Goal: Task Accomplishment & Management: Use online tool/utility

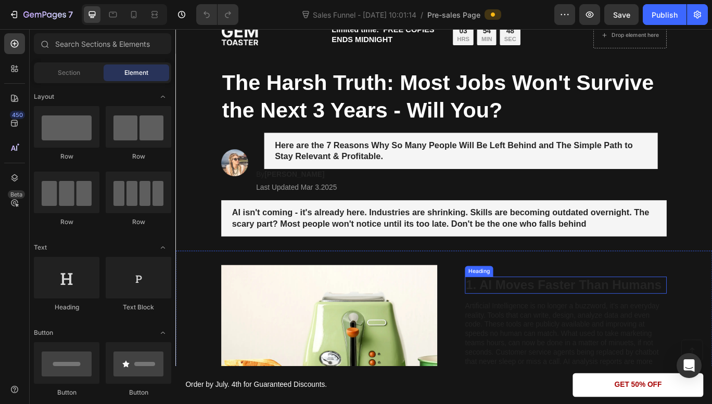
scroll to position [39, 0]
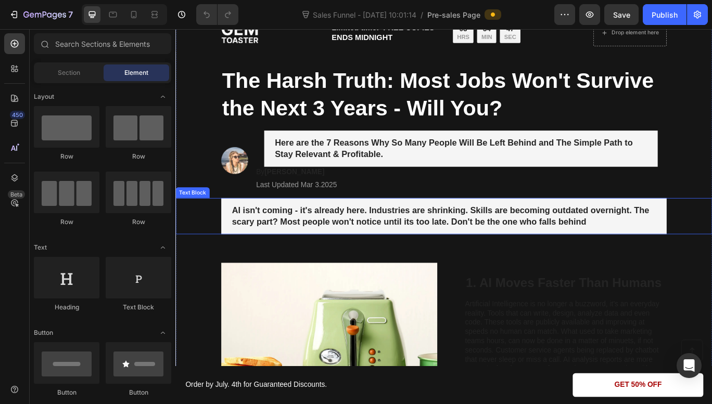
click at [528, 261] on div "AI isn't coming - it's already here. Industries are shrinking. Skills are becom…" at bounding box center [487, 247] width 518 height 42
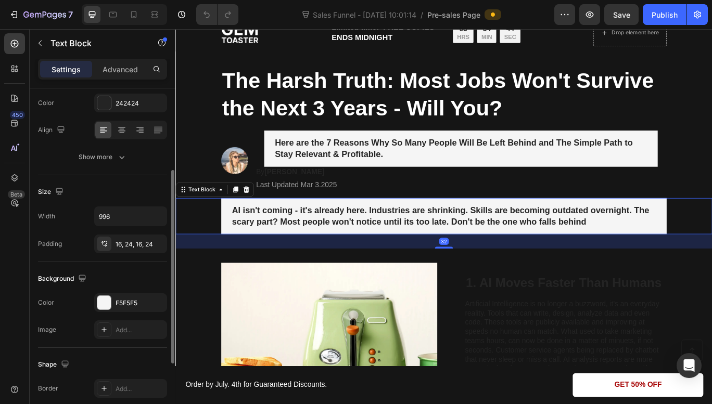
scroll to position [142, 0]
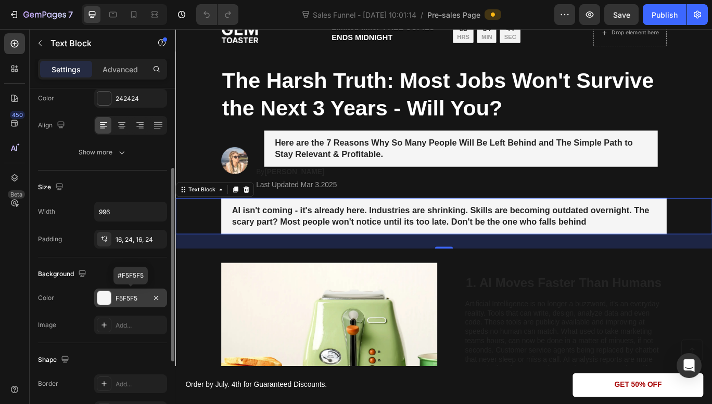
click at [137, 302] on div "F5F5F5" at bounding box center [131, 298] width 30 height 9
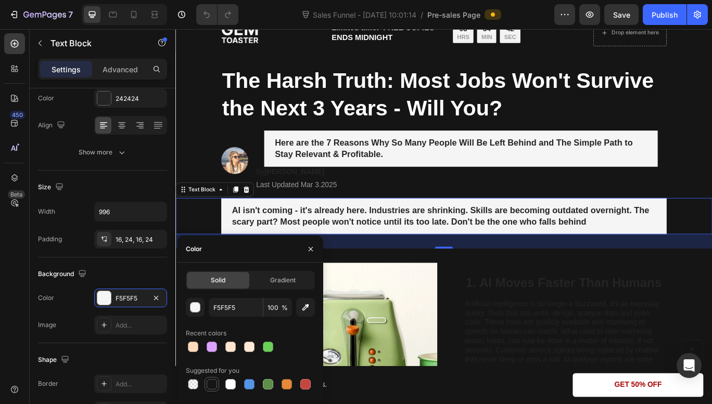
click at [214, 390] on div at bounding box center [212, 384] width 12 height 12
type input "151515"
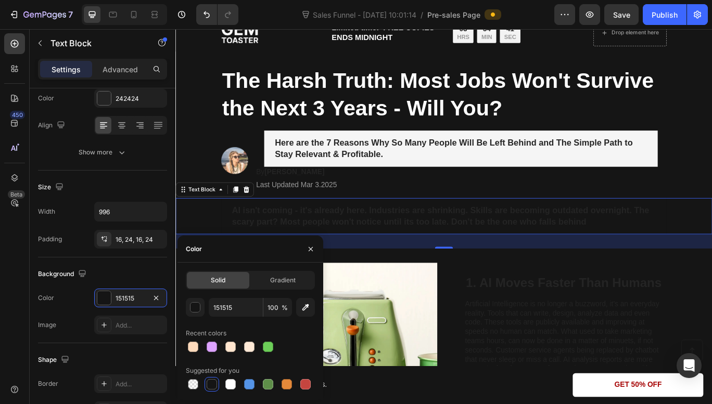
click at [261, 246] on p "AI isn't coming - it's already here. Industries are shrinking. Skills are becom…" at bounding box center [487, 246] width 493 height 25
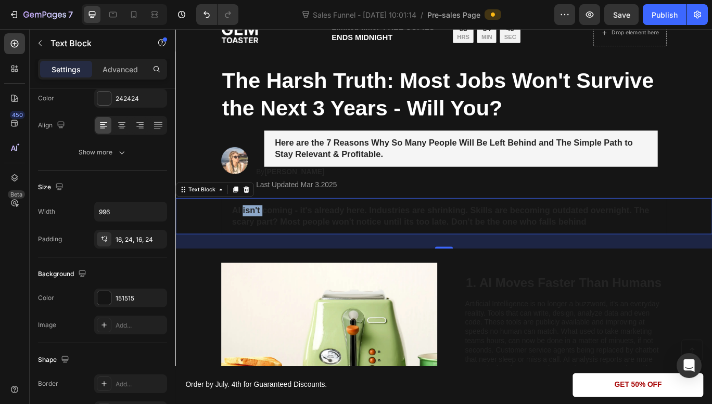
click at [261, 246] on p "AI isn't coming - it's already here. Industries are shrinking. Skills are becom…" at bounding box center [487, 246] width 493 height 25
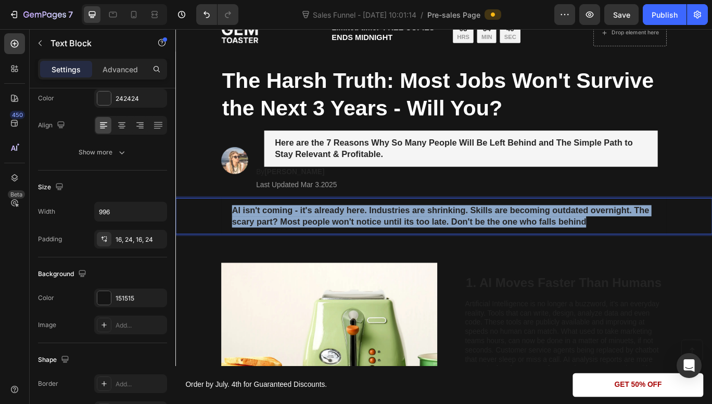
click at [261, 246] on p "AI isn't coming - it's already here. Industries are shrinking. Skills are becom…" at bounding box center [487, 246] width 493 height 25
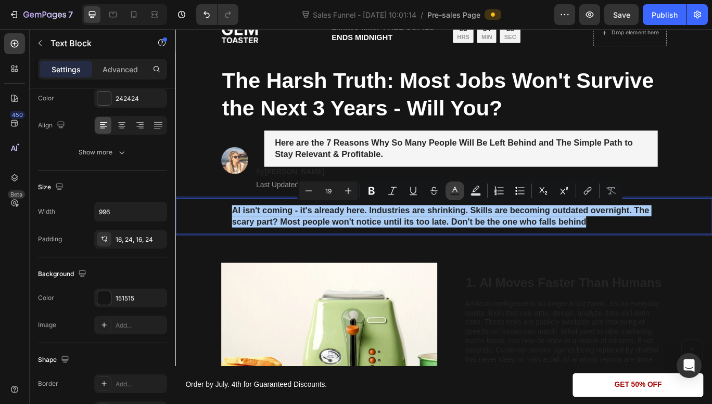
click at [455, 194] on rect "Editor contextual toolbar" at bounding box center [455, 195] width 10 height 3
type input "242424"
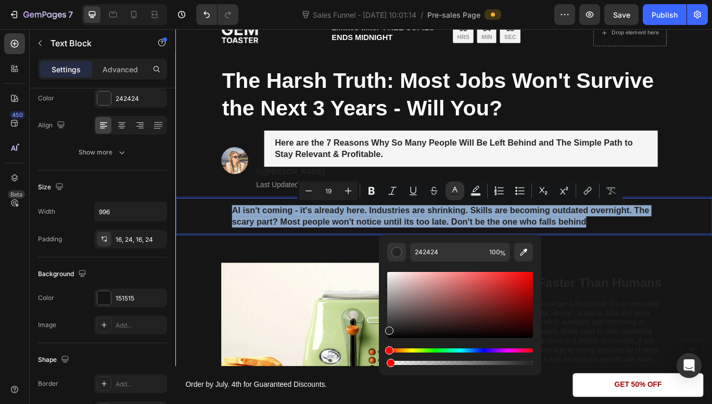
click at [388, 363] on div "Editor contextual toolbar" at bounding box center [460, 363] width 146 height 4
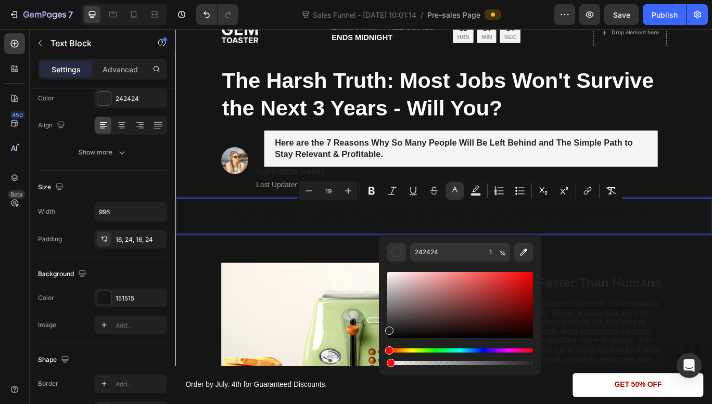
click at [388, 363] on div "Editor contextual toolbar" at bounding box center [391, 363] width 8 height 8
drag, startPoint x: 388, startPoint y: 363, endPoint x: 381, endPoint y: 363, distance: 6.8
click at [381, 363] on div "242424 1 %" at bounding box center [460, 301] width 162 height 133
drag, startPoint x: 565, startPoint y: 391, endPoint x: 605, endPoint y: 407, distance: 42.5
type input "100"
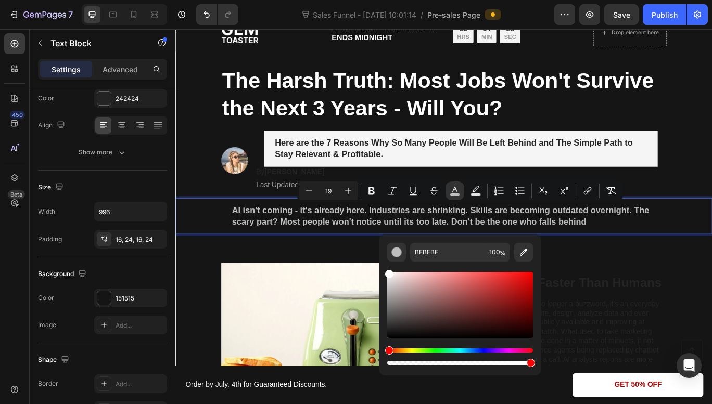
drag, startPoint x: 390, startPoint y: 329, endPoint x: 380, endPoint y: 260, distance: 69.8
click at [380, 260] on div "BFBFBF 100 %" at bounding box center [460, 301] width 162 height 133
type input "FFFFFF"
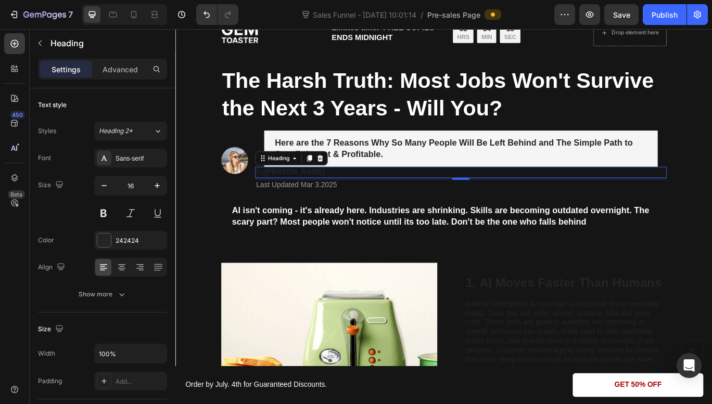
click at [328, 192] on p "By Jessica M." at bounding box center [507, 195] width 477 height 11
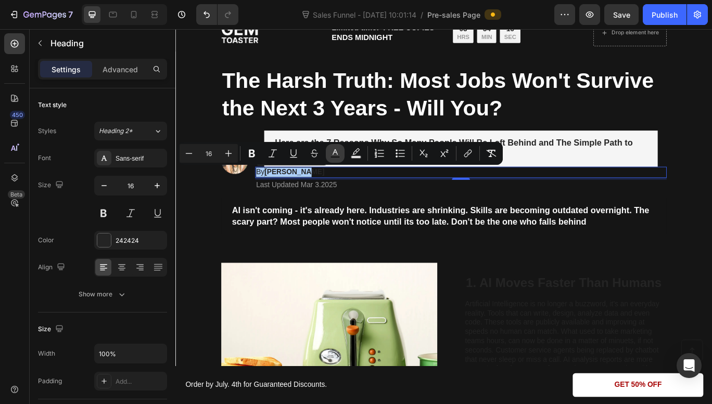
click at [335, 154] on icon "Editor contextual toolbar" at bounding box center [335, 153] width 10 height 10
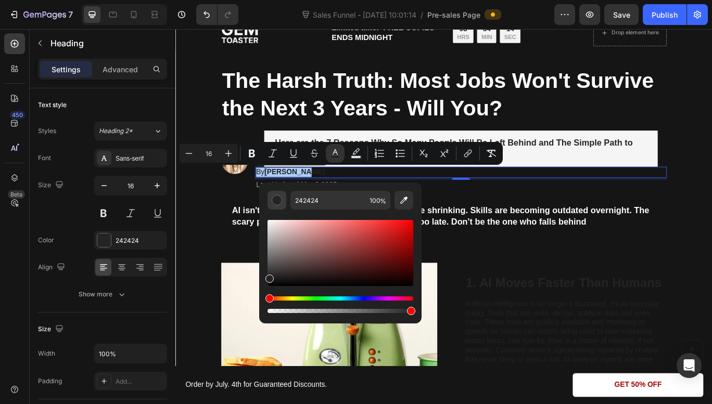
click at [279, 198] on div "Editor contextual toolbar" at bounding box center [277, 200] width 10 height 10
click at [275, 201] on div "Editor contextual toolbar" at bounding box center [277, 200] width 10 height 10
drag, startPoint x: 270, startPoint y: 279, endPoint x: 262, endPoint y: 219, distance: 60.9
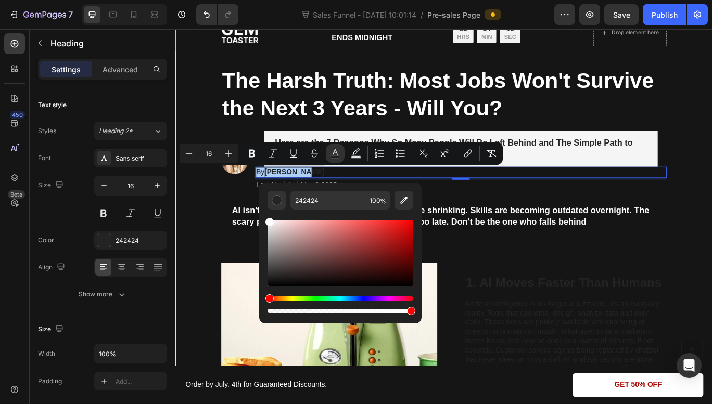
click at [262, 219] on div "242424 100 %" at bounding box center [340, 249] width 162 height 133
type input "FFFFFF"
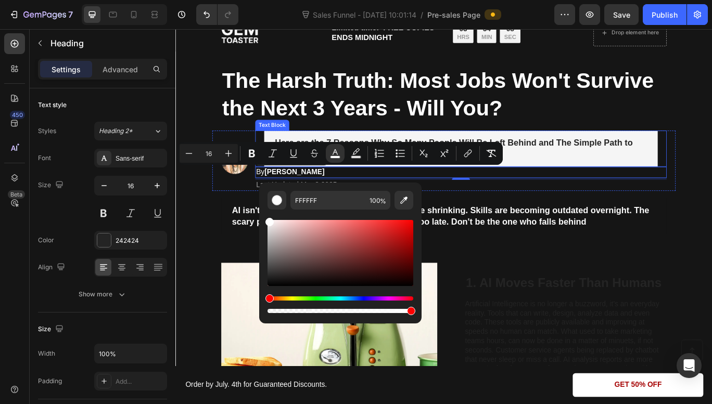
click at [606, 175] on p "Here are the 7 Reasons Why So Many People Will Be Left Behind and The Simple Pa…" at bounding box center [507, 168] width 433 height 25
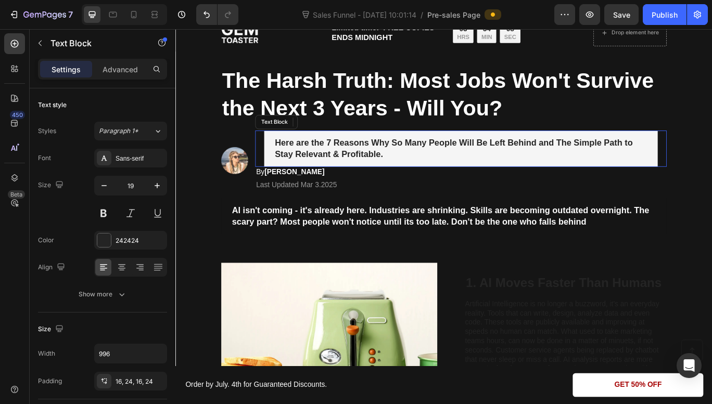
click at [606, 175] on p "Here are the 7 Reasons Why So Many People Will Be Left Behind and The Simple Pa…" at bounding box center [507, 168] width 433 height 25
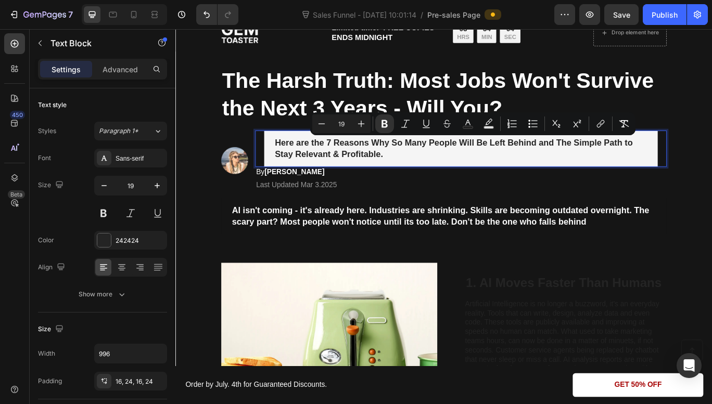
click at [695, 187] on div "Here are the 7 Reasons Why So Many People Will Be Left Behind and The Simple Pa…" at bounding box center [507, 168] width 458 height 42
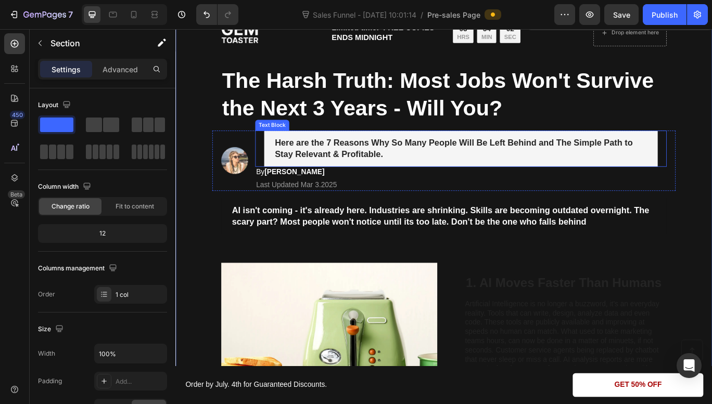
click at [703, 173] on p "Here are the 7 Reasons Why So Many People Will Be Left Behind and The Simple Pa…" at bounding box center [507, 168] width 433 height 25
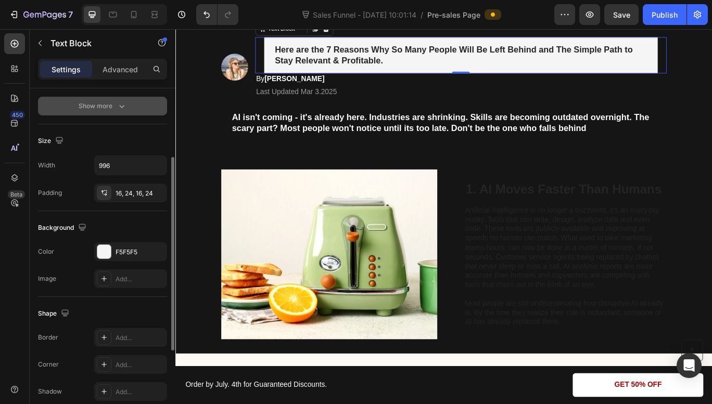
scroll to position [193, 0]
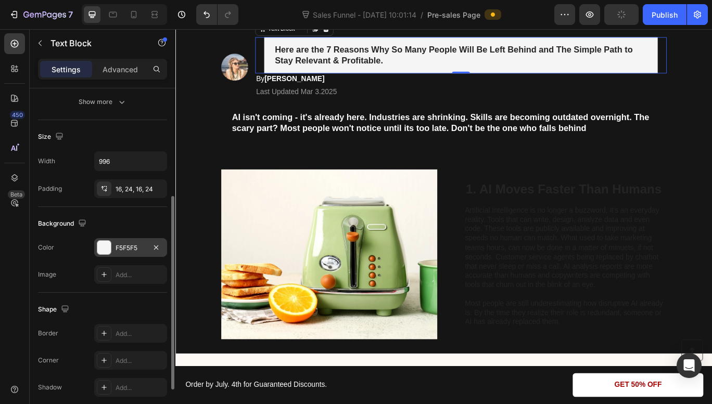
click at [135, 248] on div "F5F5F5" at bounding box center [131, 247] width 30 height 9
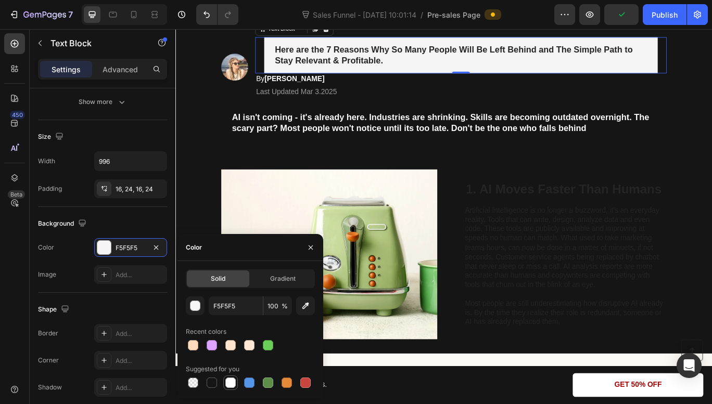
click at [227, 380] on div at bounding box center [230, 383] width 10 height 10
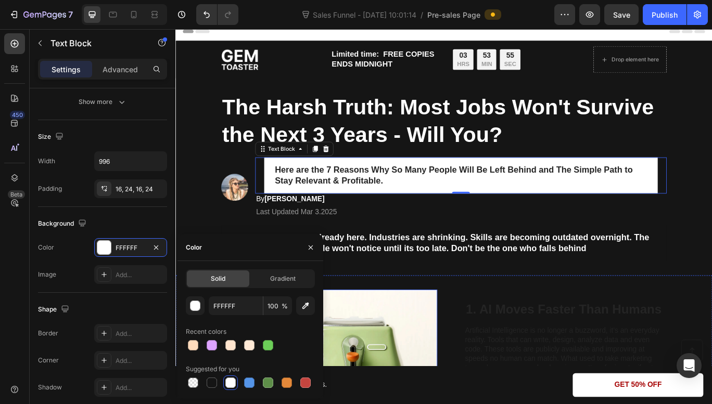
scroll to position [7, 0]
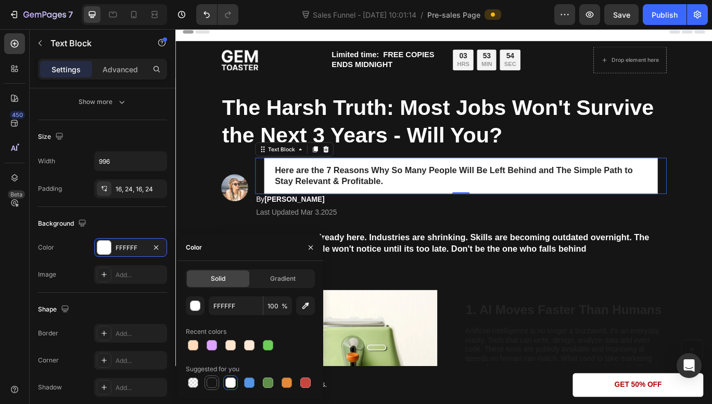
click at [209, 379] on div at bounding box center [212, 383] width 10 height 10
type input "151515"
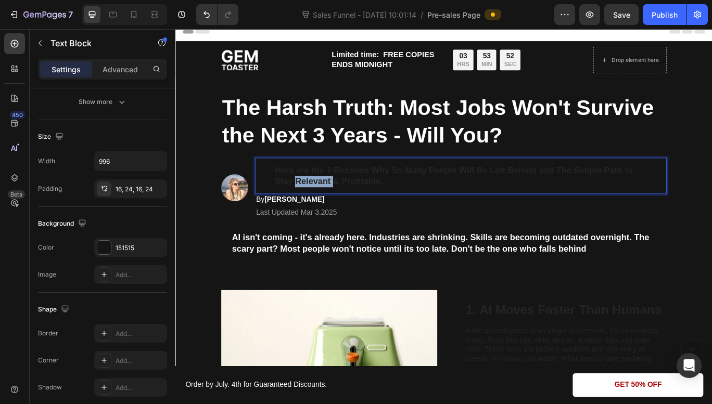
click at [347, 204] on strong "Here are the 7 Reasons Why So Many People Will Be Left Behind and The Simple Pa…" at bounding box center [499, 200] width 416 height 24
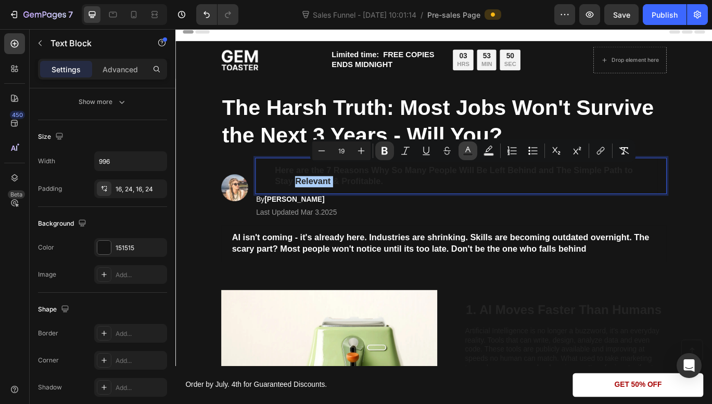
click at [472, 147] on icon "Editor contextual toolbar" at bounding box center [468, 151] width 10 height 10
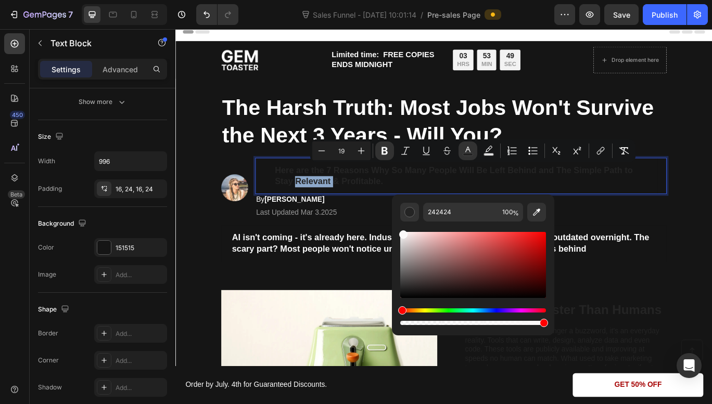
click at [402, 232] on div "Editor contextual toolbar" at bounding box center [473, 265] width 146 height 66
type input "FCF9F9"
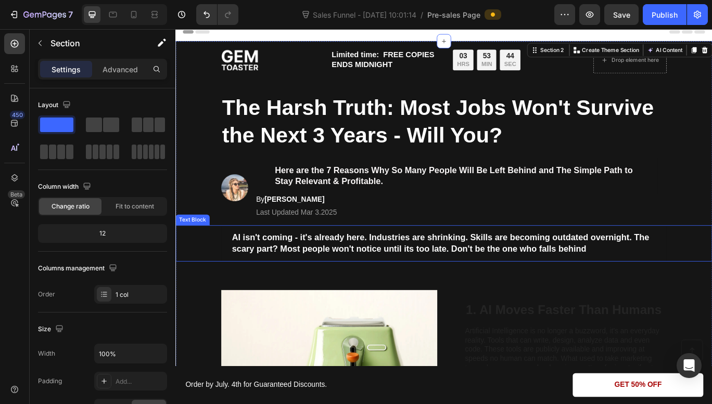
scroll to position [0, 0]
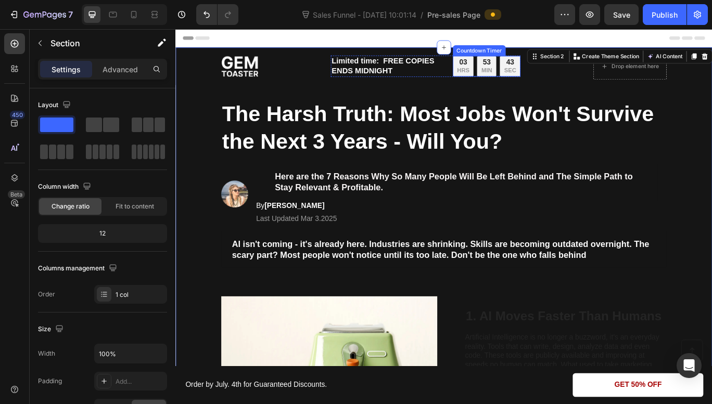
click at [507, 65] on div "03" at bounding box center [510, 67] width 14 height 11
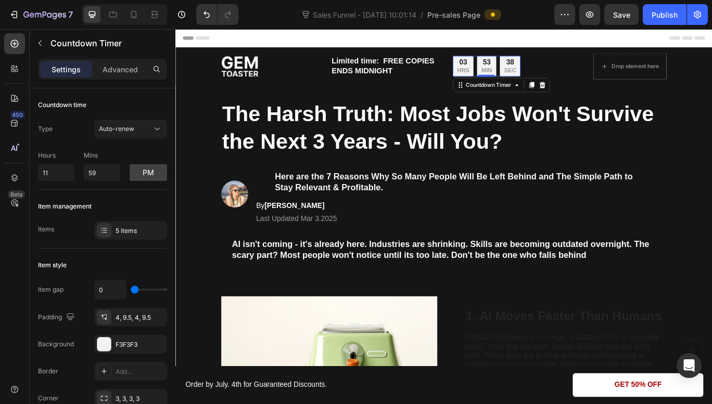
click at [505, 72] on div "03" at bounding box center [510, 67] width 14 height 11
click at [138, 346] on div "F3F3F3" at bounding box center [131, 344] width 30 height 9
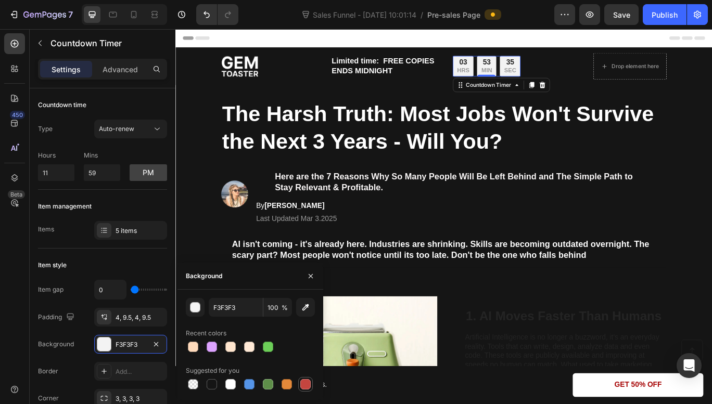
click at [304, 384] on div at bounding box center [305, 384] width 10 height 10
click at [195, 384] on div at bounding box center [193, 384] width 10 height 10
type input "000000"
type input "0"
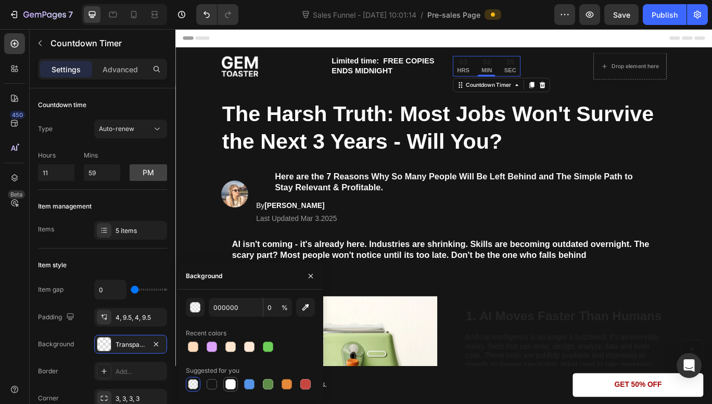
click at [228, 383] on div at bounding box center [230, 384] width 10 height 10
type input "FFFFFF"
type input "100"
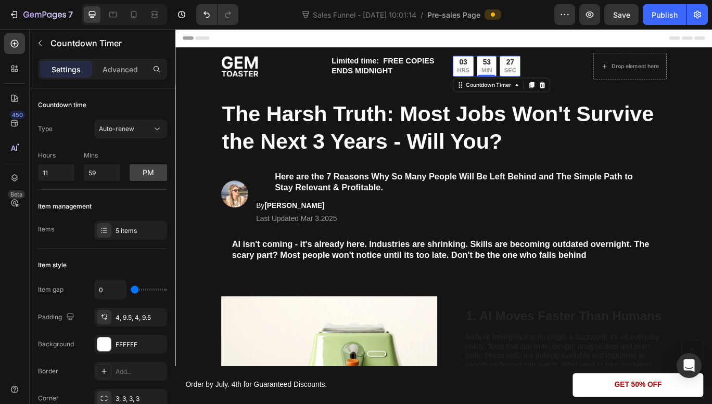
click at [508, 67] on div "03" at bounding box center [510, 67] width 14 height 11
click at [123, 228] on div "5 items" at bounding box center [140, 230] width 49 height 9
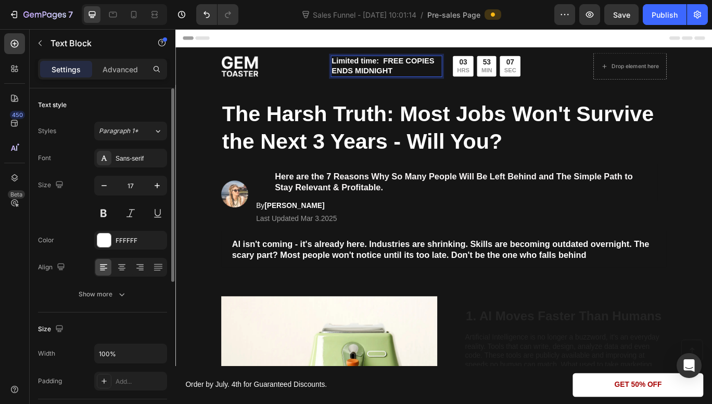
click at [425, 67] on p "Limited time: FREE COPIES ENDS MIDNIGHT" at bounding box center [420, 72] width 127 height 23
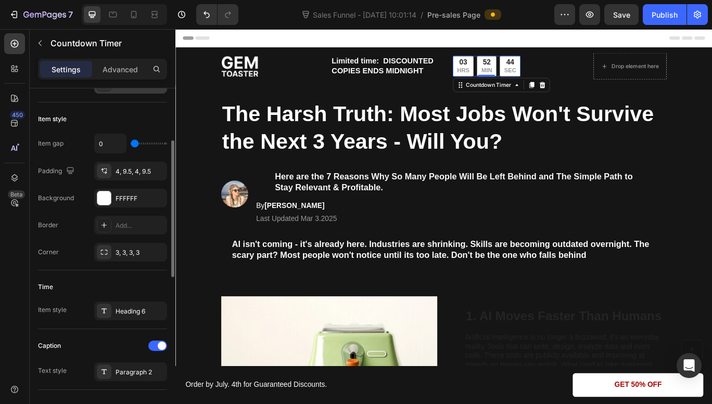
scroll to position [147, 0]
click at [132, 229] on div "Add..." at bounding box center [140, 225] width 49 height 9
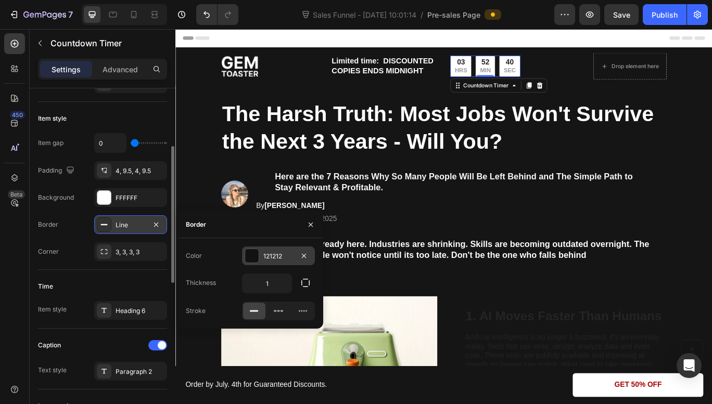
click at [277, 254] on div "121212" at bounding box center [278, 256] width 30 height 9
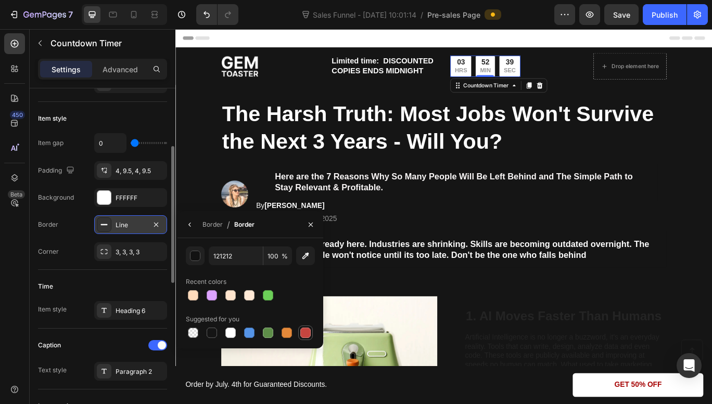
click at [310, 335] on div at bounding box center [305, 333] width 10 height 10
type input "C5453F"
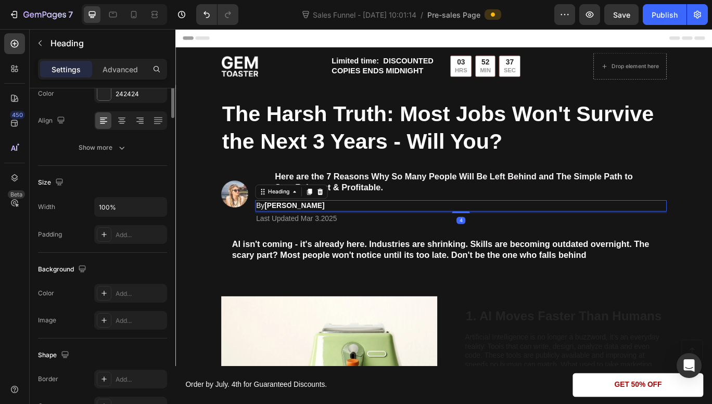
scroll to position [0, 0]
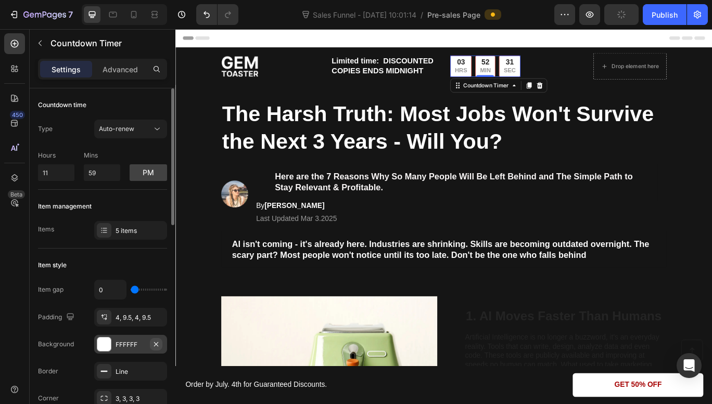
click at [151, 340] on button "button" at bounding box center [156, 344] width 12 height 12
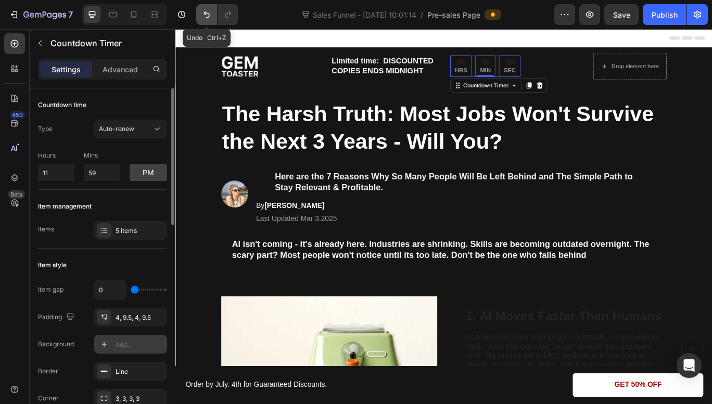
click at [208, 16] on icon "Undo/Redo" at bounding box center [206, 14] width 10 height 10
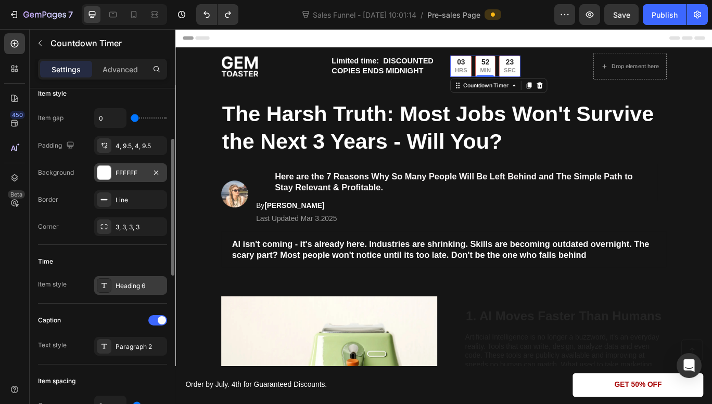
scroll to position [172, 0]
click at [125, 283] on div "Heading 6" at bounding box center [140, 285] width 49 height 9
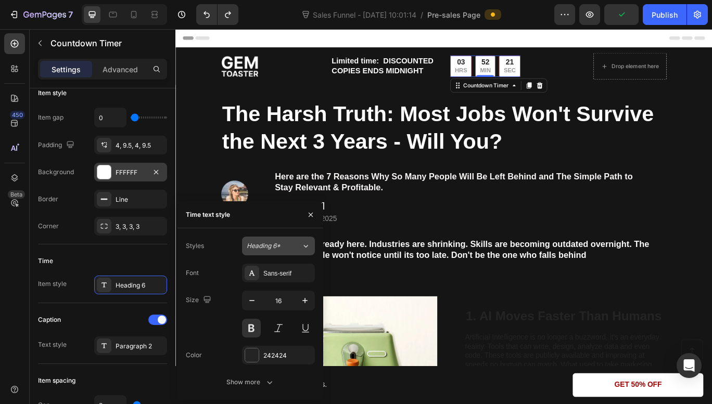
click at [289, 242] on div "Heading 6*" at bounding box center [274, 245] width 55 height 9
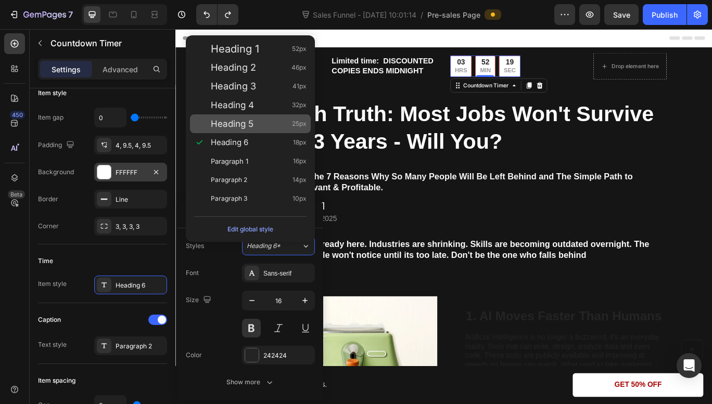
click at [256, 129] on div "Heading 5 25px" at bounding box center [259, 124] width 96 height 10
type input "25"
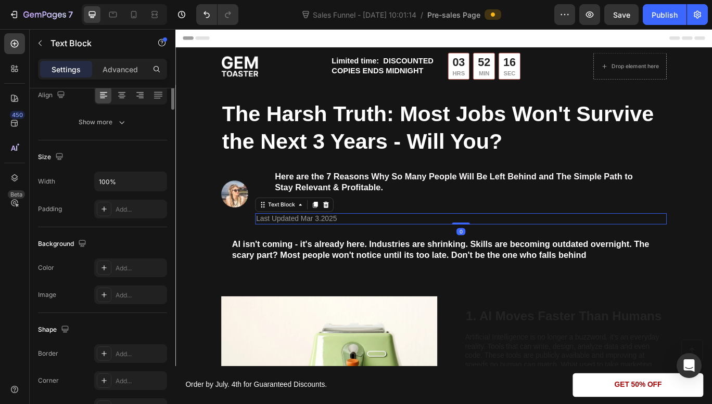
scroll to position [0, 0]
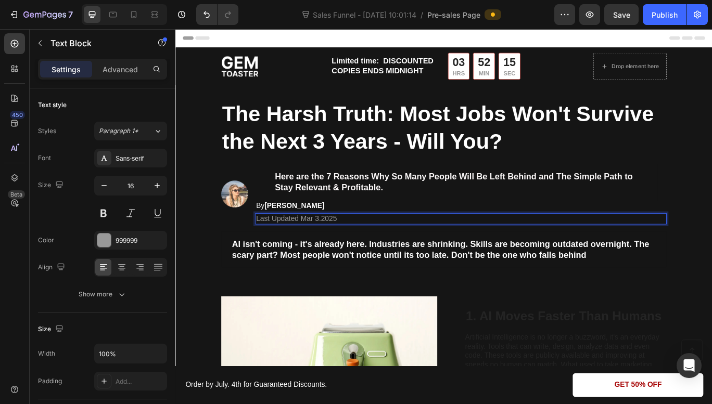
click at [329, 253] on p "Last Updated Mar 3.2025" at bounding box center [507, 250] width 477 height 11
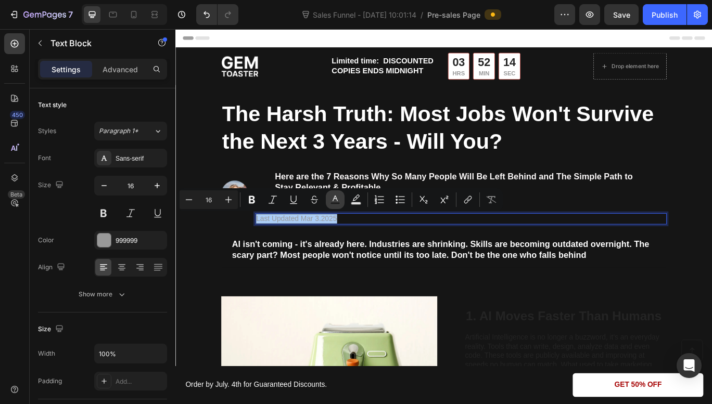
click at [334, 201] on icon "Editor contextual toolbar" at bounding box center [335, 200] width 10 height 10
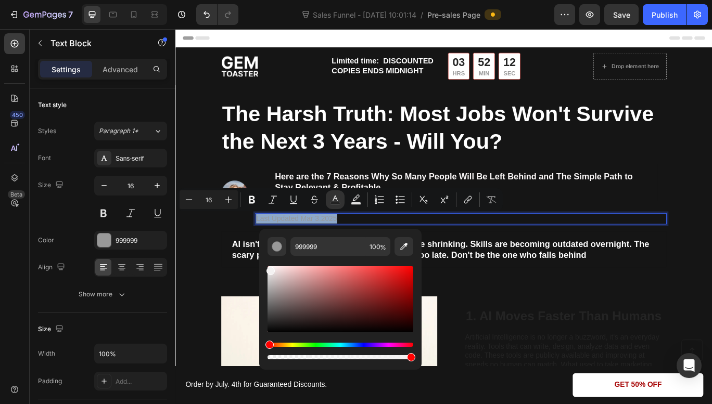
click at [269, 268] on div "Editor contextual toolbar" at bounding box center [340, 299] width 146 height 66
drag, startPoint x: 270, startPoint y: 270, endPoint x: 269, endPoint y: 261, distance: 9.4
click at [269, 261] on div "Editor contextual toolbar" at bounding box center [340, 309] width 146 height 106
drag, startPoint x: 270, startPoint y: 268, endPoint x: 259, endPoint y: 263, distance: 11.9
click at [259, 263] on div "FFFCFC 100 %" at bounding box center [340, 295] width 162 height 133
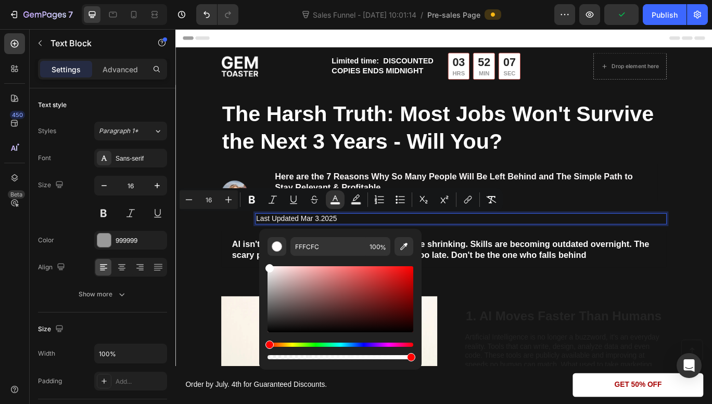
type input "FFFFFF"
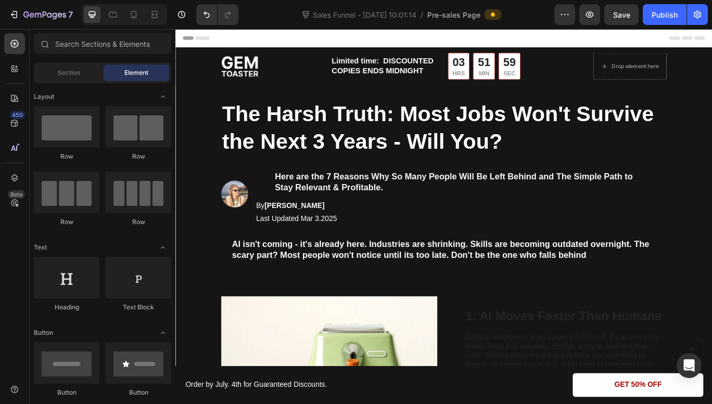
click at [492, 36] on div "Header" at bounding box center [488, 39] width 608 height 21
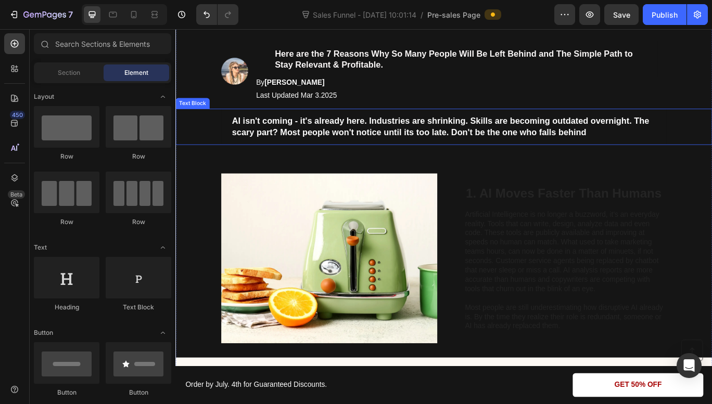
scroll to position [145, 0]
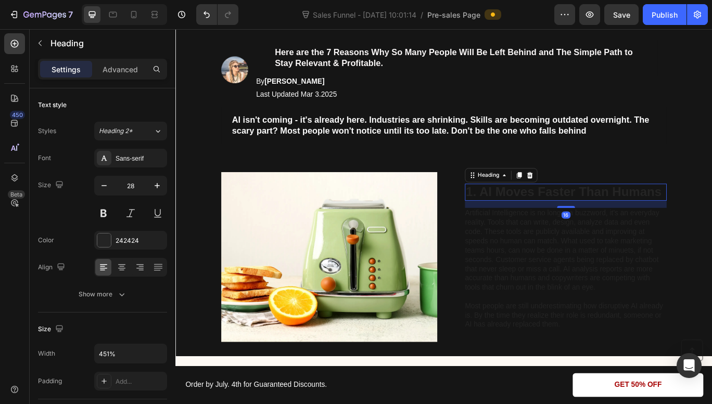
click at [549, 217] on h2 "1. AI Moves Faster Than Humans" at bounding box center [629, 219] width 235 height 20
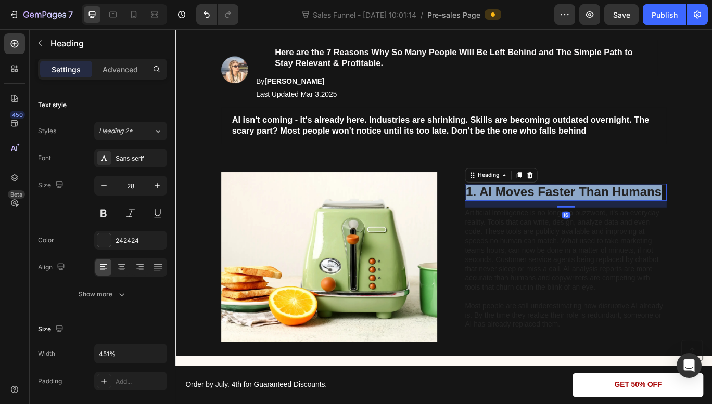
click at [549, 217] on p "1. AI Moves Faster Than Humans" at bounding box center [629, 219] width 233 height 18
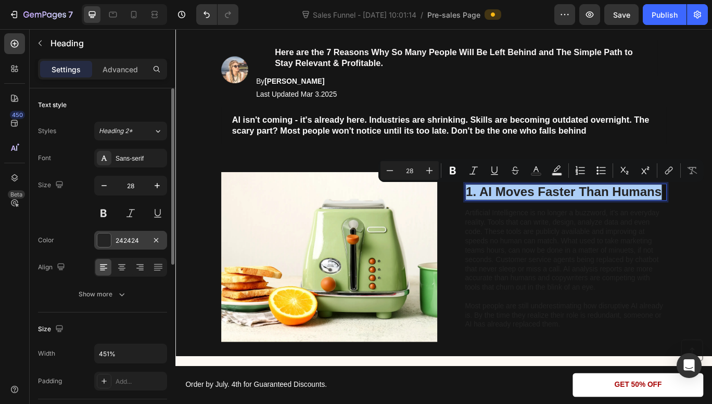
click at [119, 236] on div "242424" at bounding box center [131, 240] width 30 height 9
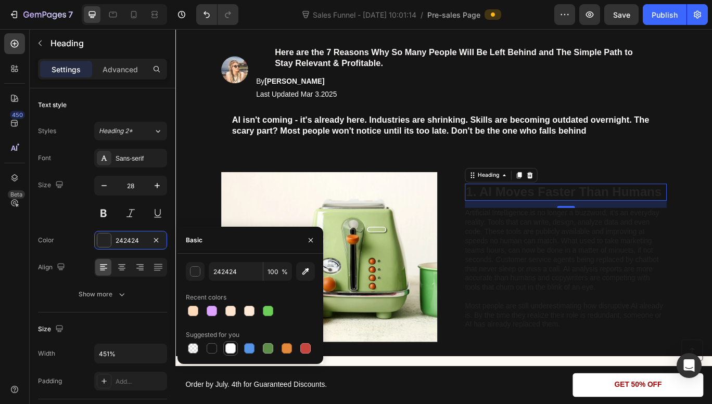
click at [229, 347] on div at bounding box center [230, 348] width 10 height 10
type input "FFFFFF"
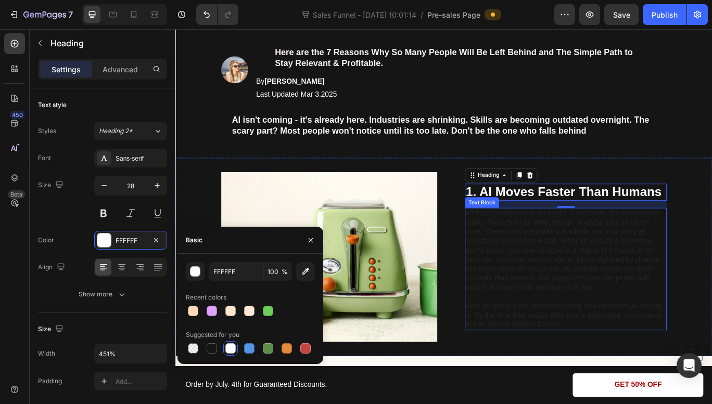
click at [607, 281] on p "Artificial Intelligence is no longer a buzzword, it's an everyday reality. Tool…" at bounding box center [629, 286] width 234 height 97
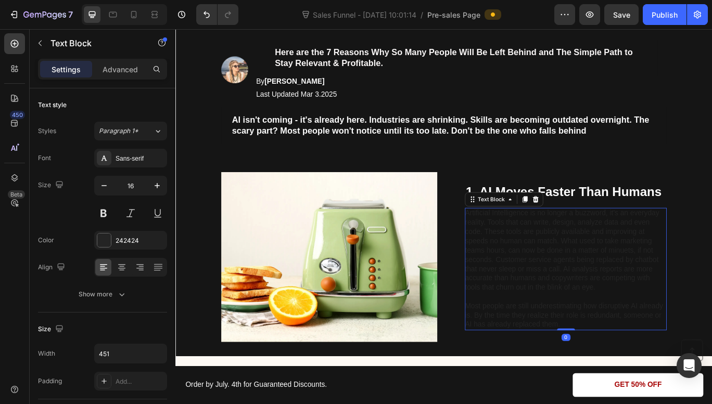
click at [607, 281] on p "Artificial Intelligence is no longer a buzzword, it's an everyday reality. Tool…" at bounding box center [629, 286] width 234 height 97
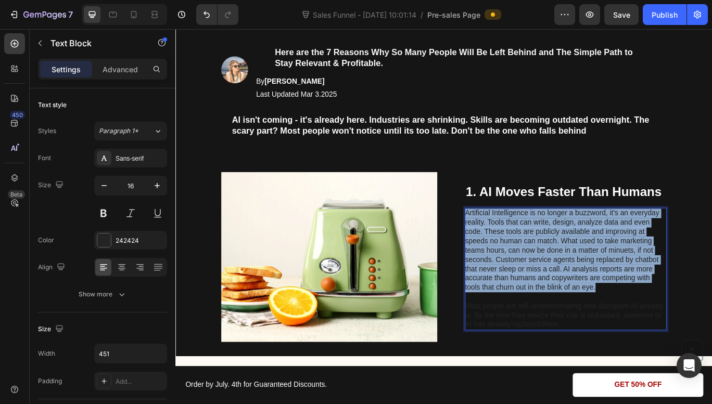
click at [607, 281] on p "Artificial Intelligence is no longer a buzzword, it's an everyday reality. Tool…" at bounding box center [629, 286] width 234 height 97
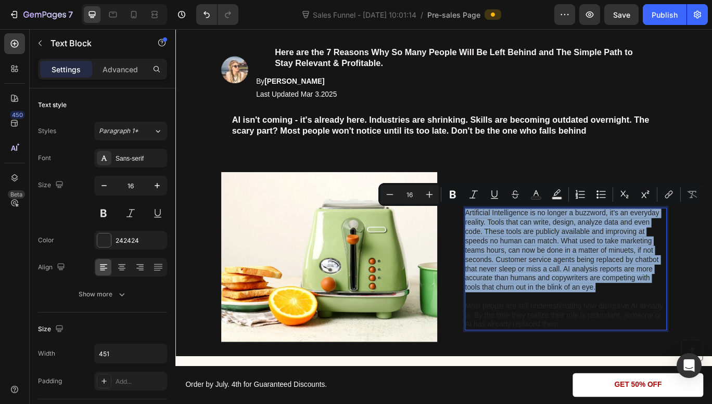
click at [530, 330] on p "Artificial Intelligence is no longer a buzzword, it's an everyday reality. Tool…" at bounding box center [629, 286] width 234 height 97
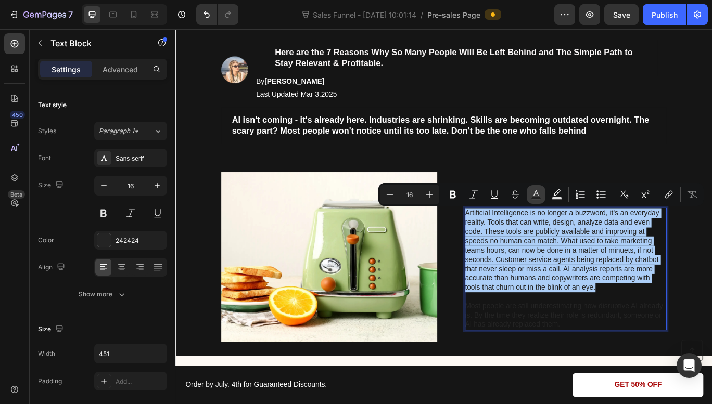
click at [532, 191] on icon "Editor contextual toolbar" at bounding box center [536, 194] width 10 height 10
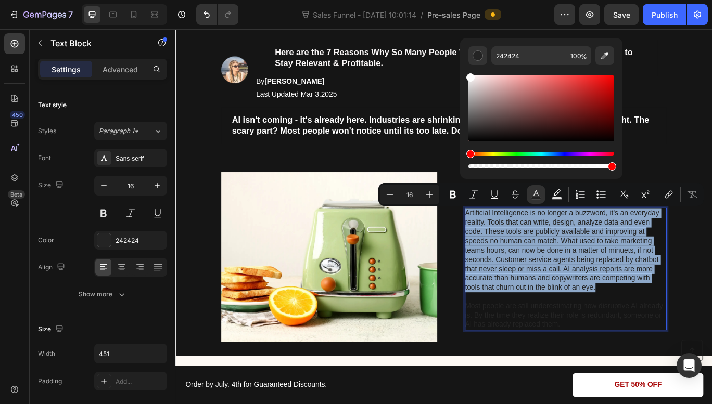
drag, startPoint x: 644, startPoint y: 162, endPoint x: 504, endPoint y: 74, distance: 165.5
type input "FFFFFF"
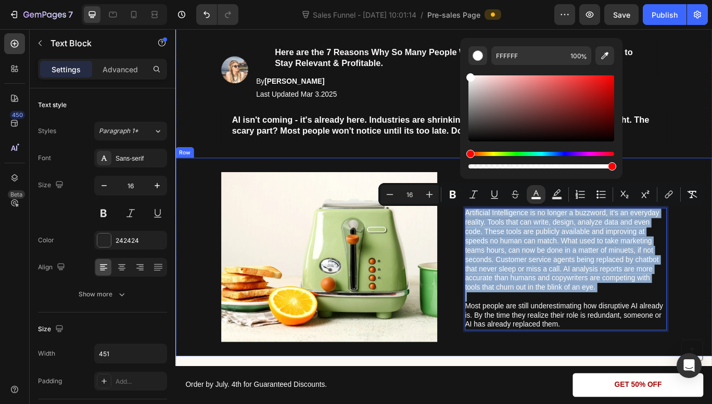
click at [711, 179] on div "Image 1. AI Moves Faster Than Humans Heading Artificial Intelligence is no long…" at bounding box center [487, 294] width 624 height 231
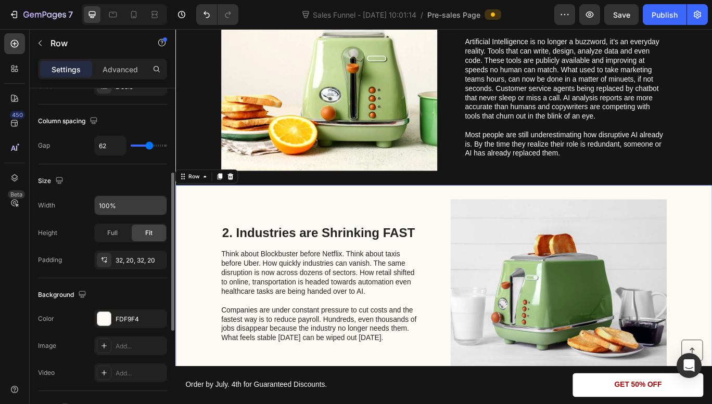
scroll to position [182, 0]
click at [133, 319] on div "FDF9F4" at bounding box center [131, 318] width 30 height 9
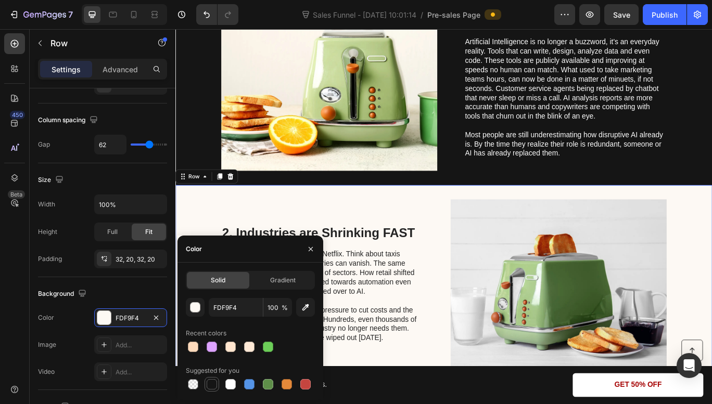
click at [213, 388] on div at bounding box center [212, 384] width 10 height 10
type input "151515"
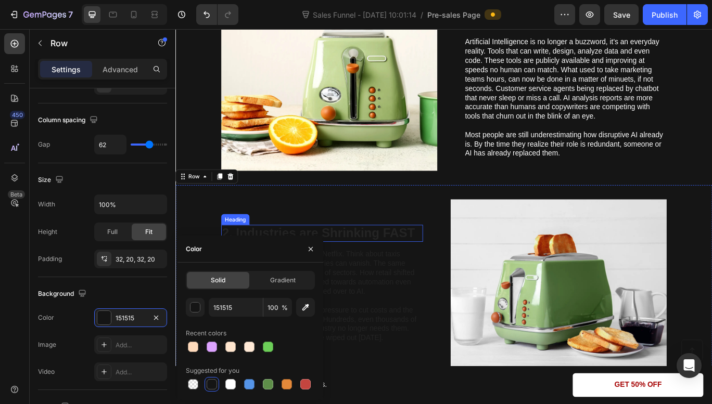
click at [368, 267] on h2 "2. Industries are Shrinking FAST" at bounding box center [345, 267] width 235 height 20
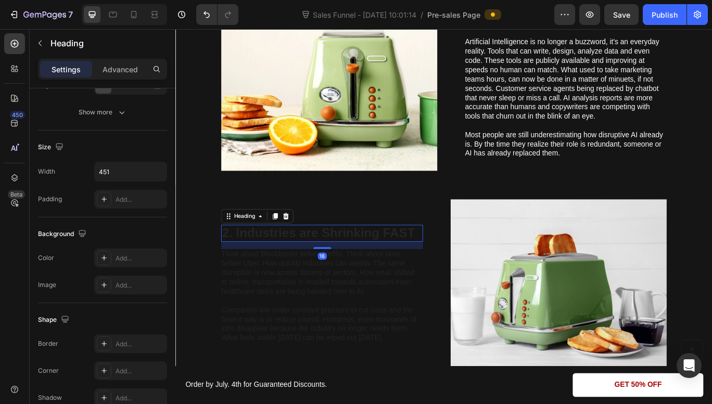
scroll to position [0, 0]
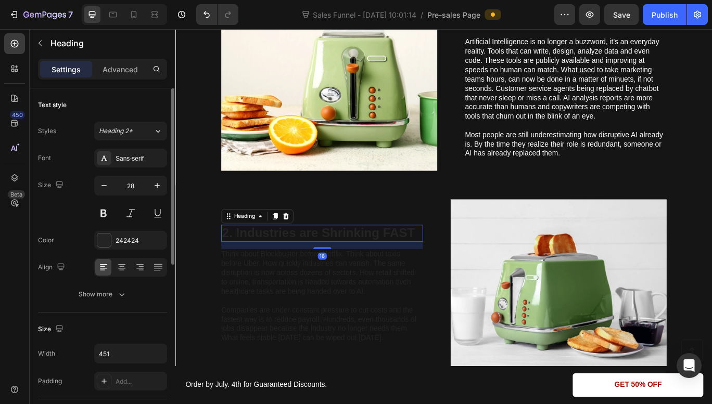
click at [368, 267] on h2 "2. Industries are Shrinking FAST" at bounding box center [345, 267] width 235 height 20
click at [368, 267] on p "2. Industries are Shrinking FAST" at bounding box center [345, 267] width 233 height 18
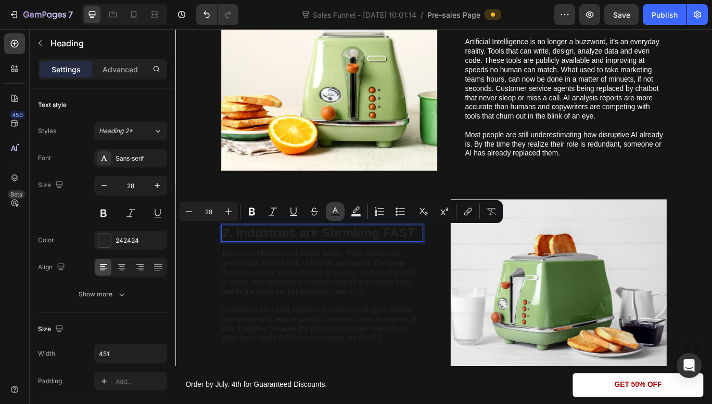
click at [334, 210] on icon "Editor contextual toolbar" at bounding box center [335, 212] width 10 height 10
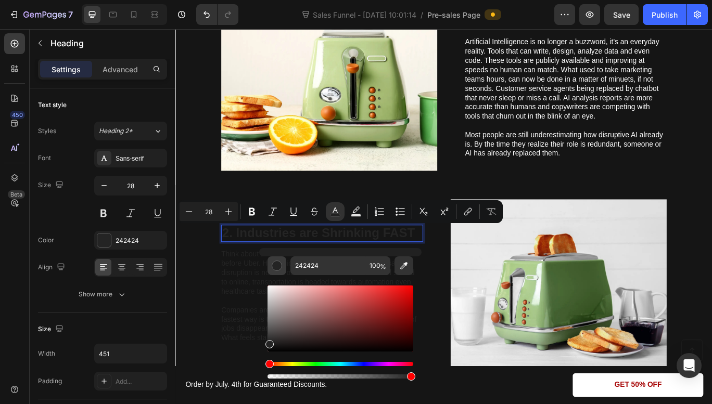
click at [277, 265] on div "Editor contextual toolbar" at bounding box center [277, 266] width 10 height 10
drag, startPoint x: 447, startPoint y: 374, endPoint x: 271, endPoint y: 313, distance: 186.8
type input "FFFFFF"
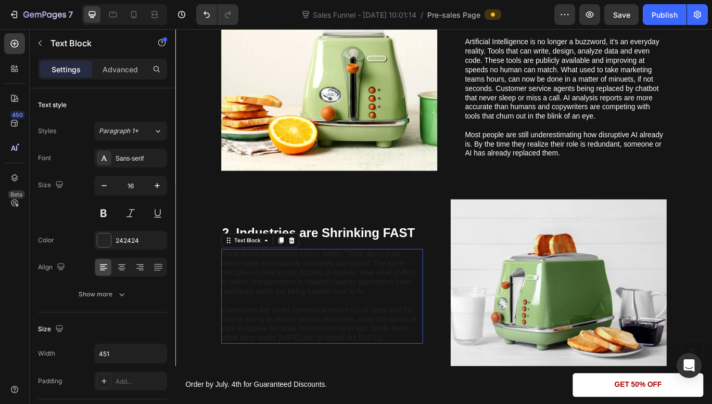
click at [258, 320] on p "Think about Blockbuster before Netflix. Think about taxis before Uber. How quic…" at bounding box center [345, 313] width 234 height 54
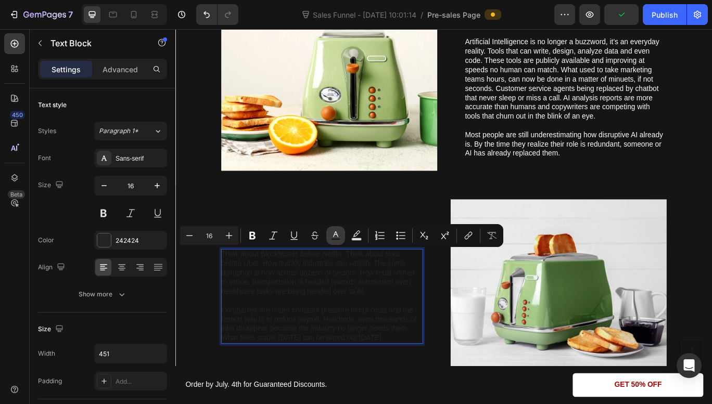
click at [332, 234] on icon "Editor contextual toolbar" at bounding box center [335, 235] width 10 height 10
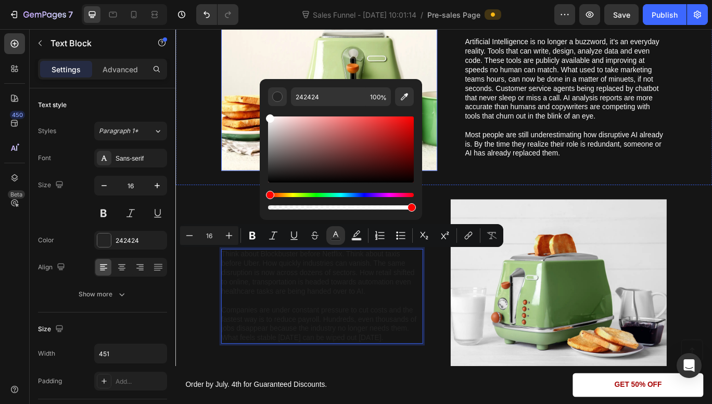
type input "FFFFFF"
drag, startPoint x: 445, startPoint y: 204, endPoint x: 265, endPoint y: 112, distance: 202.2
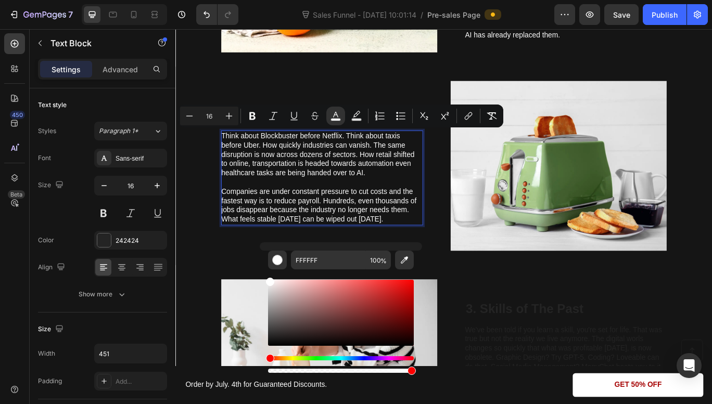
scroll to position [483, 0]
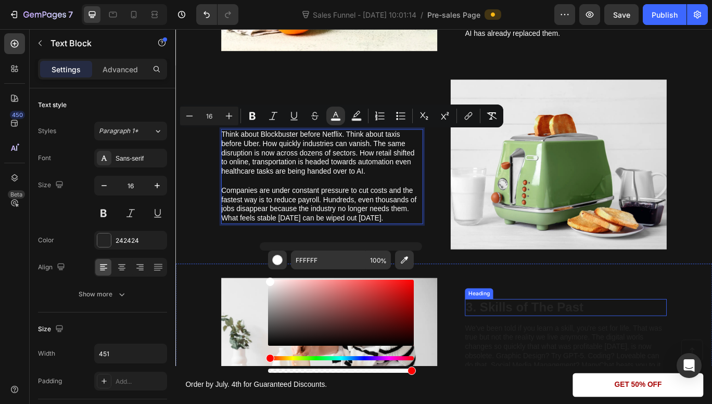
click at [586, 343] on h2 "3. Skills of The Past" at bounding box center [629, 353] width 235 height 20
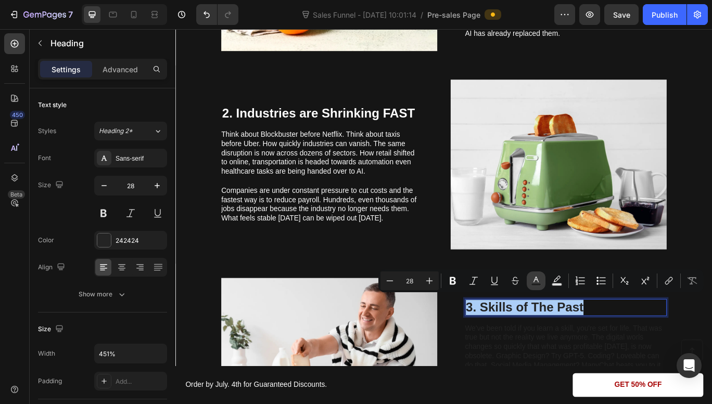
click at [540, 286] on rect "Editor contextual toolbar" at bounding box center [536, 285] width 10 height 3
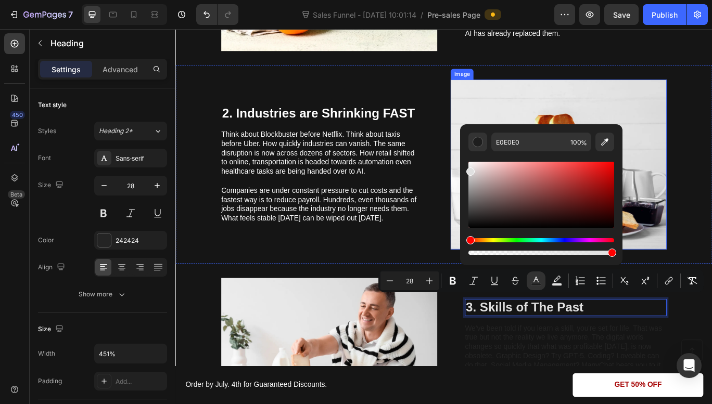
drag, startPoint x: 645, startPoint y: 249, endPoint x: 498, endPoint y: 175, distance: 163.6
drag, startPoint x: 470, startPoint y: 168, endPoint x: 466, endPoint y: 154, distance: 14.8
click at [466, 154] on div "E0E0E0 100 %" at bounding box center [541, 190] width 162 height 133
type input "FFFFFF"
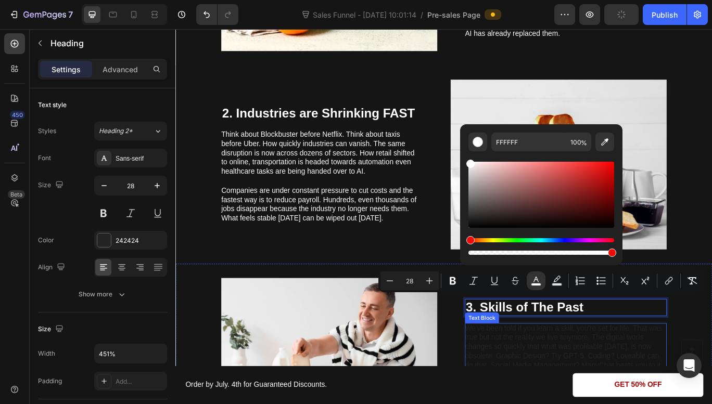
scroll to position [623, 0]
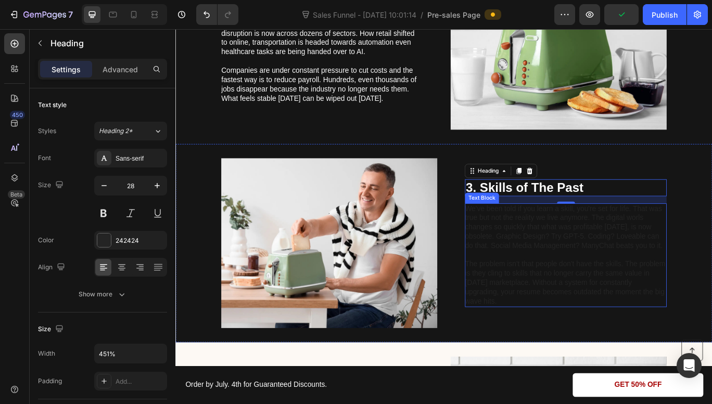
click at [699, 287] on p "We've been told if you learn a skill, you're set for life. That was true but no…" at bounding box center [629, 260] width 234 height 54
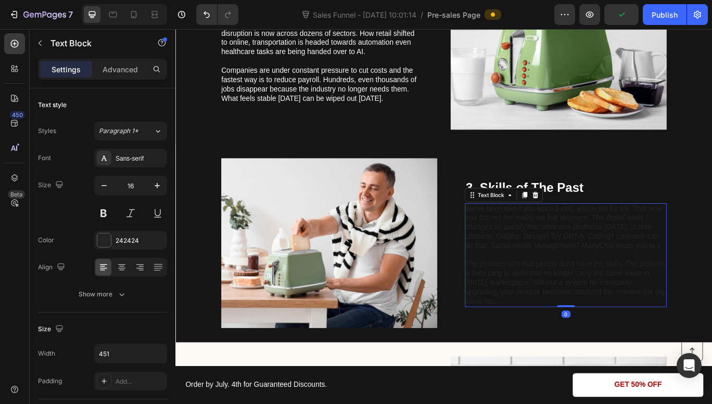
click at [699, 287] on p "We've been told if you learn a skill, you're set for life. That was true but no…" at bounding box center [629, 260] width 234 height 54
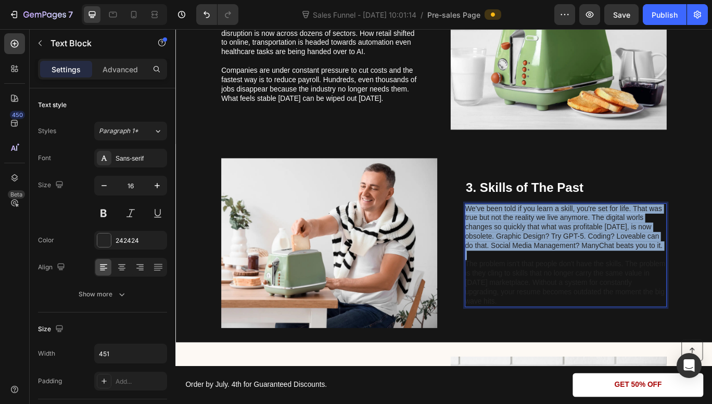
click at [699, 287] on p "We've been told if you learn a skill, you're set for life. That was true but no…" at bounding box center [629, 260] width 234 height 54
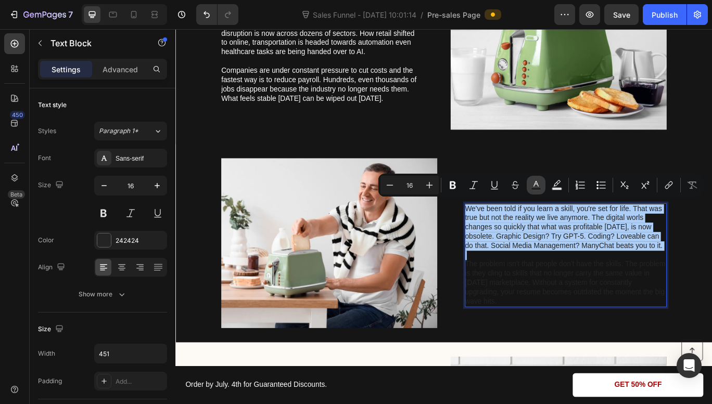
click at [538, 182] on icon "Editor contextual toolbar" at bounding box center [536, 185] width 10 height 10
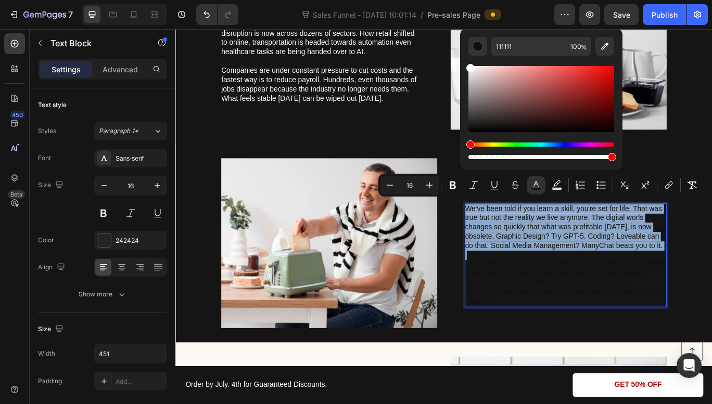
drag, startPoint x: 471, startPoint y: 127, endPoint x: 460, endPoint y: 17, distance: 110.3
click at [460, 0] on body "7 Sales Funnel - Aug 6, 10:01:14 / Pre-sales Page Preview Save Publish 450 Beta…" at bounding box center [356, 0] width 712 height 0
type input "FFFFFF"
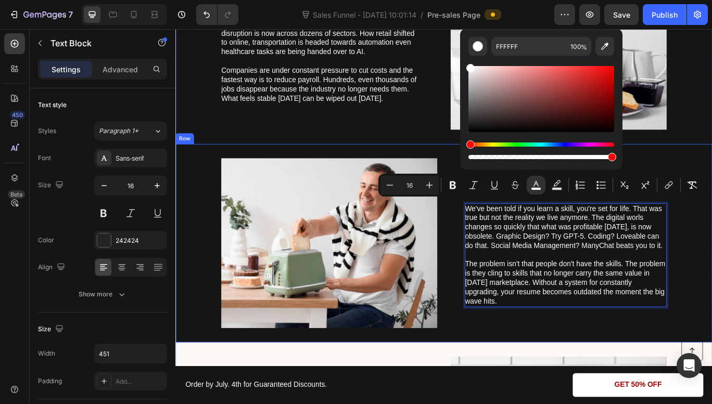
click at [494, 243] on div "Image ⁠⁠⁠⁠⁠⁠⁠ 3. Skills of The Past Heading We've been told if you learn a skil…" at bounding box center [487, 278] width 624 height 231
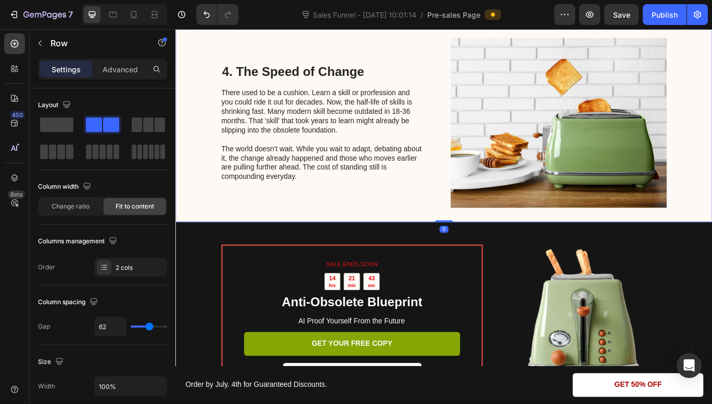
scroll to position [1002, 0]
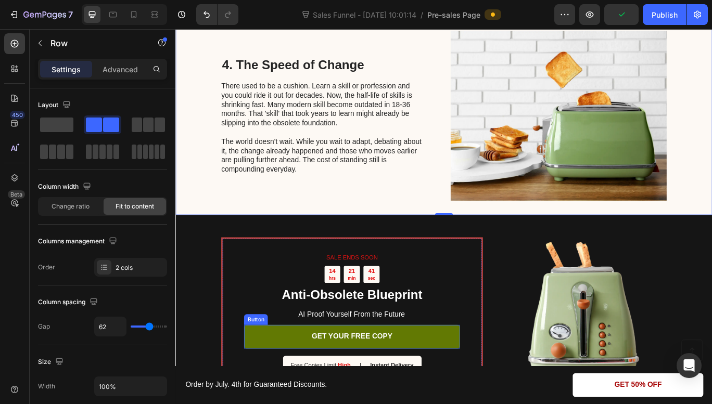
click at [266, 394] on link "GET YOUR FREE COPY" at bounding box center [380, 388] width 251 height 28
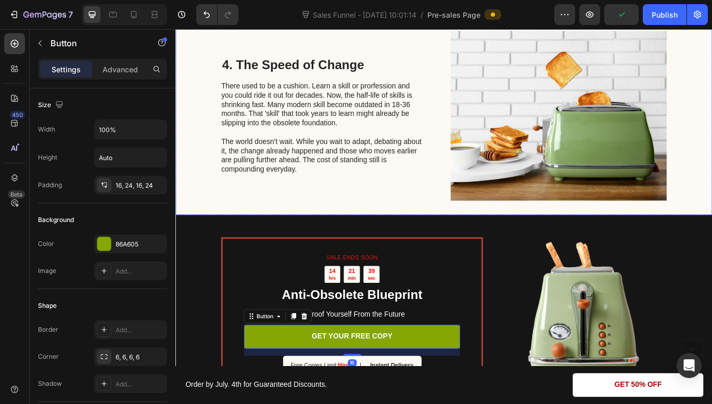
click at [195, 218] on div "4. The Speed of Change Heading There used to be a cushion. Learn a skill or pro…" at bounding box center [487, 130] width 624 height 231
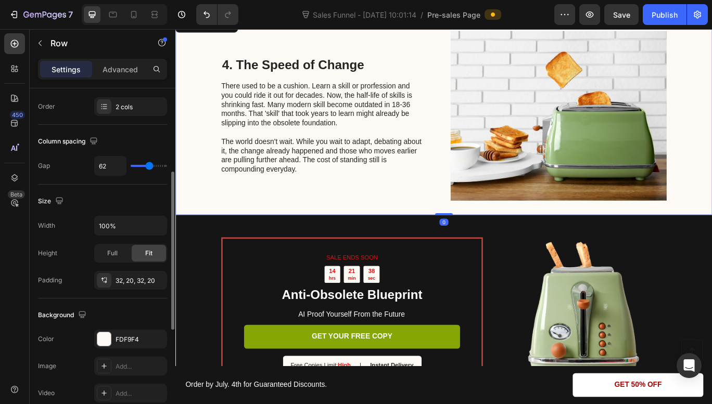
scroll to position [168, 0]
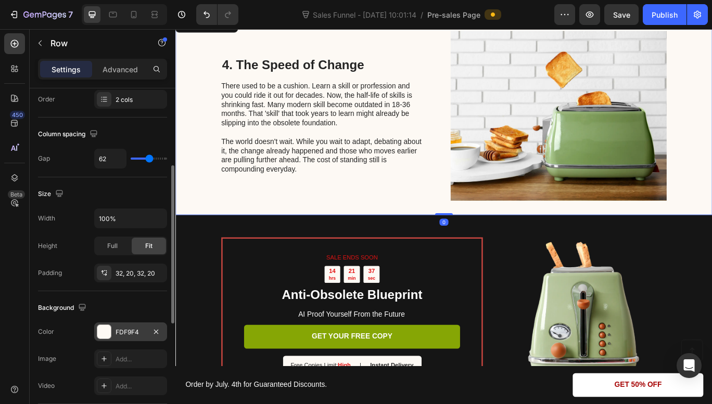
click at [142, 329] on div "FDF9F4" at bounding box center [131, 332] width 30 height 9
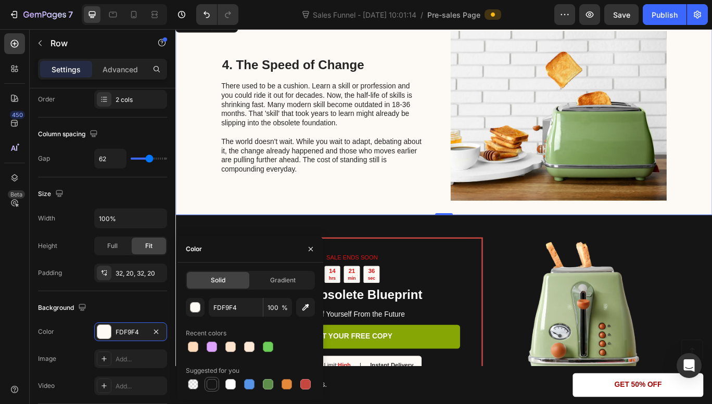
click at [210, 378] on div at bounding box center [212, 384] width 12 height 12
type input "151515"
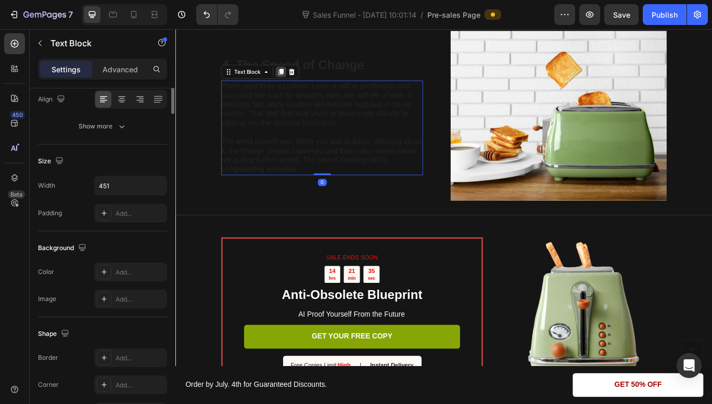
scroll to position [0, 0]
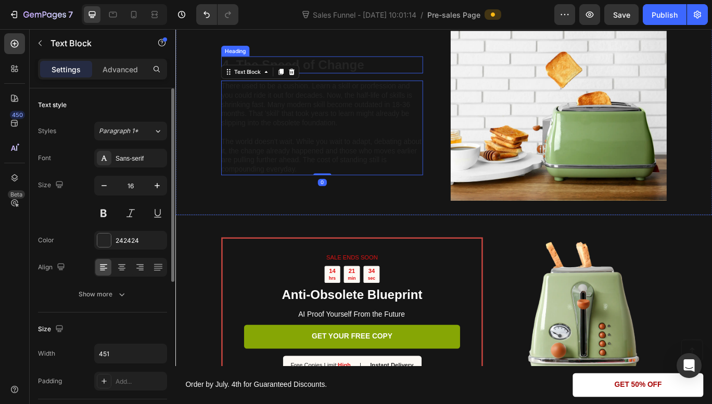
click at [329, 73] on h2 "4. The Speed of Change" at bounding box center [345, 71] width 235 height 20
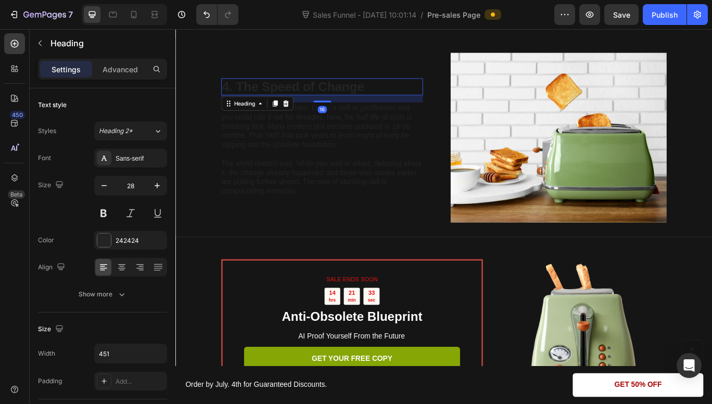
scroll to position [976, 0]
click at [370, 89] on h2 "4. The Speed of Change" at bounding box center [345, 97] width 235 height 20
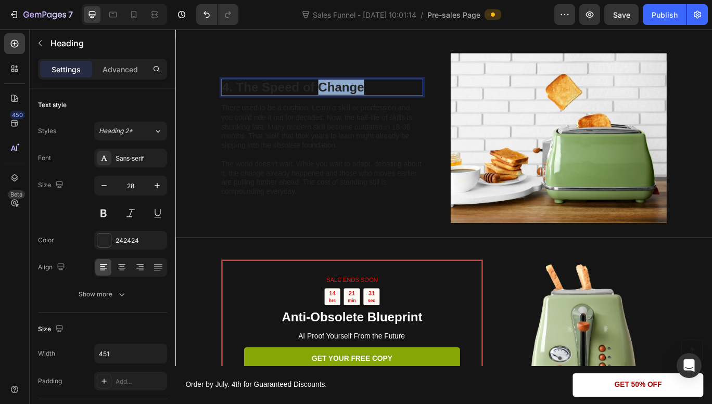
click at [370, 89] on p "4. The Speed of Change" at bounding box center [345, 97] width 233 height 18
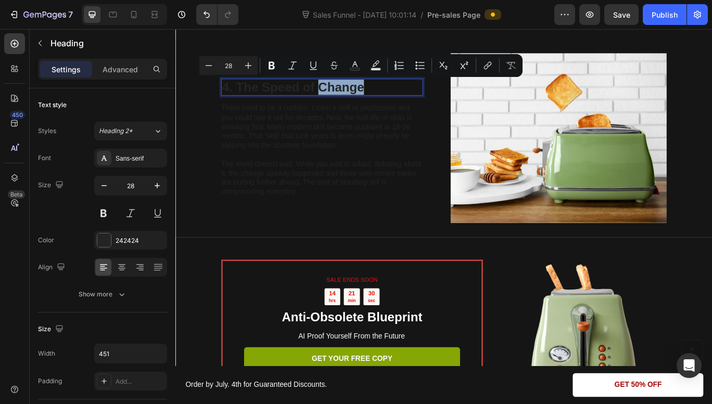
click at [365, 91] on p "4. The Speed of Change" at bounding box center [345, 97] width 233 height 18
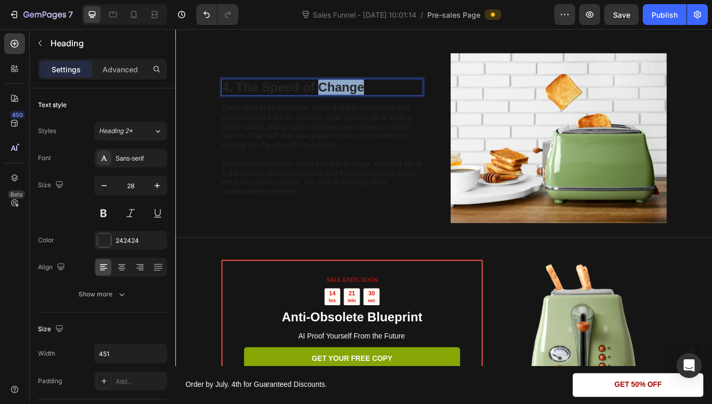
click at [365, 91] on p "4. The Speed of Change" at bounding box center [345, 97] width 233 height 18
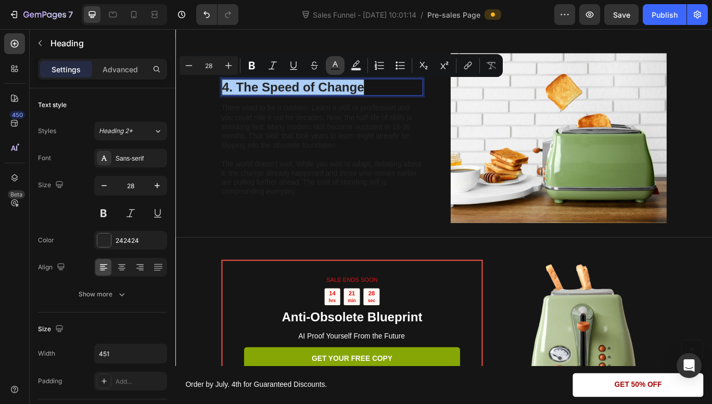
click at [337, 67] on icon "Editor contextual toolbar" at bounding box center [335, 65] width 10 height 10
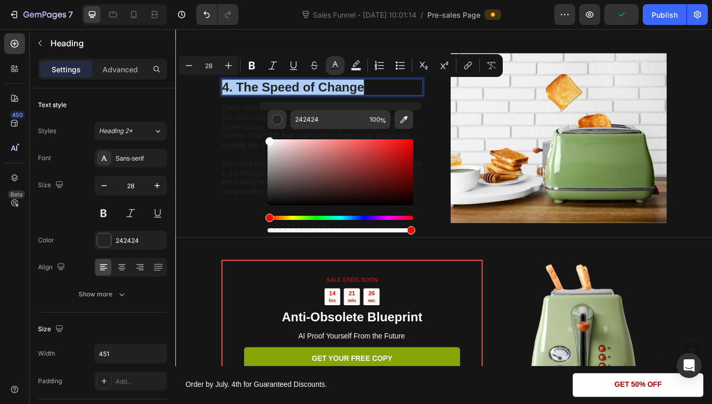
drag, startPoint x: 270, startPoint y: 195, endPoint x: 260, endPoint y: 129, distance: 67.3
click at [260, 129] on div "242424 100 %" at bounding box center [340, 168] width 162 height 133
type input "FFFFFF"
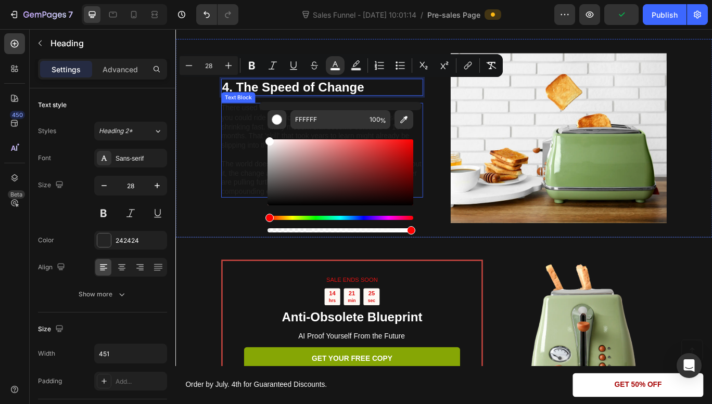
click at [259, 151] on p "There used to be a cushion. Learn a skill or prorfession and you could ride it …" at bounding box center [345, 143] width 234 height 54
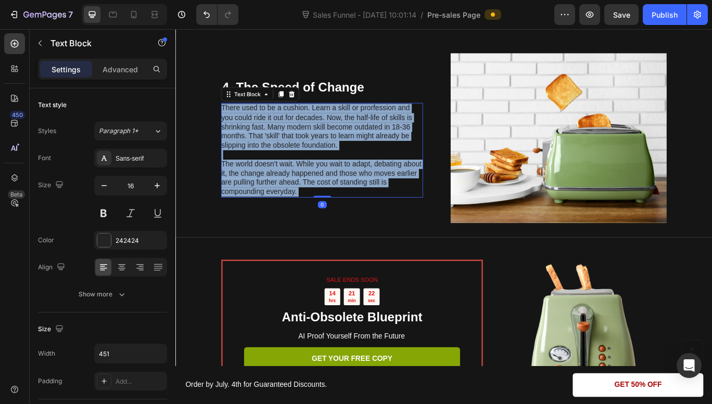
click at [259, 151] on p "There used to be a cushion. Learn a skill or prorfession and you could ride it …" at bounding box center [345, 143] width 234 height 54
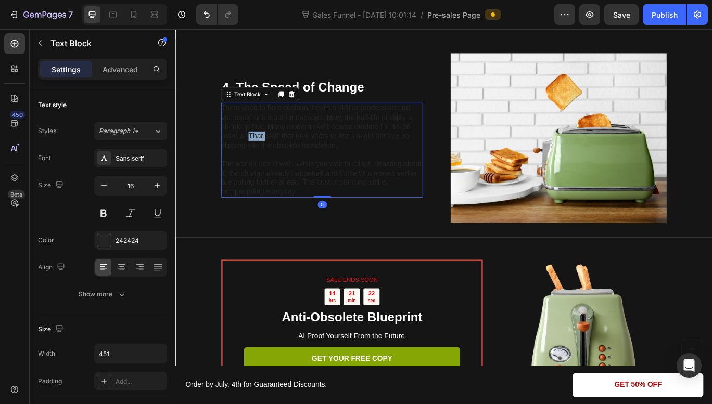
click at [259, 151] on p "There used to be a cushion. Learn a skill or prorfession and you could ride it …" at bounding box center [345, 143] width 234 height 54
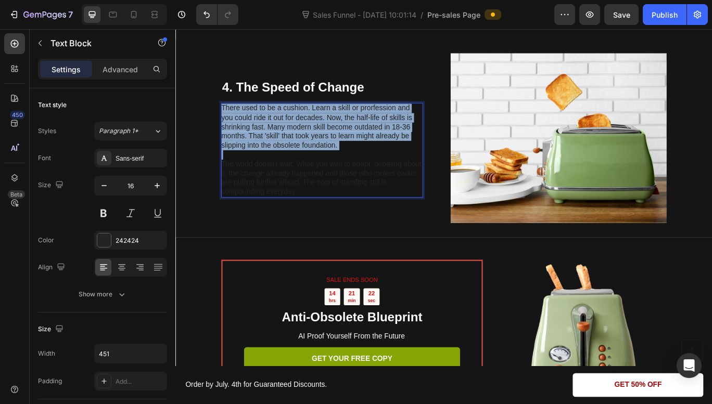
click at [259, 151] on p "There used to be a cushion. Learn a skill or prorfession and you could ride it …" at bounding box center [345, 143] width 234 height 54
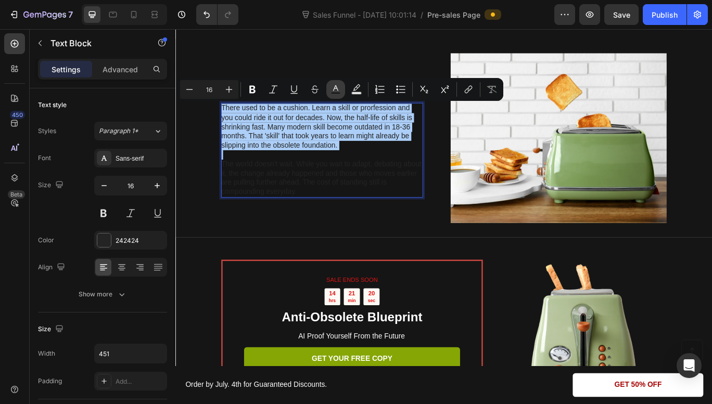
click at [328, 85] on button "Text Color" at bounding box center [335, 89] width 19 height 19
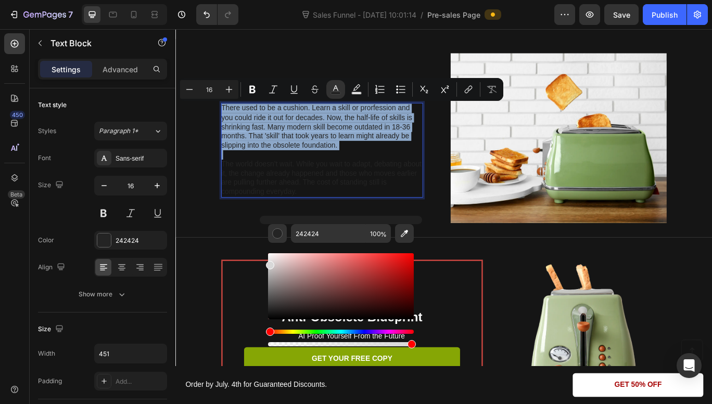
drag, startPoint x: 270, startPoint y: 311, endPoint x: 260, endPoint y: 235, distance: 76.1
click at [260, 235] on div "242424 100 %" at bounding box center [341, 282] width 162 height 133
type input "D8D8D8"
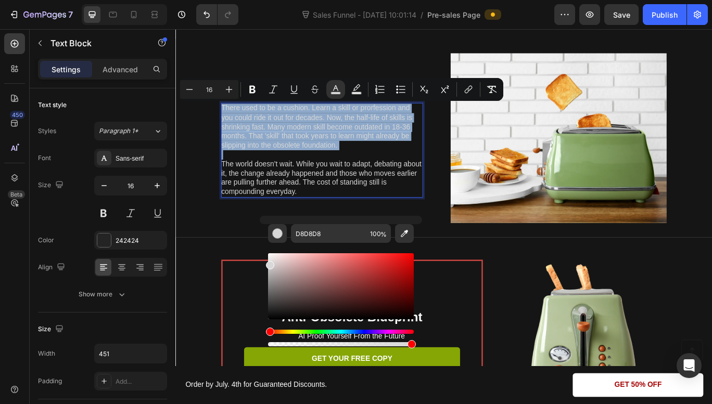
click at [399, 117] on span "There used to be a cushion. Learn a skill or prorfession and you could ride it …" at bounding box center [339, 143] width 222 height 52
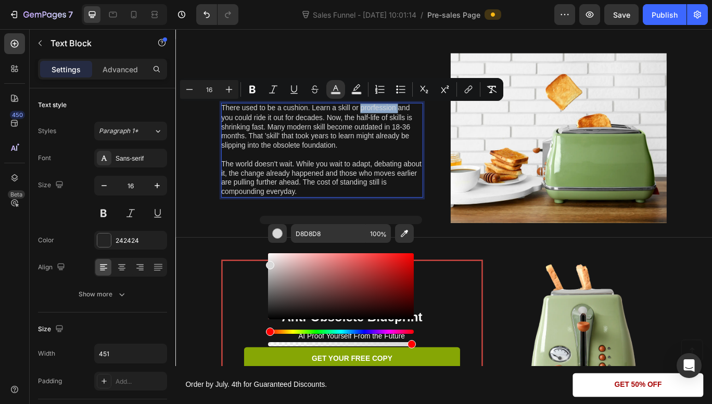
click at [399, 117] on span "There used to be a cushion. Learn a skill or prorfession and you could ride it …" at bounding box center [339, 143] width 222 height 52
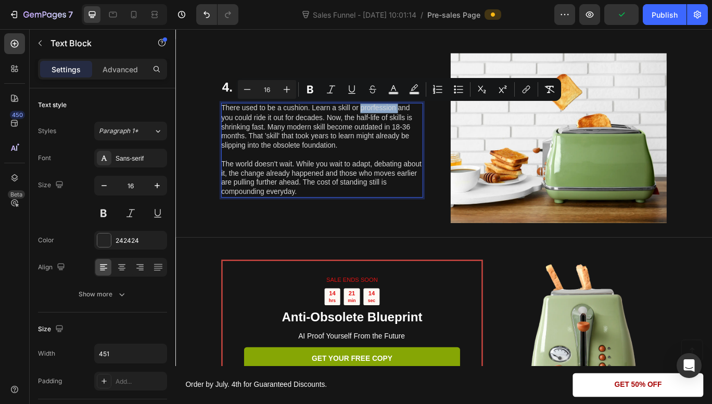
drag, startPoint x: 399, startPoint y: 116, endPoint x: 390, endPoint y: 123, distance: 11.1
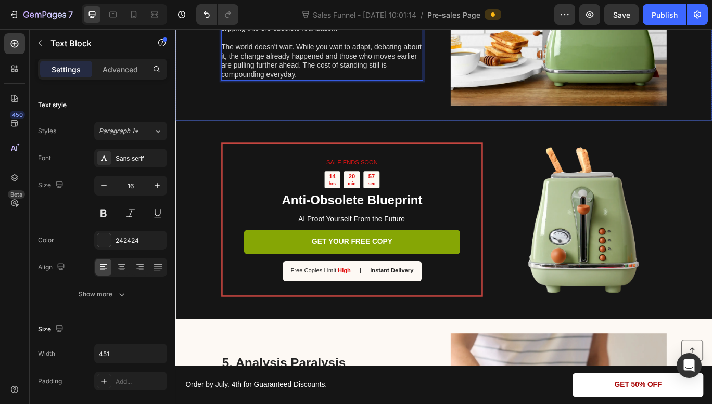
scroll to position [1113, 0]
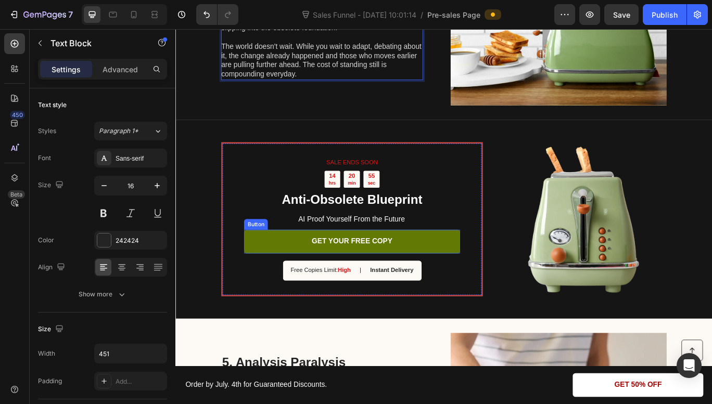
click at [499, 283] on link "GET YOUR FREE COPY" at bounding box center [380, 277] width 251 height 28
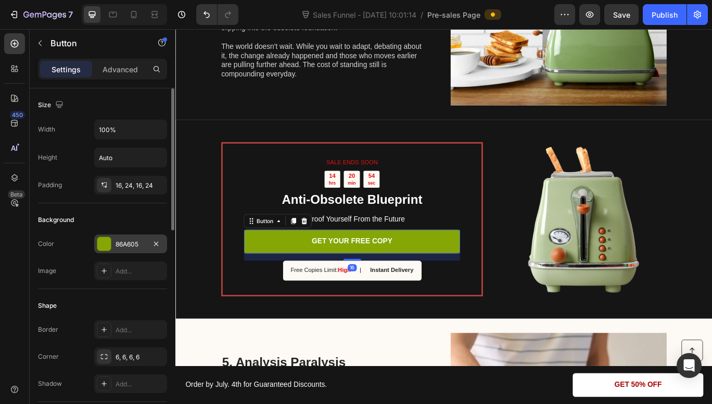
click at [143, 247] on div "86A605" at bounding box center [131, 244] width 30 height 9
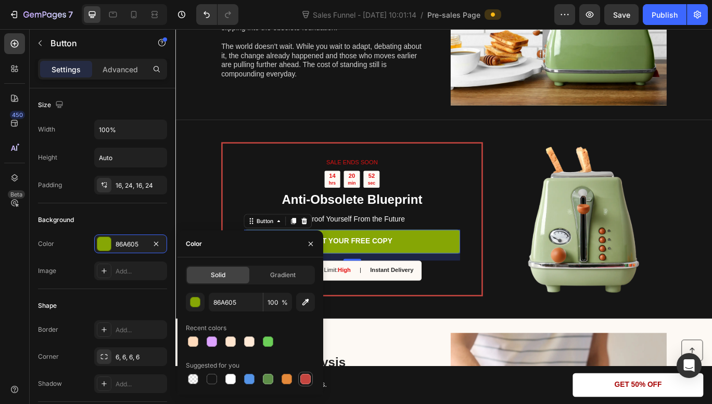
click at [307, 379] on div at bounding box center [305, 379] width 10 height 10
type input "C5453F"
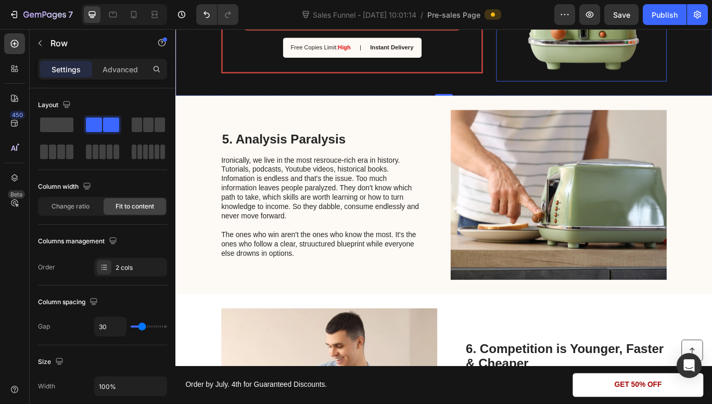
scroll to position [1376, 0]
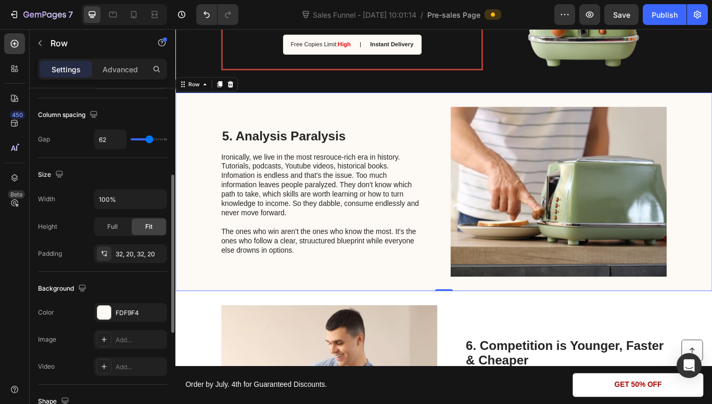
scroll to position [188, 0]
click at [123, 313] on div "FDF9F4" at bounding box center [131, 312] width 30 height 9
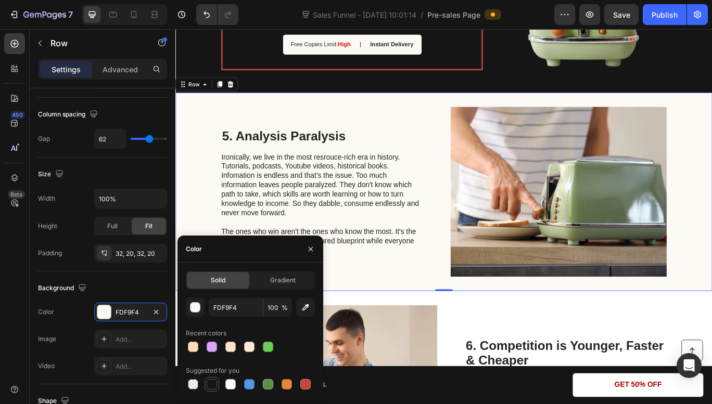
click at [213, 384] on div at bounding box center [212, 384] width 10 height 10
type input "151515"
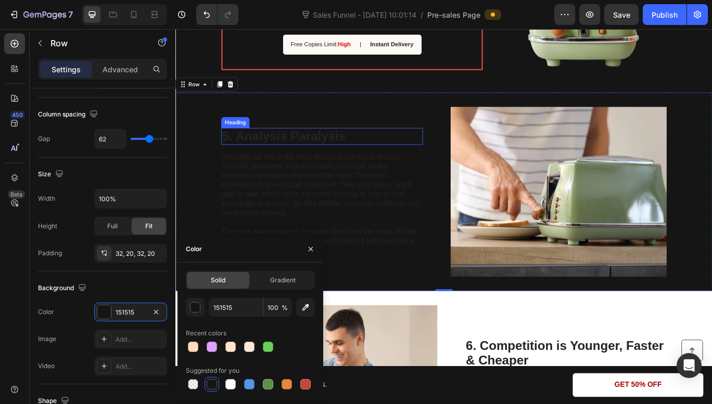
click at [260, 158] on h2 "5. Analysis Paralysis" at bounding box center [345, 154] width 235 height 20
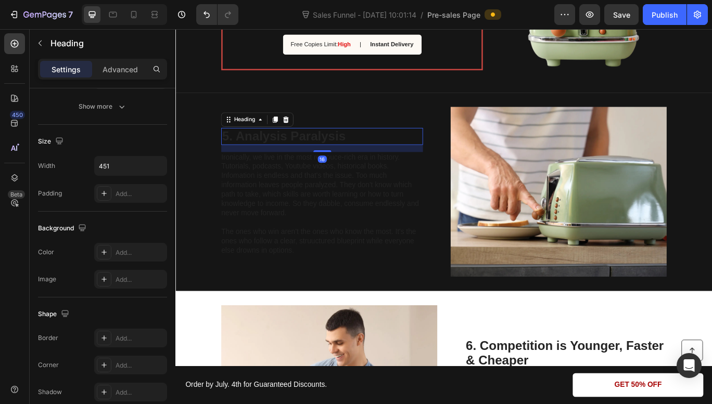
scroll to position [0, 0]
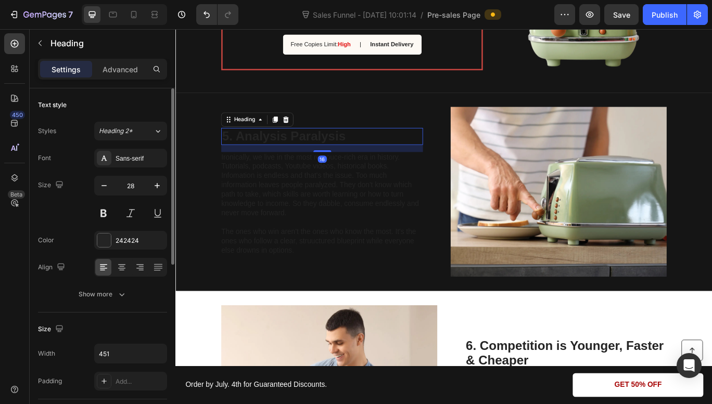
click at [260, 158] on h2 "5. Analysis Paralysis" at bounding box center [345, 154] width 235 height 20
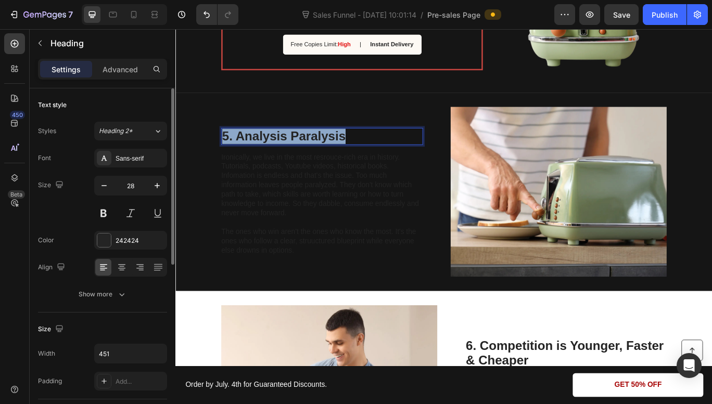
click at [260, 158] on p "5. Analysis Paralysis" at bounding box center [345, 154] width 233 height 18
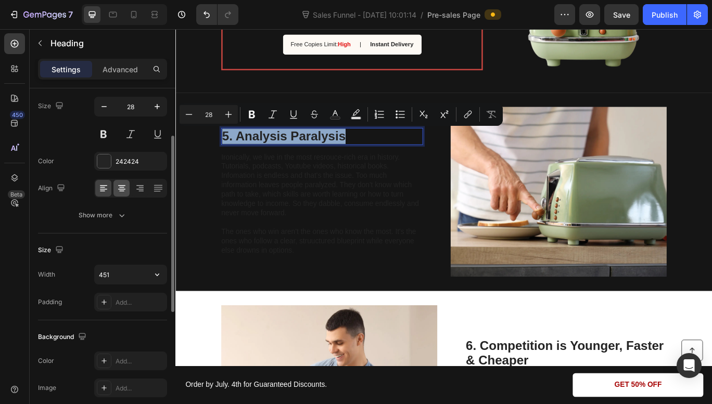
scroll to position [84, 0]
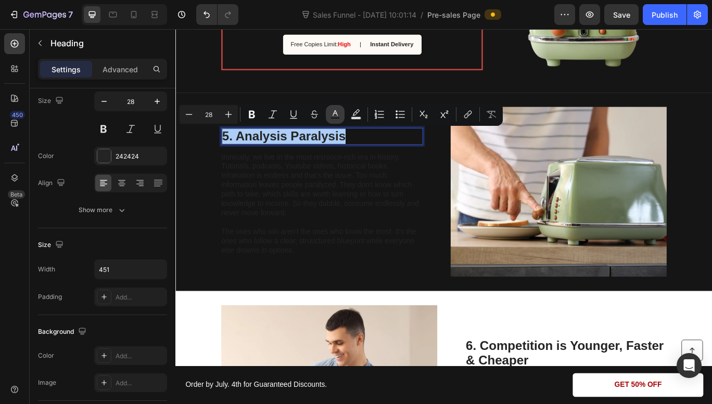
click at [331, 111] on icon "Editor contextual toolbar" at bounding box center [335, 114] width 10 height 10
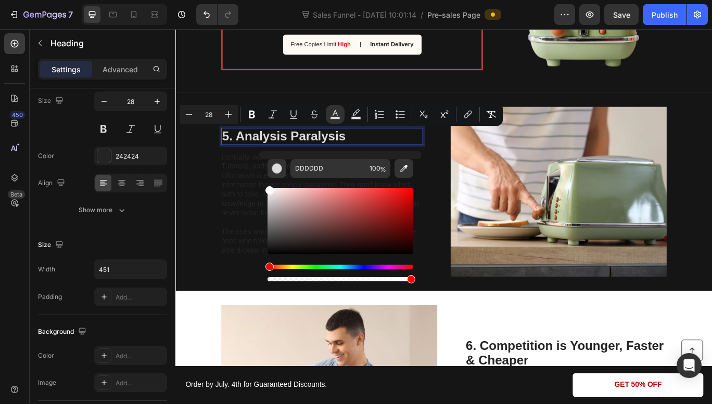
drag, startPoint x: 268, startPoint y: 248, endPoint x: 263, endPoint y: 181, distance: 67.3
click at [263, 181] on div "DDDDDD 100 %" at bounding box center [340, 217] width 162 height 133
type input "FFFFFF"
click at [252, 228] on p "Ironically, we live in the most resrouce-rich era in history. Tutorials, podcas…" at bounding box center [345, 211] width 234 height 76
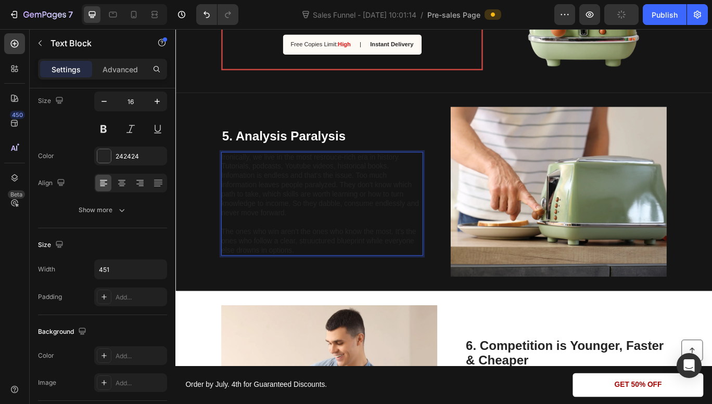
click at [252, 228] on p "Ironically, we live in the most resrouce-rich era in history. Tutorials, podcas…" at bounding box center [345, 211] width 234 height 76
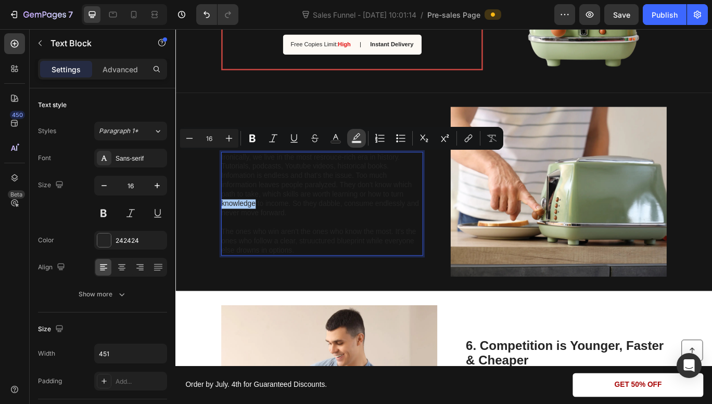
click at [360, 139] on icon "Editor contextual toolbar" at bounding box center [356, 138] width 10 height 10
type input "000000"
type input "77"
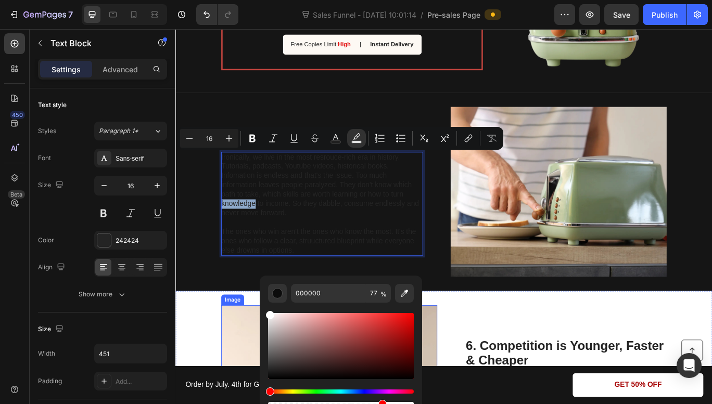
type input "FFFFFF"
drag, startPoint x: 446, startPoint y: 407, endPoint x: 270, endPoint y: 351, distance: 185.3
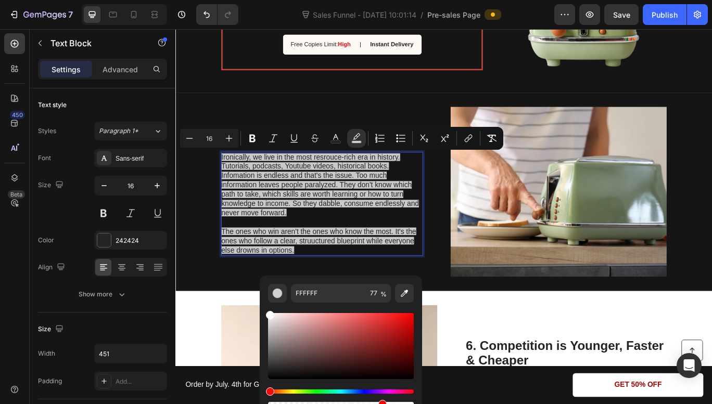
click at [331, 178] on span "Ironically, we live in the most resrouce-rich era in history. Tutorials, podcas…" at bounding box center [343, 211] width 230 height 74
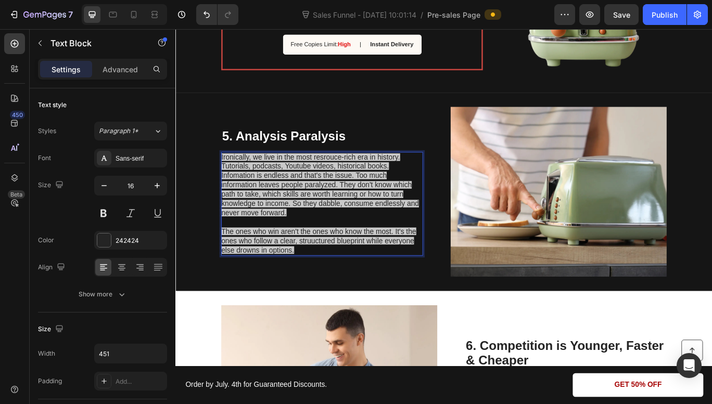
click at [340, 176] on span "Ironically, we live in the most resrouce-rich era in history. Tutorials, podcas…" at bounding box center [343, 211] width 230 height 74
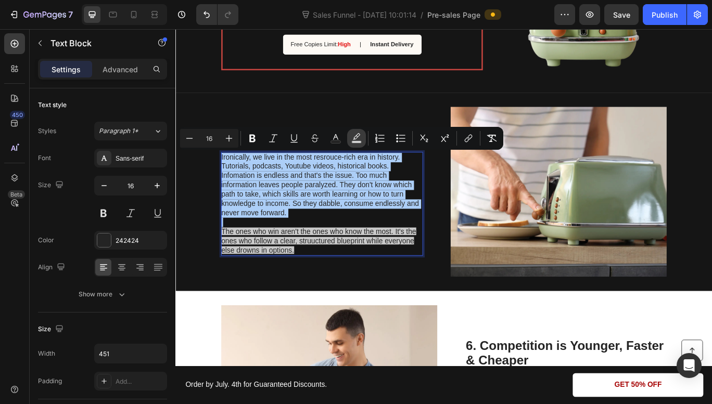
click at [349, 140] on button "color" at bounding box center [356, 138] width 19 height 19
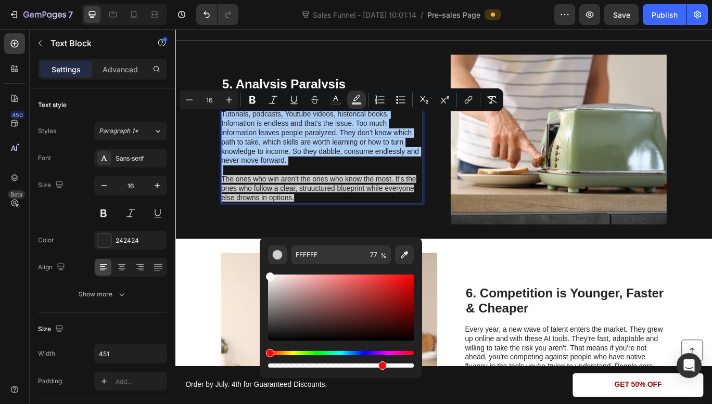
scroll to position [1441, 0]
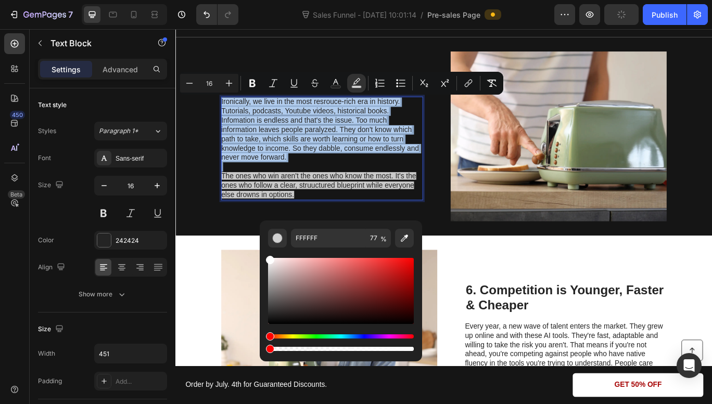
type input "0"
drag, startPoint x: 379, startPoint y: 349, endPoint x: 266, endPoint y: 351, distance: 112.4
click at [266, 351] on div "Editor contextual toolbar" at bounding box center [270, 349] width 8 height 8
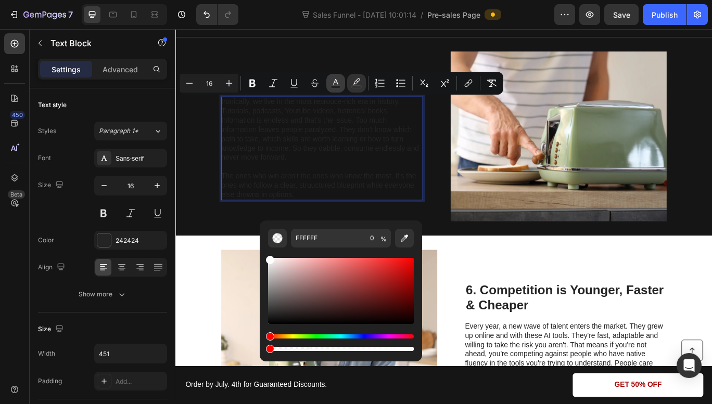
click at [332, 86] on rect "Editor contextual toolbar" at bounding box center [336, 87] width 10 height 3
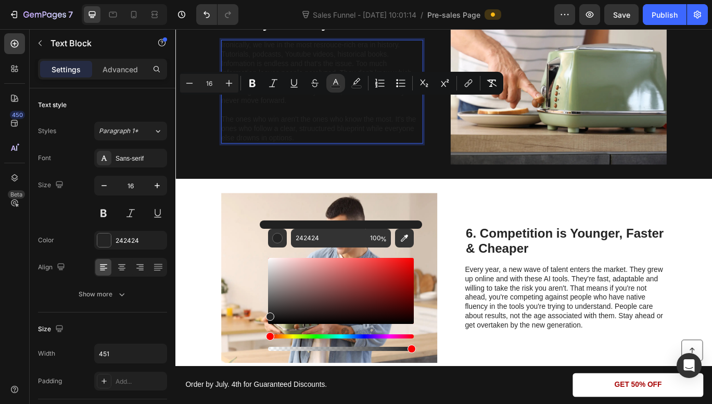
scroll to position [1507, 0]
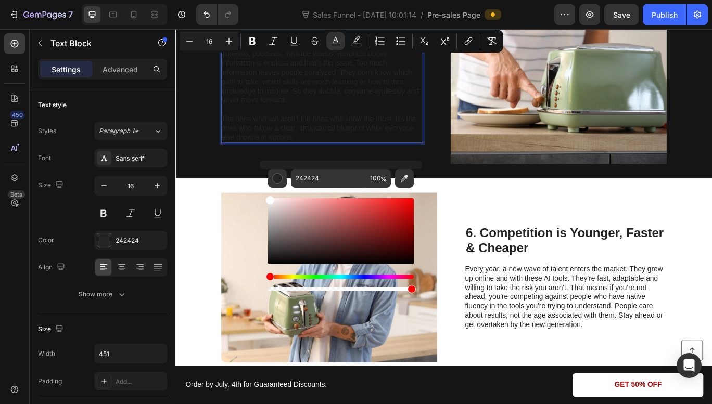
drag, startPoint x: 272, startPoint y: 255, endPoint x: 260, endPoint y: 193, distance: 63.6
click at [260, 193] on div "242424 100 %" at bounding box center [341, 227] width 162 height 133
type input "FFFFFF"
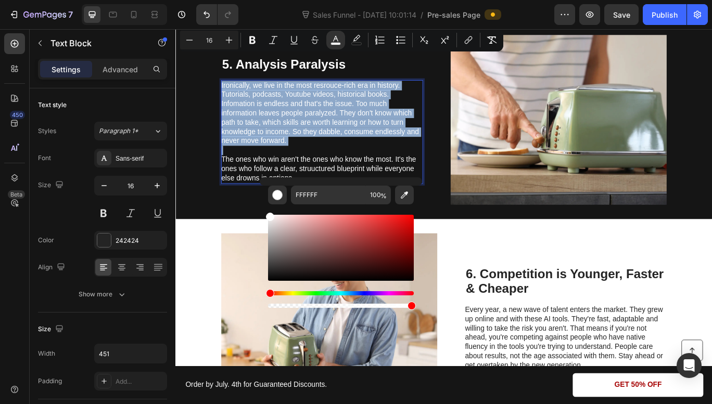
scroll to position [1456, 0]
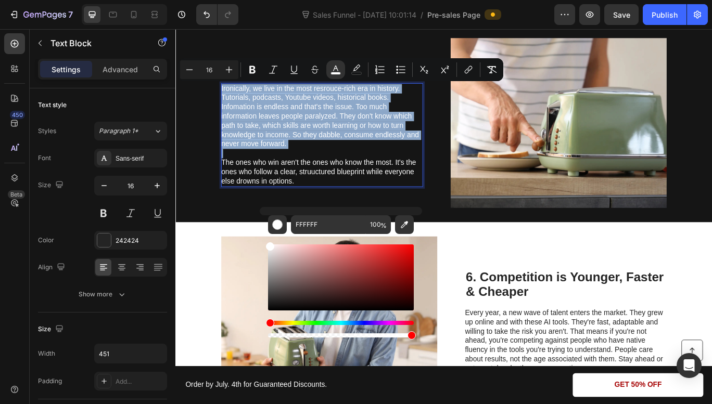
click at [350, 120] on span "Ironically, we live in the most resrouce-rich era in history. Tutorials, podcas…" at bounding box center [343, 131] width 230 height 74
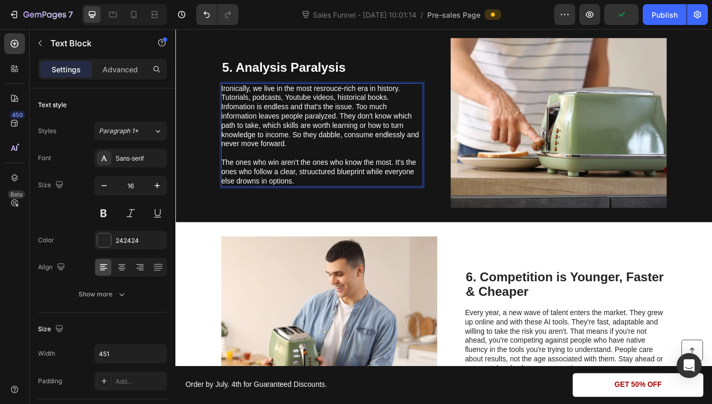
click at [353, 104] on span "Ironically, we live in the most resrouce-rich era in history. Tutorials, podcas…" at bounding box center [343, 131] width 230 height 74
click at [265, 123] on span "Ironically, we live in the most resource-rich era in history. Tutorials, podcas…" at bounding box center [343, 131] width 230 height 74
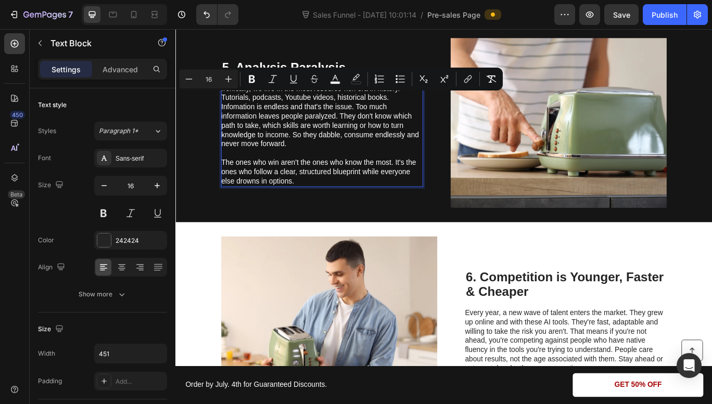
drag, startPoint x: 306, startPoint y: 108, endPoint x: 248, endPoint y: 119, distance: 59.3
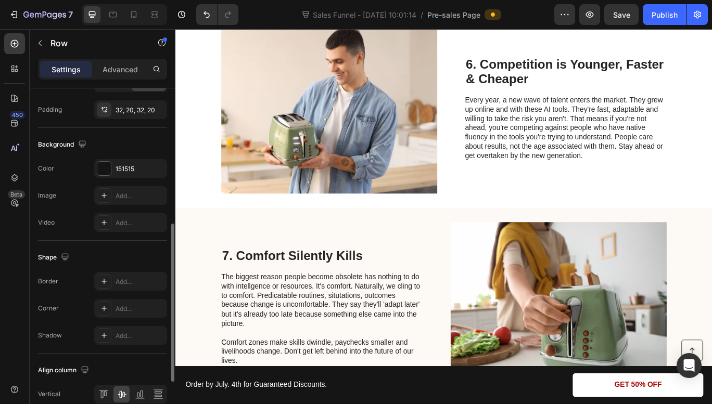
scroll to position [315, 0]
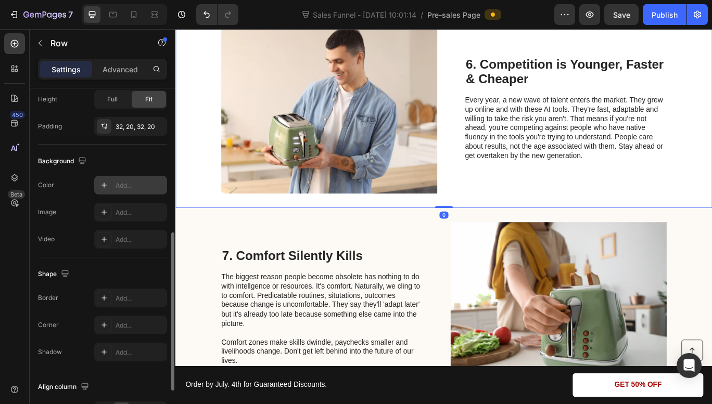
click at [123, 189] on div "Add..." at bounding box center [140, 185] width 49 height 9
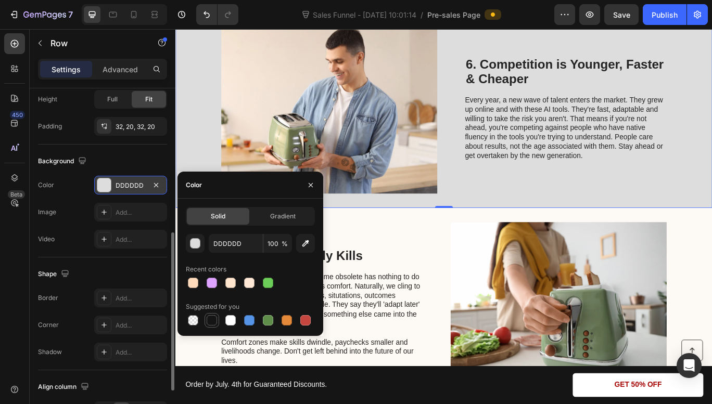
click at [212, 318] on div at bounding box center [212, 320] width 10 height 10
type input "151515"
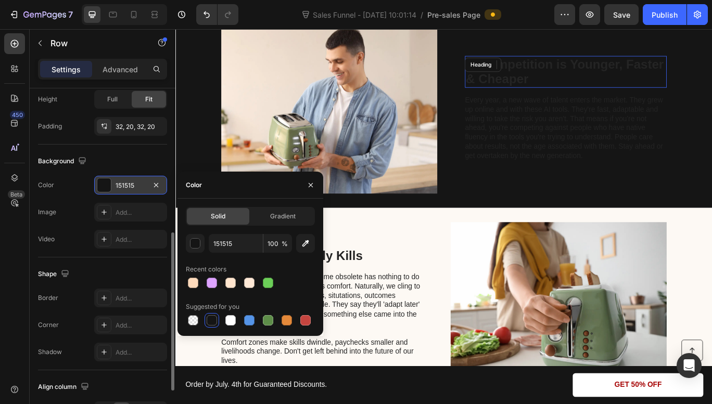
click at [548, 85] on h2 "6. Competition is Younger, Faster & Cheaper" at bounding box center [629, 78] width 235 height 37
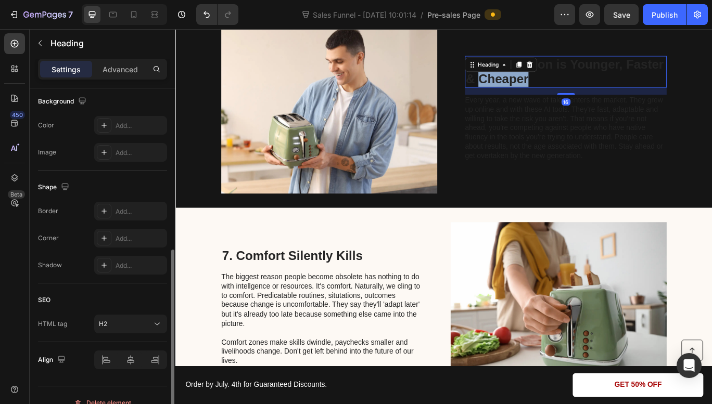
scroll to position [0, 0]
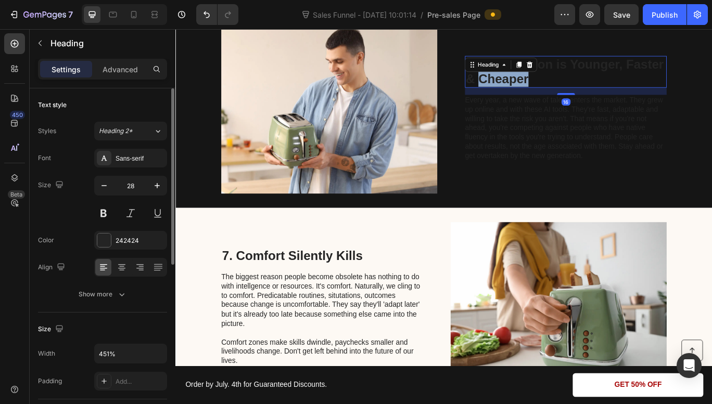
click at [548, 85] on h2 "6. Competition is Younger, Faster & Cheaper" at bounding box center [629, 78] width 235 height 37
click at [548, 85] on p "6. Competition is Younger, Faster & Cheaper" at bounding box center [629, 78] width 233 height 35
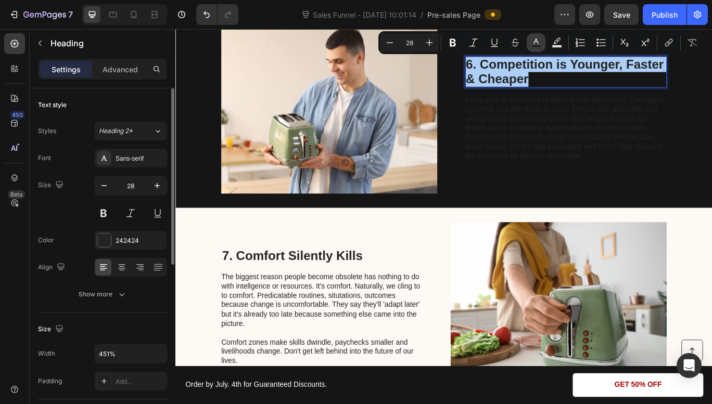
click at [534, 41] on icon "Editor contextual toolbar" at bounding box center [536, 42] width 10 height 10
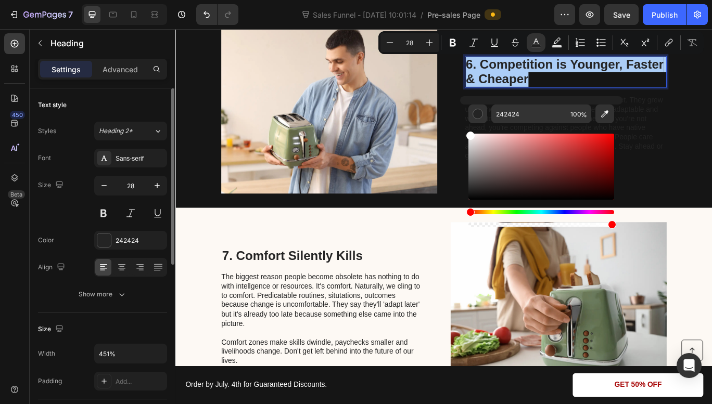
drag, startPoint x: 470, startPoint y: 194, endPoint x: 461, endPoint y: 122, distance: 72.4
click at [461, 122] on div "242424 100 %" at bounding box center [541, 162] width 162 height 133
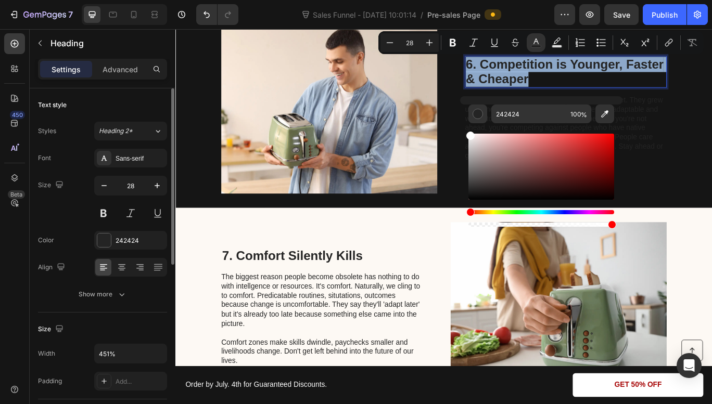
type input "FFFFFF"
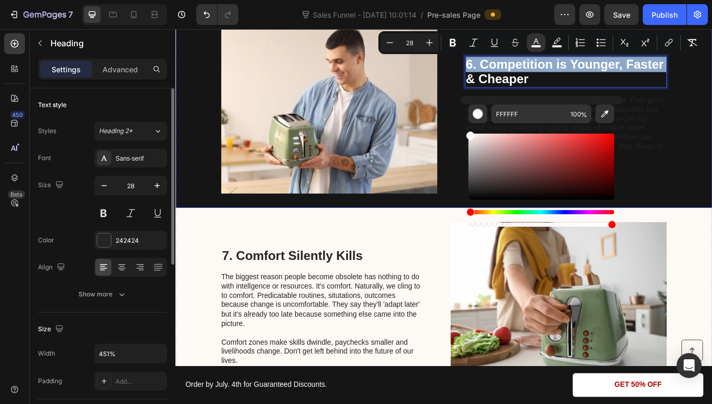
click at [505, 139] on div "Image 6. Competition is Younger, Faster & Cheaper Heading 16 Every year, a new …" at bounding box center [487, 121] width 624 height 231
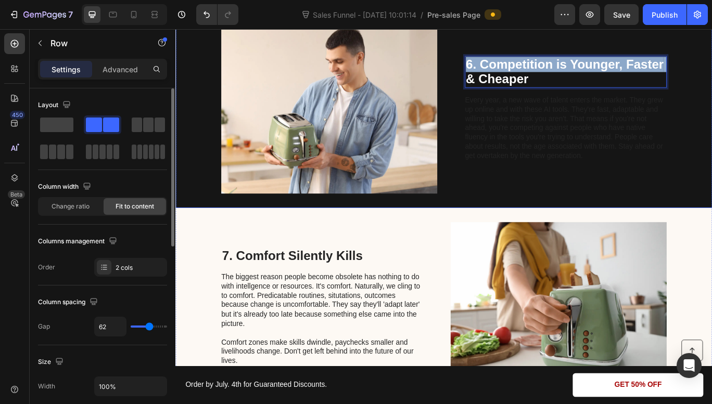
click at [505, 139] on div "Image 6. Competition is Younger, Faster & Cheaper Heading 16 Every year, a new …" at bounding box center [487, 121] width 624 height 231
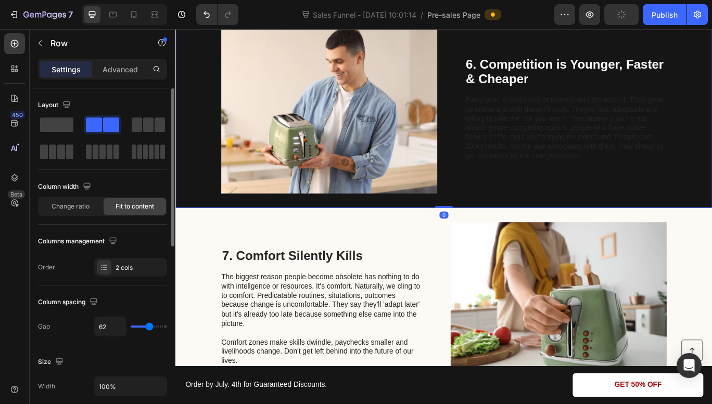
click at [517, 141] on p "Every year, a new wave of talent enters the market. They grew up online and wit…" at bounding box center [629, 145] width 234 height 76
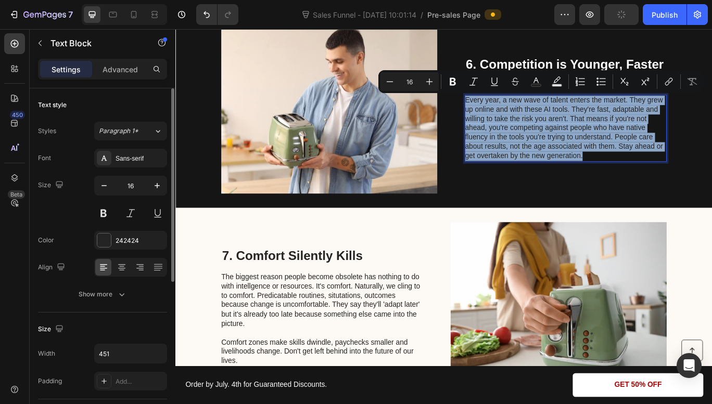
click at [556, 141] on p "Every year, a new wave of talent enters the market. They grew up online and wit…" at bounding box center [629, 145] width 234 height 76
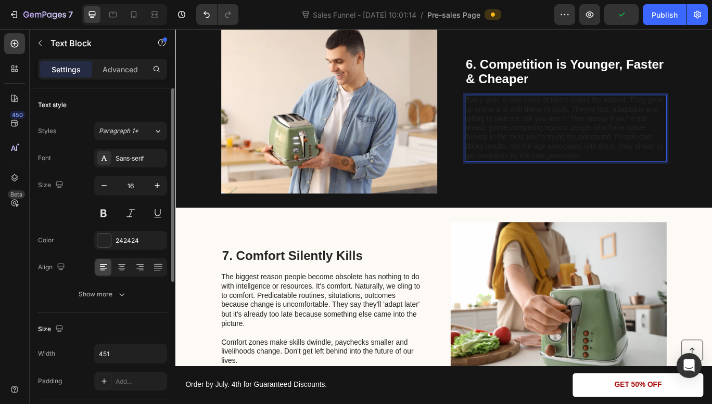
click at [556, 141] on p "Every year, a new wave of talent enters the market. They grew up online and wit…" at bounding box center [629, 145] width 234 height 76
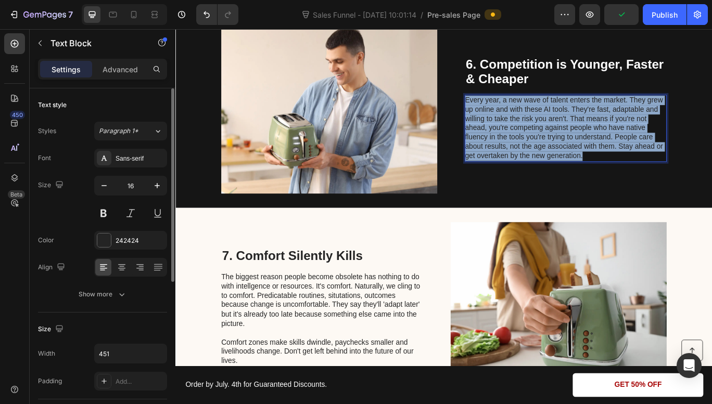
click at [556, 141] on p "Every year, a new wave of talent enters the market. They grew up online and wit…" at bounding box center [629, 145] width 234 height 76
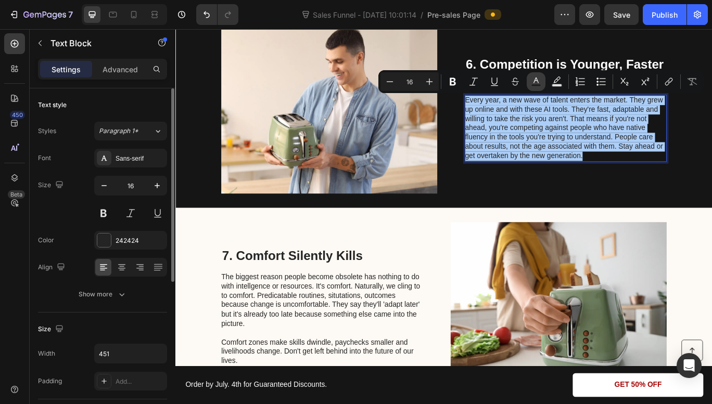
click at [532, 87] on button "Text Color" at bounding box center [536, 81] width 19 height 19
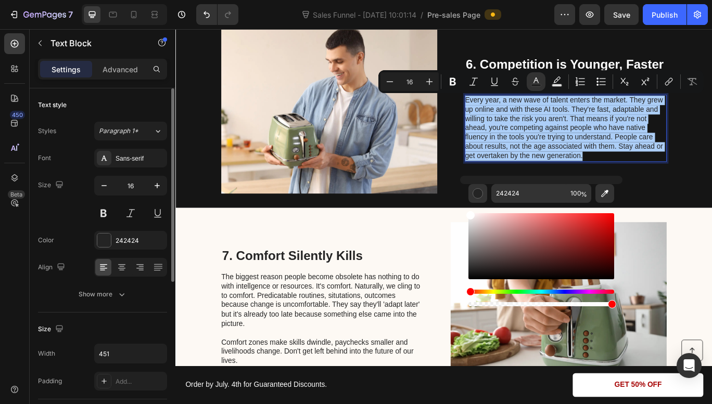
drag, startPoint x: 645, startPoint y: 301, endPoint x: 506, endPoint y: 223, distance: 159.8
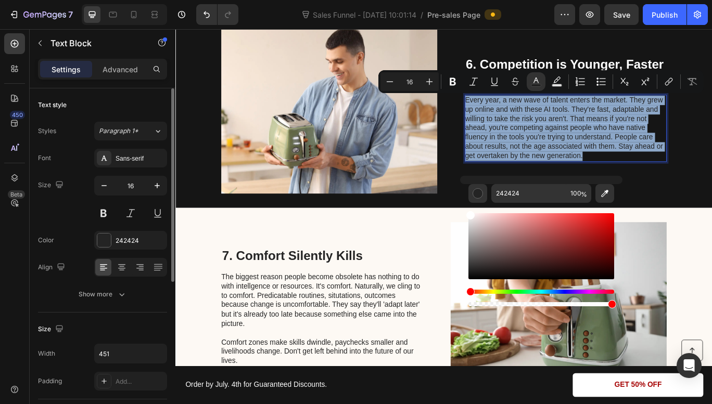
type input "FFFFFF"
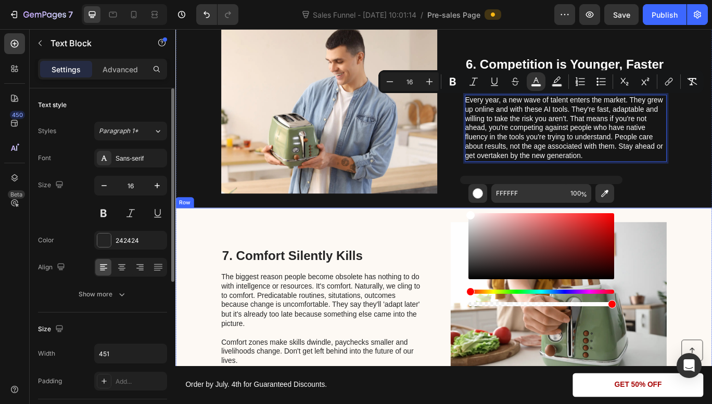
click at [439, 265] on div "7. Comfort Silently Kills Heading The biggest reason people become obsolete has…" at bounding box center [345, 353] width 235 height 198
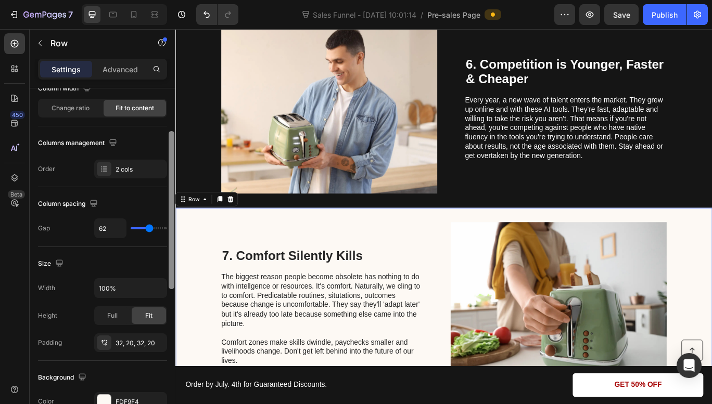
scroll to position [103, 0]
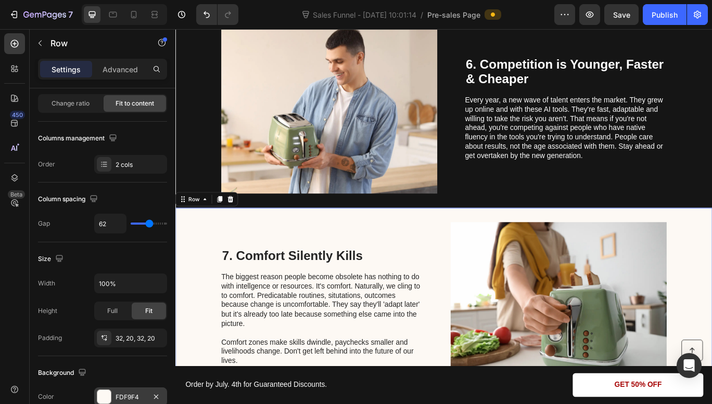
click at [131, 393] on div "FDF9F4" at bounding box center [131, 397] width 30 height 9
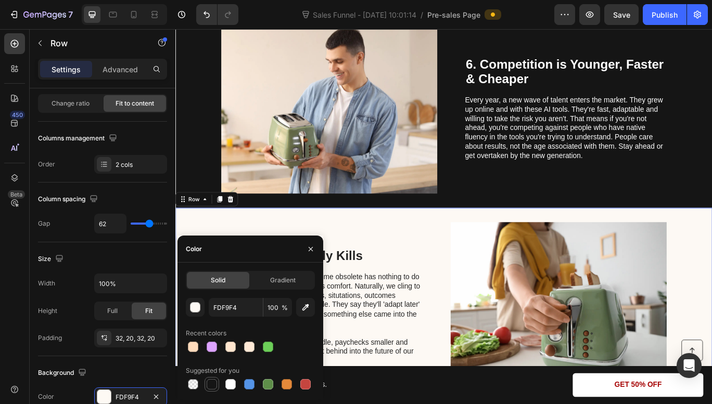
click at [209, 380] on div at bounding box center [212, 384] width 10 height 10
type input "151515"
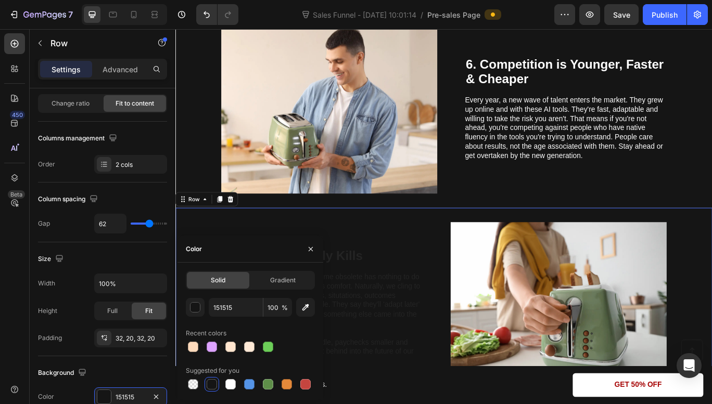
click at [372, 305] on div "7. Comfort Silently Kills Heading The biggest reason people become obsolete has…" at bounding box center [345, 353] width 235 height 198
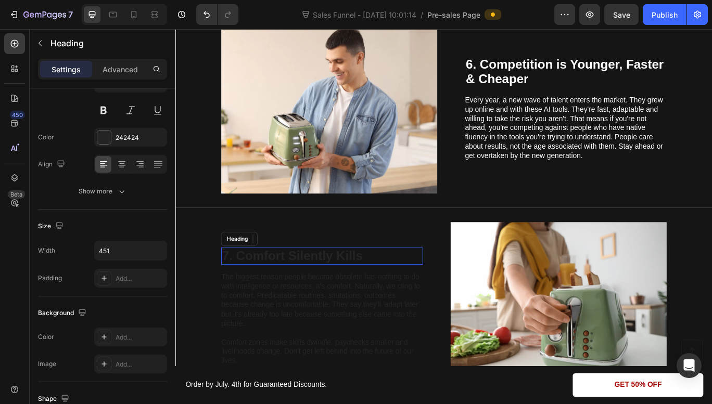
click at [370, 298] on h2 "7. Comfort Silently Kills" at bounding box center [345, 294] width 235 height 20
click at [345, 296] on p "7. Comfort Silently Kills" at bounding box center [345, 294] width 233 height 18
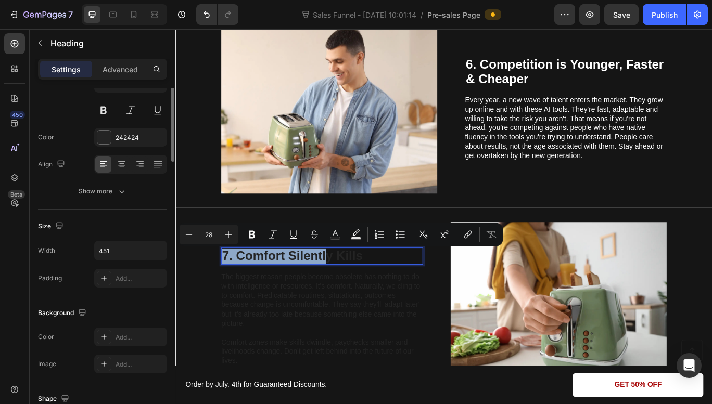
drag, startPoint x: 370, startPoint y: 298, endPoint x: 345, endPoint y: 296, distance: 24.5
click at [345, 296] on p "7. Comfort Silently Kills" at bounding box center [345, 294] width 233 height 18
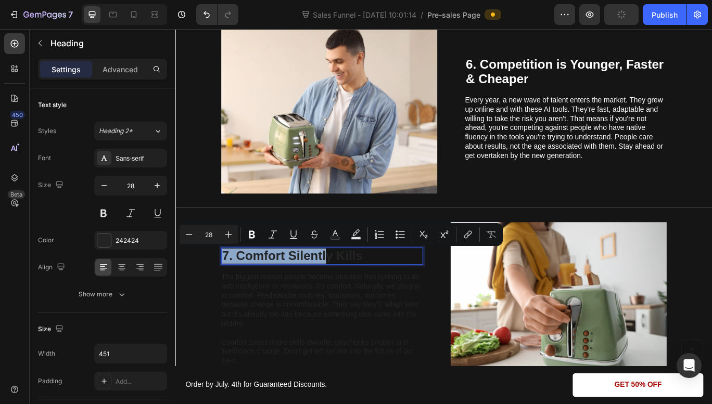
click at [310, 294] on p "7. Comfort Silently Kills" at bounding box center [345, 294] width 233 height 18
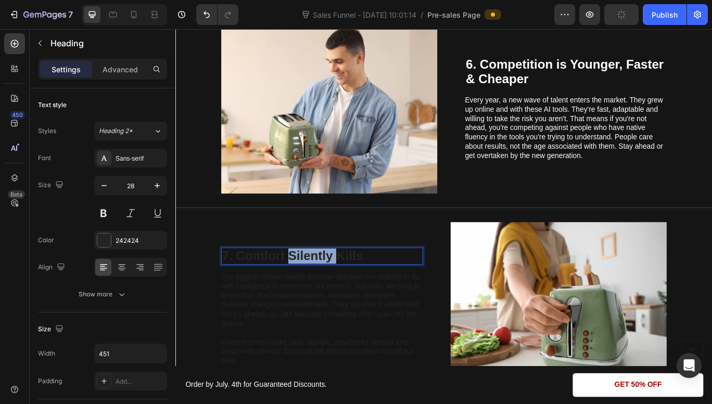
click at [310, 294] on p "7. Comfort Silently Kills" at bounding box center [345, 294] width 233 height 18
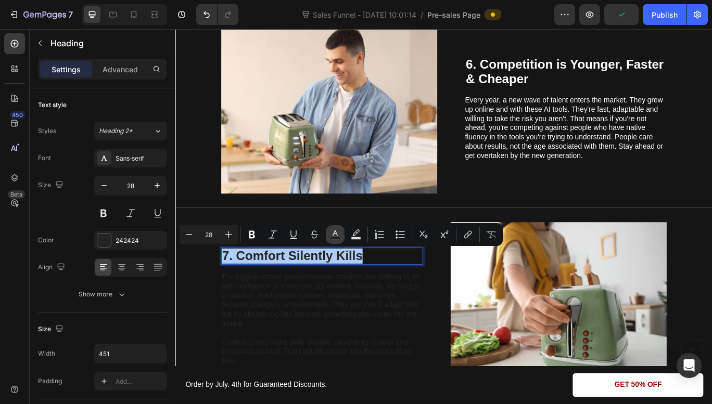
click at [337, 240] on button "Text Color" at bounding box center [335, 234] width 19 height 19
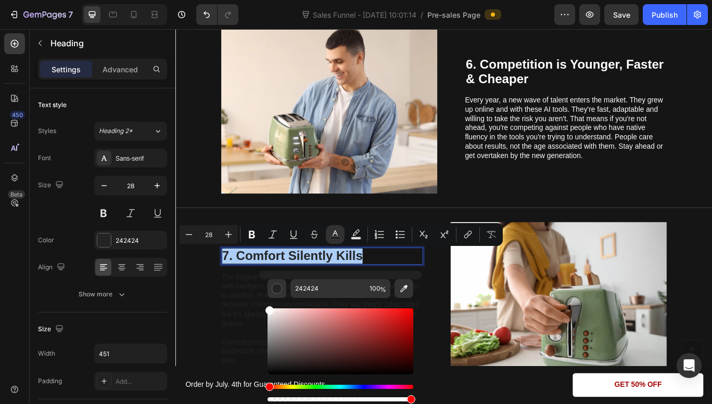
drag, startPoint x: 269, startPoint y: 363, endPoint x: 267, endPoint y: 306, distance: 56.7
click at [267, 306] on div "Editor contextual toolbar" at bounding box center [269, 310] width 8 height 8
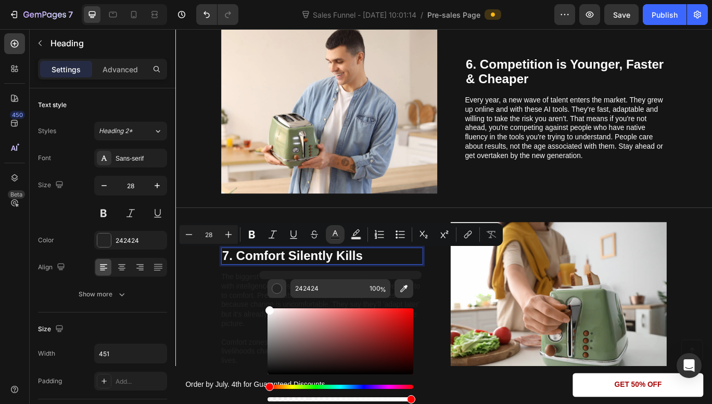
type input "FFFFFF"
click at [257, 338] on p "The biggest reason people become obsolete has nothing to do with intellgence or…" at bounding box center [345, 345] width 234 height 65
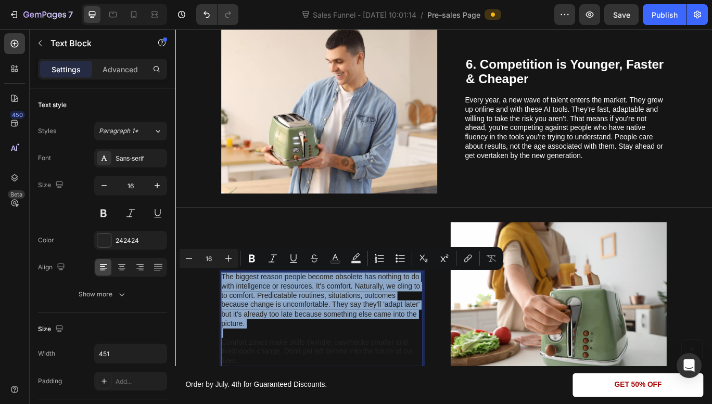
scroll to position [1761, 0]
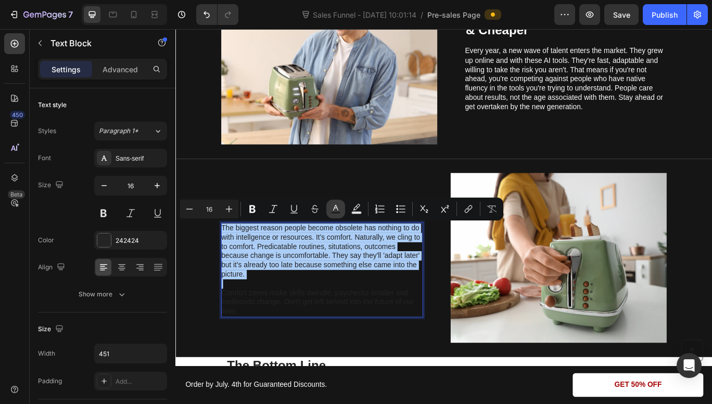
click at [336, 203] on button "Text Color" at bounding box center [335, 209] width 19 height 19
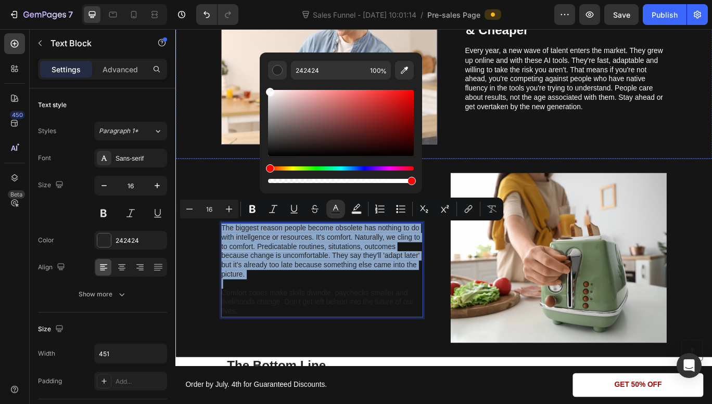
drag, startPoint x: 442, startPoint y: 168, endPoint x: 271, endPoint y: 61, distance: 201.0
type input "FFFFFF"
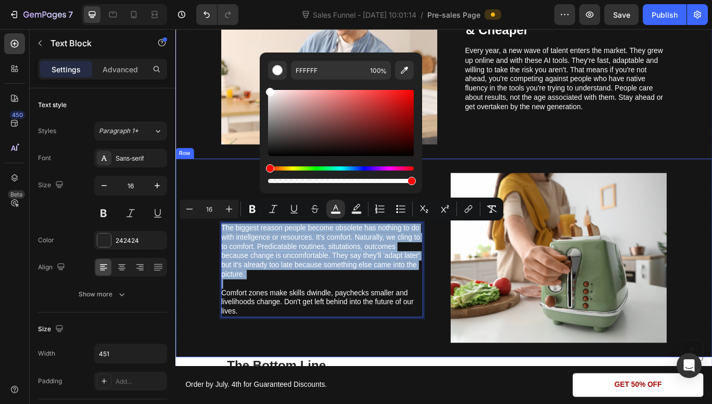
click at [214, 310] on div "⁠⁠⁠⁠⁠⁠⁠ 7. Comfort Silently Kills Heading The biggest reason people become obso…" at bounding box center [487, 295] width 624 height 231
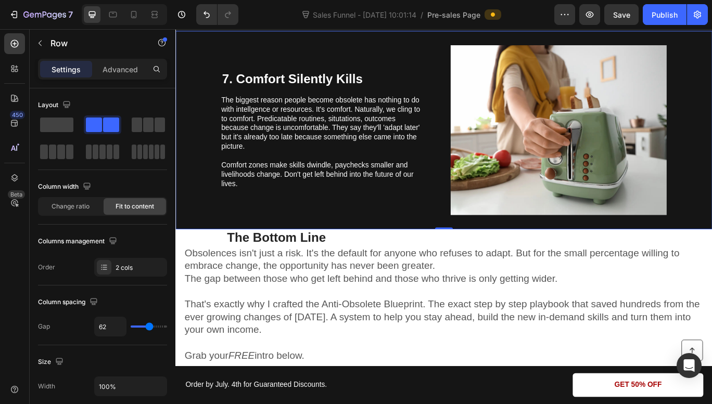
scroll to position [1889, 0]
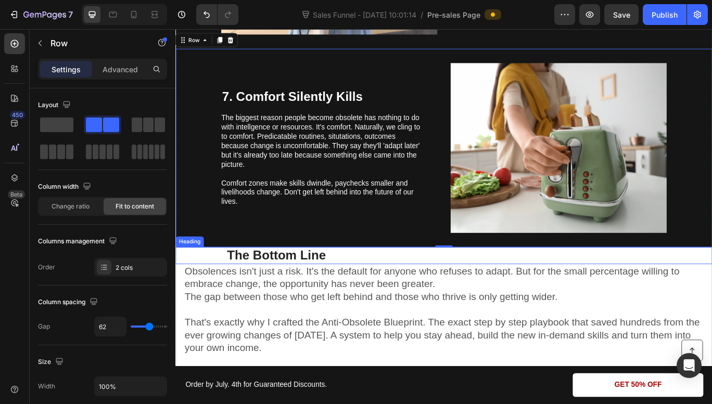
click at [309, 292] on h2 "The Bottom Line" at bounding box center [292, 293] width 235 height 20
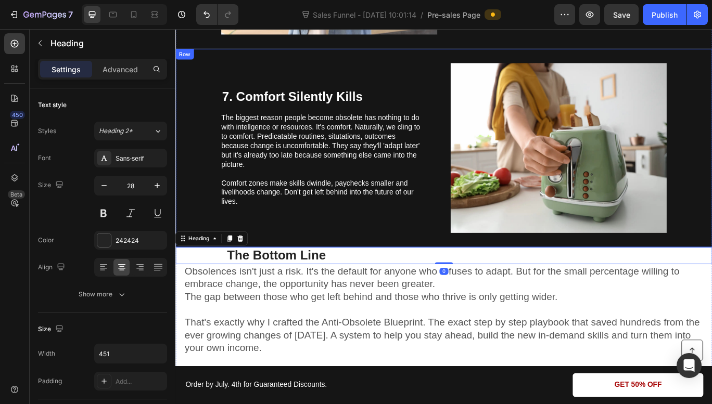
click at [480, 277] on div "⁠⁠⁠⁠⁠⁠⁠ 7. Comfort Silently Kills Heading The biggest reason people become obso…" at bounding box center [487, 167] width 624 height 231
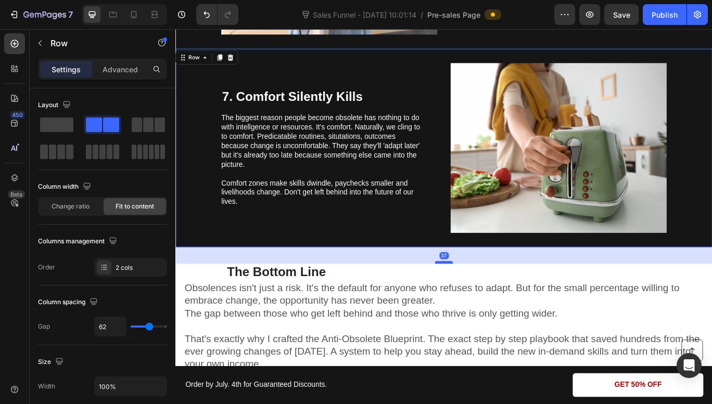
drag, startPoint x: 481, startPoint y: 280, endPoint x: 481, endPoint y: 300, distance: 19.3
click at [481, 300] on div at bounding box center [487, 300] width 21 height 3
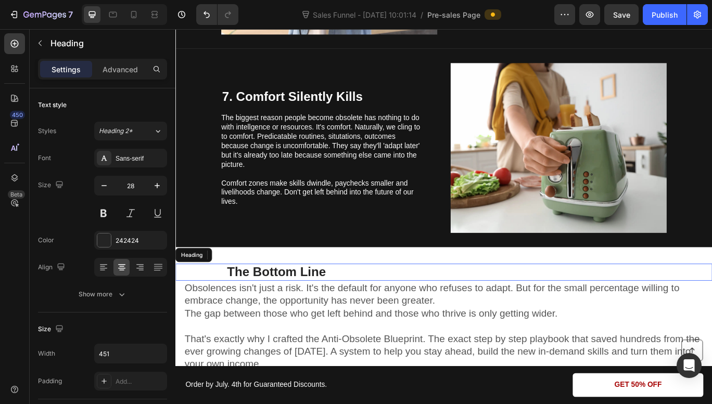
click at [477, 316] on div "The Bottom Line" at bounding box center [487, 312] width 624 height 20
click at [232, 309] on h2 "The Bottom Line" at bounding box center [292, 312] width 235 height 20
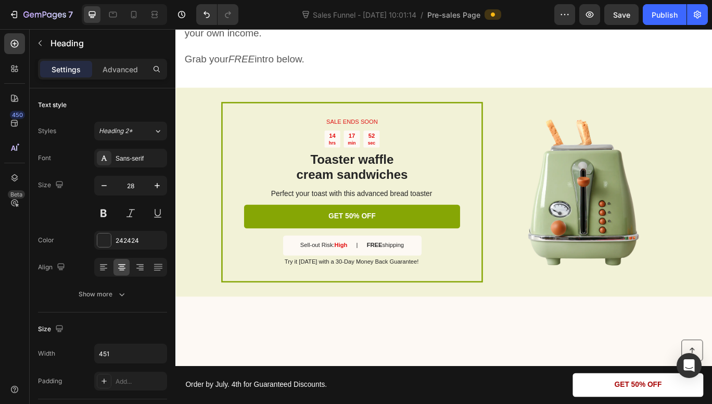
scroll to position [2059, 0]
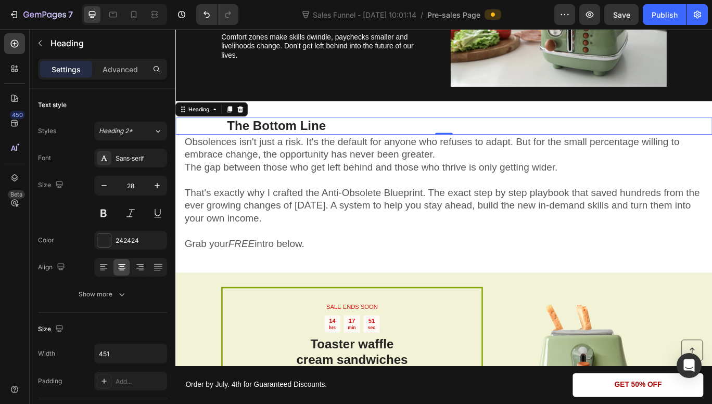
click at [224, 135] on p "The Bottom Line" at bounding box center [292, 142] width 233 height 18
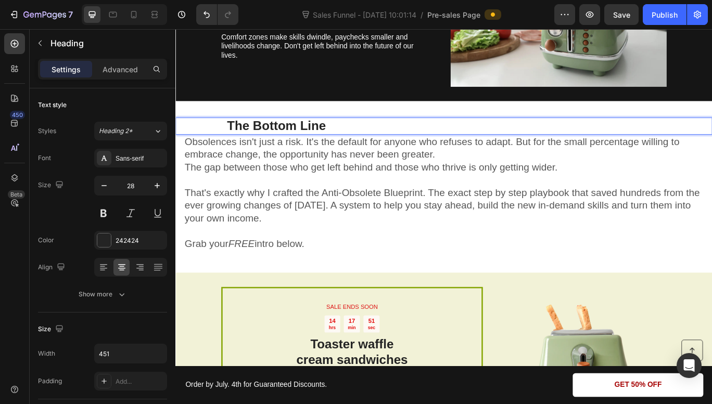
click at [224, 135] on p "The Bottom Line" at bounding box center [292, 142] width 233 height 18
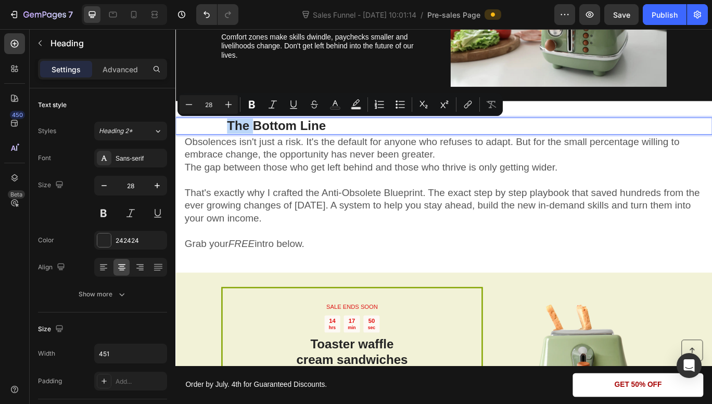
scroll to position [2070, 0]
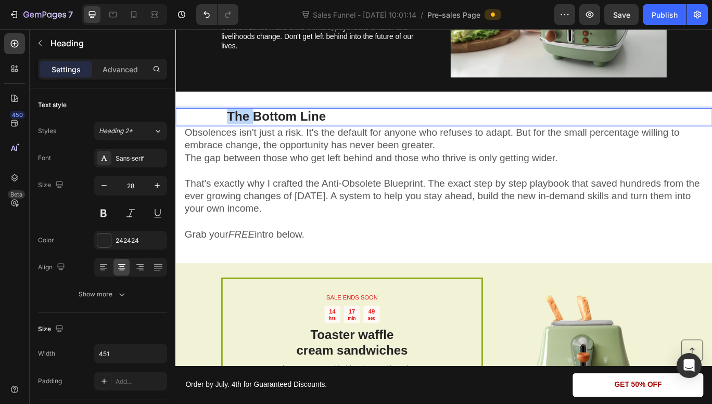
click at [224, 135] on p "The Bottom Line" at bounding box center [292, 131] width 233 height 18
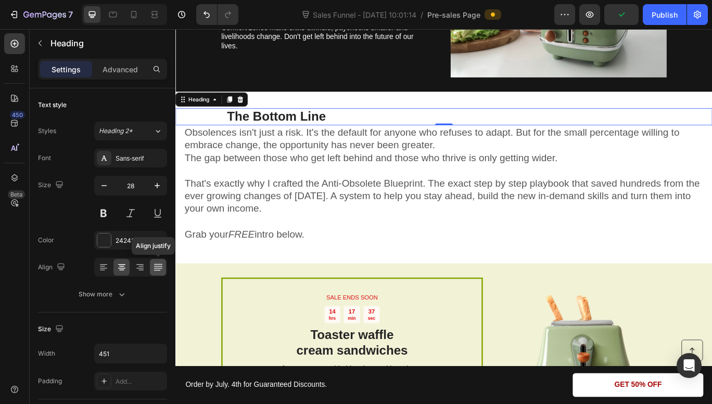
click at [156, 270] on icon at bounding box center [158, 267] width 10 height 10
click at [125, 267] on icon at bounding box center [122, 267] width 10 height 10
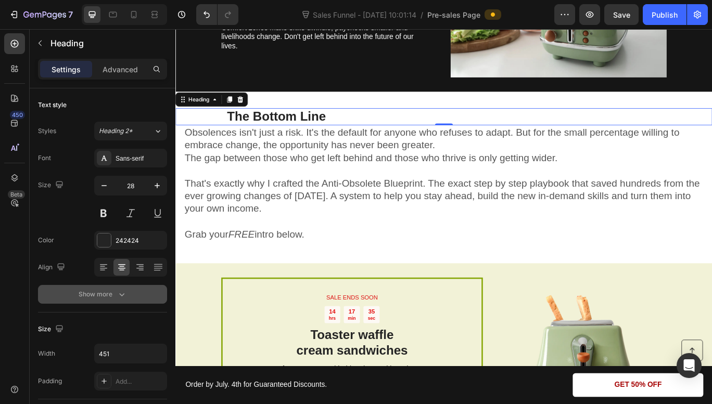
click at [122, 290] on icon "button" at bounding box center [122, 294] width 10 height 10
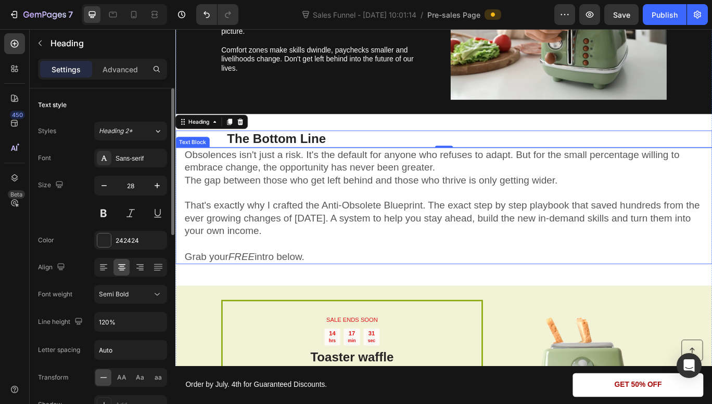
scroll to position [2044, 0]
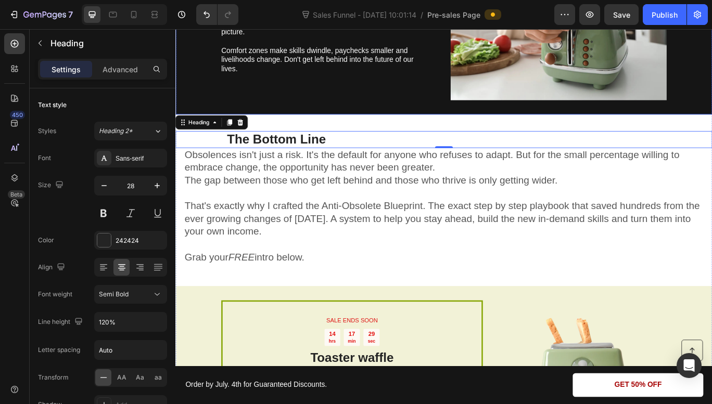
click at [383, 105] on div "⁠⁠⁠⁠⁠⁠⁠ 7. Comfort Silently Kills Heading The biggest reason people become obso…" at bounding box center [345, 13] width 235 height 198
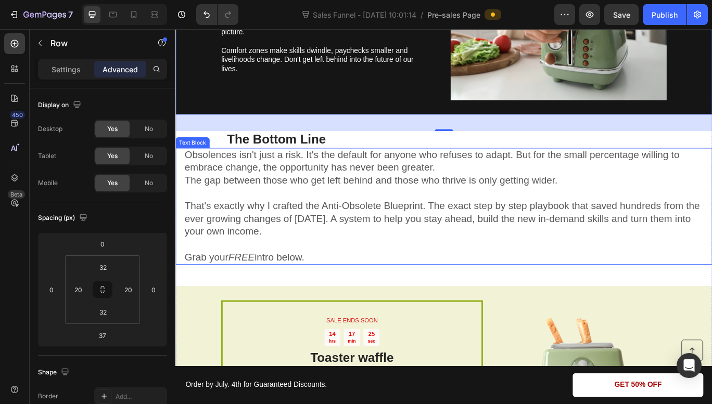
click at [357, 289] on p "Grab your FREE intro below." at bounding box center [488, 295] width 604 height 15
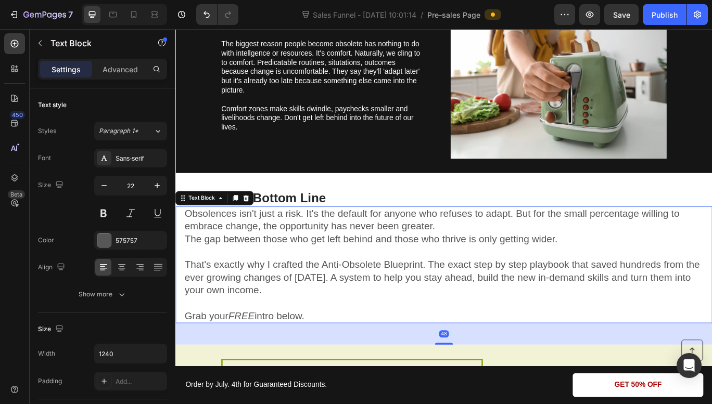
scroll to position [1978, 0]
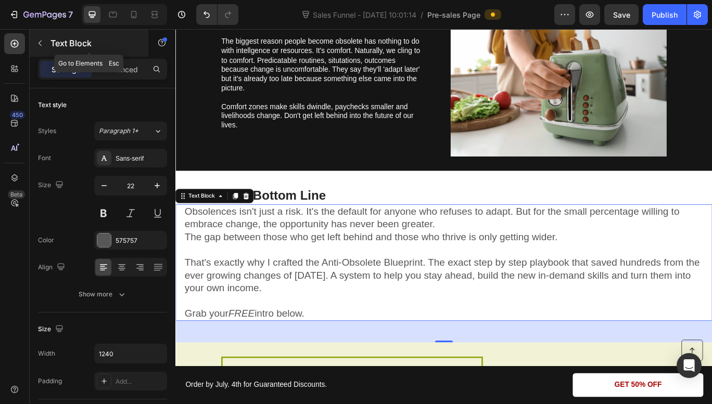
click at [52, 41] on p "Text Block" at bounding box center [94, 43] width 88 height 12
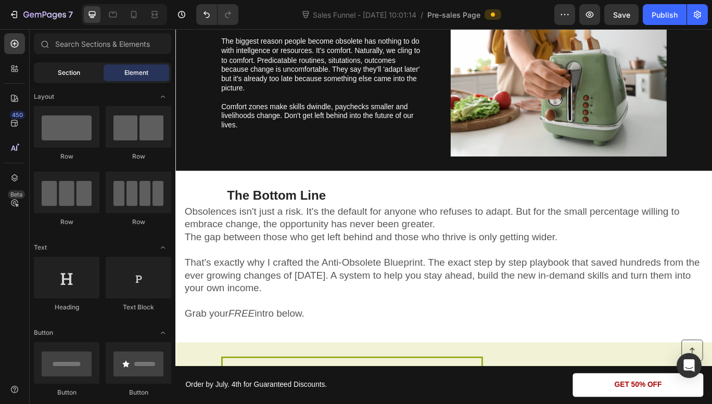
click at [75, 74] on span "Section" at bounding box center [69, 72] width 22 height 9
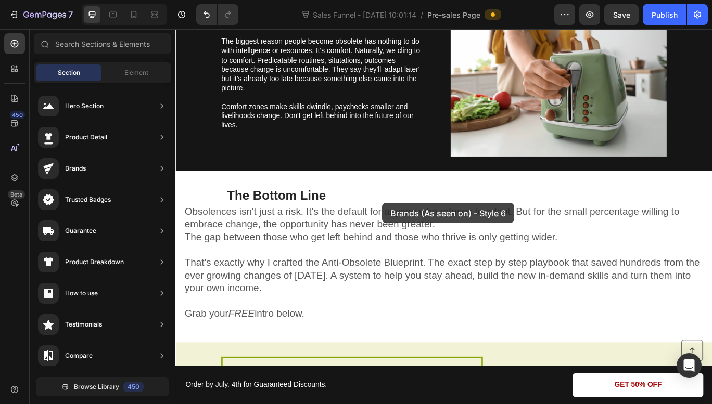
drag, startPoint x: 400, startPoint y: 202, endPoint x: 416, endPoint y: 232, distance: 33.5
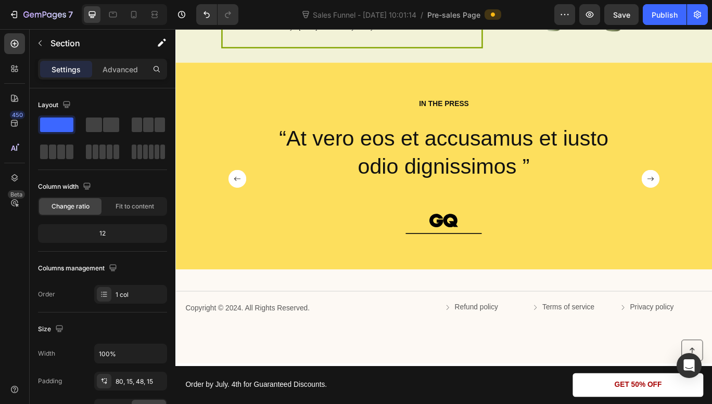
scroll to position [2549, 0]
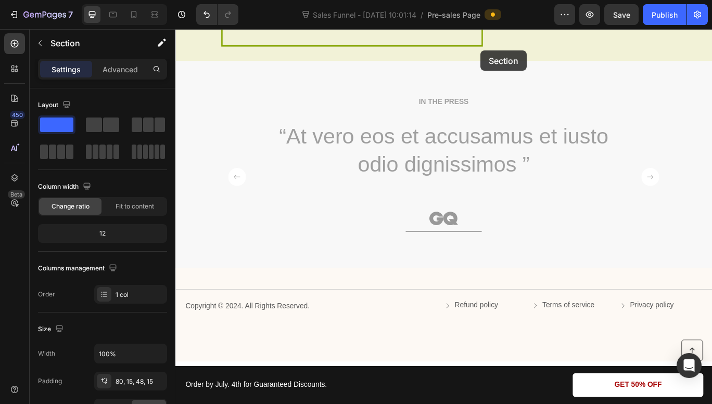
drag, startPoint x: 533, startPoint y: 94, endPoint x: 530, endPoint y: 51, distance: 42.8
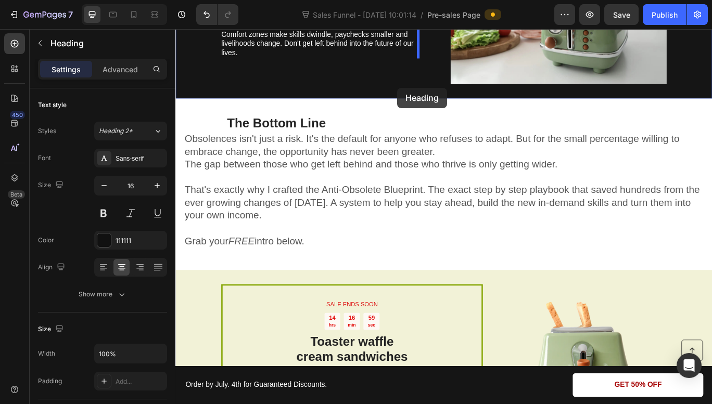
scroll to position [1875, 0]
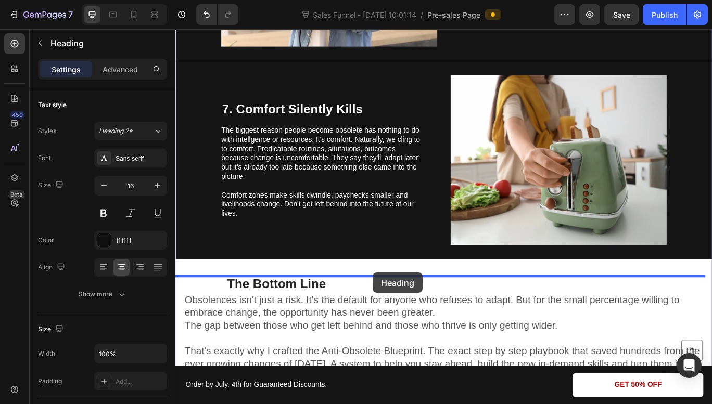
drag, startPoint x: 526, startPoint y: 274, endPoint x: 405, endPoint y: 312, distance: 127.2
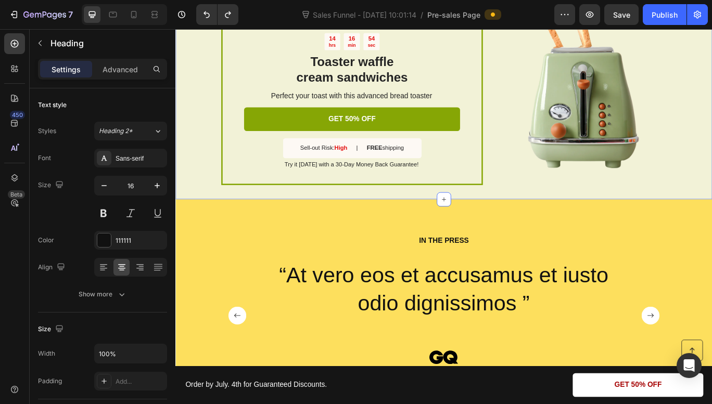
scroll to position [2390, 0]
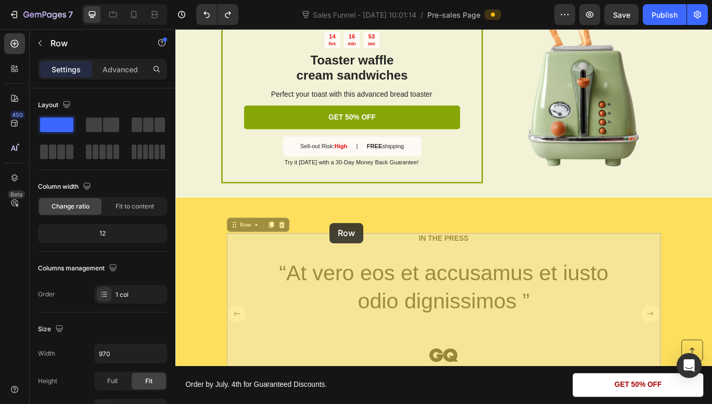
drag, startPoint x: 383, startPoint y: 280, endPoint x: 354, endPoint y: 255, distance: 38.4
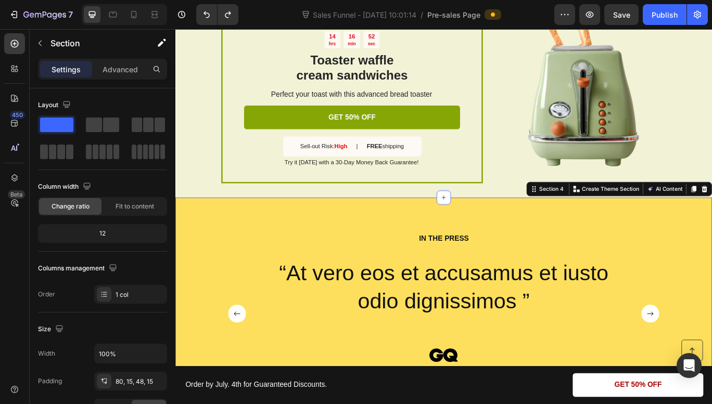
click at [354, 255] on div "IN THE PRESS Heading “At vero eos et accusamus et iusto odio dignissimos ” Text…" at bounding box center [487, 345] width 624 height 241
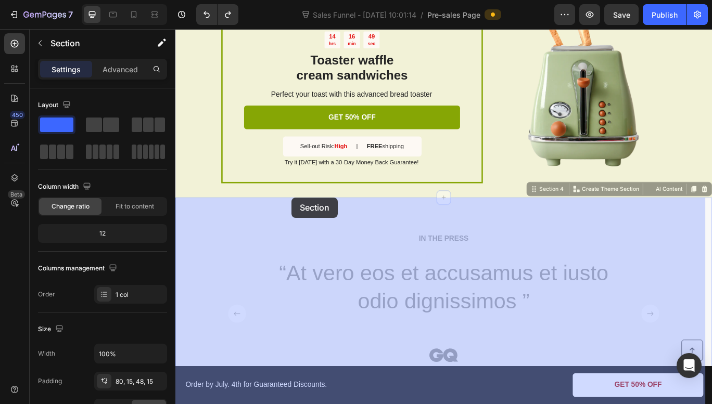
drag, startPoint x: 338, startPoint y: 245, endPoint x: 310, endPoint y: 225, distance: 34.1
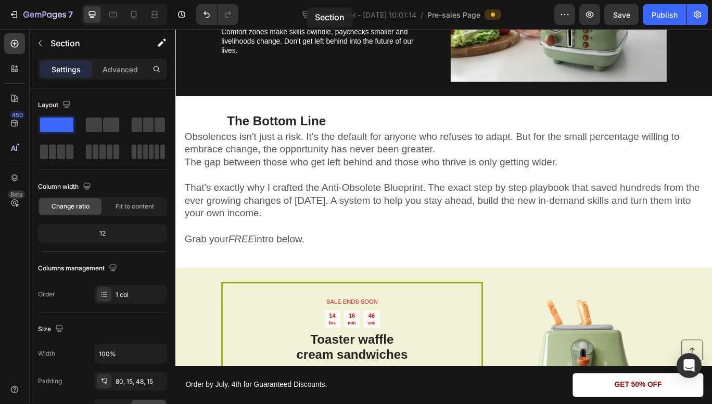
scroll to position [2035, 0]
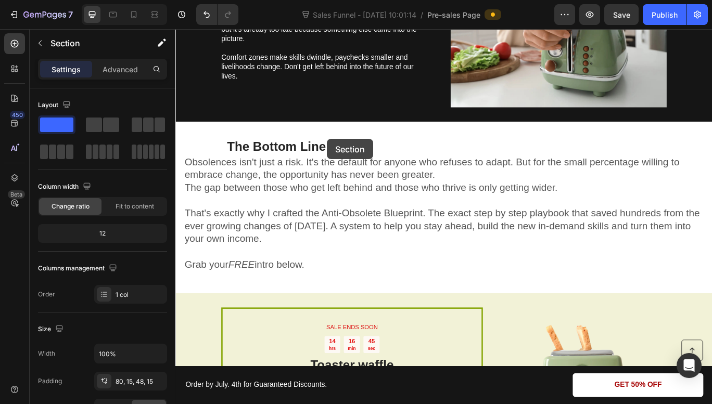
drag, startPoint x: 298, startPoint y: 243, endPoint x: 351, endPoint y: 157, distance: 101.2
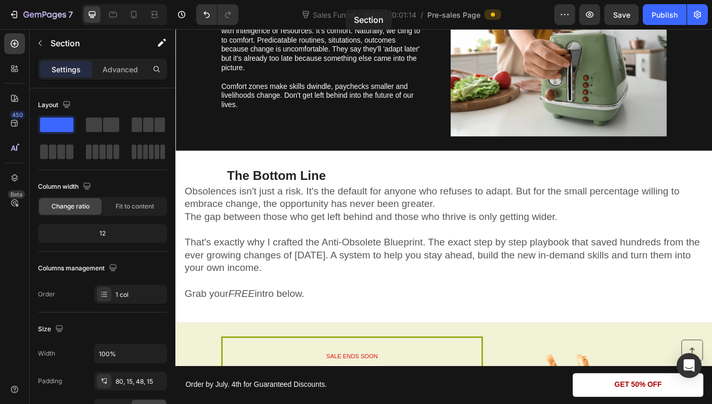
scroll to position [1906, 0]
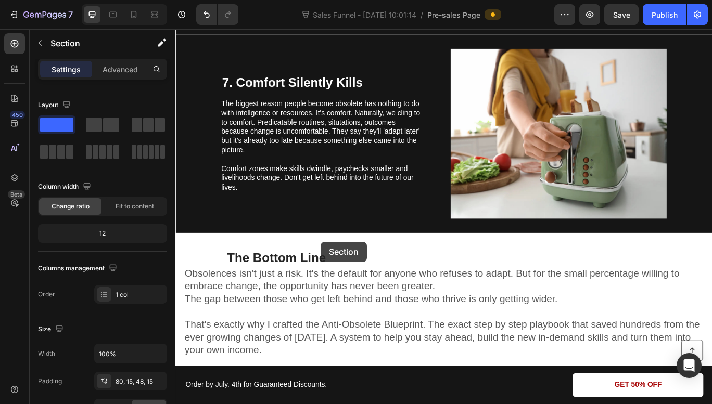
drag, startPoint x: 323, startPoint y: 305, endPoint x: 344, endPoint y: 277, distance: 34.9
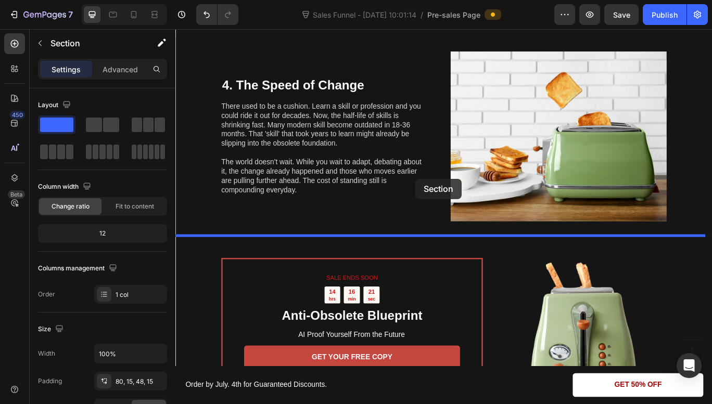
scroll to position [974, 0]
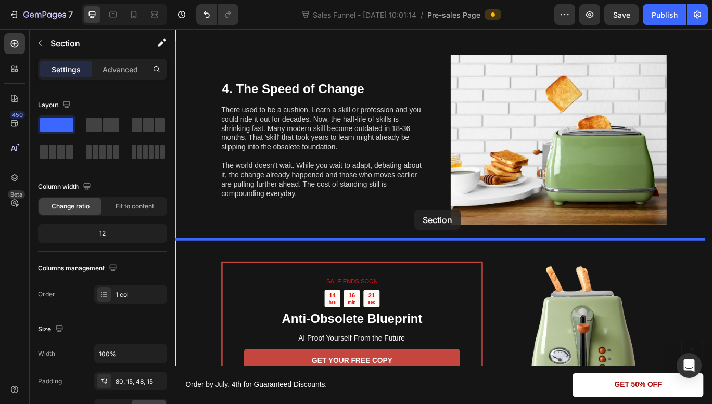
drag, startPoint x: 488, startPoint y: 347, endPoint x: 453, endPoint y: 241, distance: 111.2
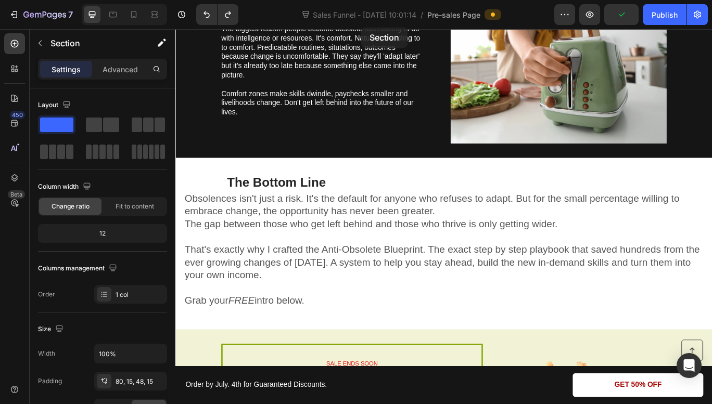
scroll to position [1971, 0]
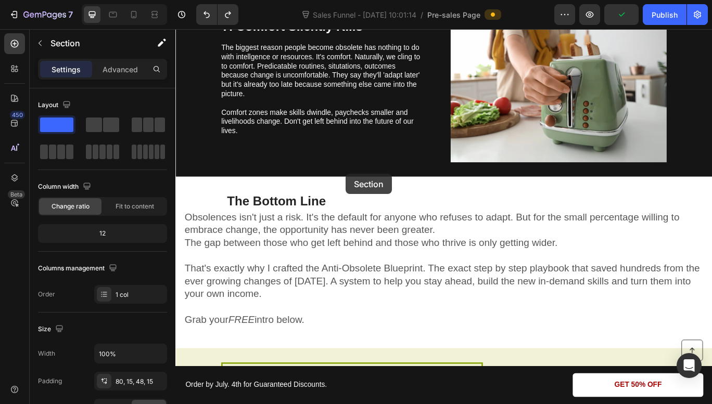
drag, startPoint x: 436, startPoint y: 334, endPoint x: 374, endPoint y: 198, distance: 149.9
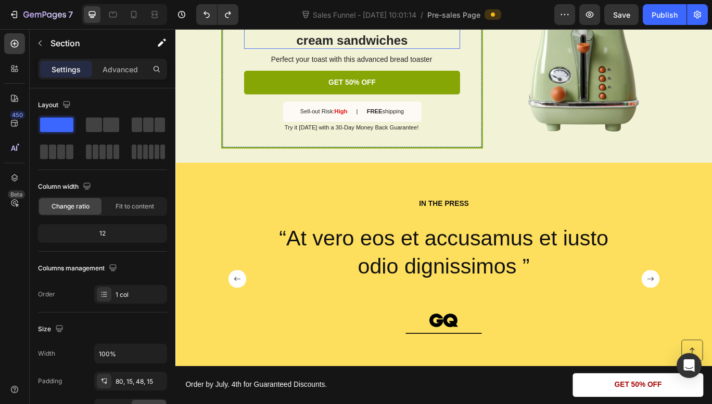
scroll to position [2432, 0]
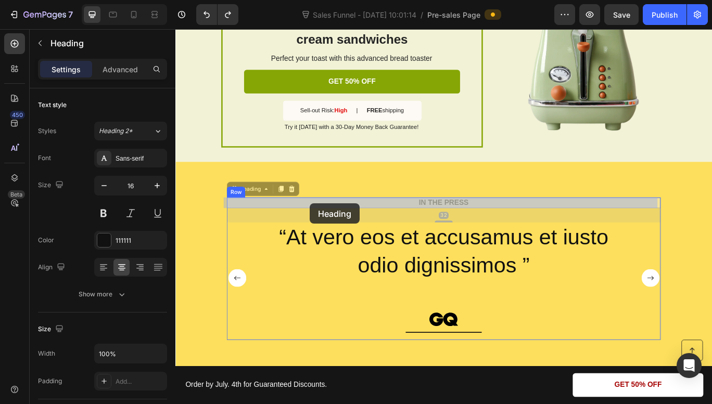
drag, startPoint x: 327, startPoint y: 227, endPoint x: 331, endPoint y: 232, distance: 6.3
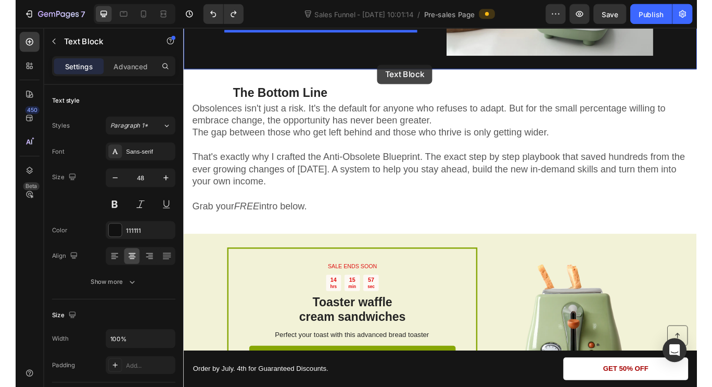
scroll to position [2071, 0]
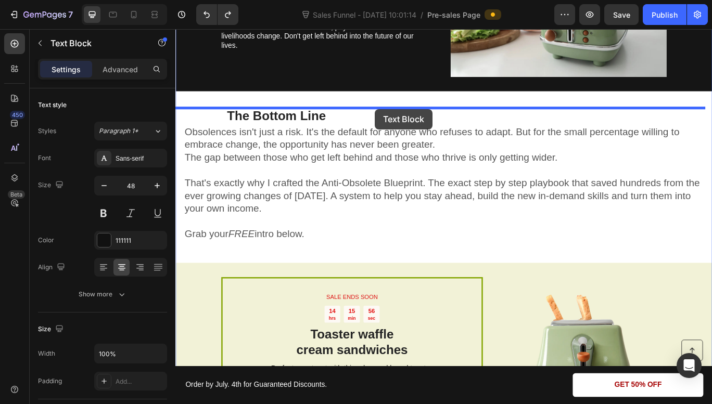
drag, startPoint x: 444, startPoint y: 291, endPoint x: 407, endPoint y: 122, distance: 172.5
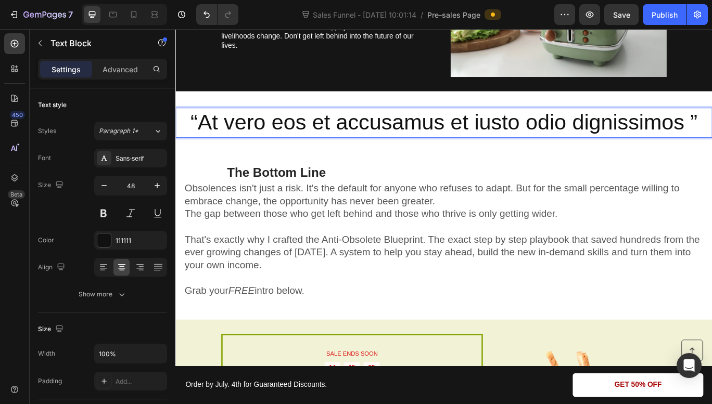
click at [395, 133] on p "“At vero eos et accusamus et iusto odio dignissimos ”" at bounding box center [487, 138] width 622 height 32
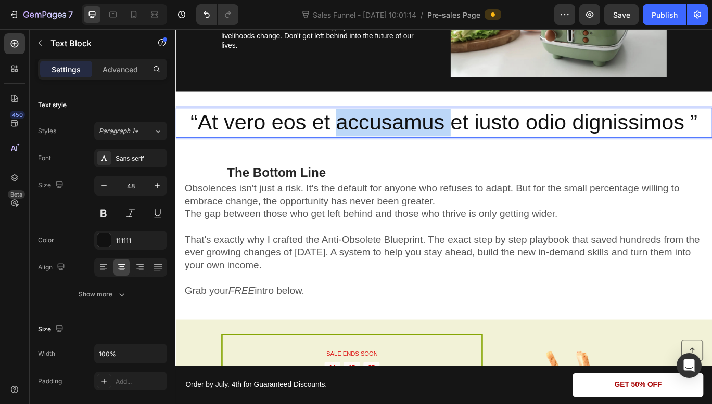
click at [395, 133] on p "“At vero eos et accusamus et iusto odio dignissimos ”" at bounding box center [487, 138] width 622 height 32
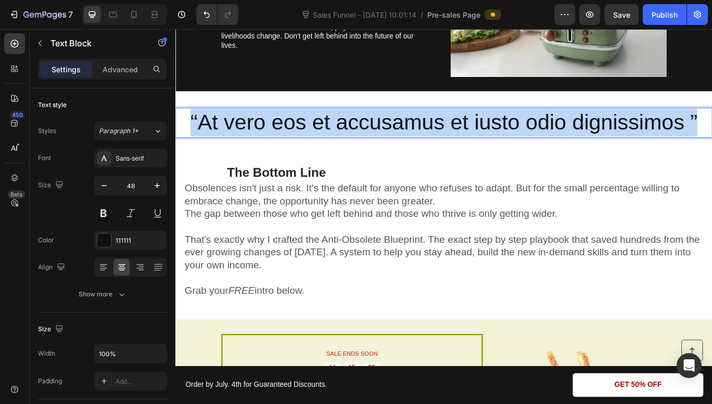
click at [395, 133] on p "“At vero eos et accusamus et iusto odio dignissimos ”" at bounding box center [487, 138] width 622 height 32
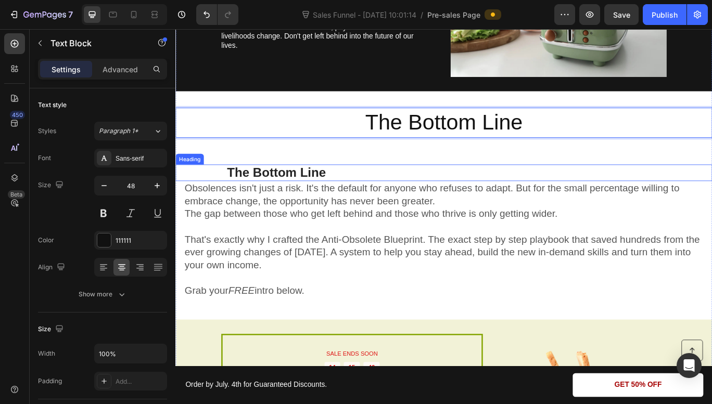
click at [318, 194] on h2 "The Bottom Line" at bounding box center [292, 197] width 235 height 20
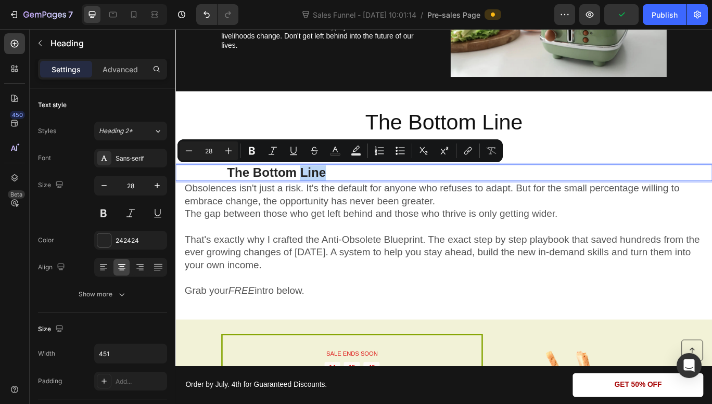
click at [501, 193] on div "The Bottom Line" at bounding box center [487, 197] width 624 height 20
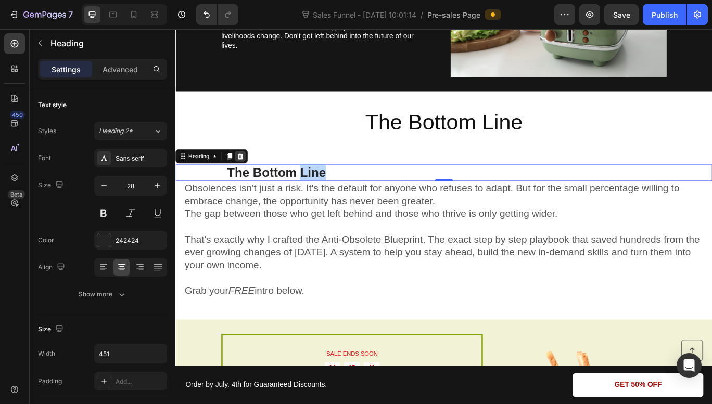
click at [252, 178] on icon at bounding box center [251, 176] width 7 height 7
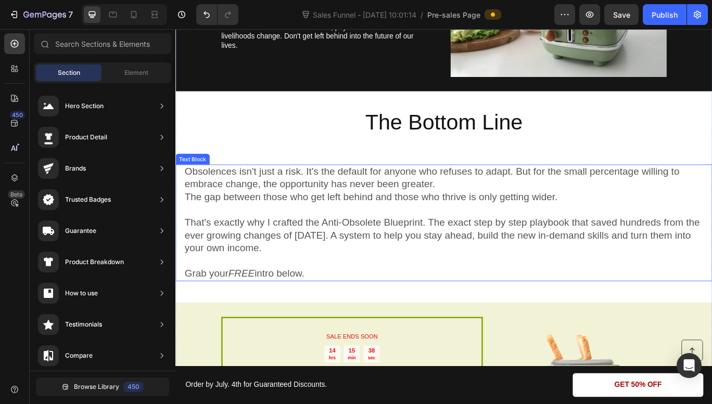
click at [449, 196] on p "Obsolences isn't just a risk. It's the default for anyone who refuses to adapt.…" at bounding box center [488, 203] width 604 height 30
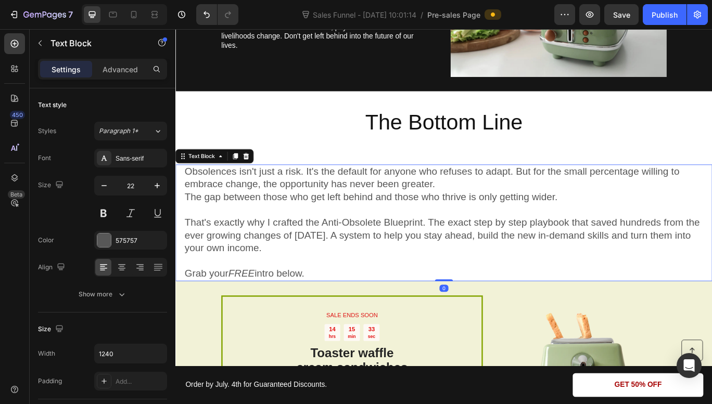
drag, startPoint x: 486, startPoint y: 347, endPoint x: 481, endPoint y: 318, distance: 29.0
click at [481, 318] on div "Obsolences isn't just a risk. It's the default for anyone who refuses to adapt.…" at bounding box center [487, 255] width 624 height 136
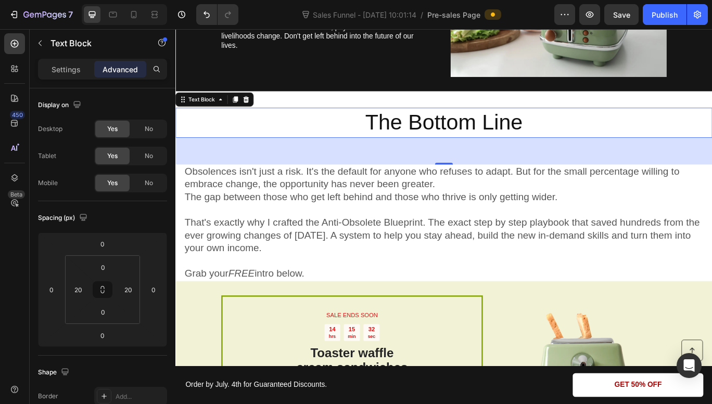
click at [473, 136] on p "The Bottom Line" at bounding box center [487, 138] width 622 height 32
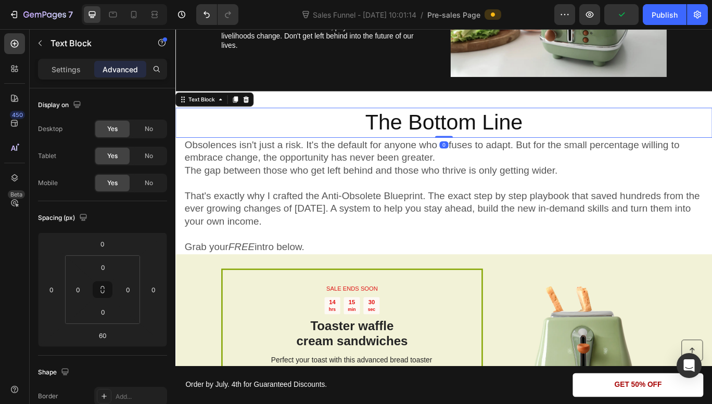
drag, startPoint x: 481, startPoint y: 184, endPoint x: 478, endPoint y: 150, distance: 33.5
click at [478, 150] on div "The Bottom Line Text Block 0" at bounding box center [487, 138] width 624 height 34
type input "0"
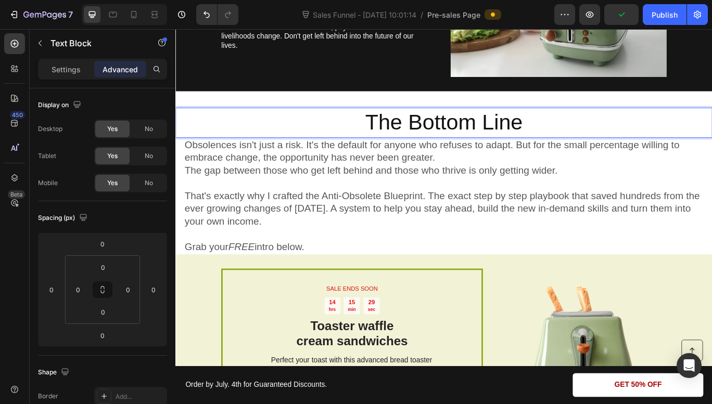
click at [469, 144] on p "The Bottom Line" at bounding box center [487, 138] width 622 height 32
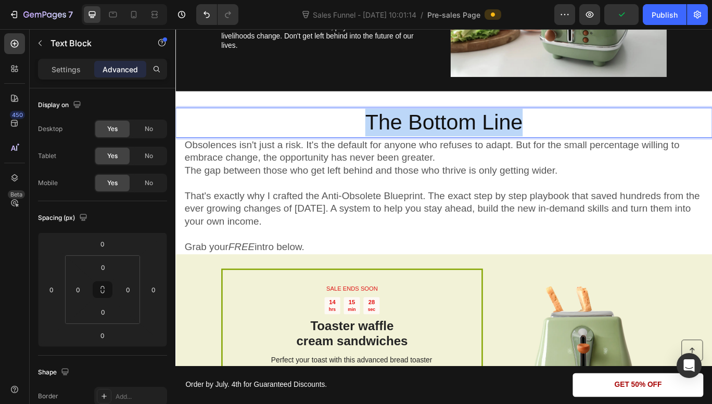
click at [469, 144] on p "The Bottom Line" at bounding box center [487, 138] width 622 height 32
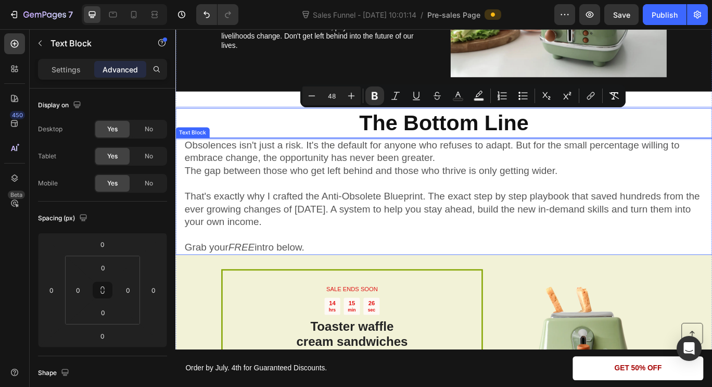
click at [498, 183] on p "Obsolences isn't just a risk. It's the default for anyone who refuses to adapt.…" at bounding box center [488, 172] width 604 height 30
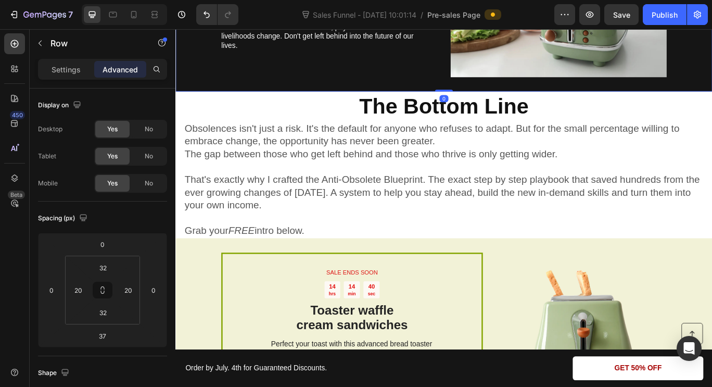
drag, startPoint x: 483, startPoint y: 118, endPoint x: 483, endPoint y: 89, distance: 28.6
type input "0"
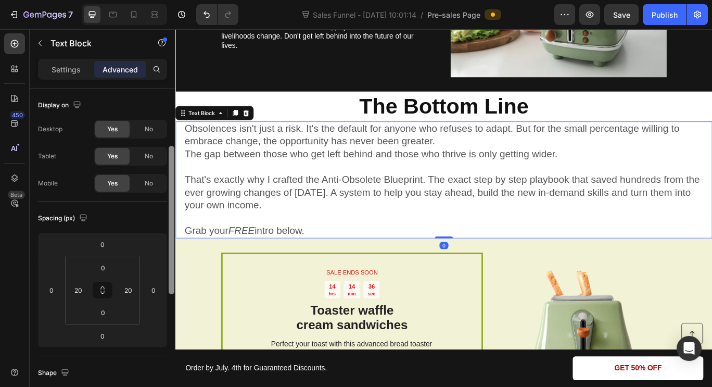
scroll to position [44, 0]
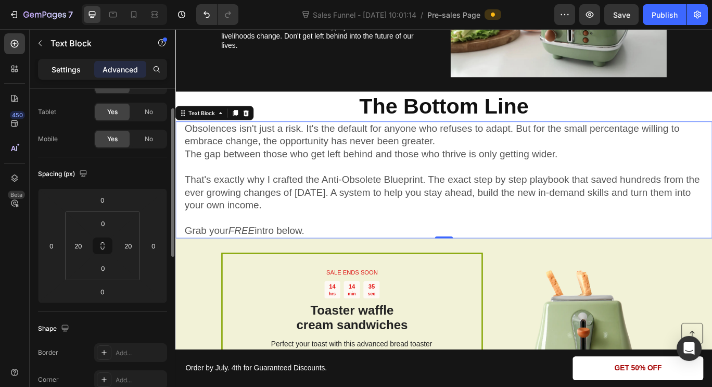
click at [66, 72] on p "Settings" at bounding box center [66, 69] width 29 height 11
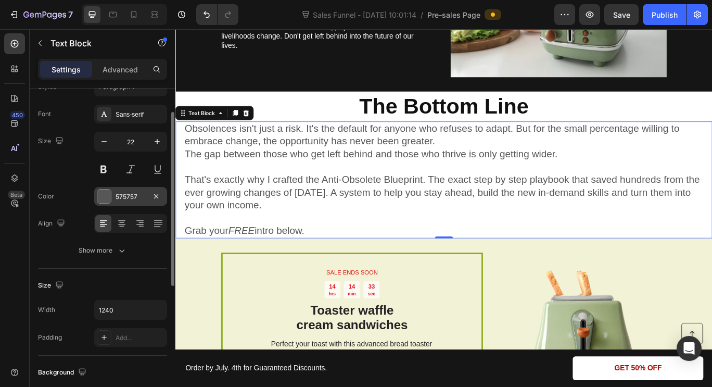
click at [132, 201] on div "575757" at bounding box center [130, 196] width 73 height 19
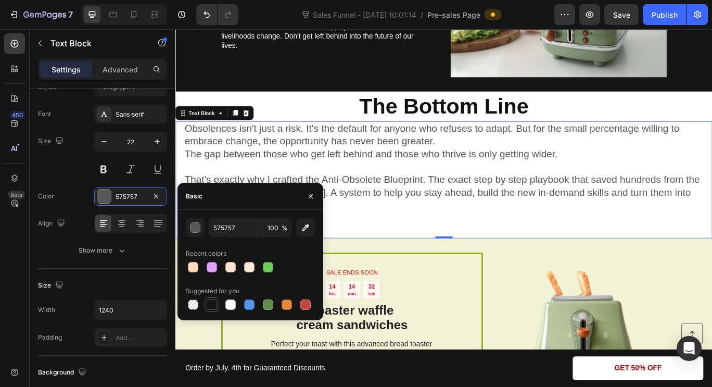
click at [213, 306] on div at bounding box center [212, 304] width 10 height 10
type input "151515"
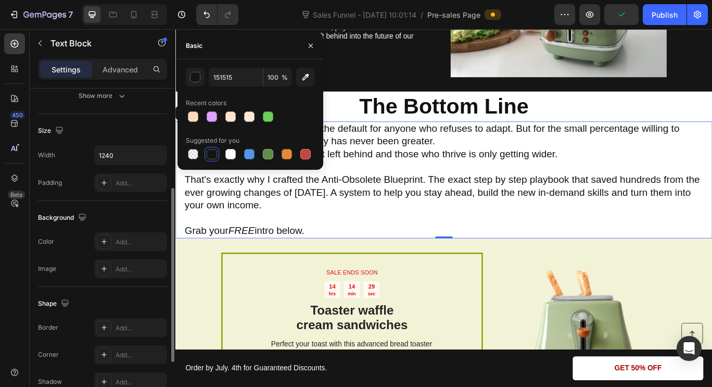
scroll to position [200, 0]
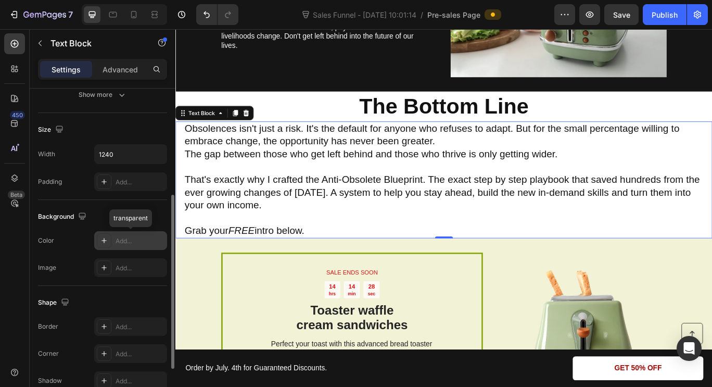
click at [130, 241] on div "Add..." at bounding box center [140, 240] width 49 height 9
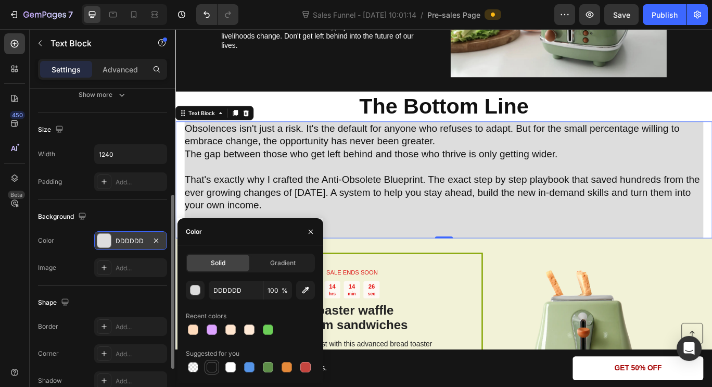
click at [208, 364] on div at bounding box center [212, 367] width 10 height 10
type input "151515"
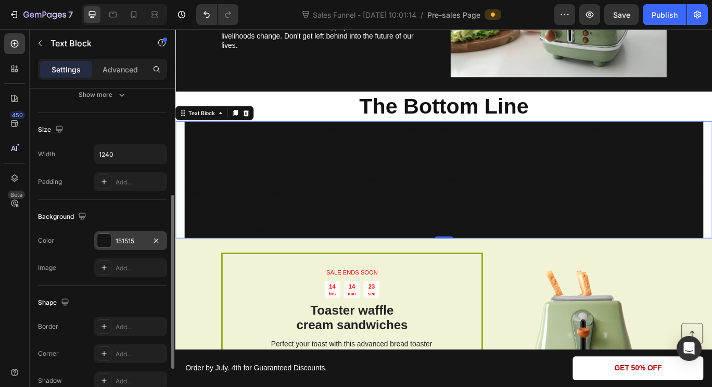
click at [273, 154] on p "Obsolences isn't just a risk. It's the default for anyone who refuses to adapt.…" at bounding box center [488, 152] width 604 height 30
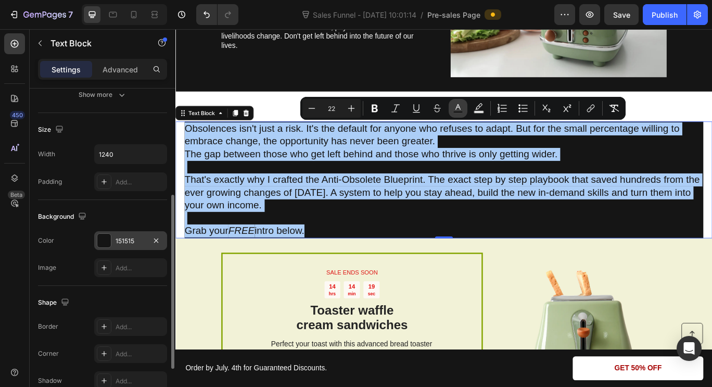
click at [461, 112] on rect "Editor contextual toolbar" at bounding box center [458, 112] width 10 height 3
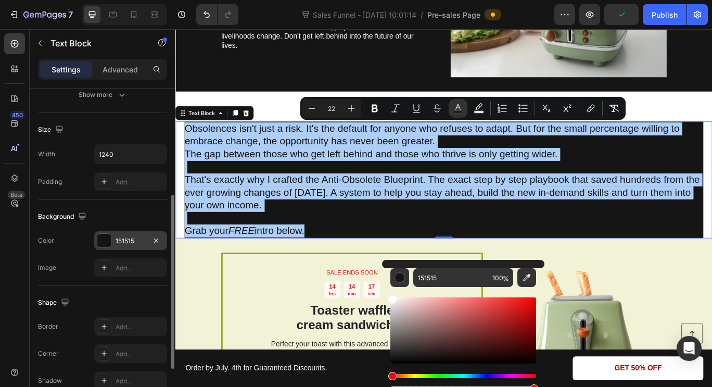
drag, startPoint x: 393, startPoint y: 359, endPoint x: 389, endPoint y: 291, distance: 68.3
click at [389, 291] on div "151515 100 %" at bounding box center [463, 326] width 162 height 133
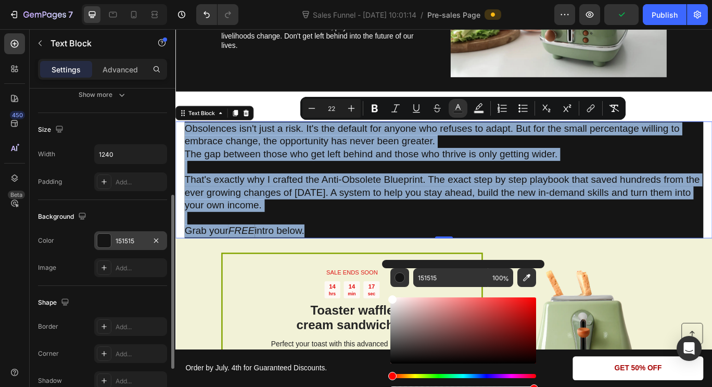
type input "FFFFFF"
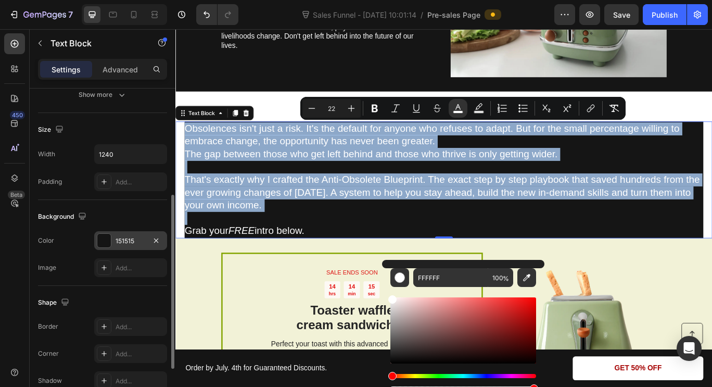
click at [447, 233] on p "That's exactly why I crafted the Anti-Obsolete Blueprint. The exact step by ste…" at bounding box center [488, 219] width 604 height 45
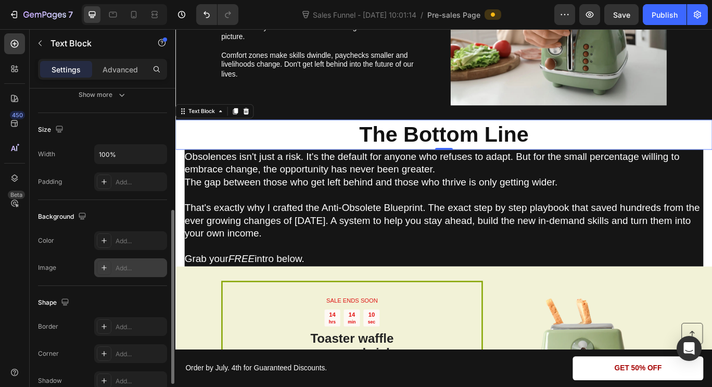
scroll to position [238, 0]
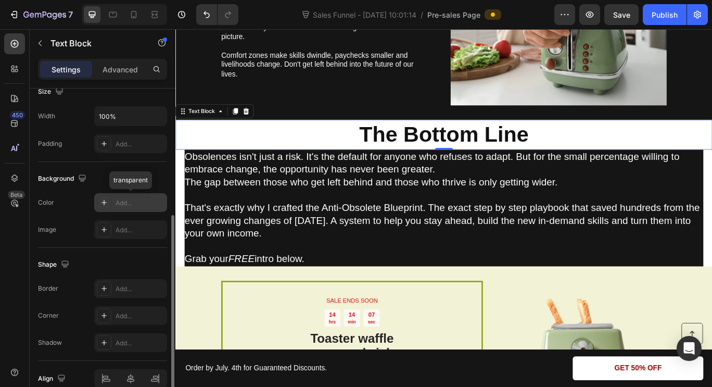
click at [123, 199] on div "Add..." at bounding box center [140, 202] width 49 height 9
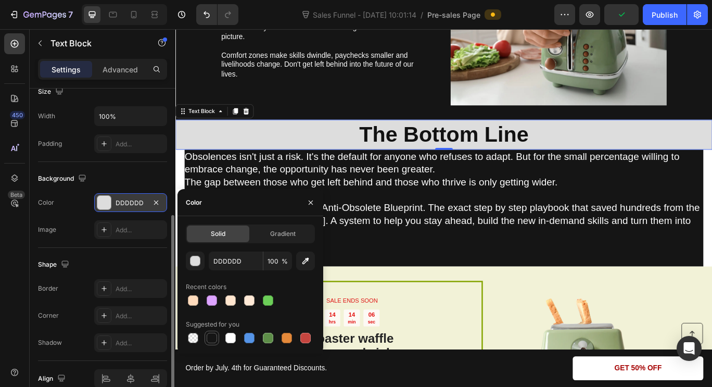
click at [213, 339] on div at bounding box center [212, 337] width 10 height 10
type input "151515"
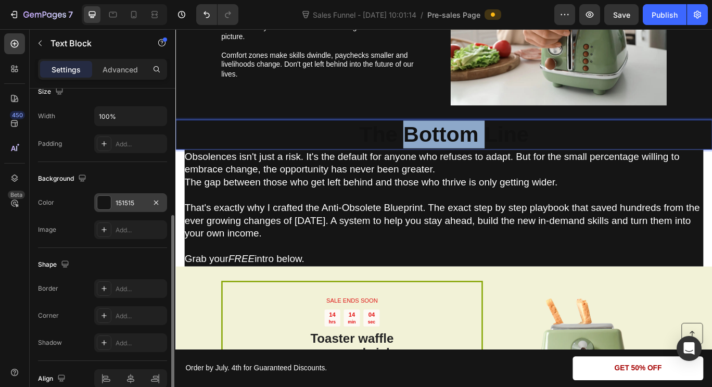
click at [442, 157] on strong "The Bottom Line" at bounding box center [487, 151] width 197 height 28
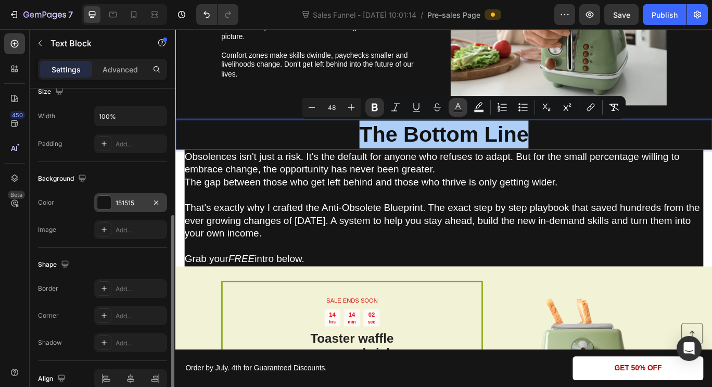
click at [457, 106] on icon "Editor contextual toolbar" at bounding box center [457, 106] width 5 height 6
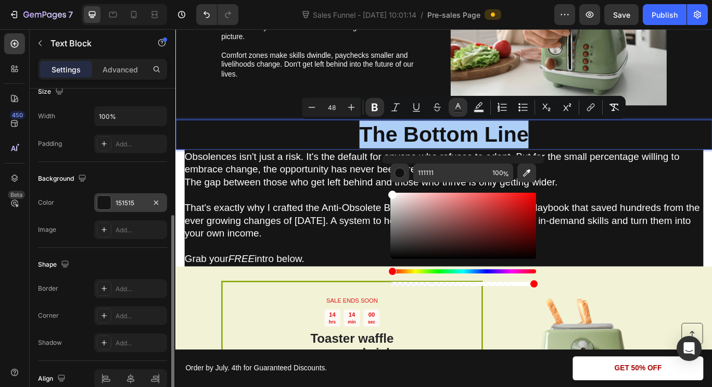
drag, startPoint x: 392, startPoint y: 258, endPoint x: 388, endPoint y: 189, distance: 68.8
click at [388, 189] on div "111111 100 %" at bounding box center [463, 221] width 162 height 133
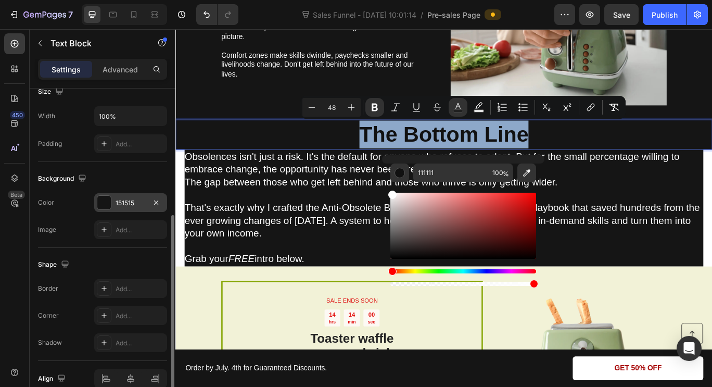
type input "FFFFFF"
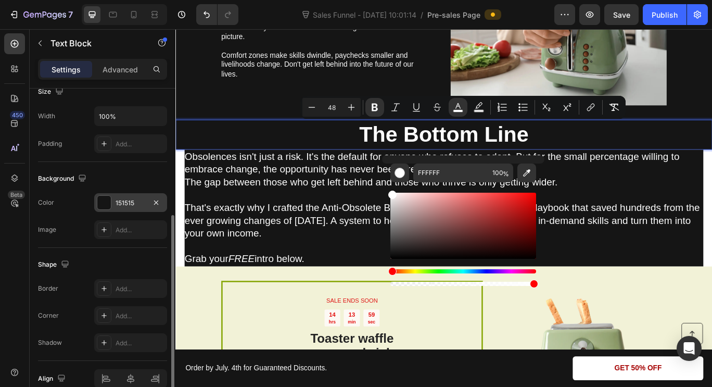
click at [608, 161] on p "The Bottom Line" at bounding box center [487, 151] width 622 height 32
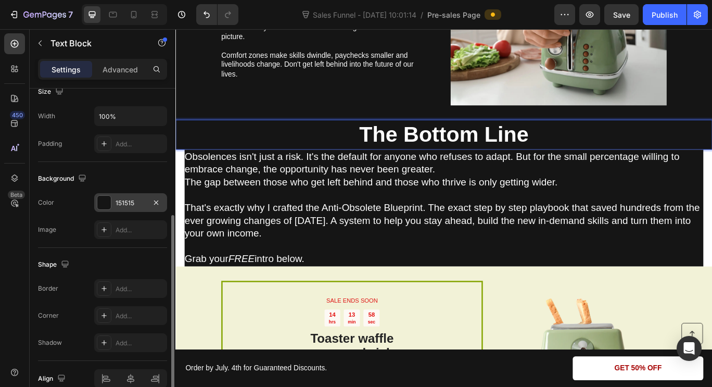
click at [576, 157] on strong "The Bottom Line" at bounding box center [487, 151] width 197 height 28
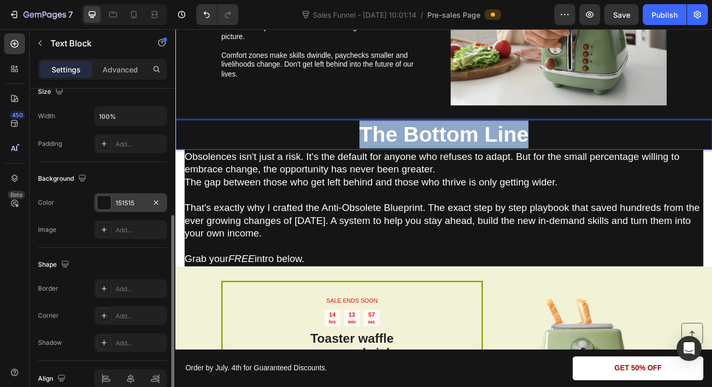
click at [576, 157] on strong "The Bottom Line" at bounding box center [487, 151] width 197 height 28
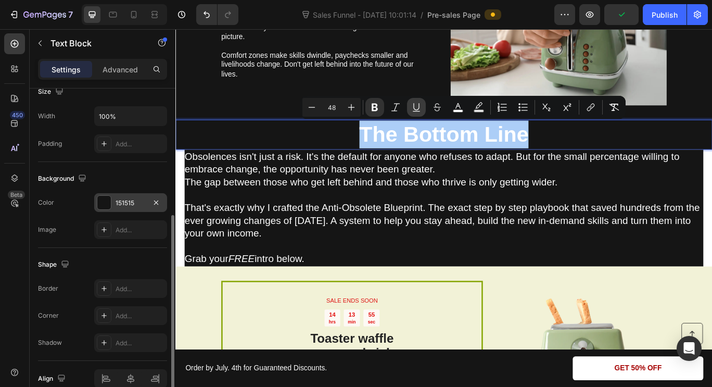
click at [420, 108] on icon "Editor contextual toolbar" at bounding box center [416, 107] width 10 height 10
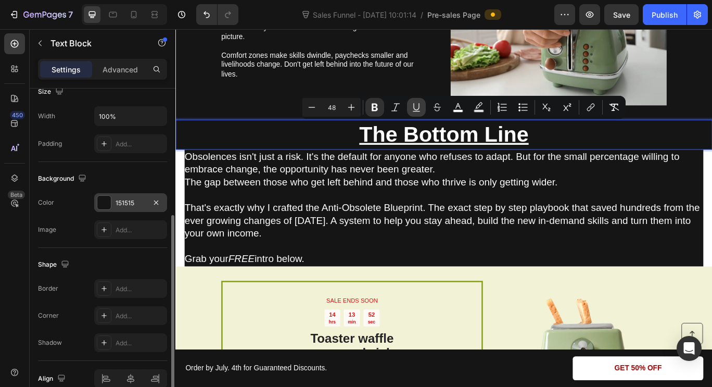
click at [420, 108] on icon "Editor contextual toolbar" at bounding box center [416, 107] width 10 height 10
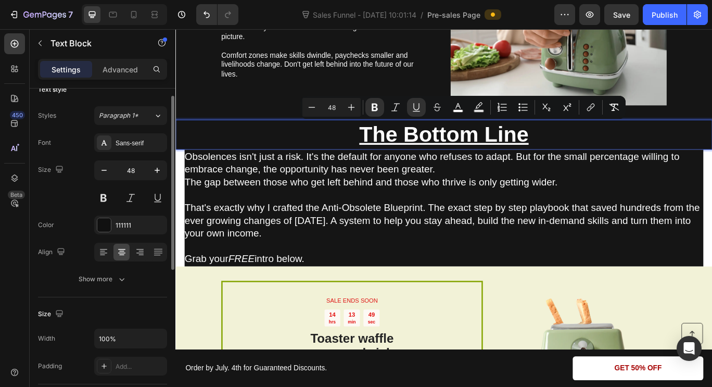
scroll to position [15, 0]
click at [132, 227] on div "111111" at bounding box center [131, 225] width 30 height 9
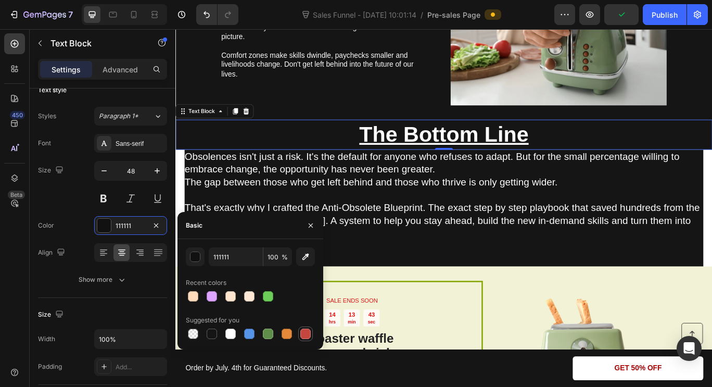
click at [305, 332] on div at bounding box center [305, 333] width 10 height 10
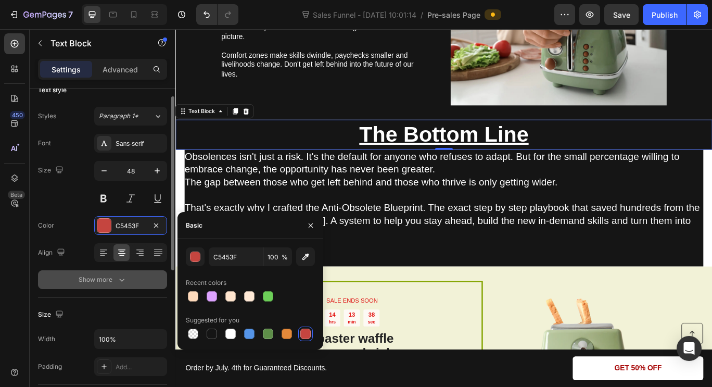
scroll to position [0, 0]
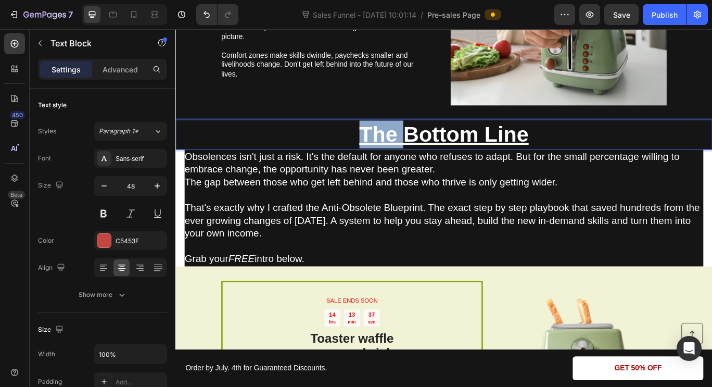
click at [410, 160] on u "The Bottom Line" at bounding box center [487, 151] width 197 height 28
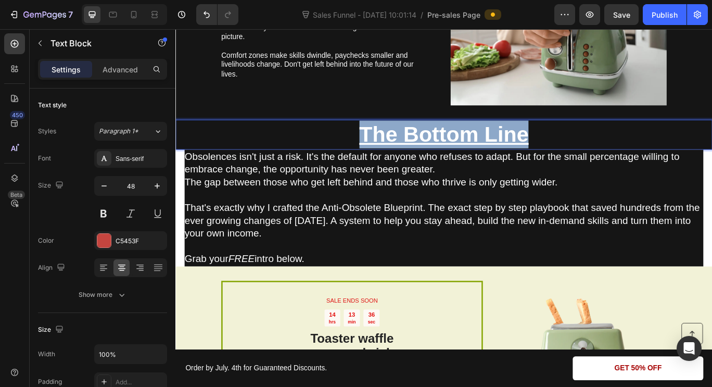
click at [410, 160] on u "The Bottom Line" at bounding box center [487, 151] width 197 height 28
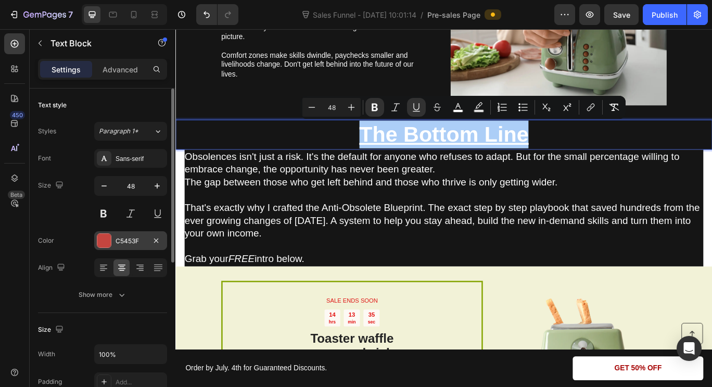
click at [144, 241] on div "C5453F" at bounding box center [131, 240] width 30 height 9
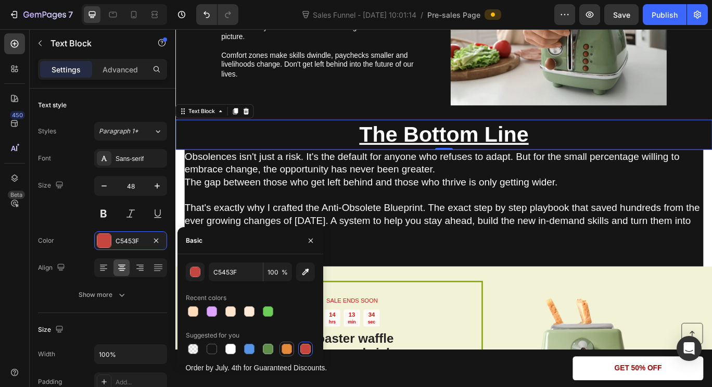
click at [291, 349] on div at bounding box center [286, 348] width 10 height 10
click at [304, 348] on div at bounding box center [305, 348] width 10 height 10
type input "C5453F"
click at [305, 242] on button "button" at bounding box center [310, 240] width 17 height 17
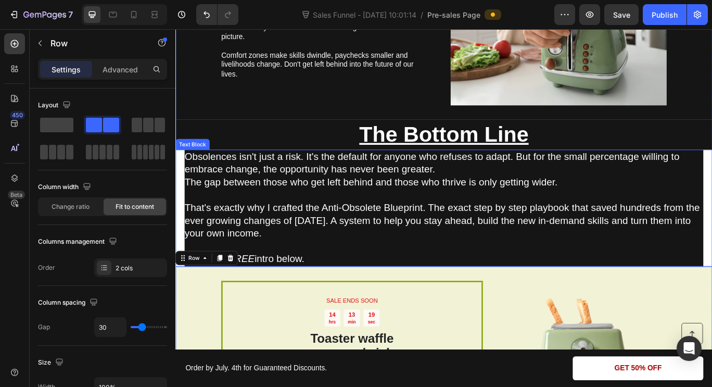
click at [711, 224] on div "Obsolences isn't just a risk. It's the default for anyone who refuses to adapt.…" at bounding box center [487, 237] width 624 height 136
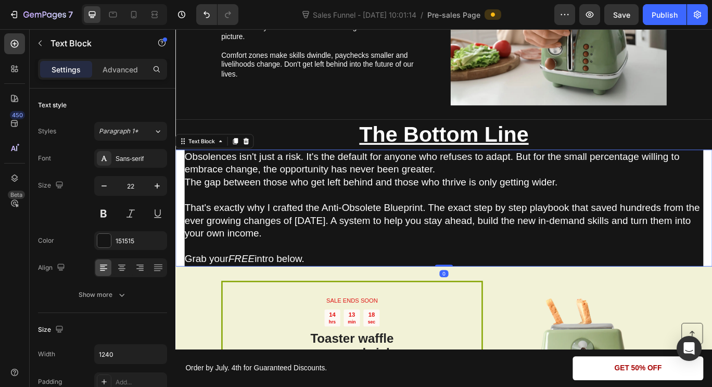
click at [711, 224] on div "Obsolences isn't just a risk. It's the default for anyone who refuses to adapt.…" at bounding box center [487, 237] width 624 height 136
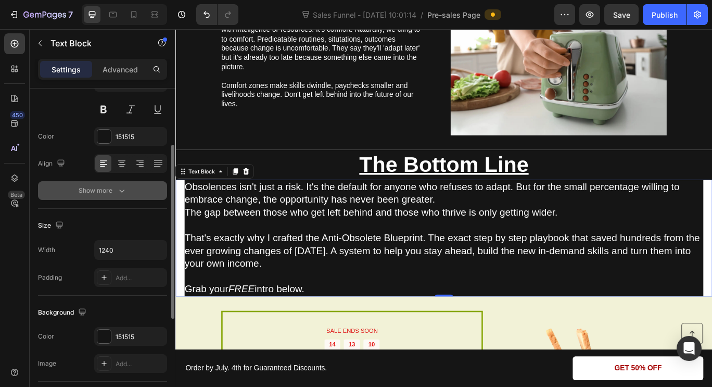
scroll to position [105, 0]
click at [119, 193] on icon "button" at bounding box center [122, 190] width 10 height 10
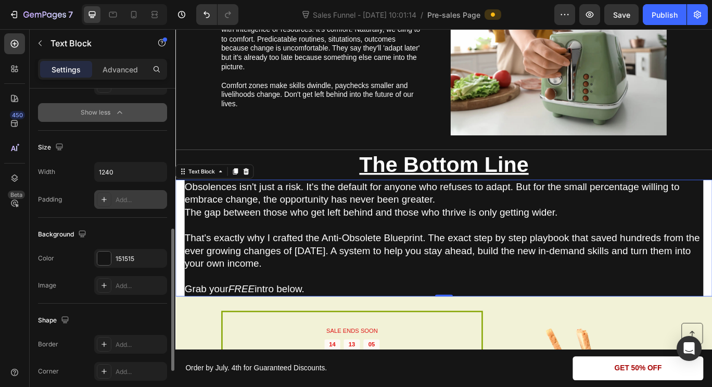
scroll to position [320, 0]
click at [130, 197] on div "Add..." at bounding box center [140, 199] width 49 height 9
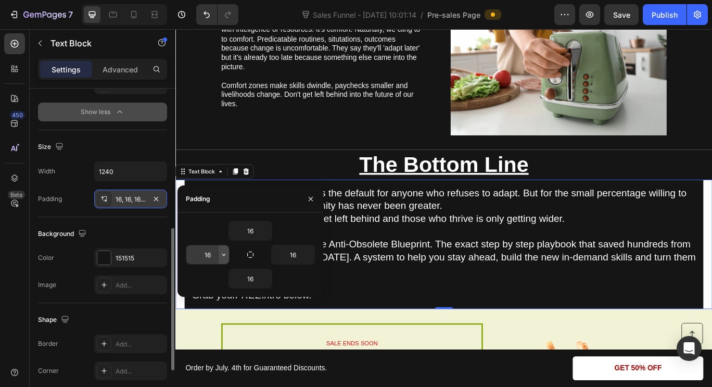
click at [226, 257] on icon "button" at bounding box center [224, 254] width 8 height 8
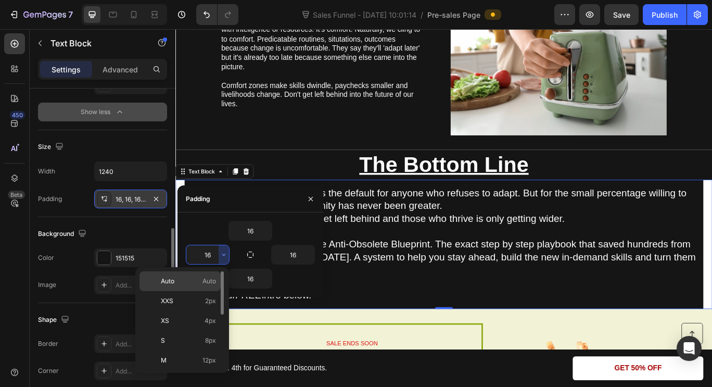
click at [201, 283] on p "Auto Auto" at bounding box center [188, 280] width 55 height 9
type input "Auto"
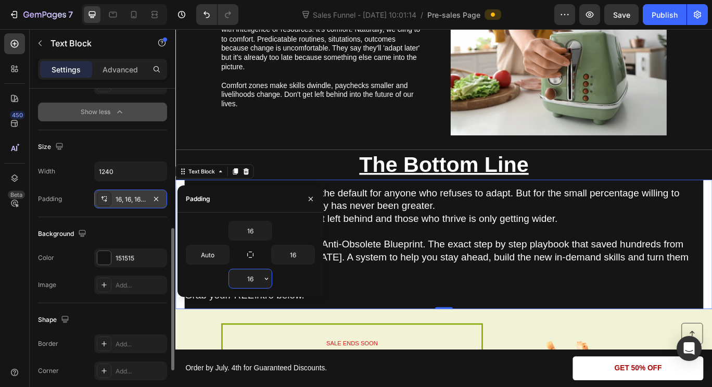
click at [250, 279] on input "16" at bounding box center [250, 278] width 43 height 19
click at [267, 281] on icon "button" at bounding box center [266, 278] width 8 height 8
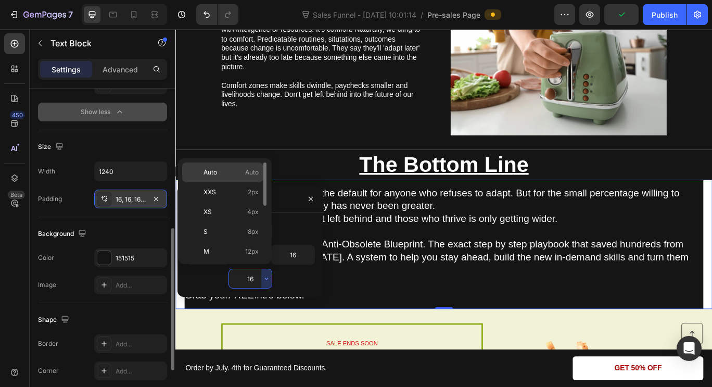
click at [230, 182] on div "Auto Auto" at bounding box center [222, 192] width 81 height 20
type input "Auto"
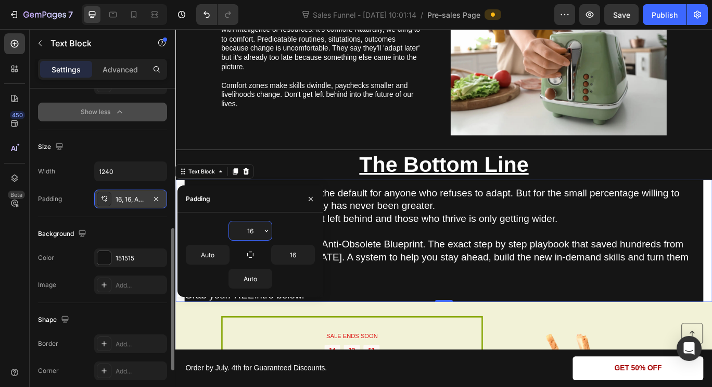
click at [257, 225] on input "16" at bounding box center [250, 230] width 43 height 19
click at [253, 229] on input "16" at bounding box center [250, 230] width 43 height 19
click at [268, 233] on icon "button" at bounding box center [266, 230] width 8 height 8
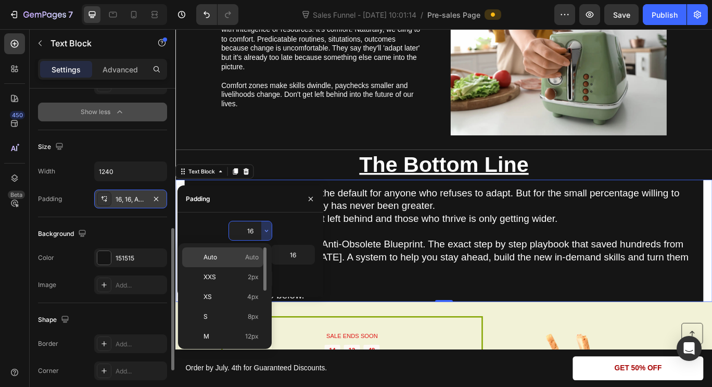
click at [247, 260] on span "Auto" at bounding box center [252, 256] width 14 height 9
type input "Auto"
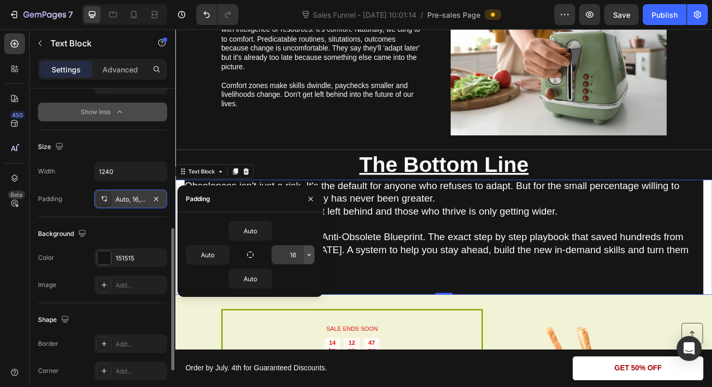
click at [307, 262] on button "button" at bounding box center [309, 254] width 10 height 19
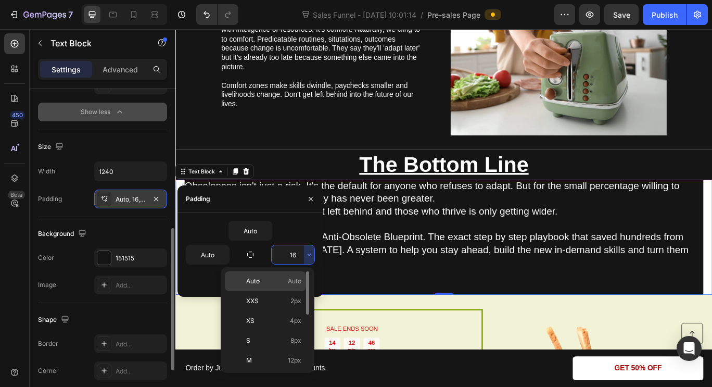
click at [290, 277] on span "Auto" at bounding box center [295, 280] width 14 height 9
type input "Auto"
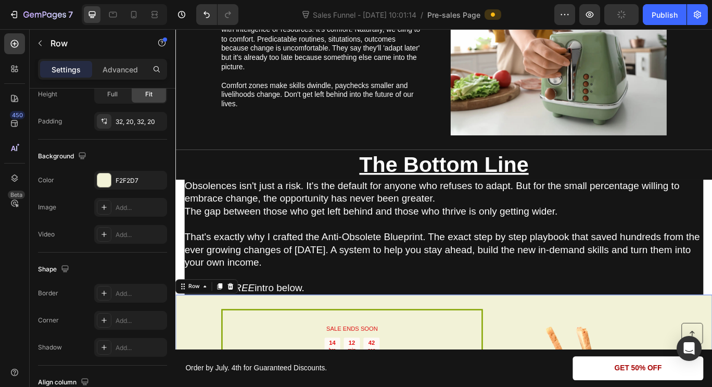
scroll to position [0, 0]
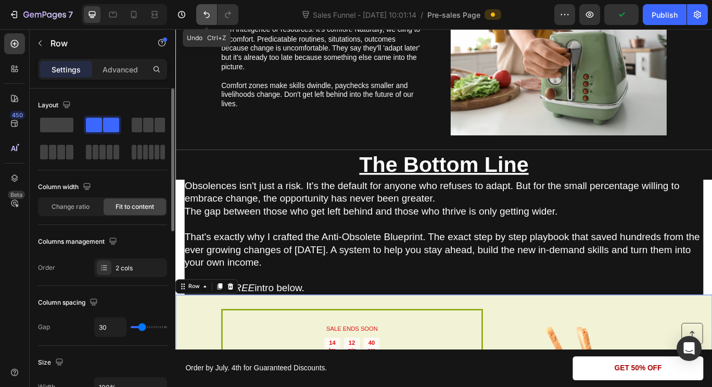
click at [204, 11] on icon "Undo/Redo" at bounding box center [206, 14] width 10 height 10
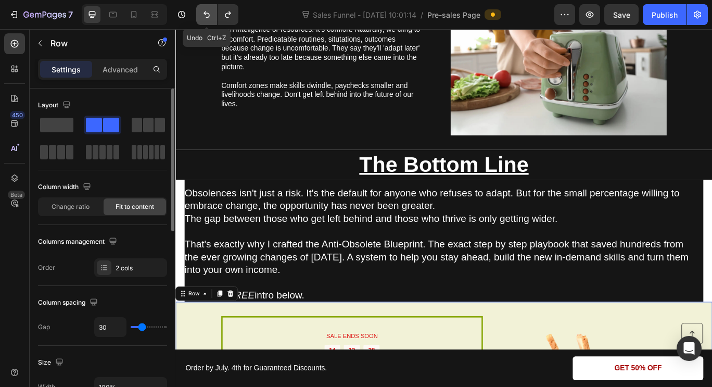
click at [204, 11] on icon "Undo/Redo" at bounding box center [206, 14] width 10 height 10
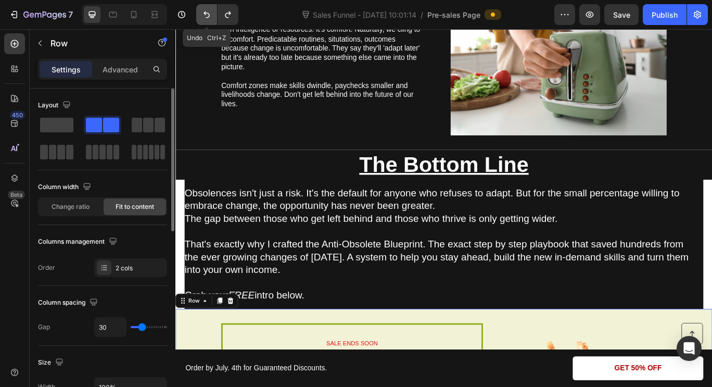
click at [204, 11] on icon "Undo/Redo" at bounding box center [206, 14] width 10 height 10
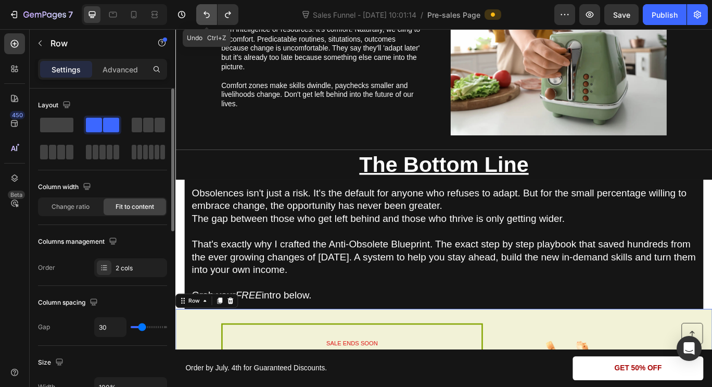
click at [204, 11] on icon "Undo/Redo" at bounding box center [206, 14] width 10 height 10
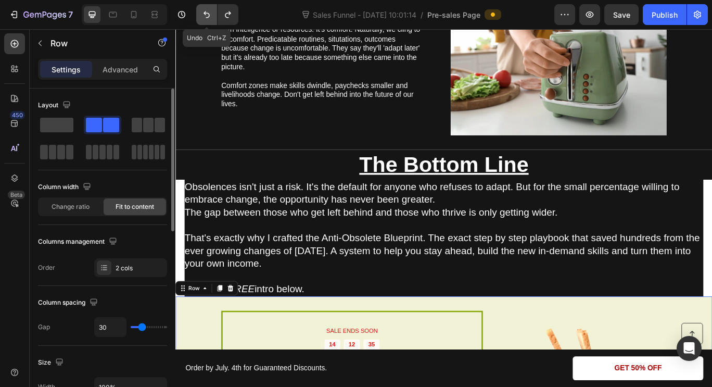
click at [204, 11] on icon "Undo/Redo" at bounding box center [206, 14] width 10 height 10
click at [226, 16] on icon "Undo/Redo" at bounding box center [228, 14] width 10 height 10
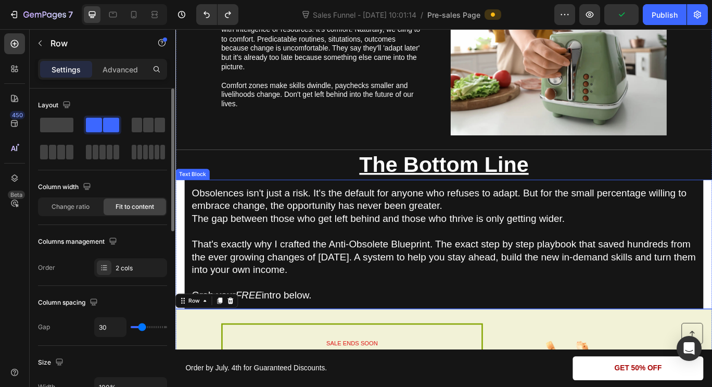
click at [456, 318] on p "Rich Text Editor. Editing area: main" at bounding box center [487, 323] width 587 height 15
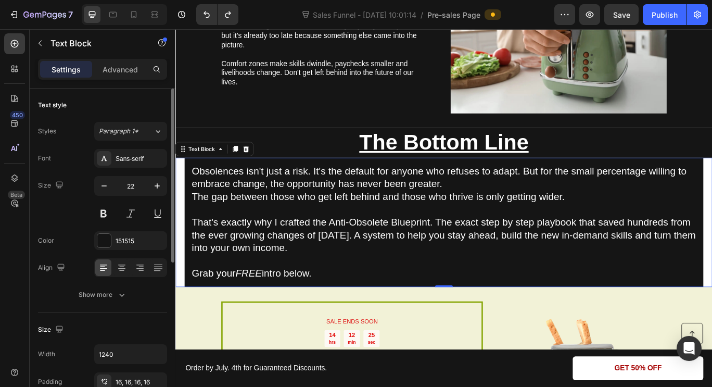
scroll to position [2031, 0]
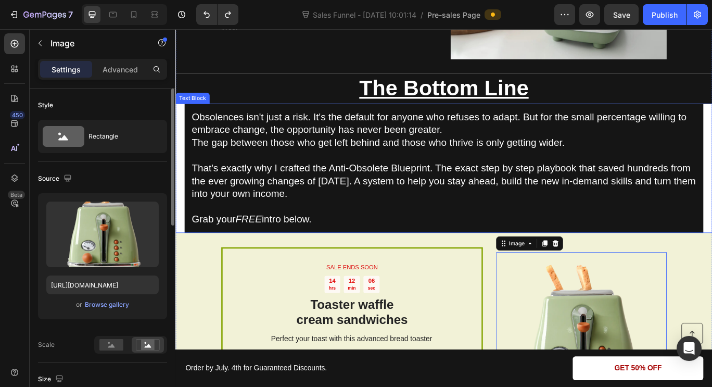
scroll to position [2097, 0]
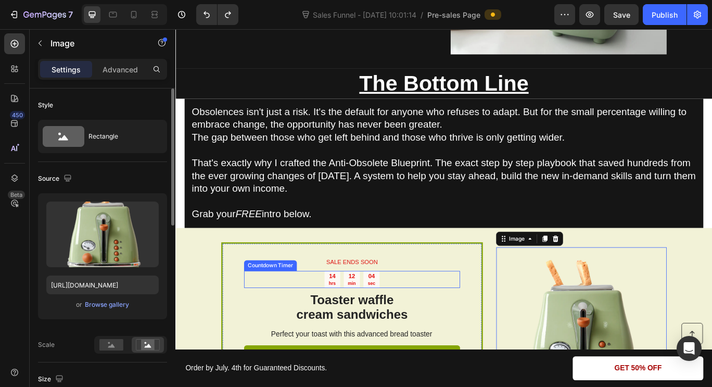
click at [399, 318] on div "04" at bounding box center [403, 316] width 9 height 9
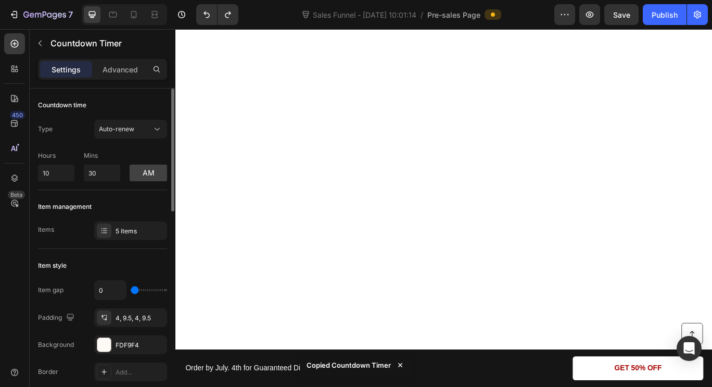
scroll to position [0, 0]
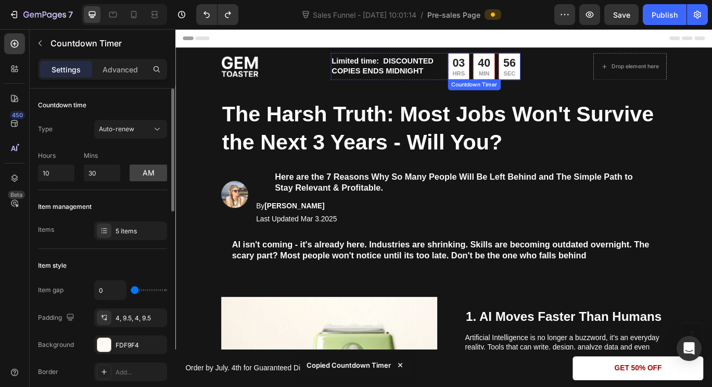
click at [529, 63] on div "40" at bounding box center [534, 67] width 15 height 17
click at [593, 101] on icon at bounding box center [596, 97] width 7 height 7
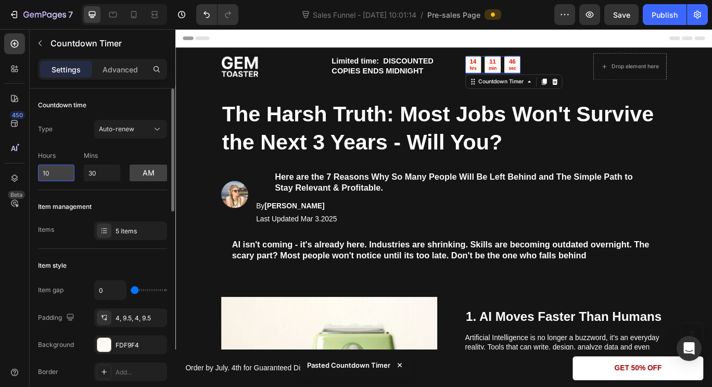
click at [51, 168] on input "10" at bounding box center [56, 172] width 36 height 17
type input "11"
click at [98, 171] on input "30" at bounding box center [102, 172] width 36 height 17
type input "3"
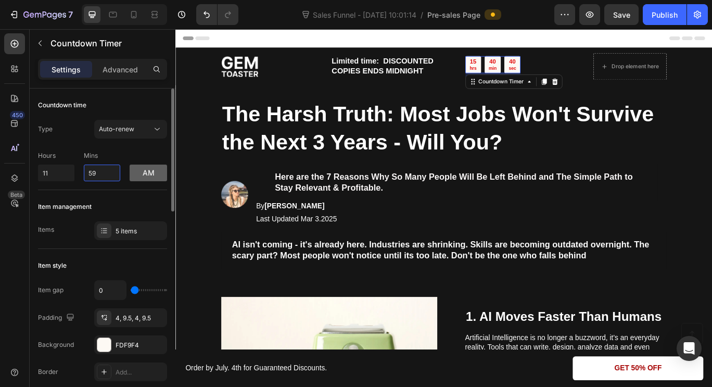
type input "59"
click at [142, 172] on button "am" at bounding box center [148, 172] width 37 height 17
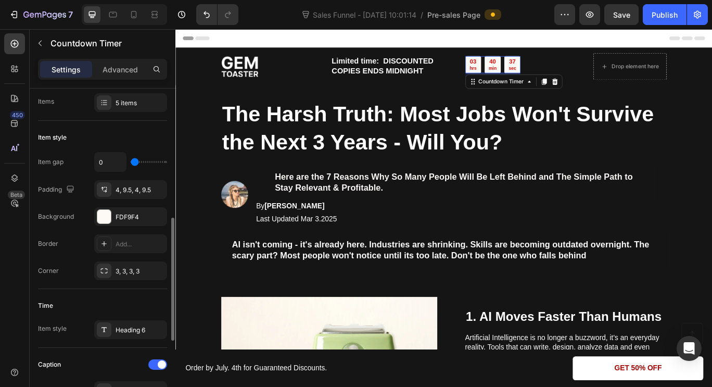
scroll to position [187, 0]
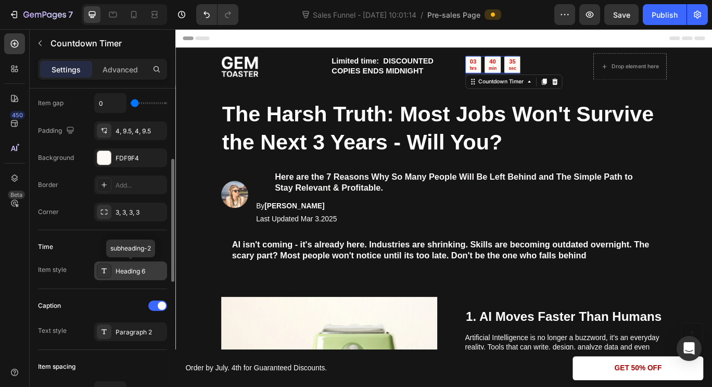
click at [127, 264] on div "Heading 6" at bounding box center [130, 270] width 73 height 19
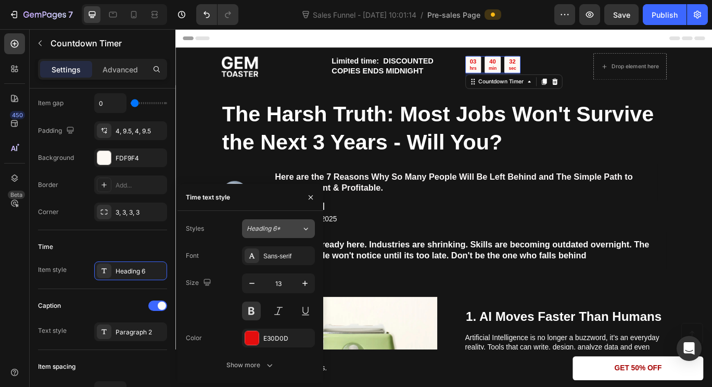
click at [253, 231] on span "Heading 6*" at bounding box center [264, 228] width 34 height 9
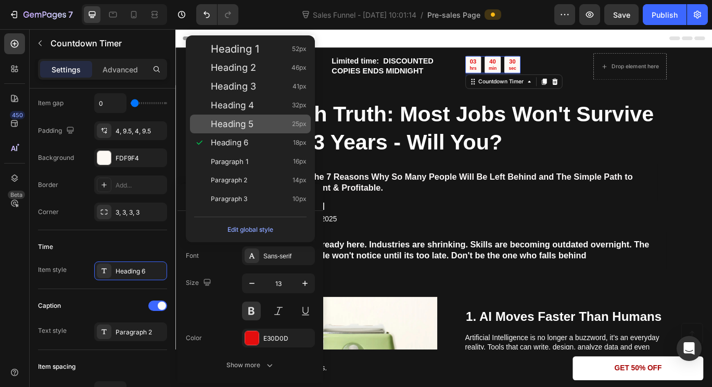
click at [251, 124] on span "Heading 5" at bounding box center [232, 124] width 43 height 10
type input "25"
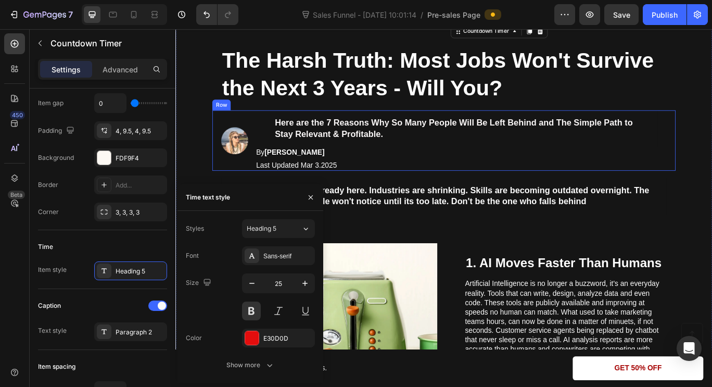
scroll to position [64, 0]
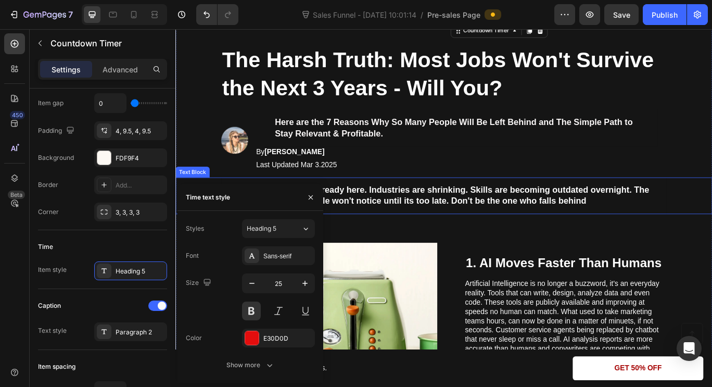
click at [711, 233] on div "AI isn't coming - it's already here. Industries are shrinking. Skills are becom…" at bounding box center [488, 222] width 604 height 42
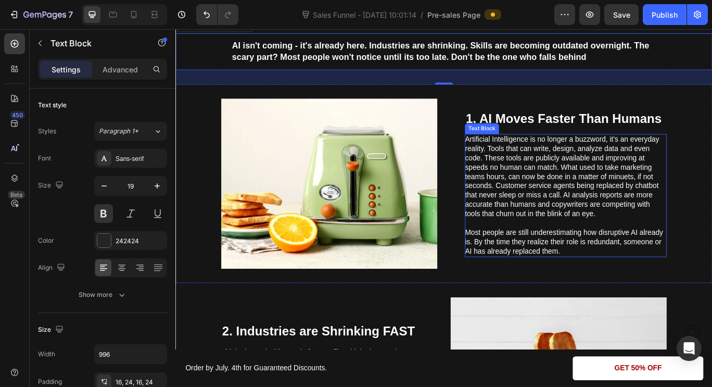
scroll to position [233, 0]
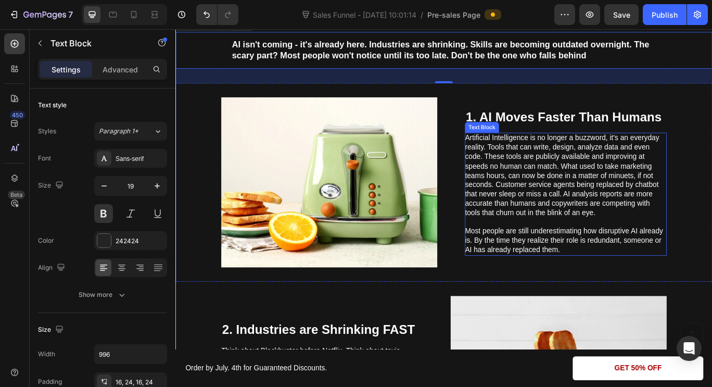
click at [597, 228] on span "Artificial Intelligence is no longer a buzzword, it's an everyday reality. Tool…" at bounding box center [625, 198] width 226 height 95
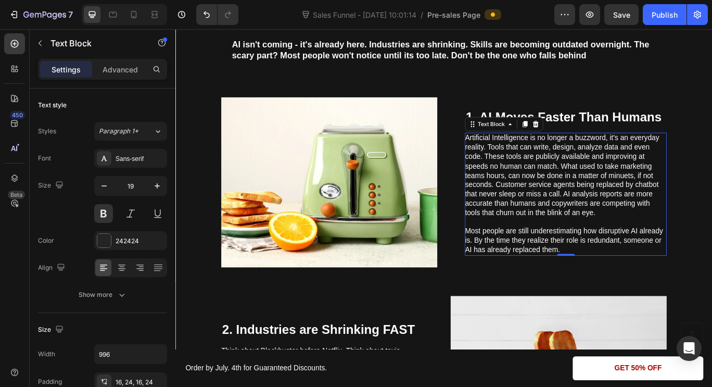
click at [597, 228] on span "Artificial Intelligence is no longer a buzzword, it's an everyday reality. Tool…" at bounding box center [625, 198] width 226 height 95
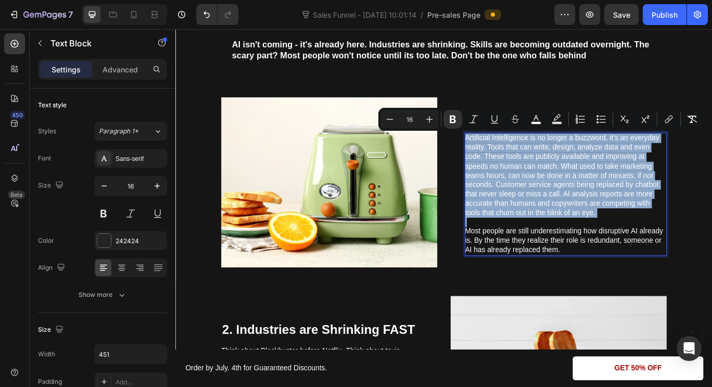
scroll to position [227, 0]
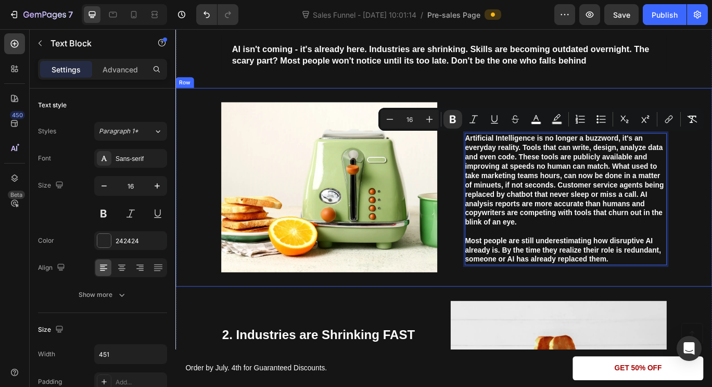
click at [711, 229] on div "Image 1. AI Moves Faster Than Humans Heading Artificial Intelligence is no long…" at bounding box center [487, 212] width 624 height 231
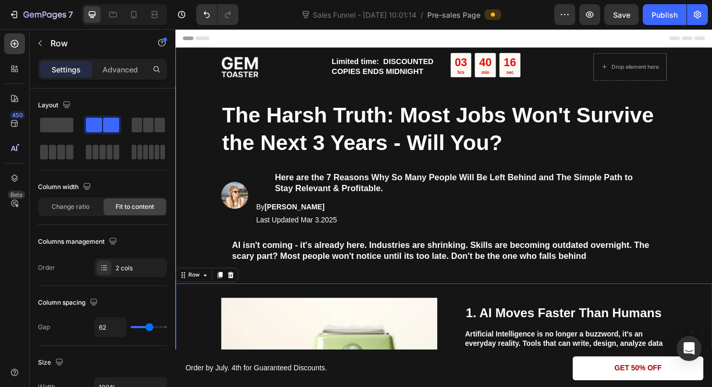
scroll to position [267, 0]
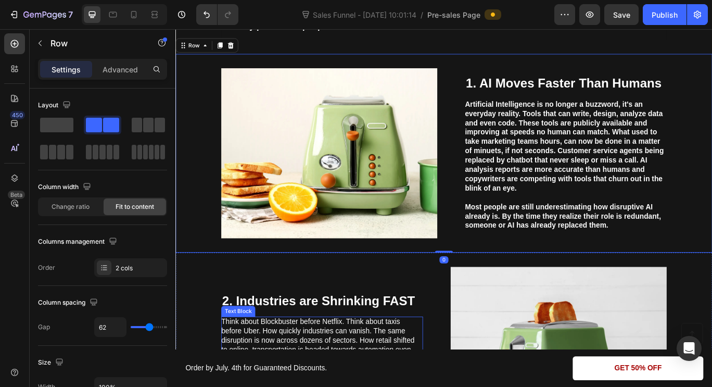
click at [384, 366] on span "Think about Blockbuster before Netflix. Think about taxis before Uber. How quic…" at bounding box center [340, 391] width 225 height 52
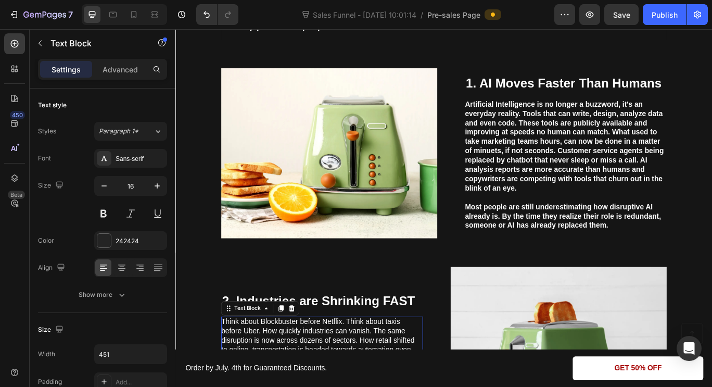
click at [384, 366] on span "Think about Blockbuster before Netflix. Think about taxis before Uber. How quic…" at bounding box center [340, 391] width 225 height 52
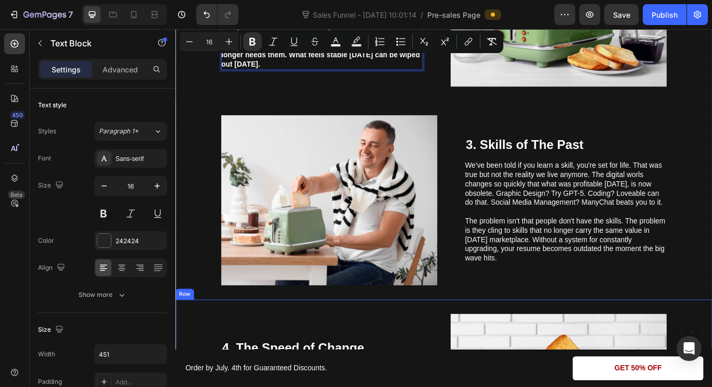
scroll to position [677, 0]
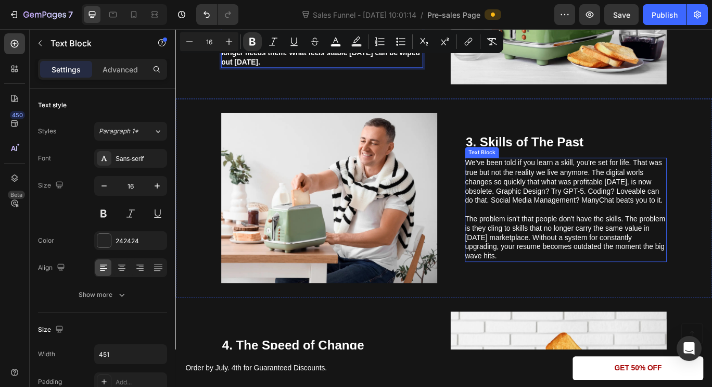
click at [553, 214] on span "We've been told if you learn a skill, you're set for life. That was true but no…" at bounding box center [627, 206] width 230 height 52
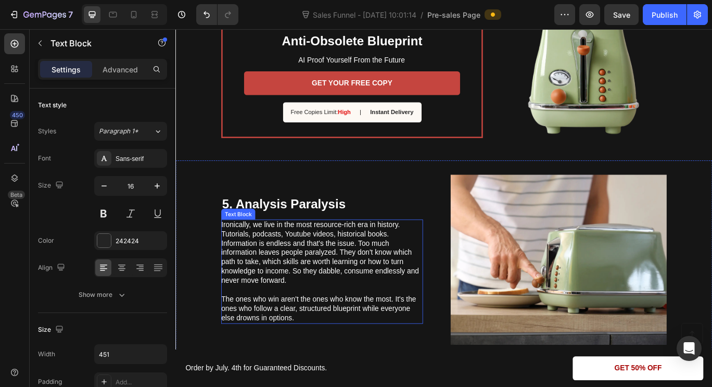
scroll to position [1299, 0]
click at [348, 280] on span "Ironically, we live in the most resource-rich era in history. Tutorials, podcas…" at bounding box center [343, 288] width 230 height 74
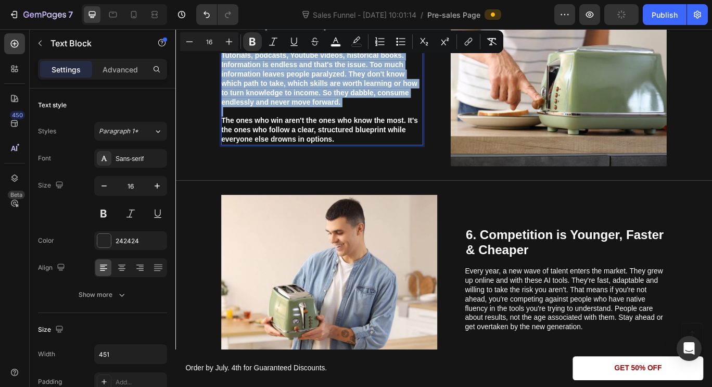
scroll to position [1630, 0]
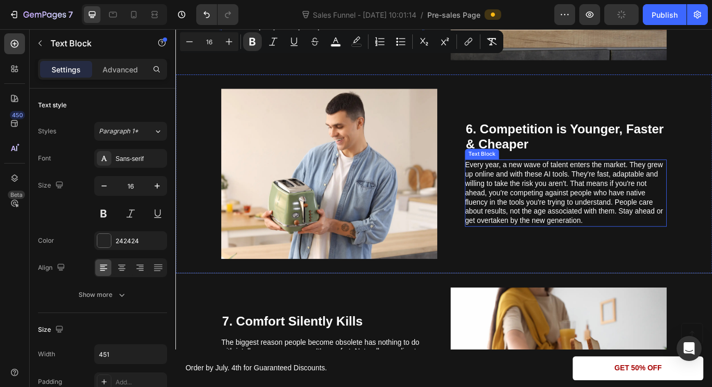
click at [549, 209] on span "Every year, a new wave of talent enters the market. They grew up online and wit…" at bounding box center [627, 219] width 230 height 74
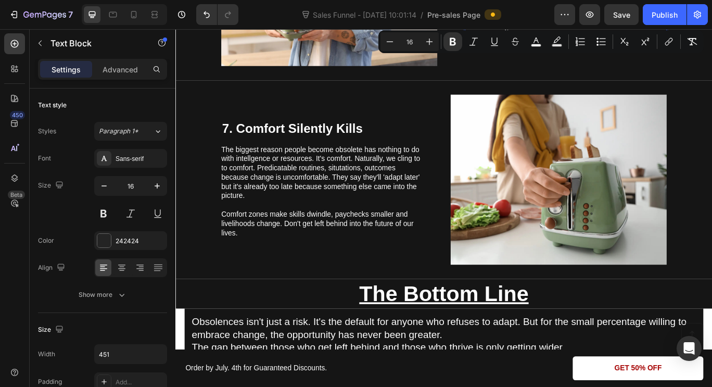
scroll to position [1864, 0]
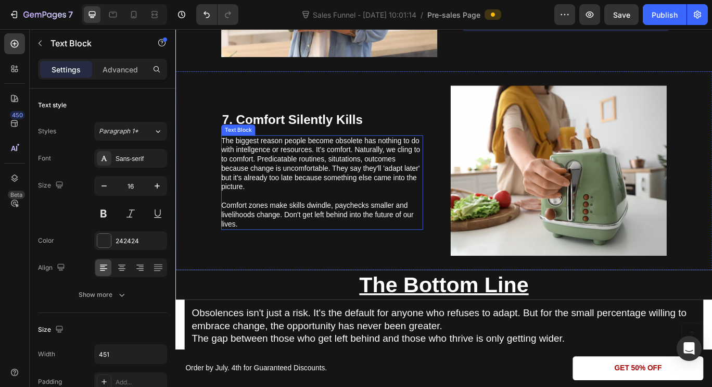
click at [362, 195] on span "The biggest reason people become obsolete has nothing to do with intellgence or…" at bounding box center [344, 185] width 232 height 63
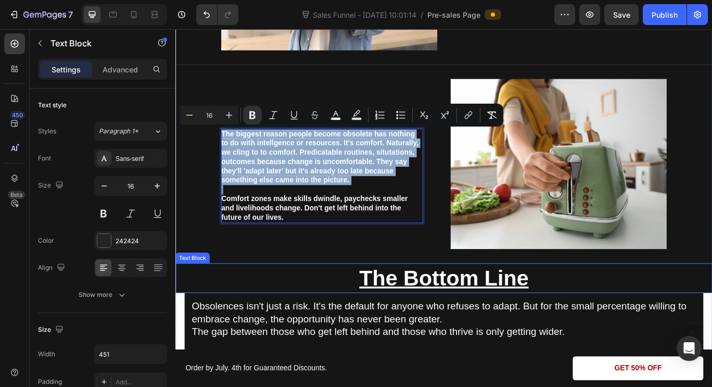
scroll to position [1882, 0]
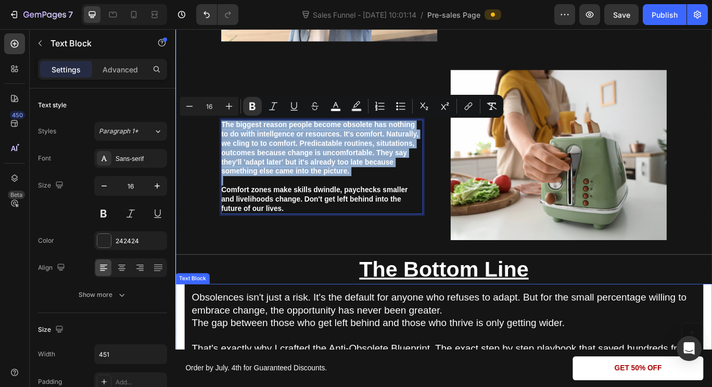
click at [332, 358] on span "Obsolences isn't just a risk. It's the default for anyone who refuses to adapt.…" at bounding box center [482, 348] width 576 height 28
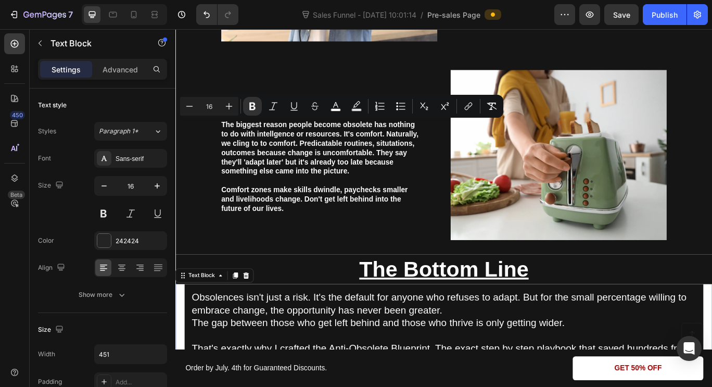
click at [332, 358] on span "Obsolences isn't just a risk. It's the default for anyone who refuses to adapt.…" at bounding box center [482, 348] width 576 height 28
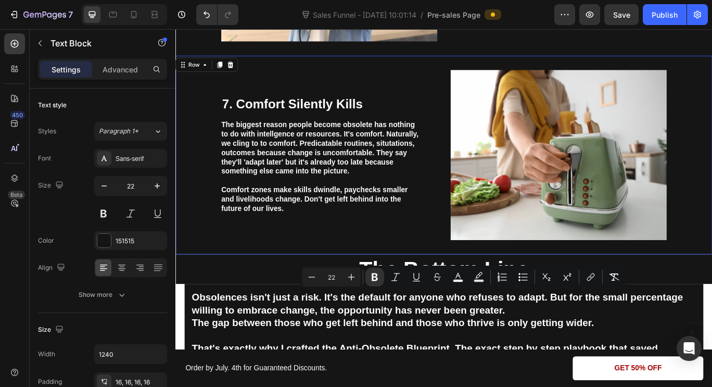
click at [283, 286] on div "7. Comfort Silently Kills Heading The biggest reason people become obsolete has…" at bounding box center [487, 175] width 624 height 231
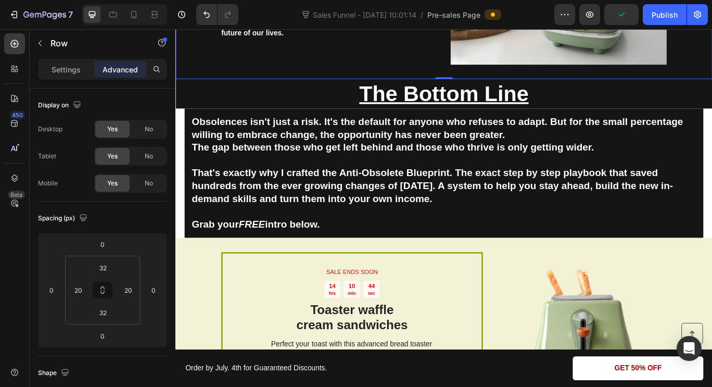
scroll to position [2087, 0]
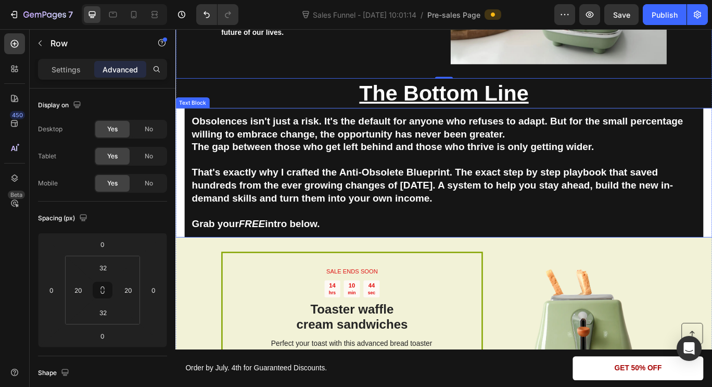
click at [271, 262] on p "Grab your FREE intro below." at bounding box center [487, 255] width 587 height 15
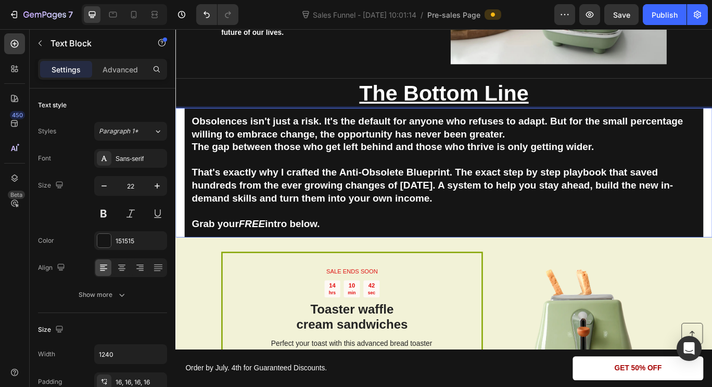
click at [267, 259] on strong "FREE" at bounding box center [264, 255] width 31 height 13
click at [613, 285] on div "SALE ENDS SOON Text Block 14 hrs 10 min 18 sec Countdown Timer Toaster waffle c…" at bounding box center [487, 392] width 624 height 243
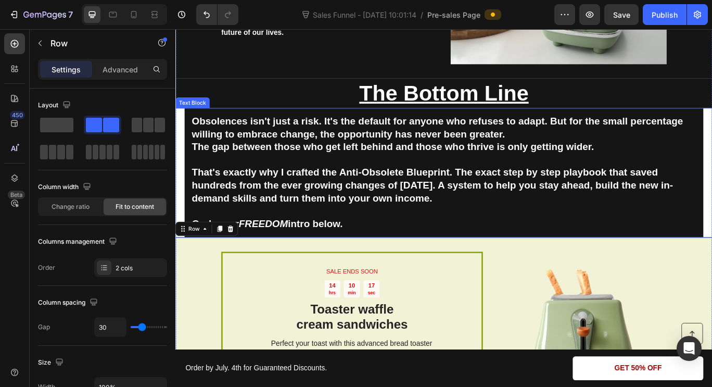
click at [179, 148] on div "Obsolences isn't just a risk. It's the default for anyone who refuses to adapt.…" at bounding box center [487, 196] width 624 height 150
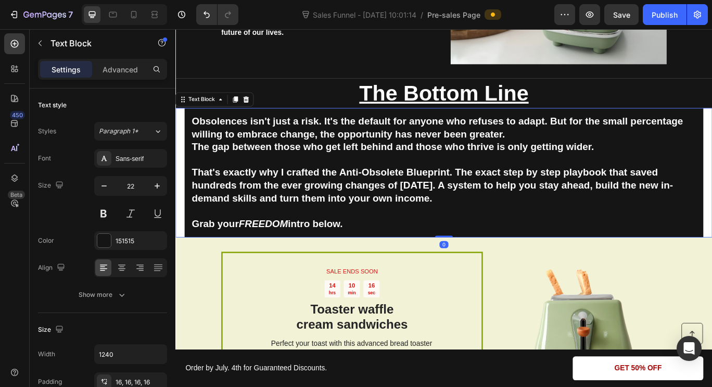
click at [179, 148] on div "Obsolences isn't just a risk. It's the default for anyone who refuses to adapt.…" at bounding box center [487, 196] width 624 height 150
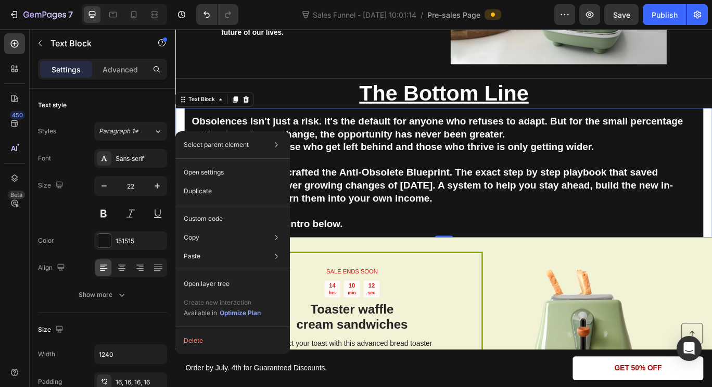
click at [179, 131] on div "Select parent element Section Text Block Open settings Duplicate Custom code Co…" at bounding box center [232, 242] width 114 height 223
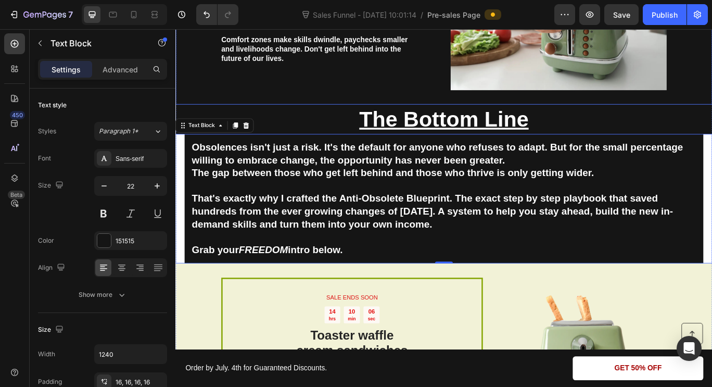
scroll to position [2057, 0]
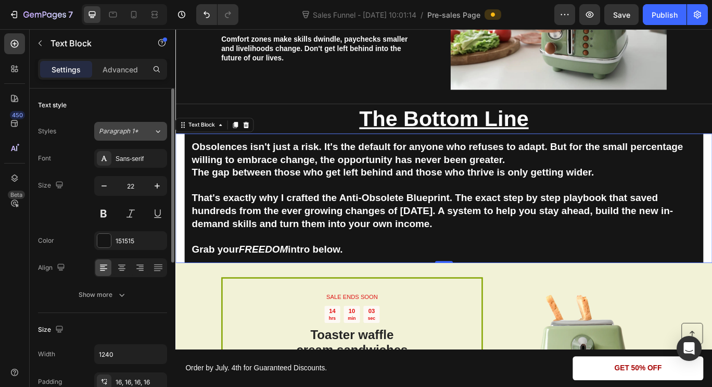
click at [140, 135] on div "Paragraph 1*" at bounding box center [120, 130] width 42 height 9
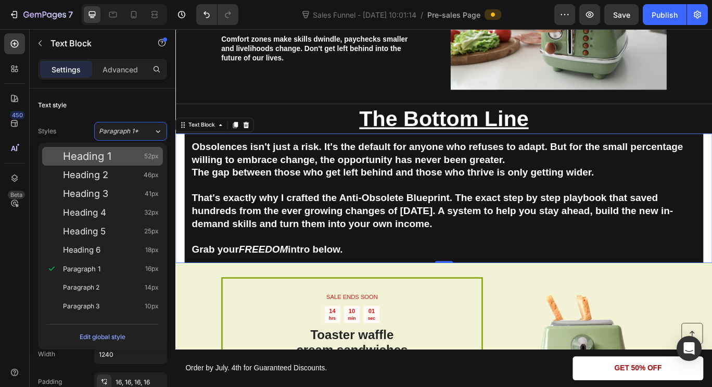
click at [136, 156] on div "Heading 1 52px" at bounding box center [111, 156] width 96 height 10
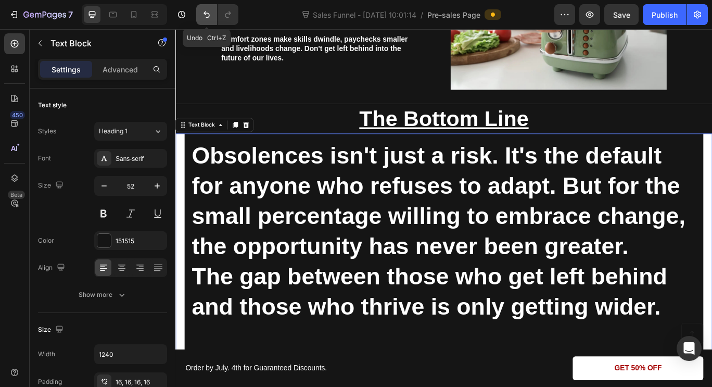
click at [201, 11] on button "Undo/Redo" at bounding box center [206, 14] width 21 height 21
type input "22"
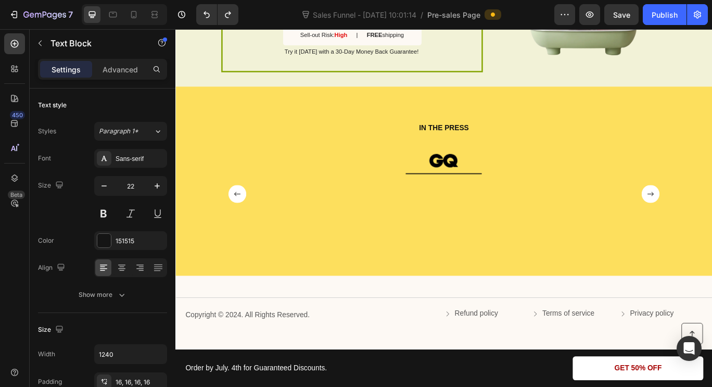
scroll to position [2506, 0]
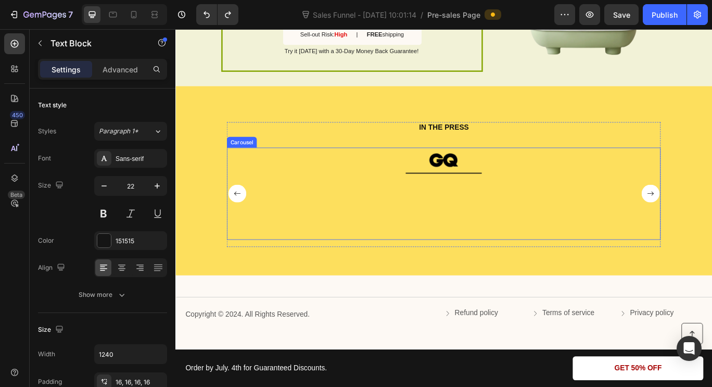
click at [265, 160] on div "Carousel" at bounding box center [252, 160] width 35 height 12
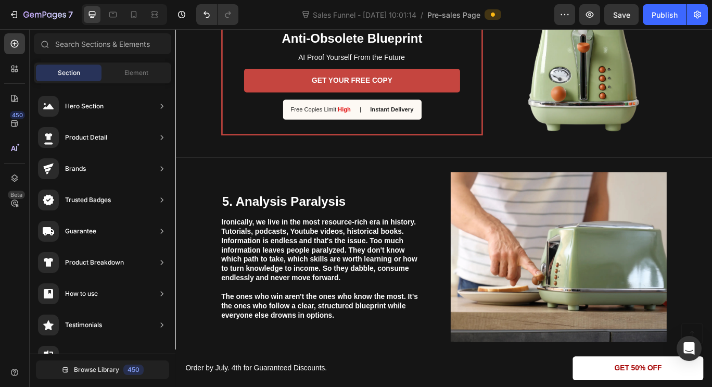
scroll to position [1122, 0]
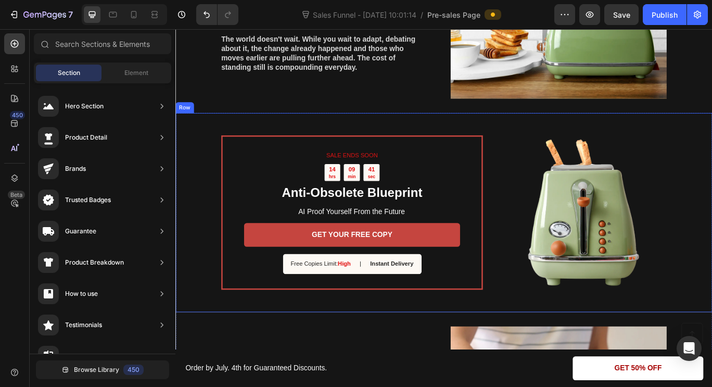
click at [508, 137] on div "SALE ENDS SOON Text Block 14 hrs 09 min 41 sec Countdown Timer Anti-Obsolete Bl…" at bounding box center [487, 242] width 624 height 232
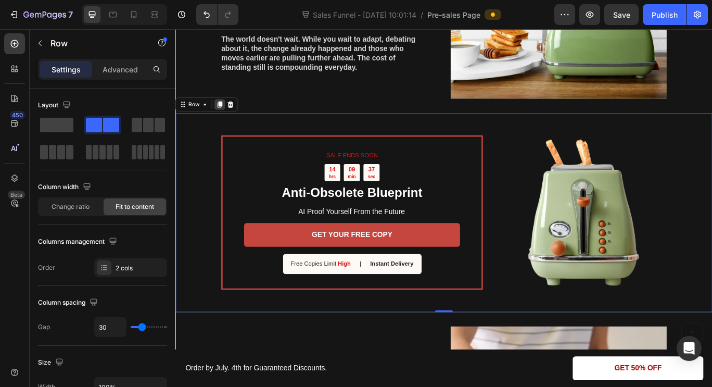
click at [227, 116] on icon at bounding box center [227, 116] width 6 height 7
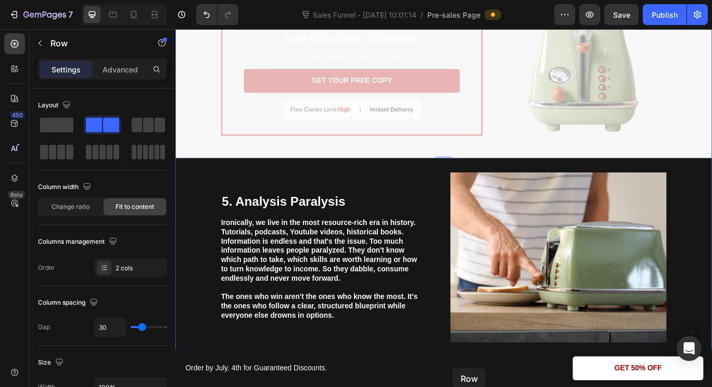
scroll to position [1666, 0]
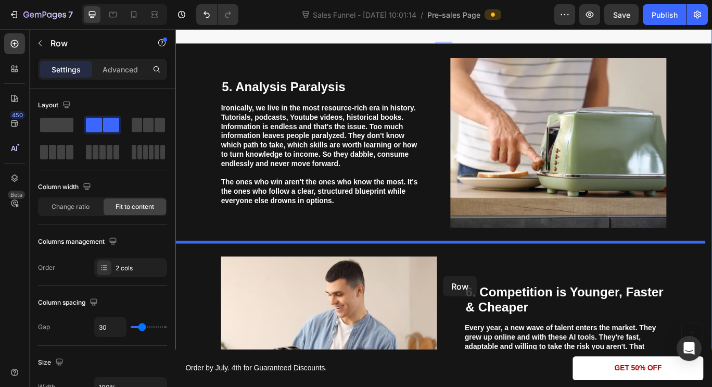
drag, startPoint x: 515, startPoint y: 78, endPoint x: 486, endPoint y: 316, distance: 240.5
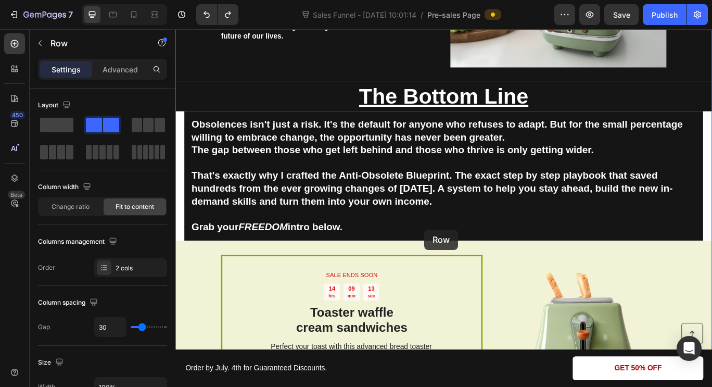
scroll to position [2439, 0]
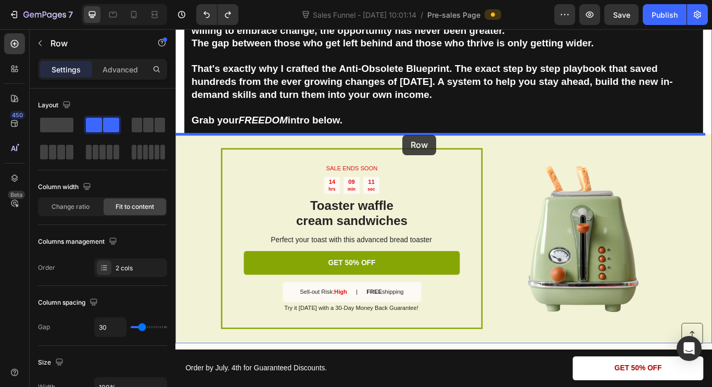
drag, startPoint x: 511, startPoint y: 160, endPoint x: 440, endPoint y: 152, distance: 71.7
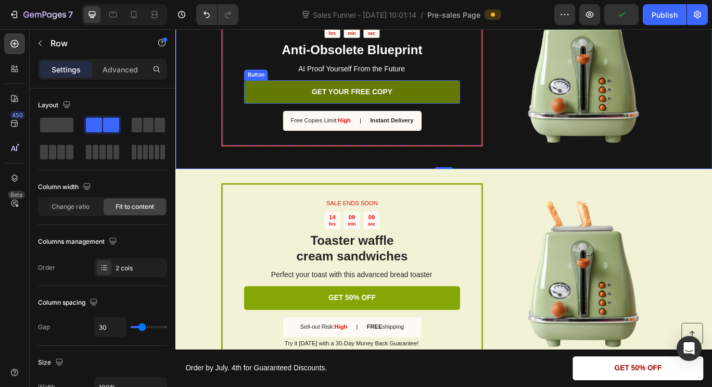
scroll to position [2399, 0]
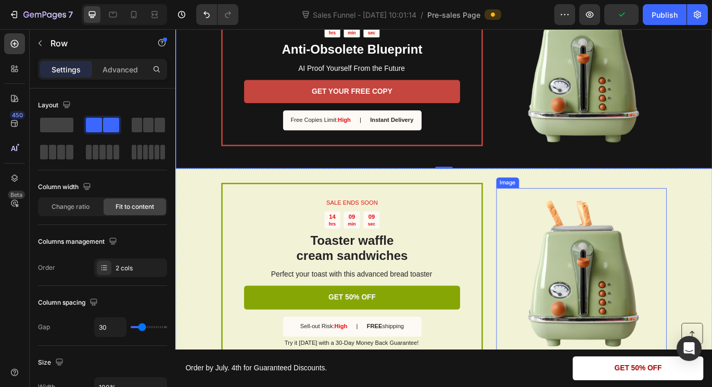
click at [577, 225] on img at bounding box center [647, 313] width 198 height 198
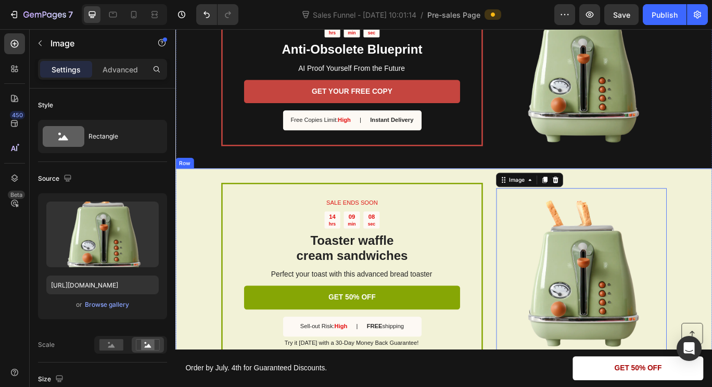
click at [532, 201] on div "SALE ENDS SOON Text Block 14 hrs 09 min 08 sec Countdown Timer Toaster waffle c…" at bounding box center [487, 312] width 624 height 243
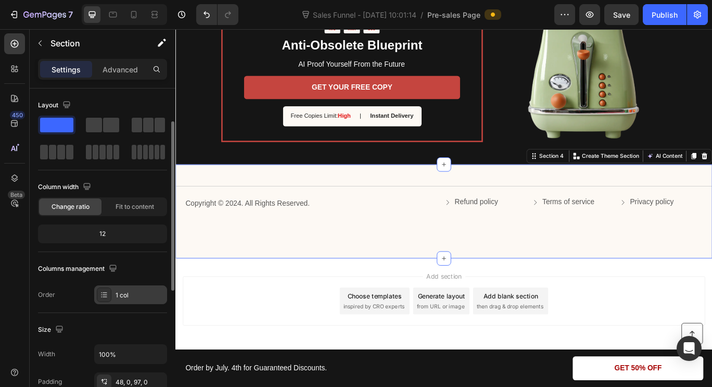
scroll to position [178, 0]
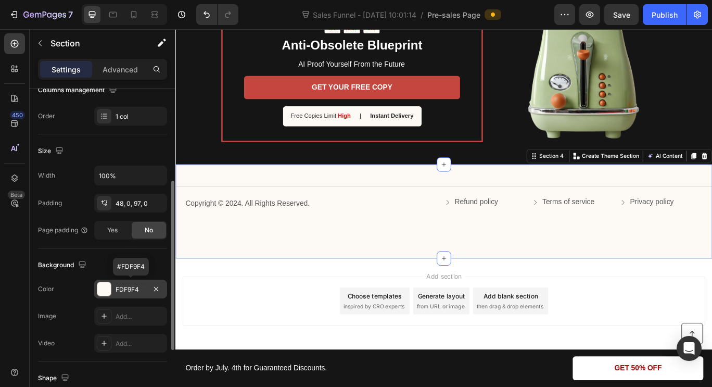
click at [126, 289] on div "FDF9F4" at bounding box center [131, 289] width 30 height 9
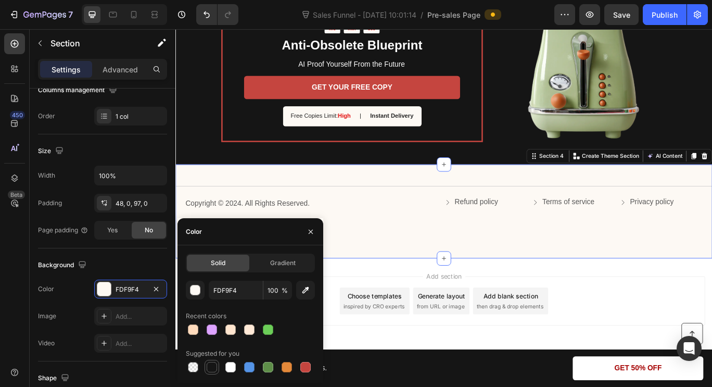
click at [209, 364] on div at bounding box center [212, 367] width 10 height 10
type input "151515"
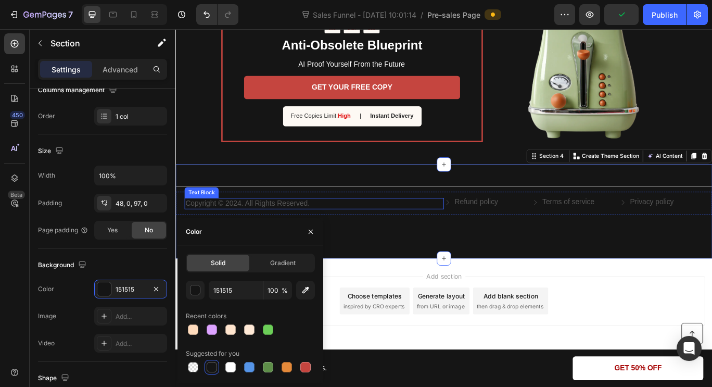
click at [246, 232] on p "Copyright © 2024. All Rights Reserved." at bounding box center [337, 231] width 300 height 11
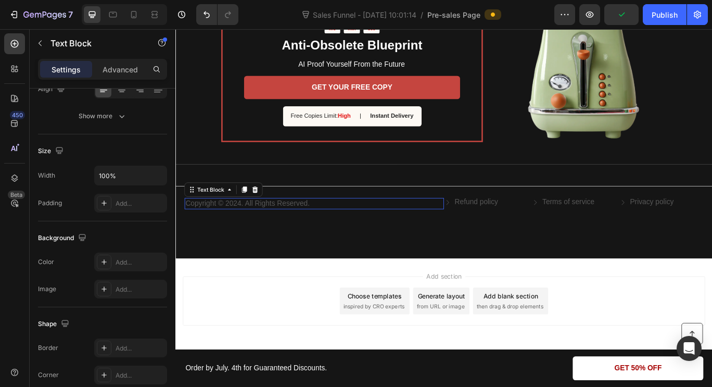
click at [246, 232] on p "Copyright © 2024. All Rights Reserved." at bounding box center [337, 231] width 300 height 11
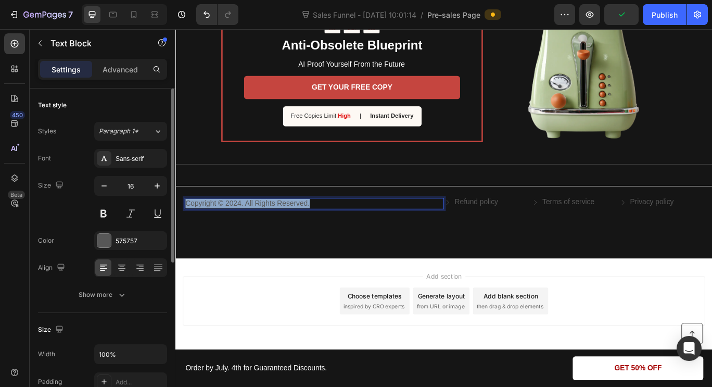
click at [246, 232] on p "Copyright © 2024. All Rights Reserved." at bounding box center [337, 231] width 300 height 11
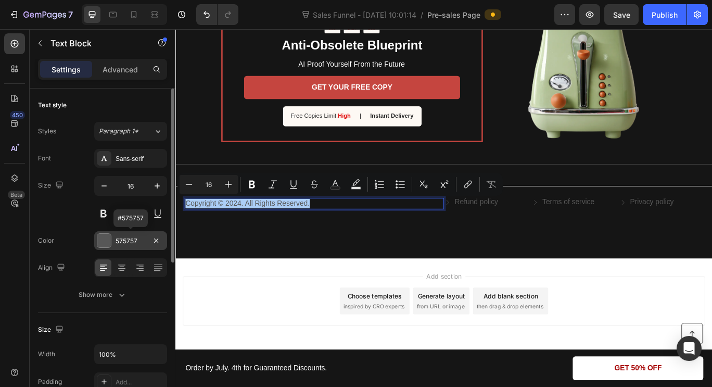
click at [133, 242] on div "575757" at bounding box center [131, 240] width 30 height 9
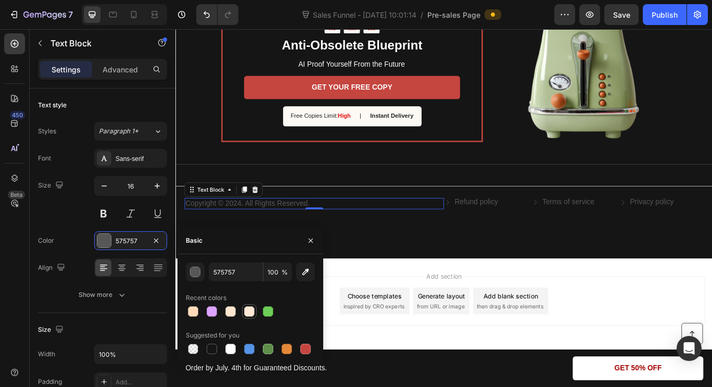
click at [249, 310] on div at bounding box center [249, 311] width 10 height 10
type input "FFE9D6"
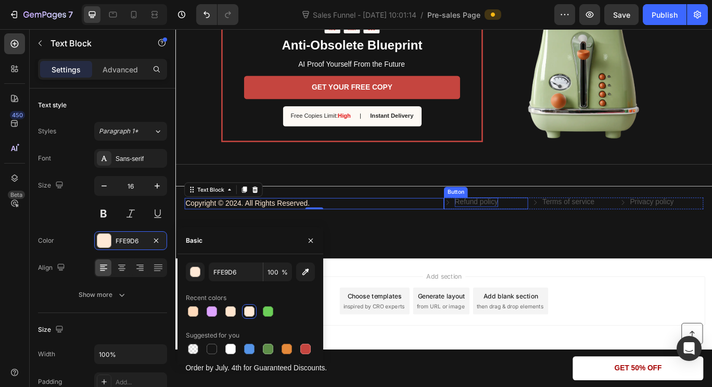
click at [507, 234] on p "Refund policy" at bounding box center [525, 230] width 50 height 11
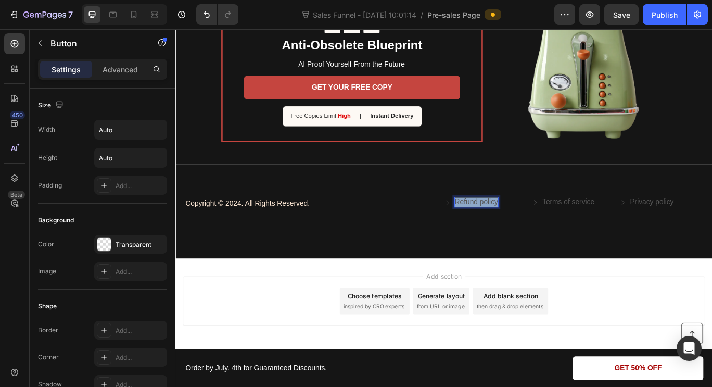
click at [507, 234] on p "Refund policy" at bounding box center [525, 230] width 50 height 11
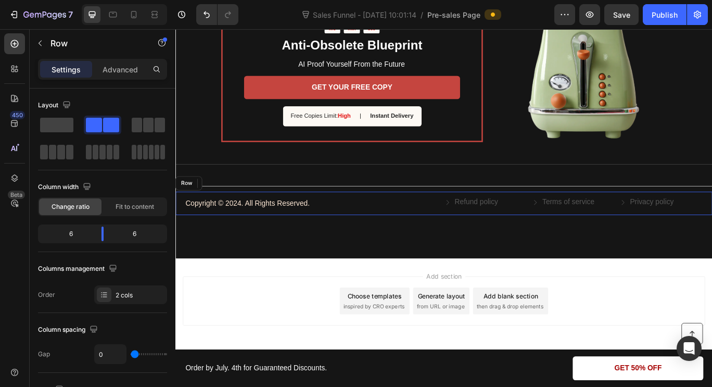
click at [181, 230] on div "Copyright © 2024. All Rights Reserved. Text Block Refund policy Button 0 Terms …" at bounding box center [487, 231] width 624 height 27
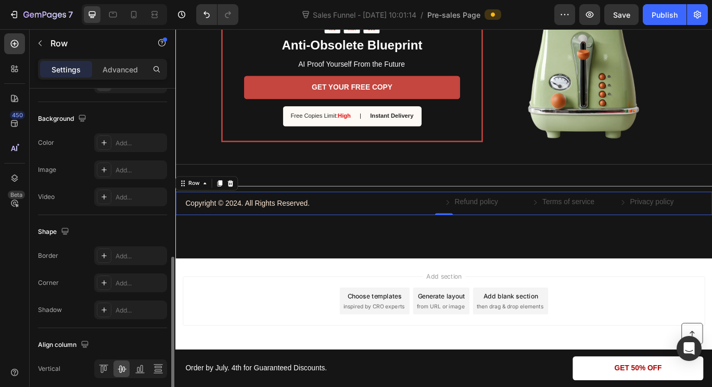
scroll to position [385, 0]
click at [301, 234] on p "Copyright © 2024. All Rights Reserved." at bounding box center [337, 231] width 300 height 11
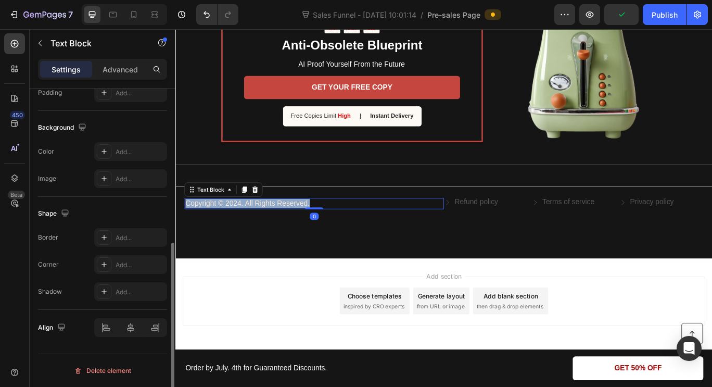
scroll to position [0, 0]
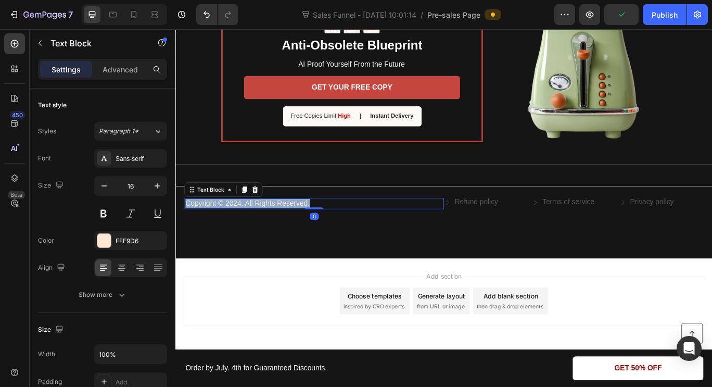
click at [301, 234] on p "Copyright © 2024. All Rights Reserved." at bounding box center [337, 231] width 300 height 11
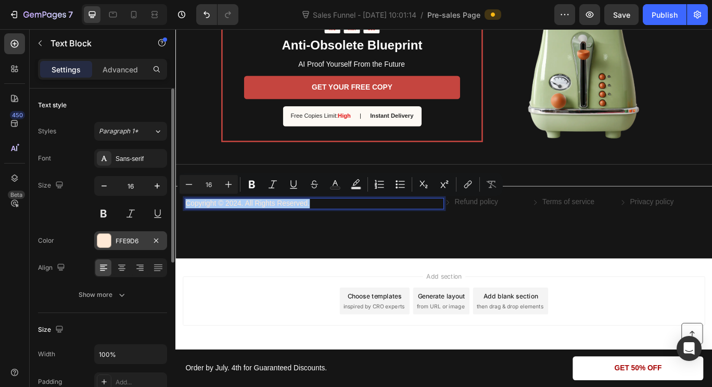
click at [128, 242] on div "FFE9D6" at bounding box center [131, 240] width 30 height 9
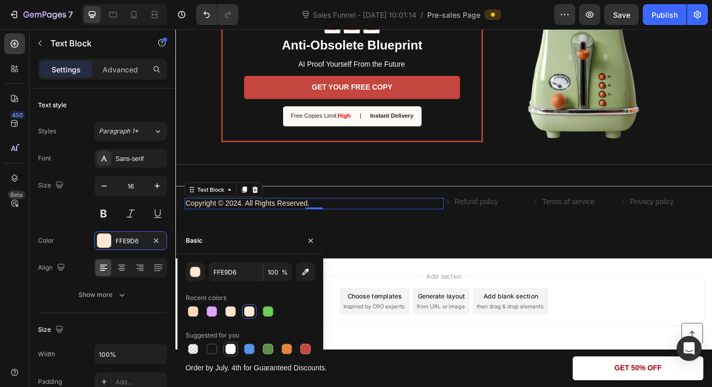
click at [230, 347] on div at bounding box center [230, 348] width 10 height 10
type input "FFFFFF"
click at [501, 231] on p "Refund policy" at bounding box center [525, 230] width 50 height 11
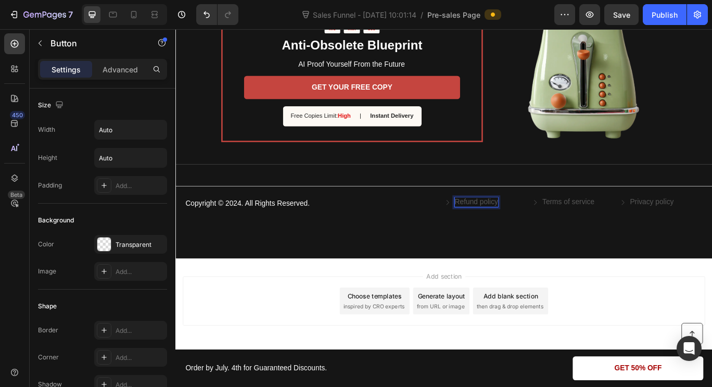
click at [510, 230] on p "Refund policy" at bounding box center [525, 230] width 50 height 11
click at [501, 187] on rect "Editor contextual toolbar" at bounding box center [501, 187] width 10 height 3
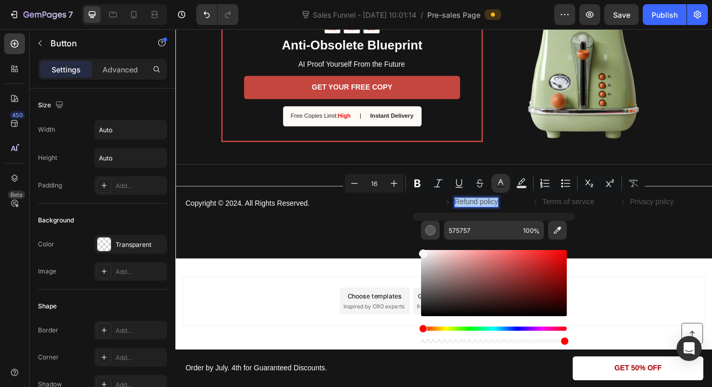
drag, startPoint x: 421, startPoint y: 294, endPoint x: 421, endPoint y: 248, distance: 46.3
click at [421, 249] on div "Editor contextual toolbar" at bounding box center [423, 253] width 8 height 8
type input "FFFFFF"
click at [614, 235] on p "Terms of service" at bounding box center [632, 230] width 60 height 11
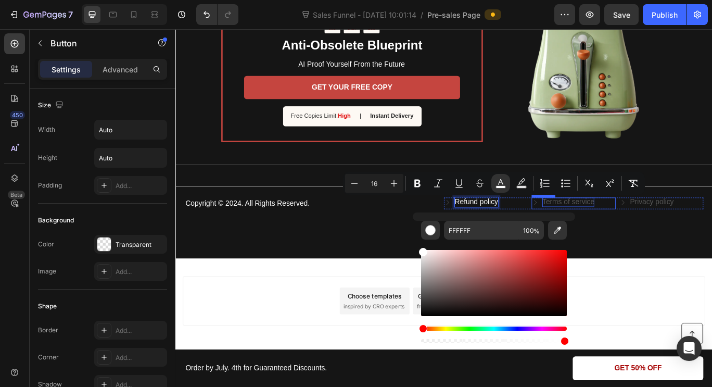
click at [614, 235] on p "Terms of service" at bounding box center [632, 230] width 60 height 11
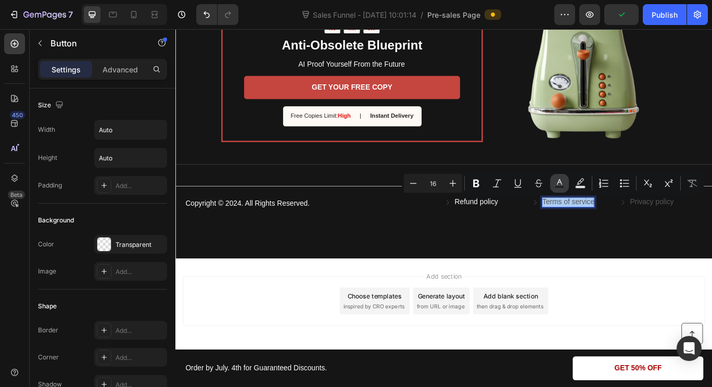
click at [553, 187] on button "Text Color" at bounding box center [559, 183] width 19 height 19
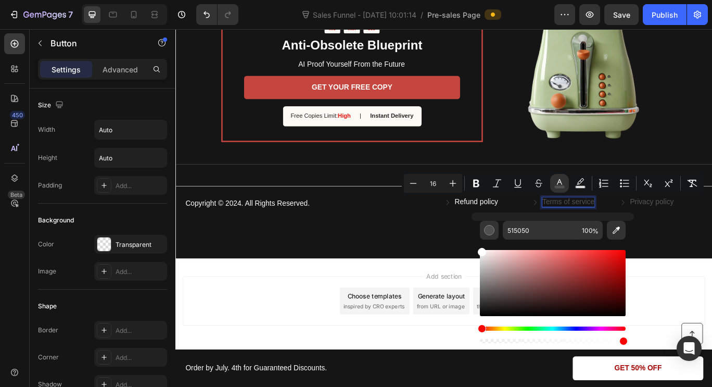
drag, startPoint x: 482, startPoint y: 294, endPoint x: 479, endPoint y: 246, distance: 49.0
click at [479, 246] on div "515050 100 %" at bounding box center [552, 278] width 162 height 133
type input "FFFFFF"
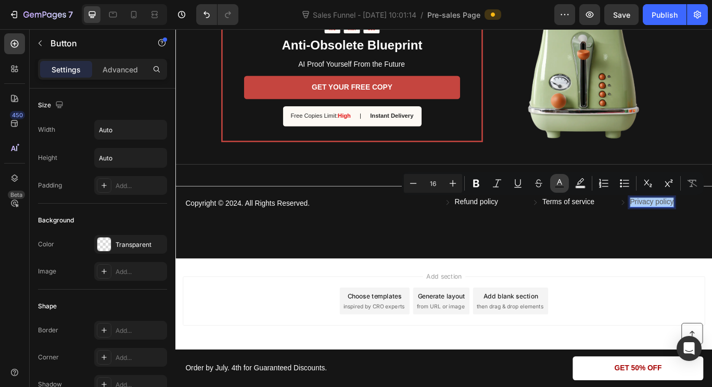
click at [558, 183] on icon "Editor contextual toolbar" at bounding box center [559, 183] width 10 height 10
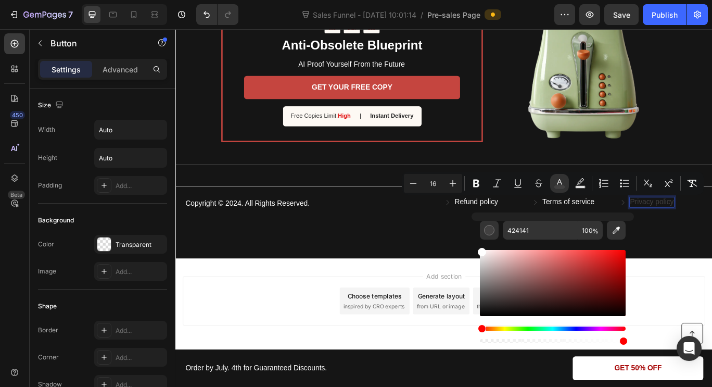
drag, startPoint x: 481, startPoint y: 298, endPoint x: 471, endPoint y: 235, distance: 63.7
click at [471, 235] on div "424141 100 %" at bounding box center [552, 278] width 162 height 133
type input "FFFFFF"
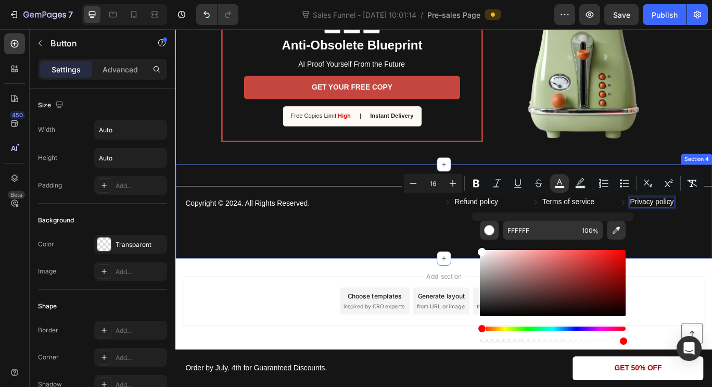
click at [457, 277] on div "Title Line Copyright © 2024. All Rights Reserved. Text Block Refund policy Butt…" at bounding box center [487, 240] width 624 height 109
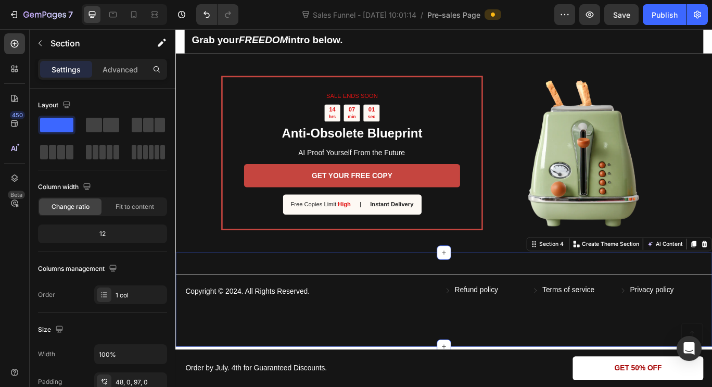
scroll to position [2299, 0]
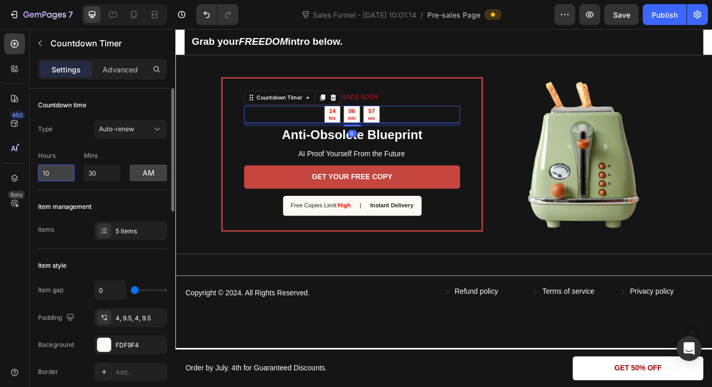
click at [57, 173] on input "10" at bounding box center [56, 172] width 36 height 17
type input "11"
click at [95, 172] on input "30" at bounding box center [102, 172] width 36 height 17
type input "3"
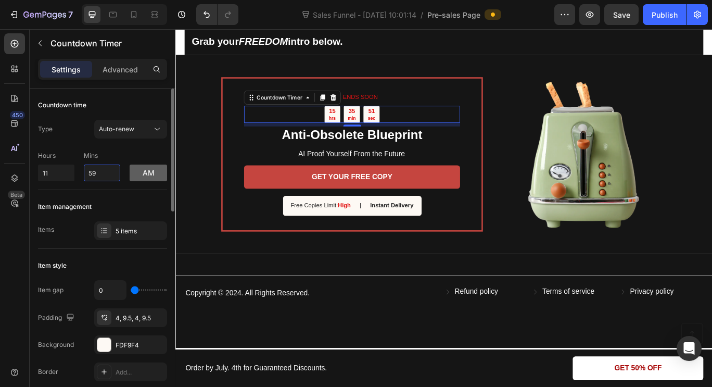
type input "59"
click at [146, 171] on button "am" at bounding box center [148, 172] width 37 height 17
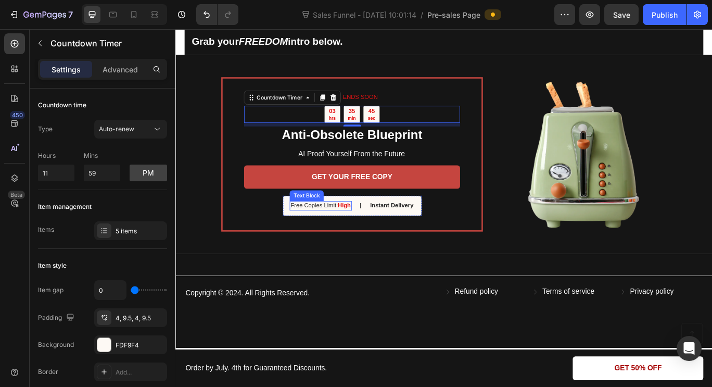
click at [309, 235] on p "Free Copies Limit: High" at bounding box center [344, 234] width 70 height 9
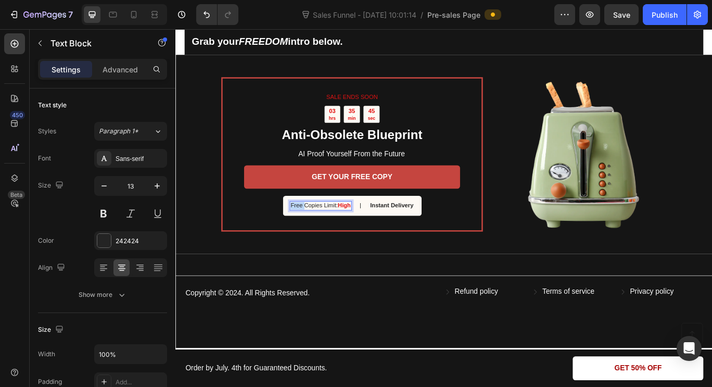
click at [309, 235] on p "Free Copies Limit: High" at bounding box center [344, 234] width 70 height 9
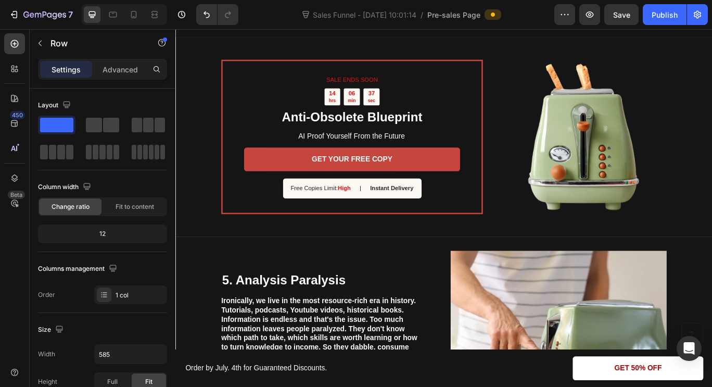
scroll to position [1164, 0]
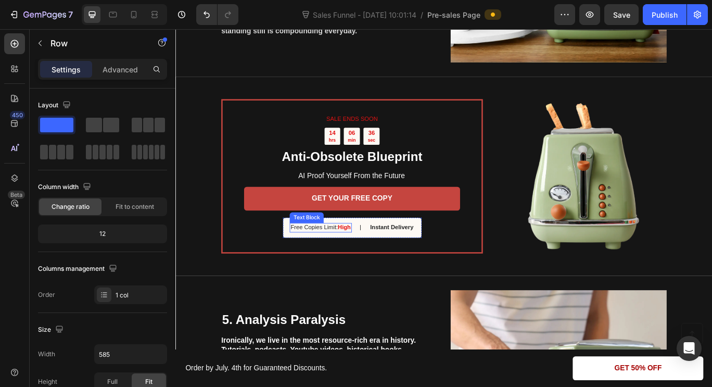
click at [315, 257] on p "Free Copies Limit: High" at bounding box center [344, 259] width 70 height 9
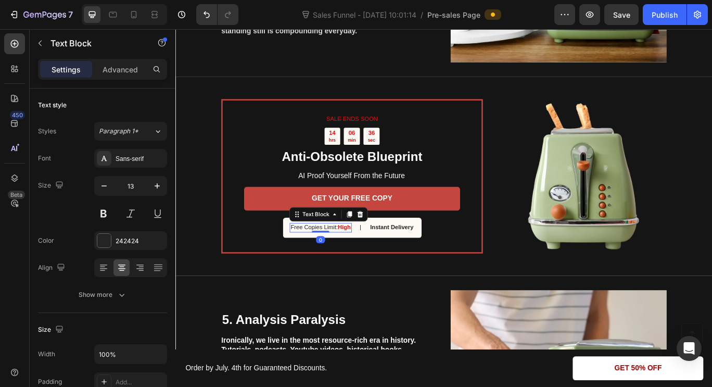
click at [315, 257] on p "Free Copies Limit: High" at bounding box center [344, 259] width 70 height 9
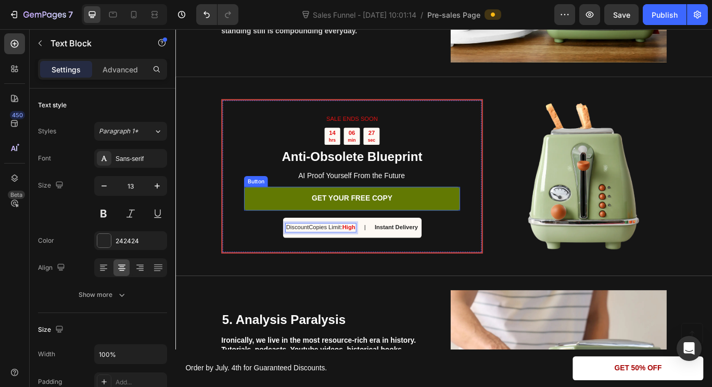
scroll to position [1160, 0]
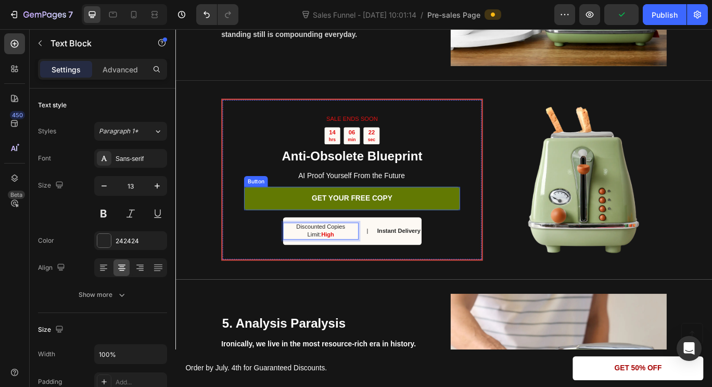
click at [456, 228] on link "GET YOUR FREE COPY" at bounding box center [380, 226] width 251 height 28
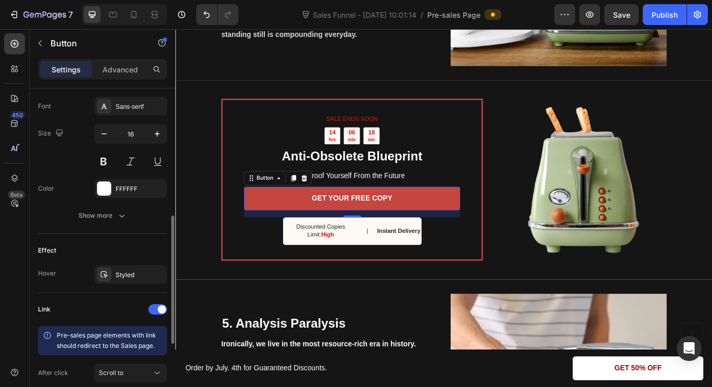
scroll to position [403, 0]
click at [130, 275] on div "Styled" at bounding box center [131, 273] width 30 height 9
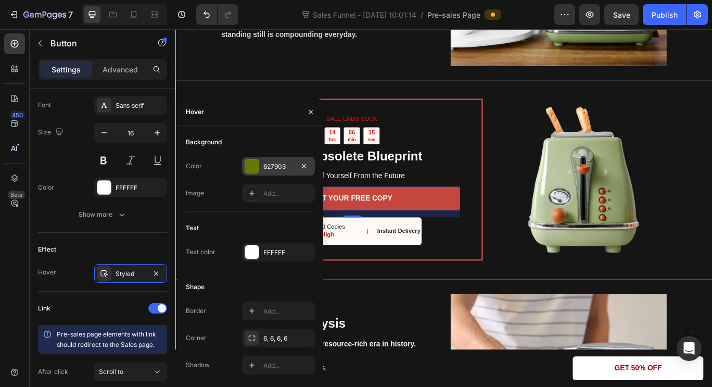
click at [262, 159] on div "627903" at bounding box center [278, 166] width 73 height 19
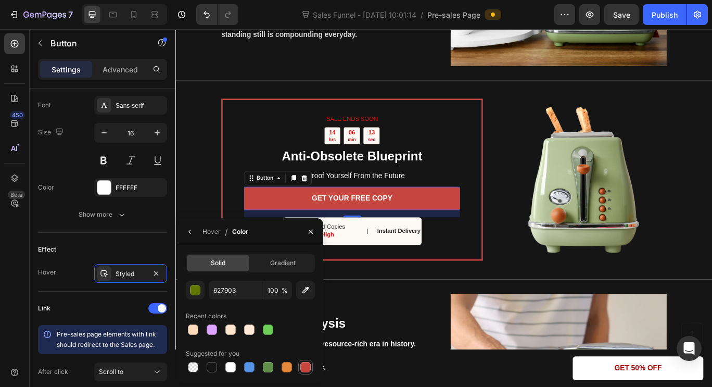
click at [310, 367] on div at bounding box center [305, 367] width 10 height 10
type input "C5453F"
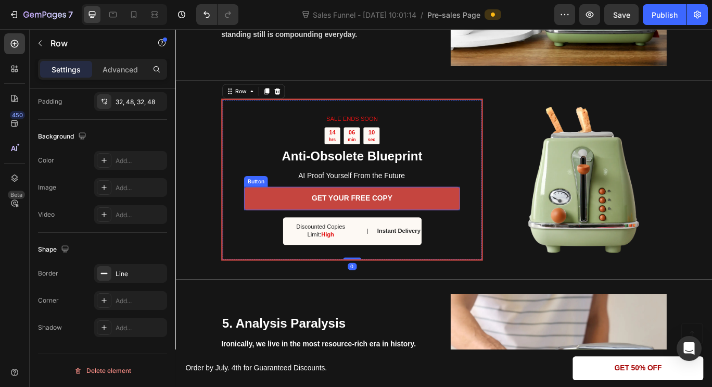
scroll to position [0, 0]
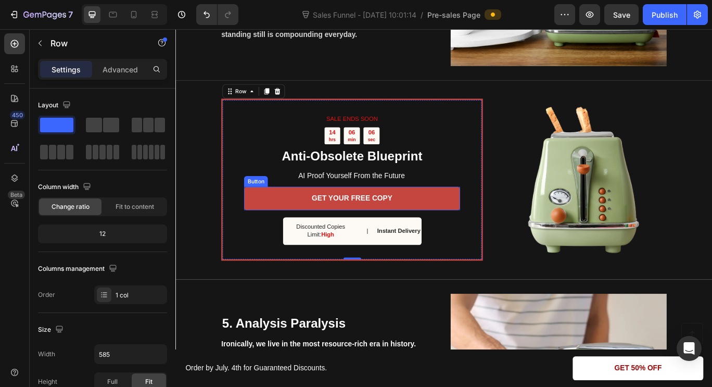
click at [255, 224] on link "GET YOUR FREE COPY" at bounding box center [380, 226] width 251 height 28
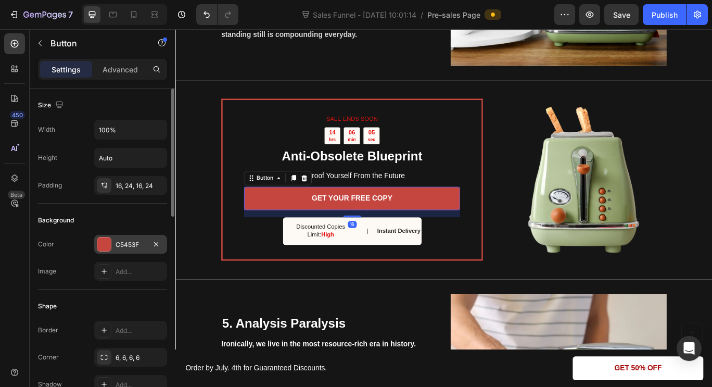
click at [146, 251] on div "C5453F" at bounding box center [130, 244] width 73 height 19
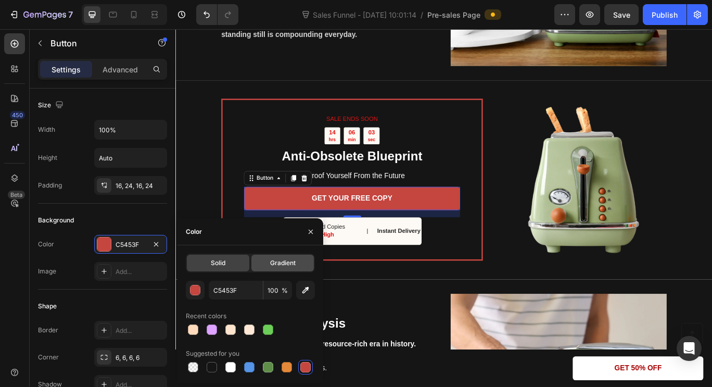
click at [294, 261] on span "Gradient" at bounding box center [282, 262] width 25 height 9
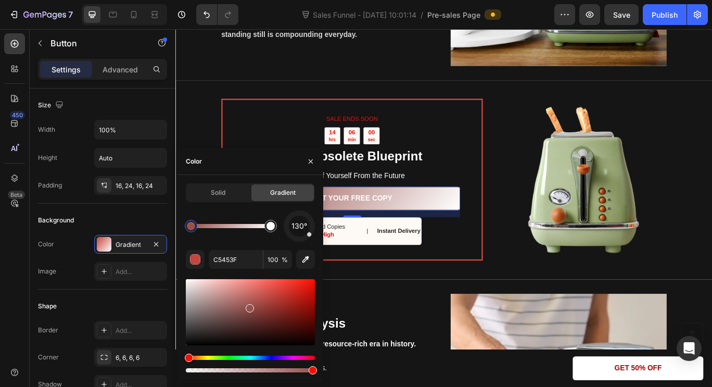
drag, startPoint x: 274, startPoint y: 297, endPoint x: 249, endPoint y: 305, distance: 27.0
click at [249, 305] on div at bounding box center [250, 308] width 8 height 8
type input "96514E"
click at [213, 199] on div "Solid" at bounding box center [218, 192] width 62 height 17
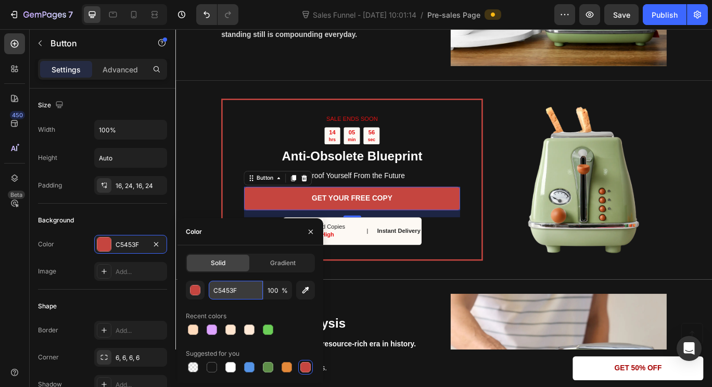
click at [224, 282] on input "C5453F" at bounding box center [236, 289] width 54 height 19
click at [201, 294] on button "button" at bounding box center [195, 289] width 19 height 19
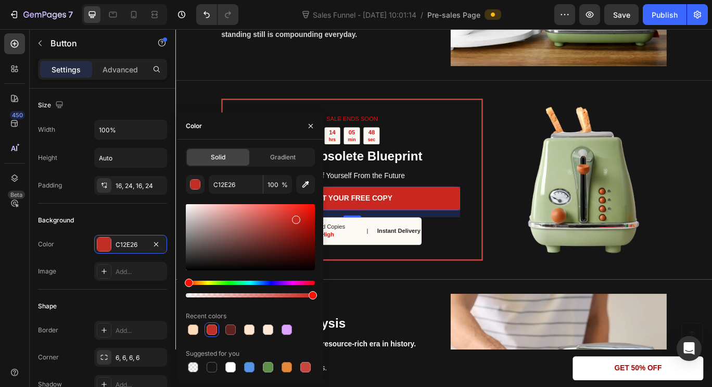
drag, startPoint x: 276, startPoint y: 220, endPoint x: 295, endPoint y: 217, distance: 18.8
click at [295, 217] on div at bounding box center [296, 219] width 8 height 8
type input "C92820"
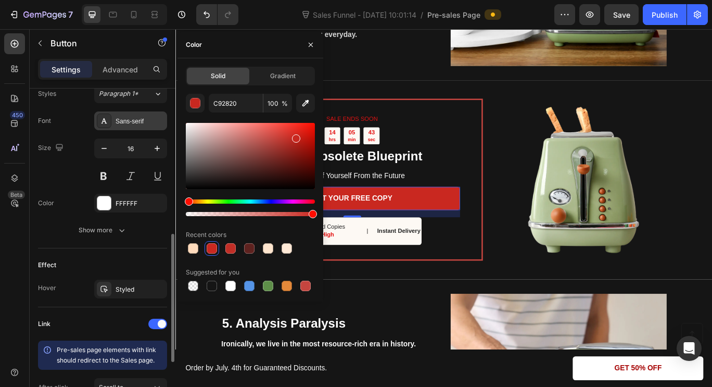
scroll to position [388, 0]
click at [133, 286] on div "Styled" at bounding box center [131, 288] width 30 height 9
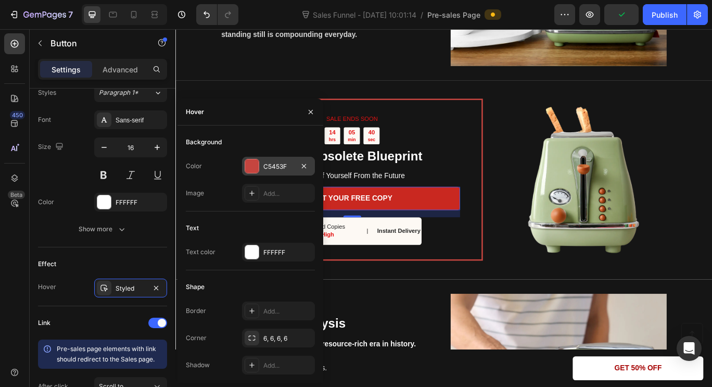
click at [266, 161] on div "C5453F" at bounding box center [278, 166] width 73 height 19
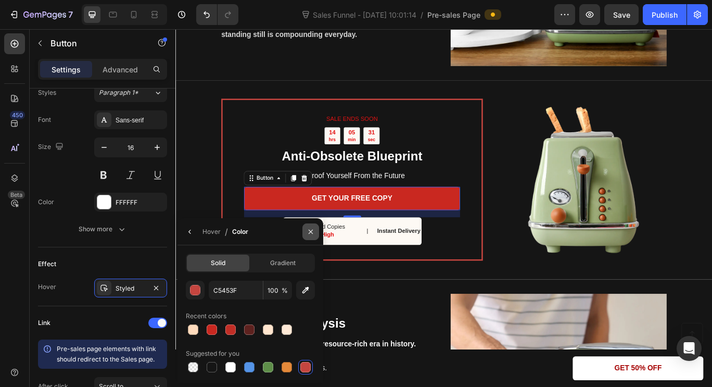
click at [309, 231] on icon "button" at bounding box center [310, 231] width 8 height 8
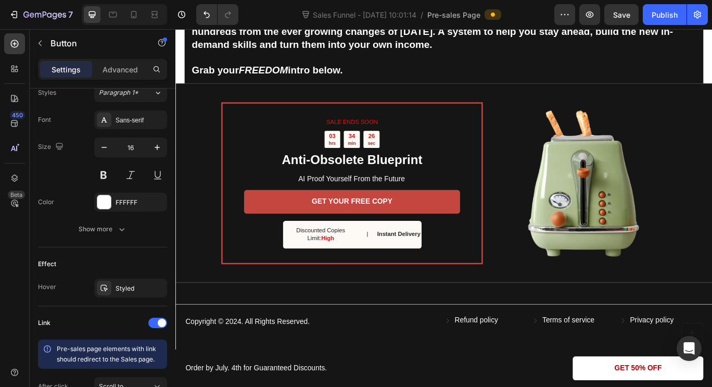
scroll to position [2267, 0]
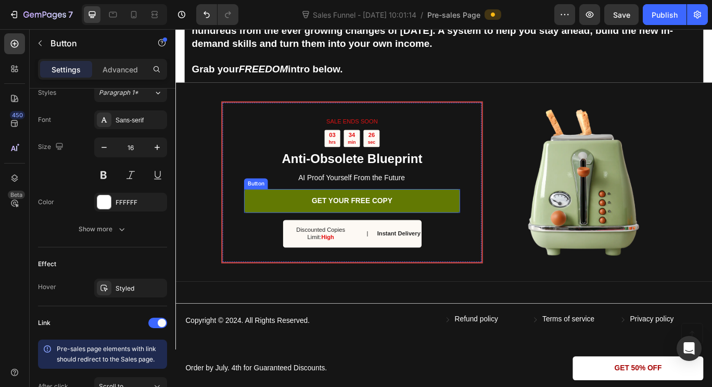
click at [299, 222] on link "GET YOUR FREE COPY" at bounding box center [380, 229] width 251 height 28
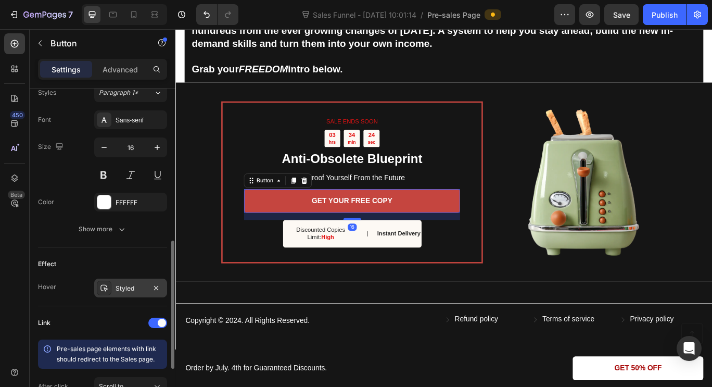
click at [139, 288] on div "Styled" at bounding box center [131, 288] width 30 height 9
click at [122, 198] on div "FFFFFF" at bounding box center [131, 202] width 30 height 9
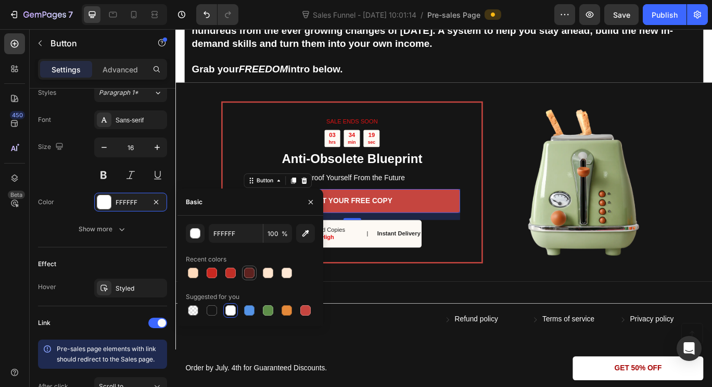
click at [253, 271] on div at bounding box center [249, 272] width 10 height 10
type input "5E221F"
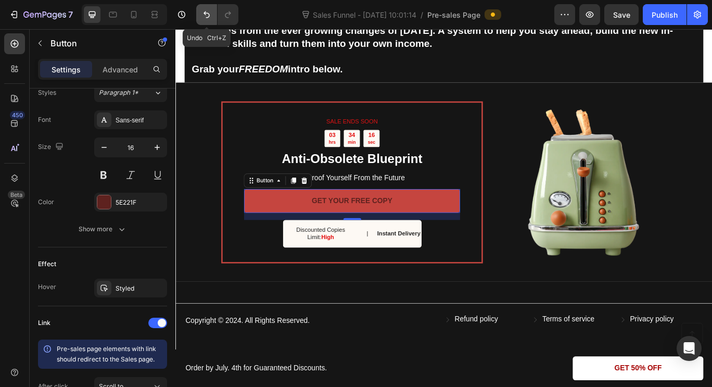
click at [208, 10] on icon "Undo/Redo" at bounding box center [206, 14] width 10 height 10
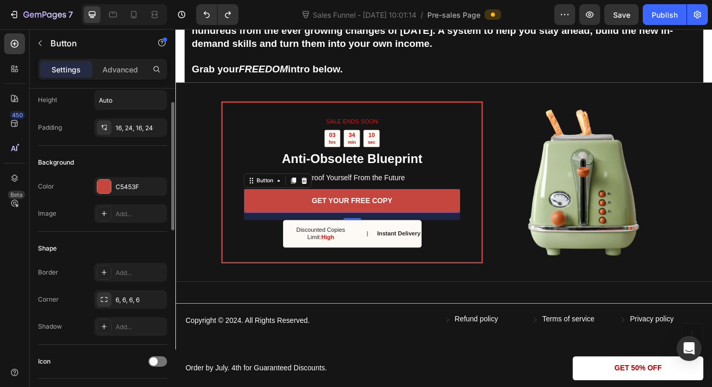
scroll to position [50, 0]
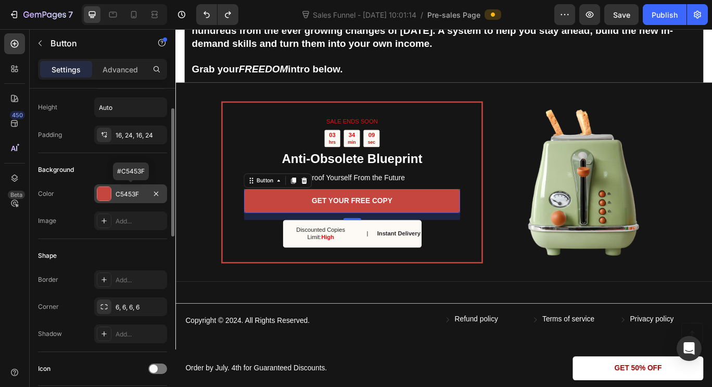
click at [133, 195] on div "C5453F" at bounding box center [131, 193] width 30 height 9
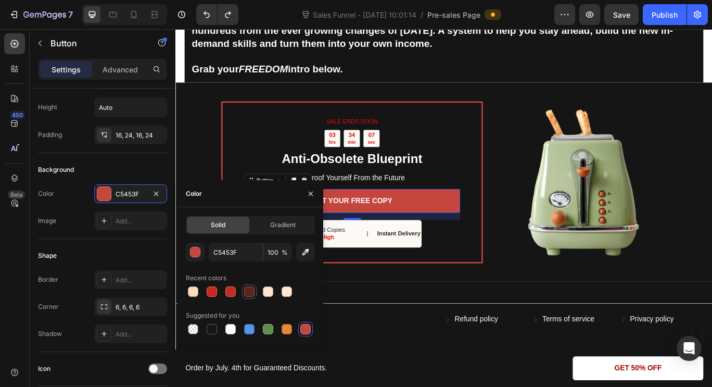
drag, startPoint x: 241, startPoint y: 291, endPoint x: 247, endPoint y: 291, distance: 6.2
click at [247, 291] on div at bounding box center [250, 291] width 129 height 15
click at [247, 291] on div at bounding box center [249, 291] width 10 height 10
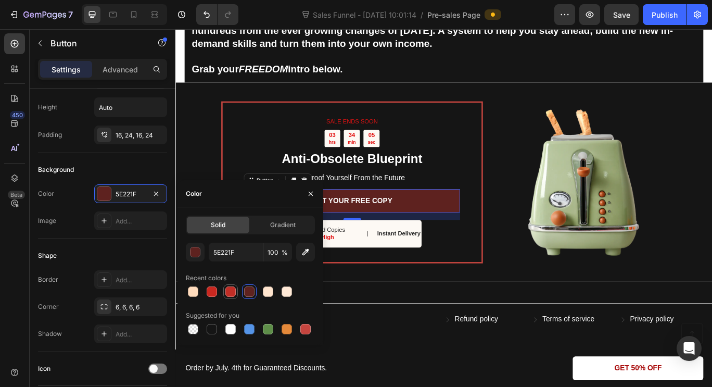
click at [233, 291] on div at bounding box center [230, 291] width 10 height 10
type input "C12E26"
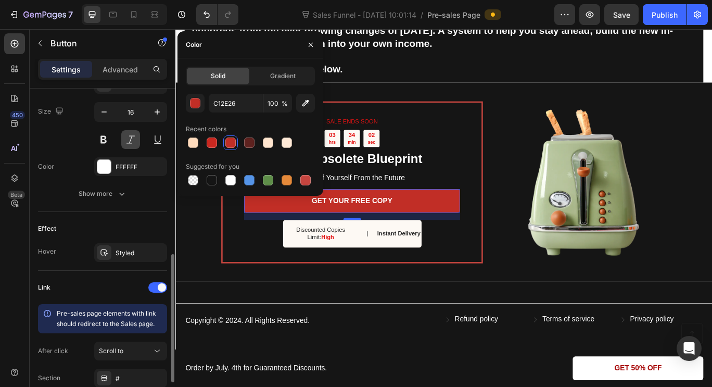
scroll to position [424, 0]
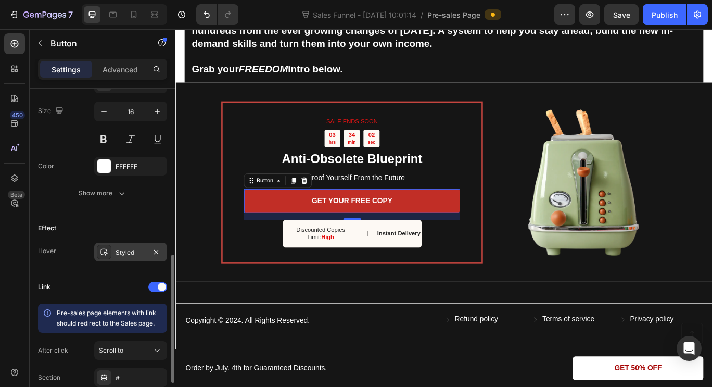
click at [130, 257] on div "Styled" at bounding box center [130, 251] width 73 height 19
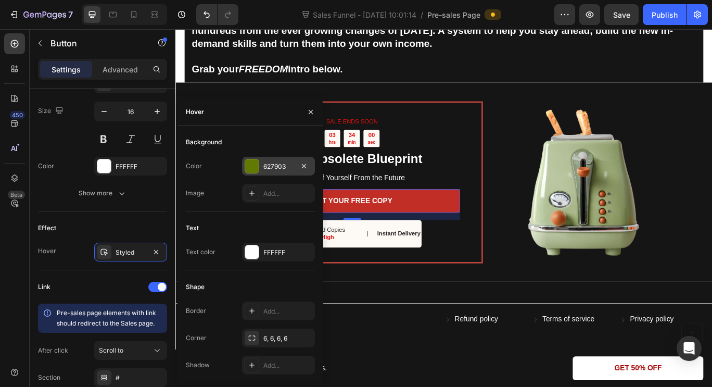
click at [264, 166] on div "627903" at bounding box center [278, 166] width 30 height 9
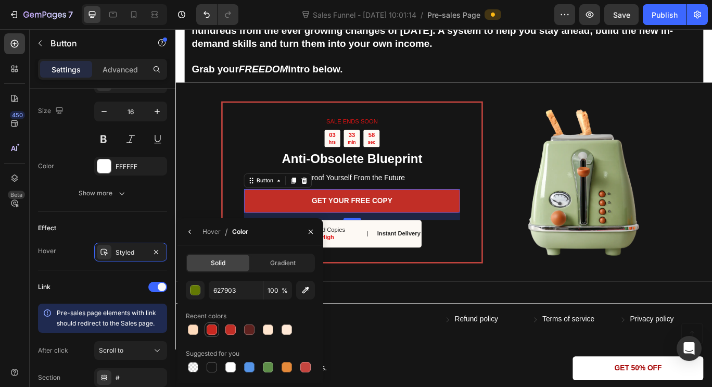
click at [213, 328] on div at bounding box center [212, 329] width 10 height 10
click at [314, 232] on icon "button" at bounding box center [310, 231] width 8 height 8
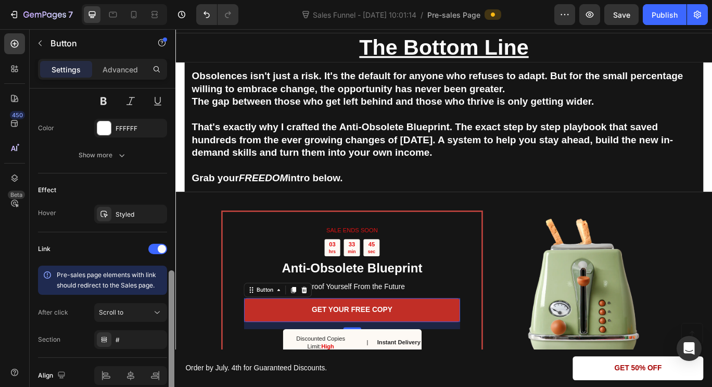
scroll to position [463, 0]
click at [127, 218] on div "Styled" at bounding box center [130, 212] width 73 height 19
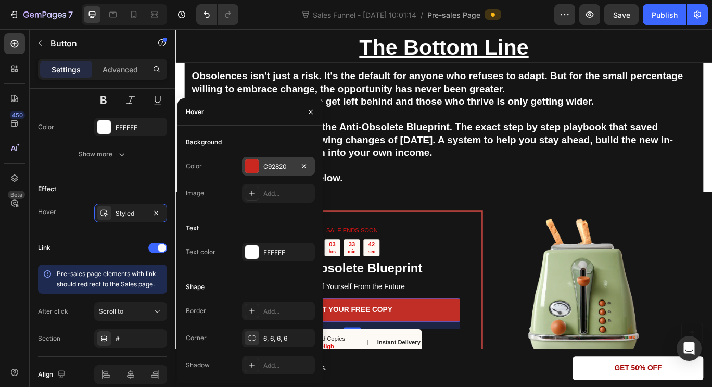
click at [271, 158] on div "C92820" at bounding box center [278, 166] width 73 height 19
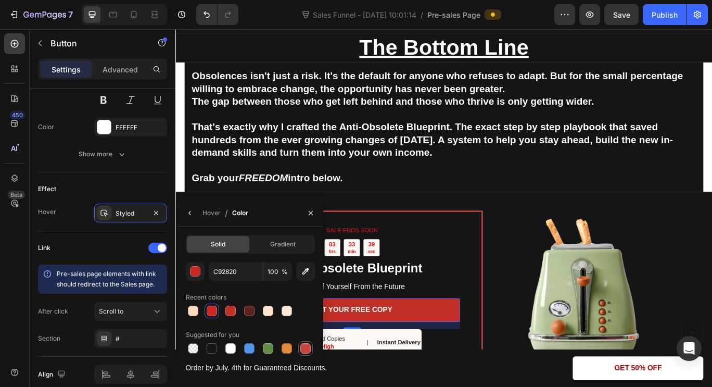
click at [302, 344] on div at bounding box center [305, 348] width 10 height 10
type input "C5453F"
click at [310, 218] on button "button" at bounding box center [310, 212] width 17 height 17
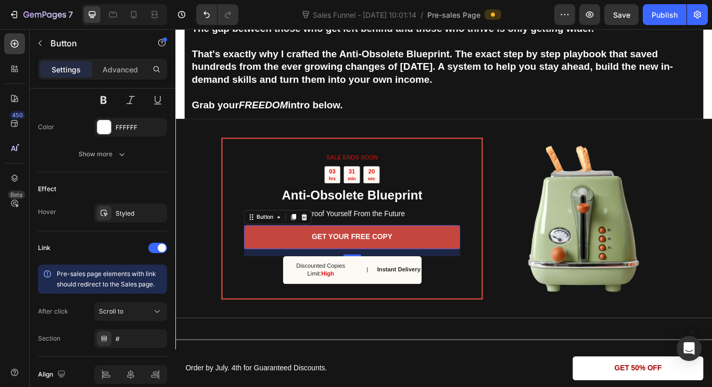
scroll to position [2220, 0]
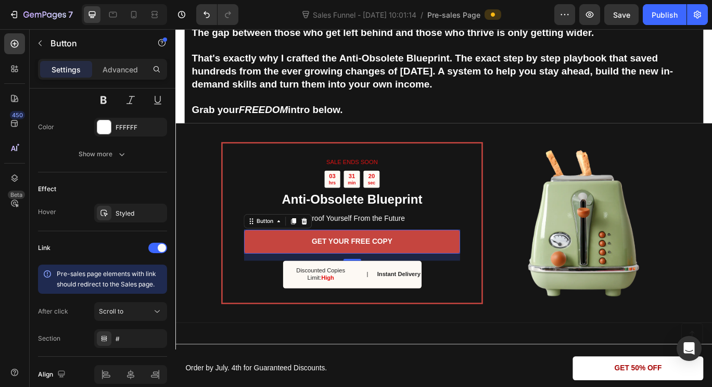
click at [381, 270] on link "GET YOUR FREE COPY" at bounding box center [380, 276] width 251 height 28
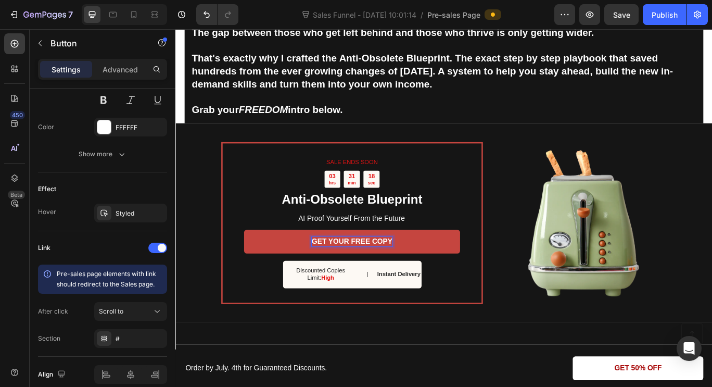
click at [387, 277] on p "GET YOUR FREE COPY" at bounding box center [381, 276] width 94 height 11
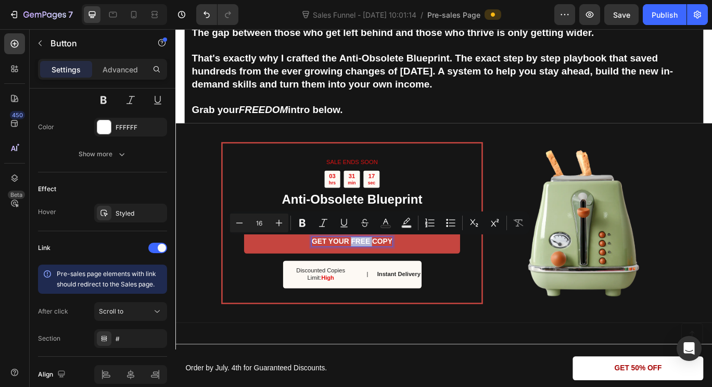
click at [387, 277] on p "GET YOUR FREE COPY" at bounding box center [381, 276] width 94 height 11
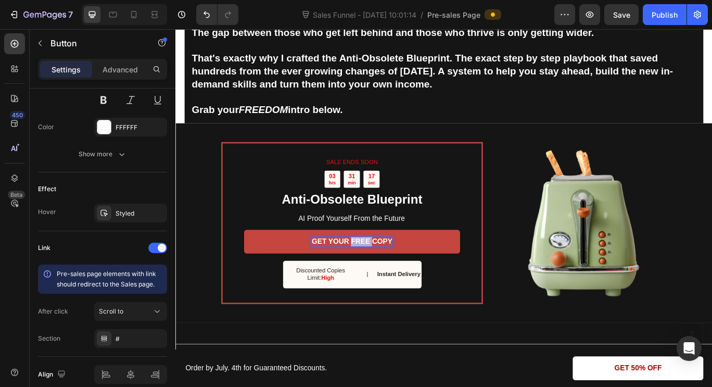
click at [387, 277] on p "GET YOUR FREE COPY" at bounding box center [381, 276] width 94 height 11
click at [392, 276] on p "BECOME ANTI-OBSOLETE HERE" at bounding box center [381, 276] width 132 height 11
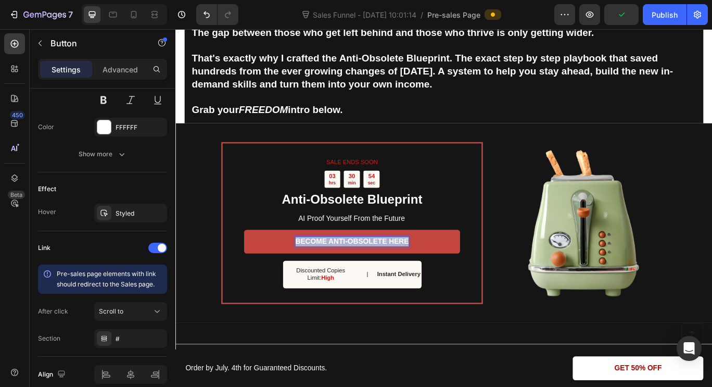
click at [392, 276] on p "BECOME ANTI-OBSOLETE HERE" at bounding box center [381, 276] width 132 height 11
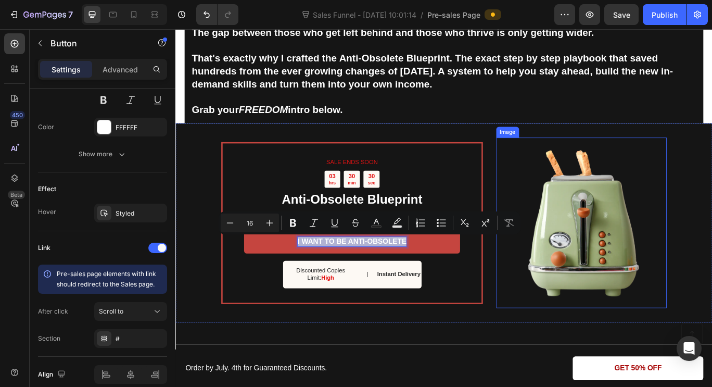
copy p "I WANT TO BE ANTI-OBSOLETE"
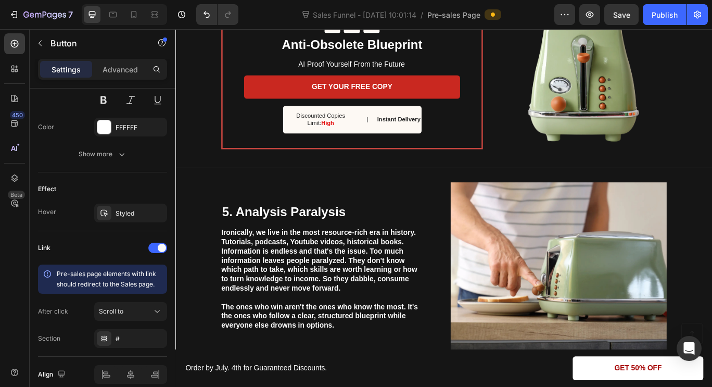
scroll to position [1137, 0]
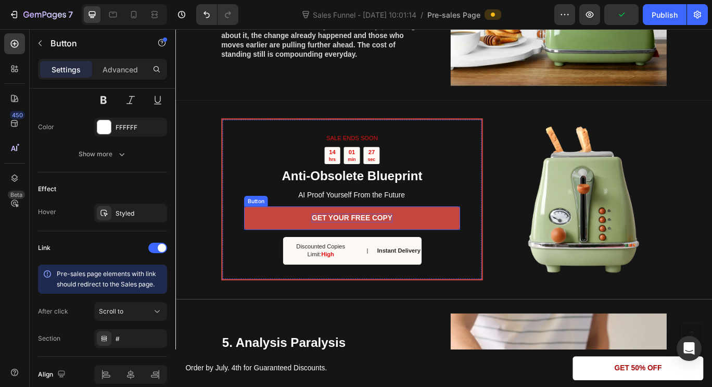
click at [378, 250] on p "GET YOUR FREE COPY" at bounding box center [381, 248] width 94 height 11
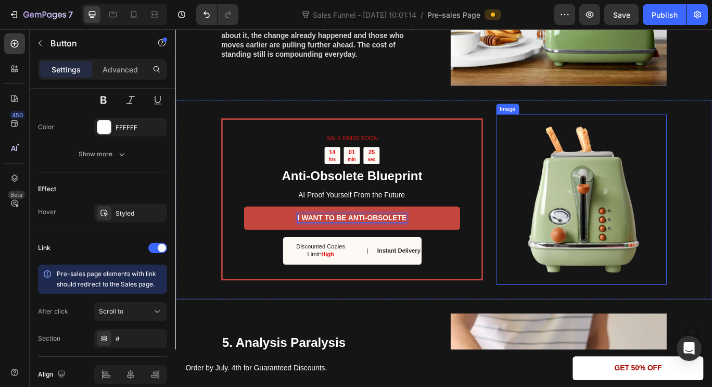
click at [552, 205] on img at bounding box center [647, 227] width 198 height 198
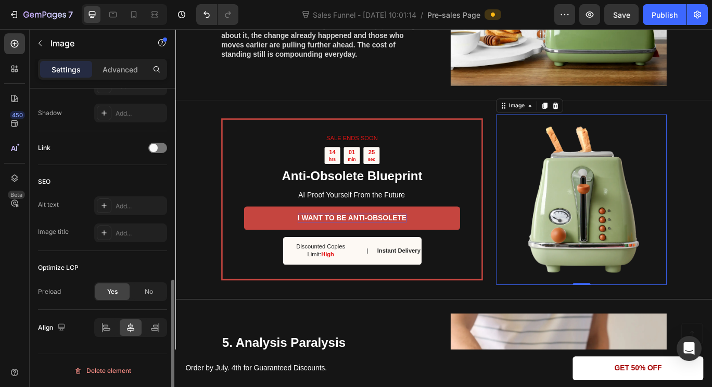
scroll to position [0, 0]
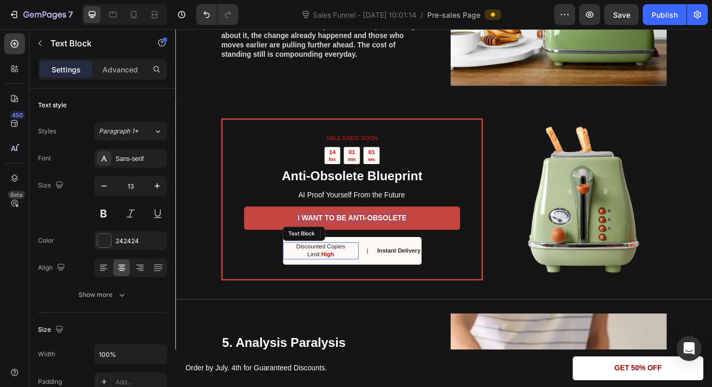
click at [320, 281] on p "Discounted Copies Limit: High" at bounding box center [344, 287] width 86 height 18
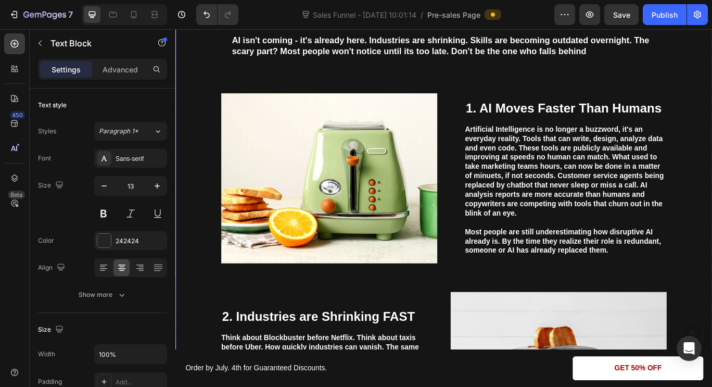
scroll to position [252, 0]
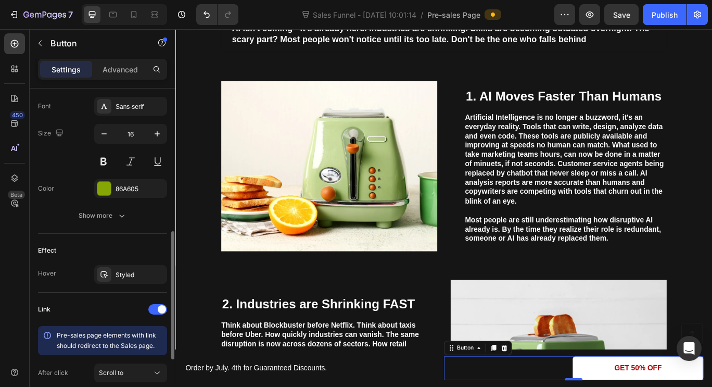
scroll to position [403, 0]
click at [130, 279] on div "Styled" at bounding box center [130, 273] width 73 height 19
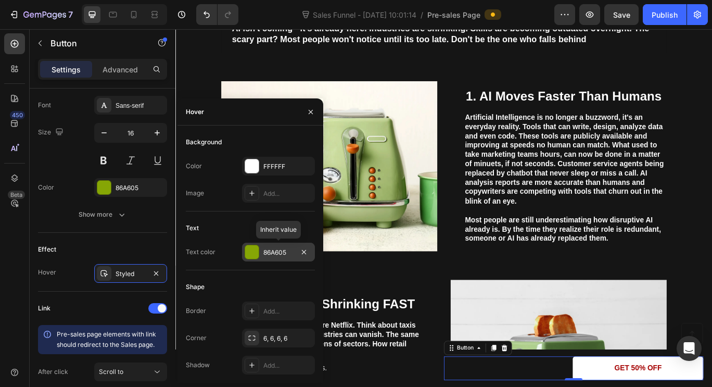
click at [262, 255] on div "86A605" at bounding box center [278, 251] width 73 height 19
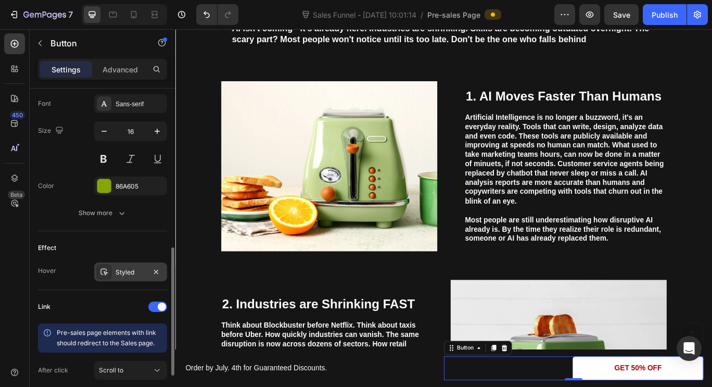
scroll to position [405, 0]
click at [132, 265] on div "Styled" at bounding box center [130, 271] width 73 height 19
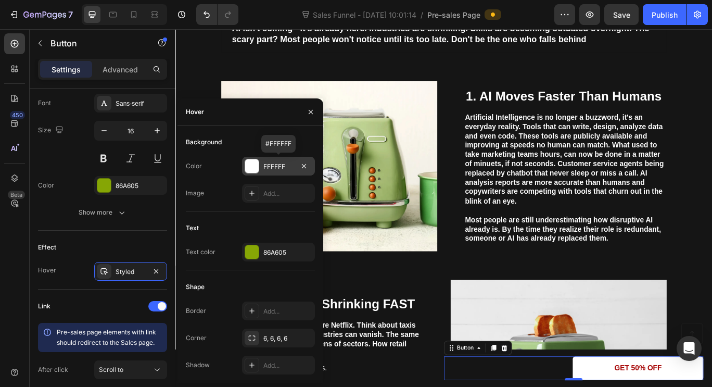
click at [281, 168] on div "FFFFFF" at bounding box center [278, 166] width 30 height 9
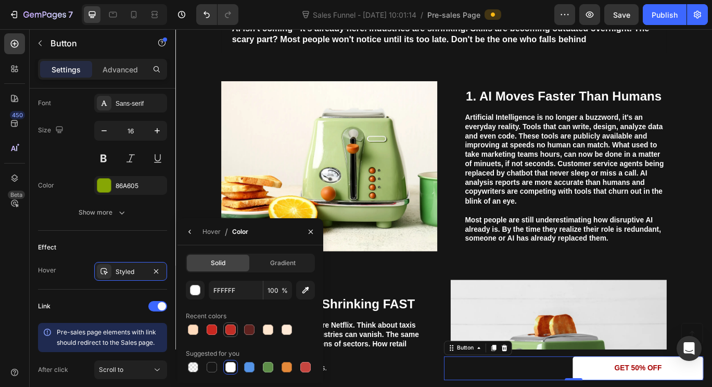
click at [235, 329] on div at bounding box center [230, 329] width 10 height 10
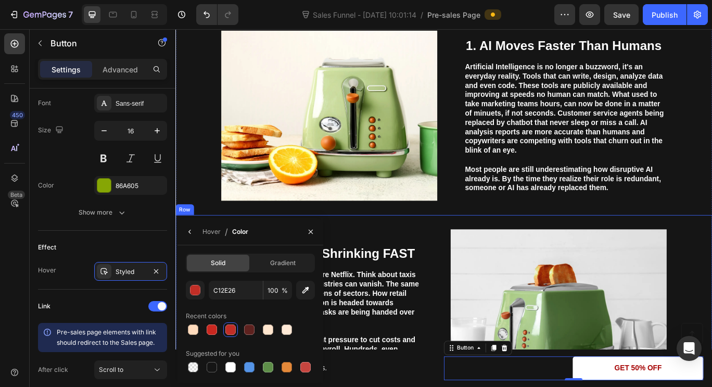
scroll to position [312, 0]
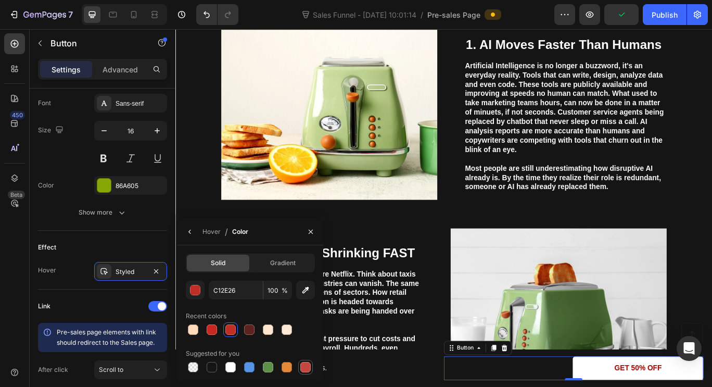
click at [309, 368] on div at bounding box center [305, 367] width 10 height 10
type input "C5453F"
click at [309, 230] on icon "button" at bounding box center [310, 231] width 8 height 8
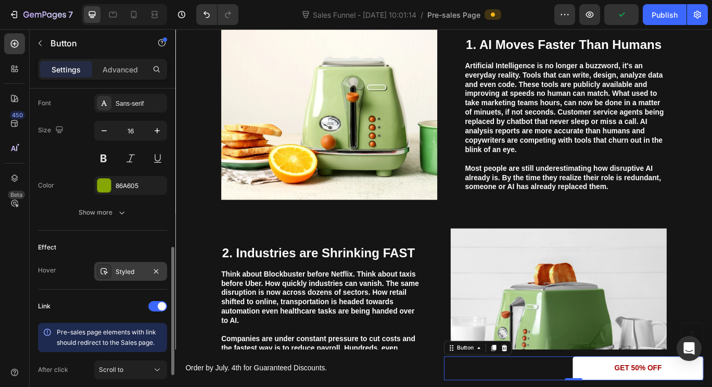
click at [142, 275] on div "Styled" at bounding box center [131, 271] width 30 height 9
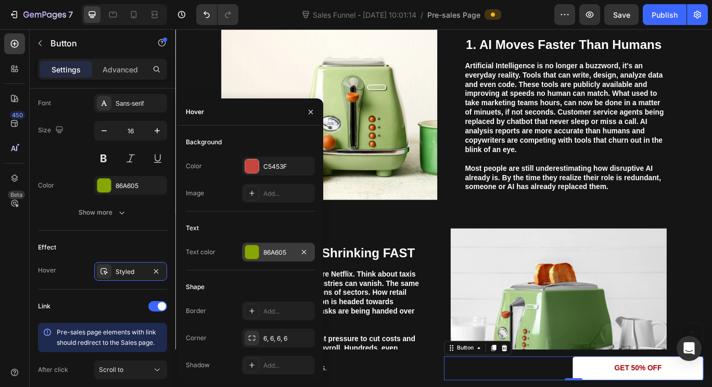
click at [273, 248] on div "86A605" at bounding box center [278, 252] width 30 height 9
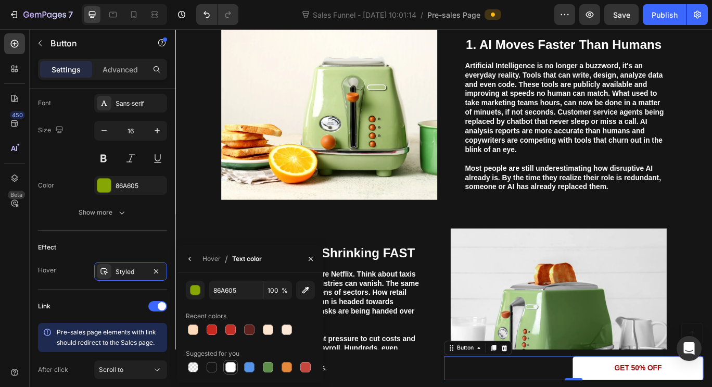
click at [228, 366] on div at bounding box center [230, 367] width 10 height 10
click at [254, 367] on div at bounding box center [249, 367] width 10 height 10
type input "5594E7"
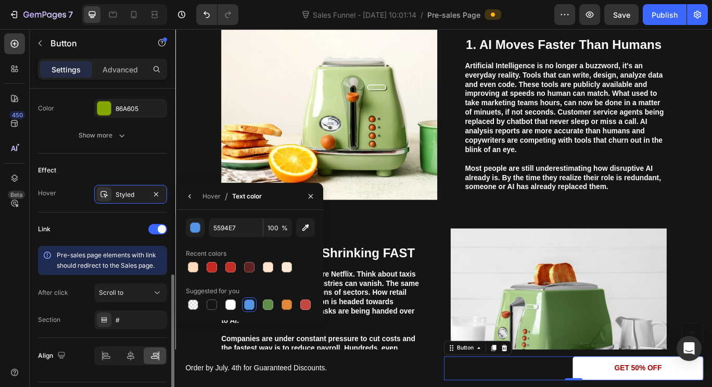
scroll to position [482, 0]
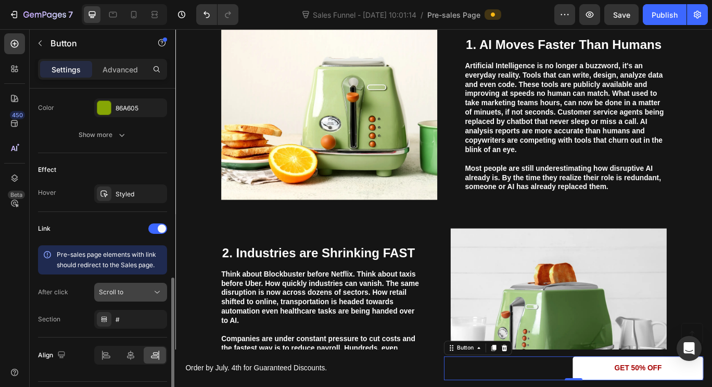
click at [133, 294] on div "Scroll to" at bounding box center [125, 291] width 53 height 9
click at [85, 291] on div "After click Scroll to" at bounding box center [102, 292] width 129 height 19
click at [118, 291] on span "Scroll to" at bounding box center [111, 292] width 24 height 8
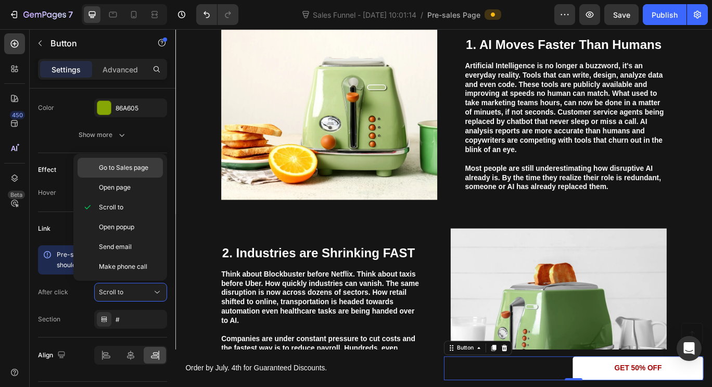
click at [129, 171] on span "Go to Sales page" at bounding box center [123, 167] width 49 height 9
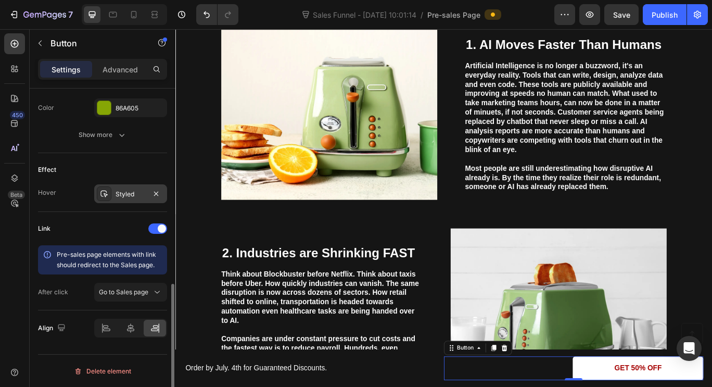
click at [143, 188] on div "Styled" at bounding box center [130, 193] width 73 height 19
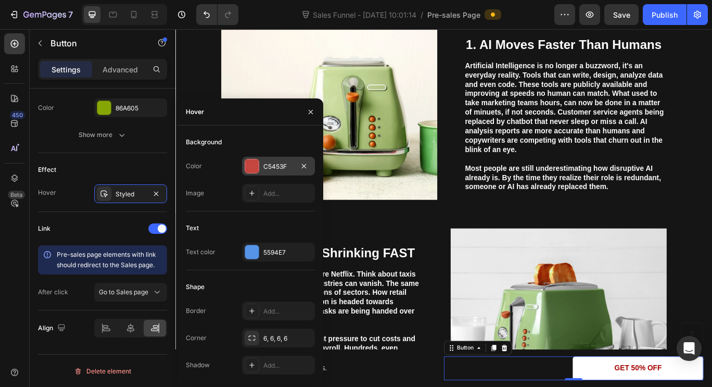
click at [268, 169] on div "C5453F" at bounding box center [278, 166] width 30 height 9
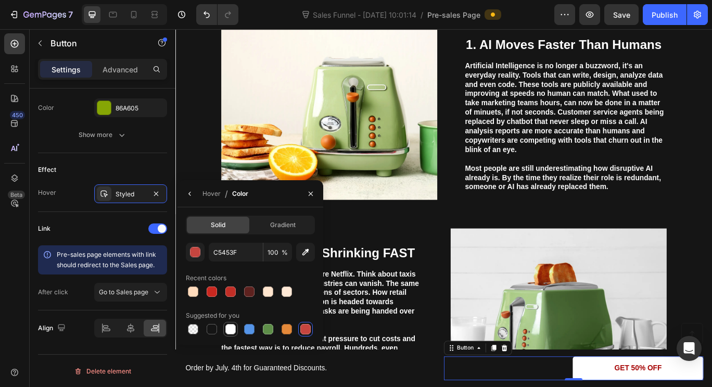
click at [227, 326] on div at bounding box center [230, 329] width 10 height 10
type input "FFFFFF"
drag, startPoint x: 306, startPoint y: 193, endPoint x: 147, endPoint y: 191, distance: 158.7
click at [306, 193] on button "button" at bounding box center [310, 193] width 17 height 17
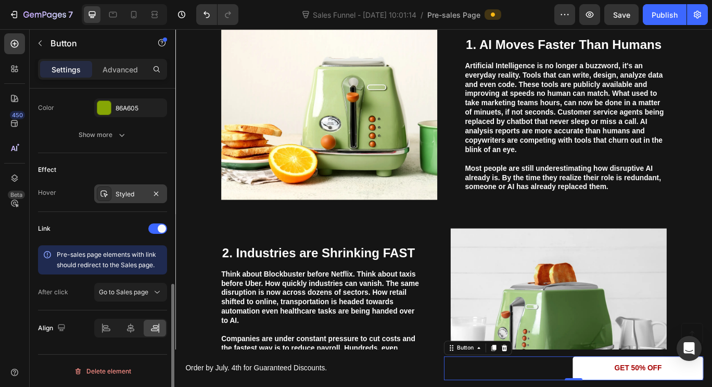
click at [137, 193] on div "Styled" at bounding box center [131, 193] width 30 height 9
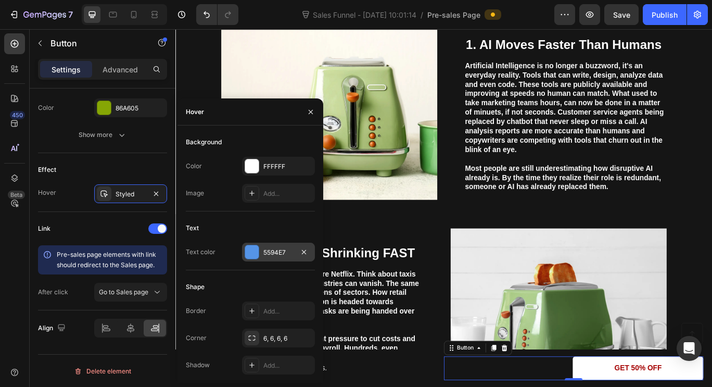
click at [270, 252] on div "5594E7" at bounding box center [278, 252] width 30 height 9
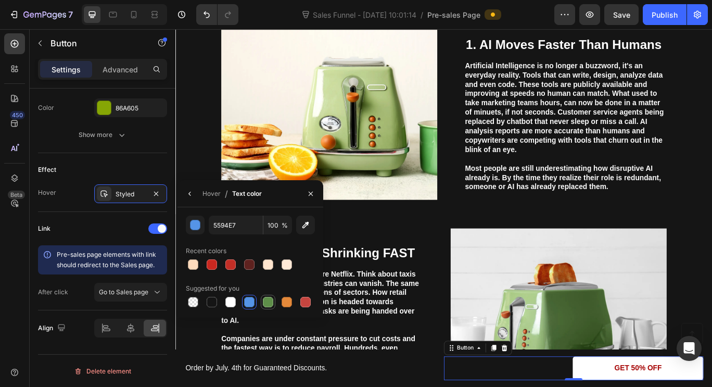
click at [266, 300] on div at bounding box center [268, 302] width 10 height 10
type input "5E8E49"
click at [313, 191] on icon "button" at bounding box center [310, 193] width 8 height 8
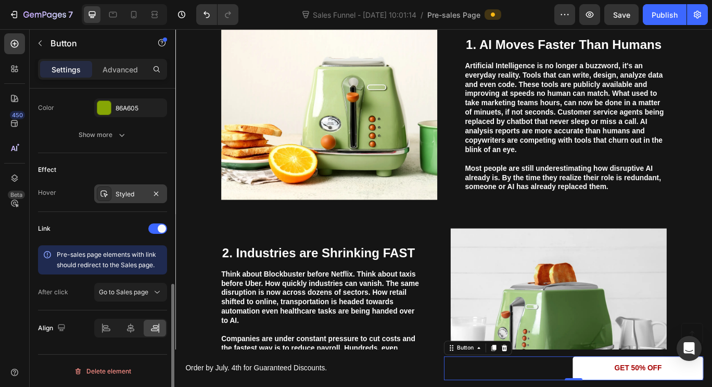
click at [146, 196] on div "Styled" at bounding box center [130, 193] width 73 height 19
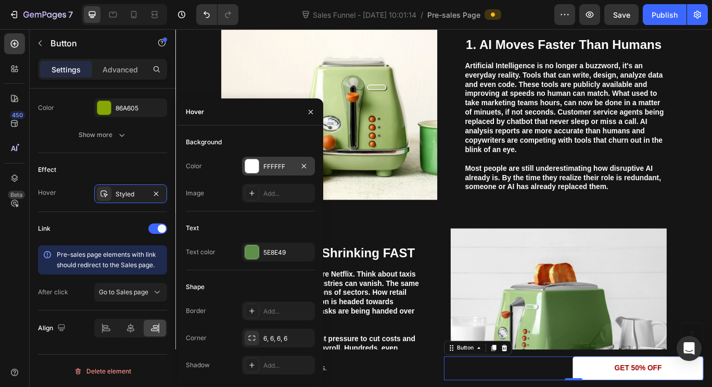
click at [286, 172] on div "FFFFFF" at bounding box center [278, 166] width 73 height 19
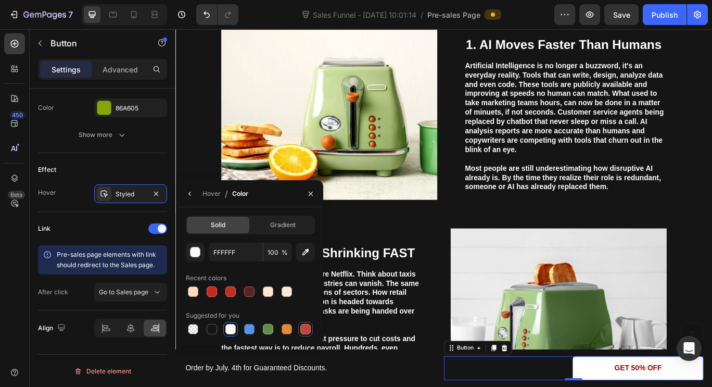
click at [302, 326] on div at bounding box center [305, 329] width 10 height 10
type input "C5453F"
click at [313, 194] on icon "button" at bounding box center [310, 193] width 8 height 8
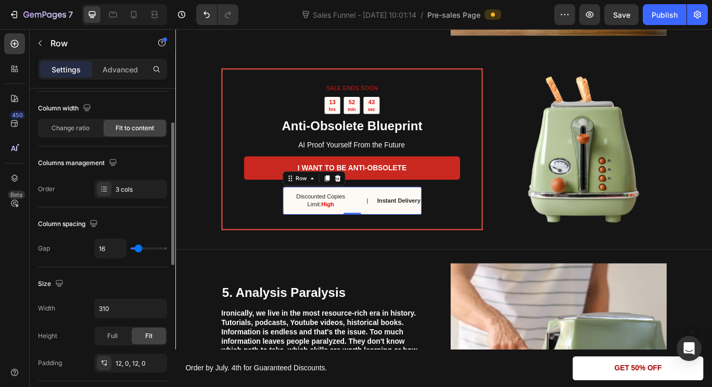
scroll to position [92, 0]
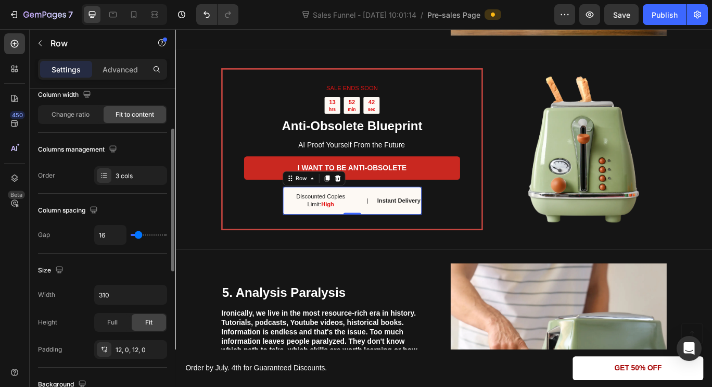
type input "23"
type input "24"
type input "27"
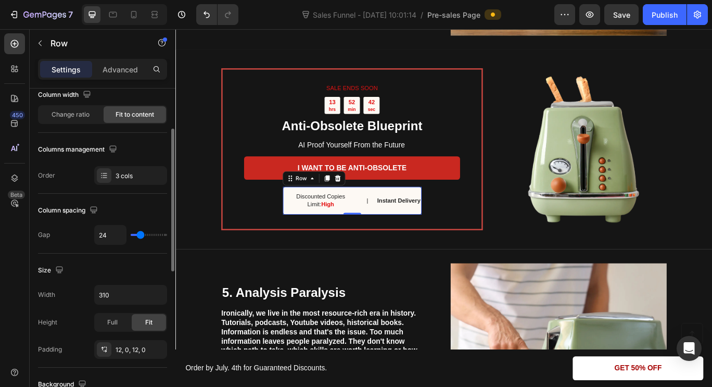
type input "27"
type input "29"
type input "33"
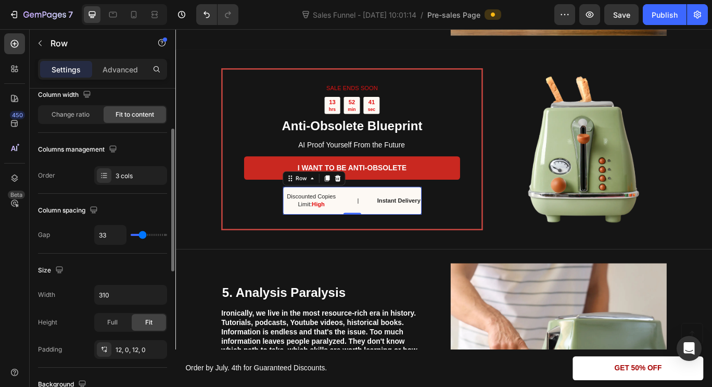
type input "38"
type input "39"
type input "40"
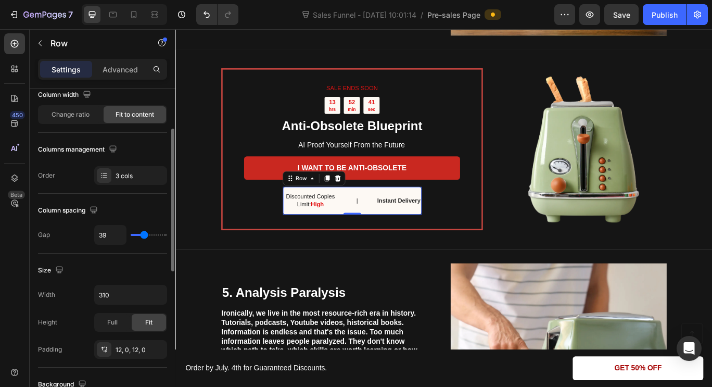
type input "40"
type input "47"
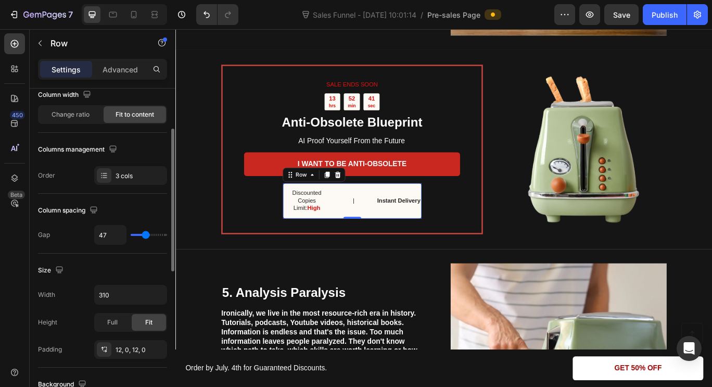
type input "44"
type input "33"
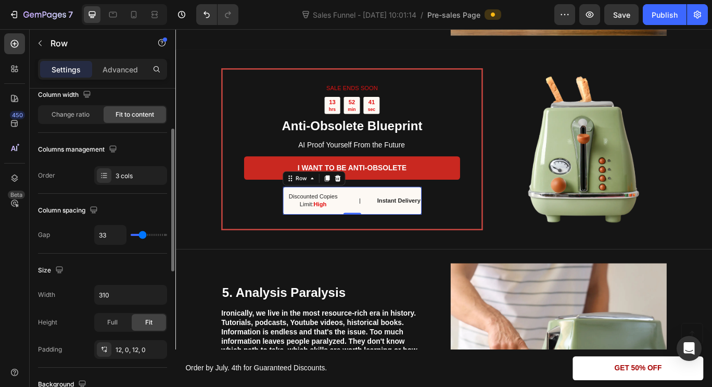
type input "24"
type input "22"
type input "21"
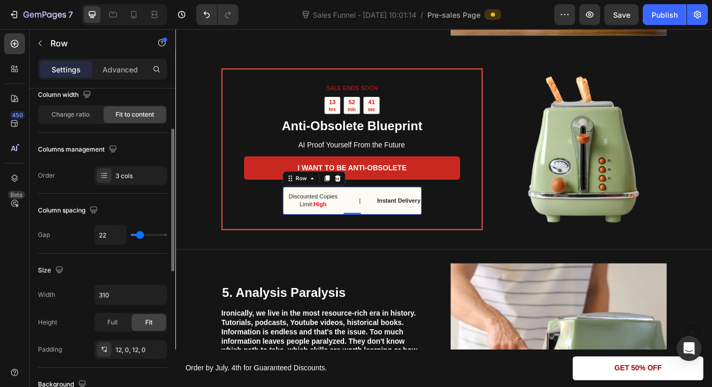
type input "21"
type input "20"
type input "21"
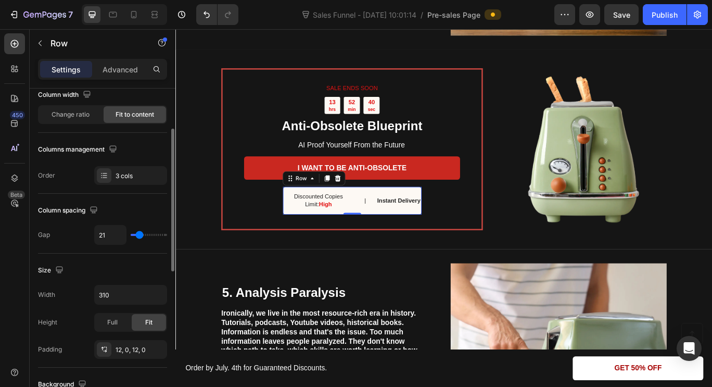
type input "23"
type input "24"
type input "27"
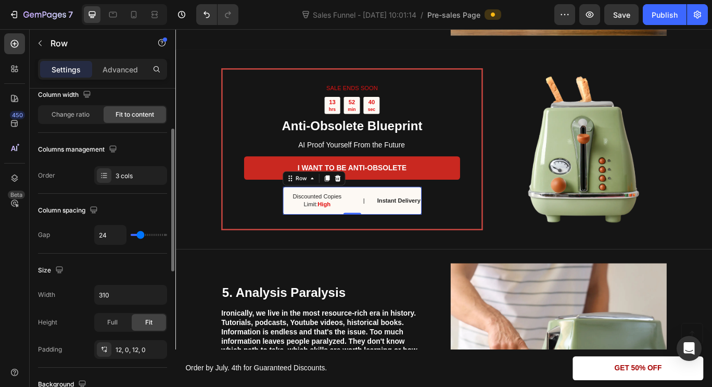
type input "27"
type input "24"
type input "21"
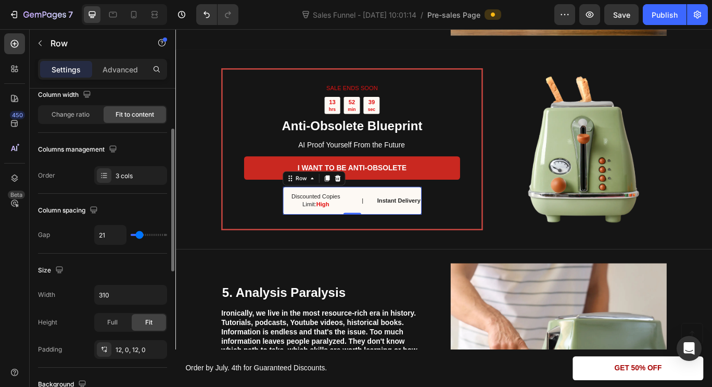
type input "14"
type input "12"
type input "11"
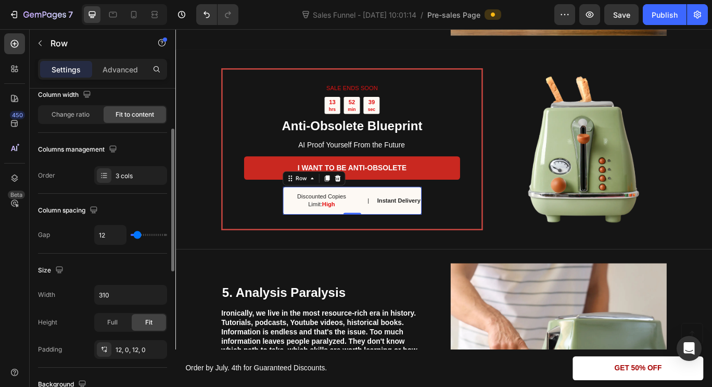
type input "11"
type input "10"
type input "8"
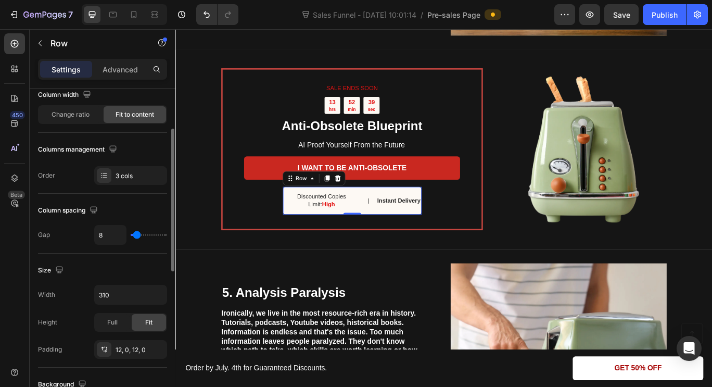
type input "7"
type input "6"
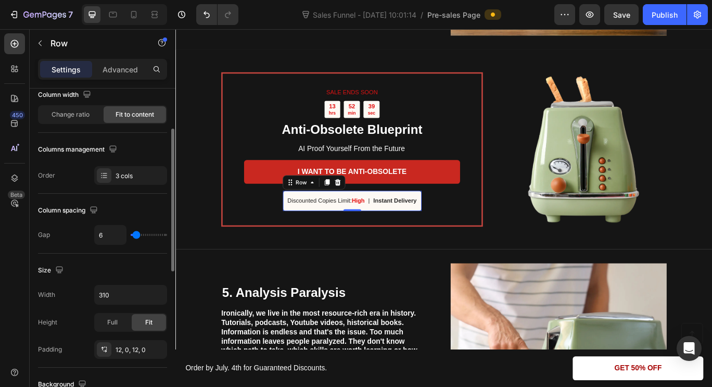
type input "4"
type input "3"
type input "2"
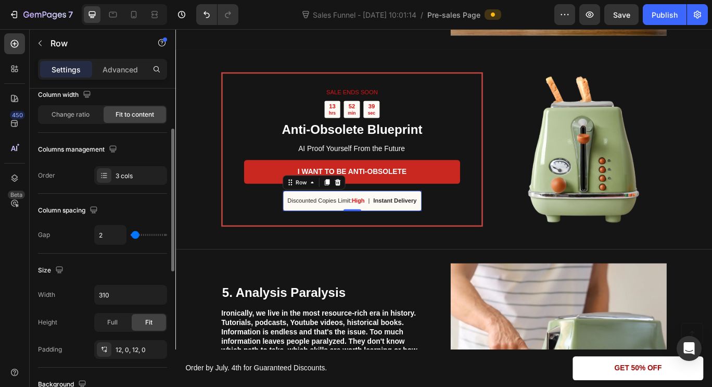
type input "2"
type input "3"
type input "4"
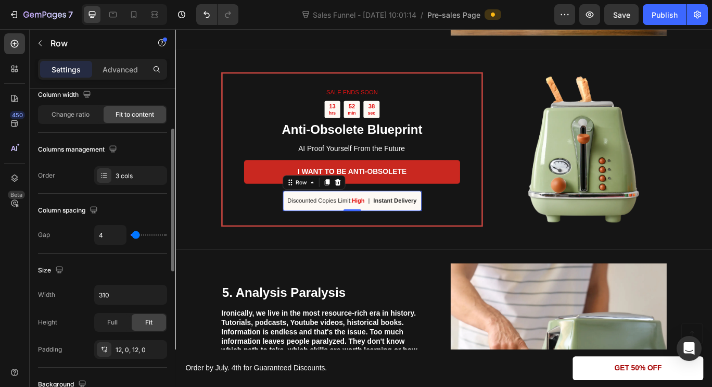
type input "6"
type input "3"
type input "0"
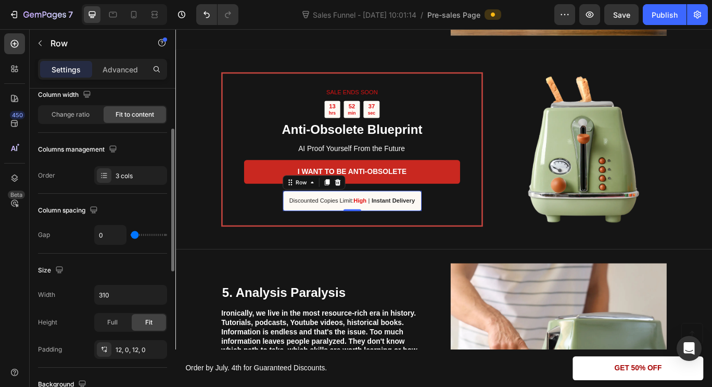
drag, startPoint x: 138, startPoint y: 237, endPoint x: 133, endPoint y: 239, distance: 5.4
type input "0"
click at [133, 236] on input "range" at bounding box center [149, 235] width 36 height 2
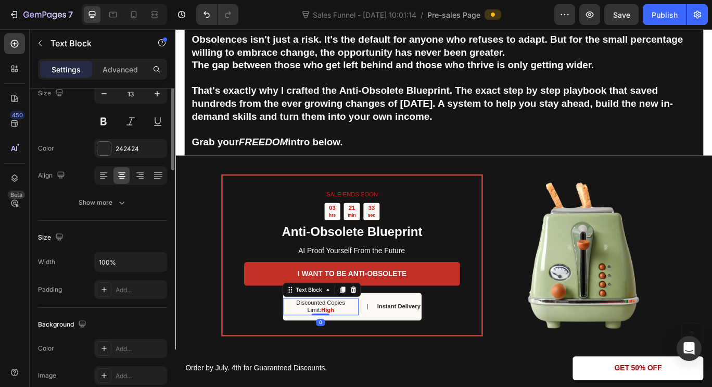
scroll to position [0, 0]
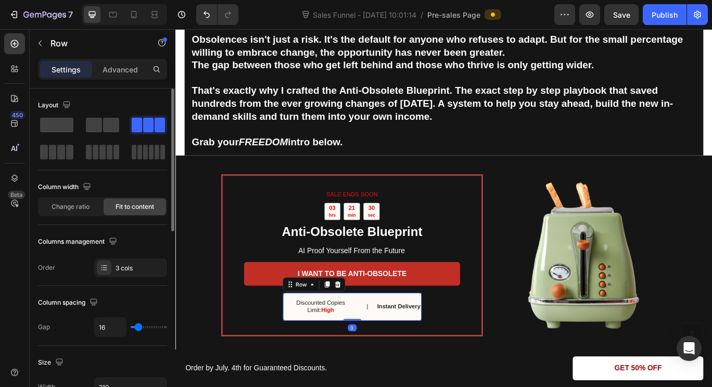
type input "14"
type input "0"
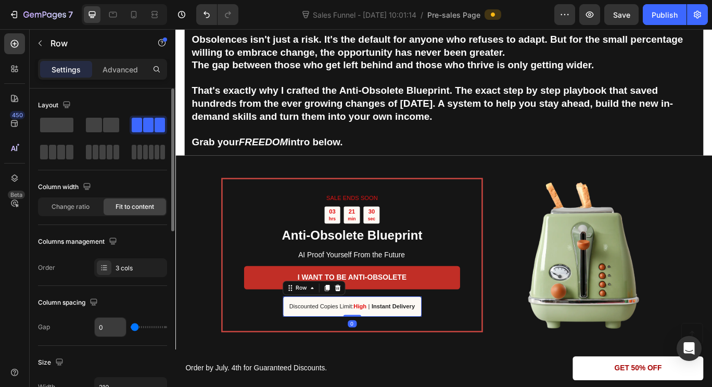
drag, startPoint x: 139, startPoint y: 330, endPoint x: 113, endPoint y: 328, distance: 26.1
type input "0"
click at [131, 328] on input "range" at bounding box center [149, 327] width 36 height 2
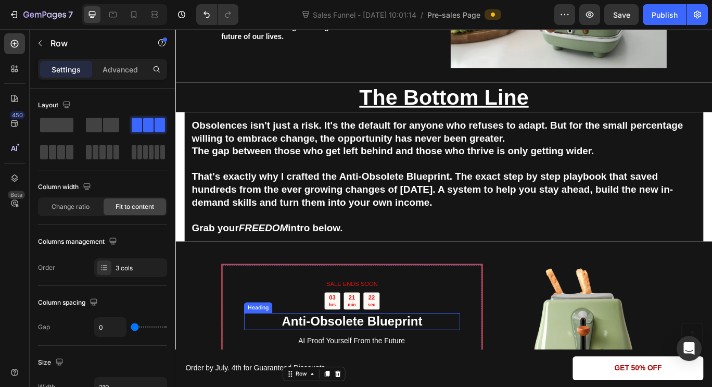
scroll to position [2082, 0]
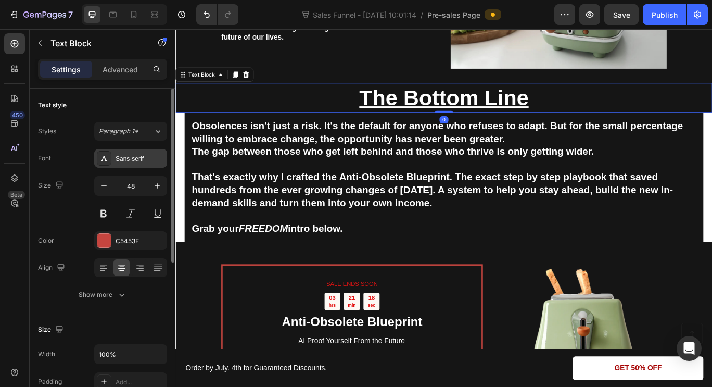
click at [137, 155] on div "Sans-serif" at bounding box center [140, 158] width 49 height 9
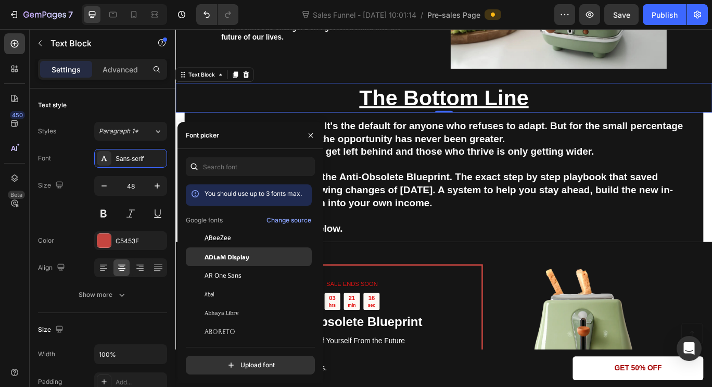
click at [225, 253] on span "ADLaM Display" at bounding box center [226, 256] width 45 height 9
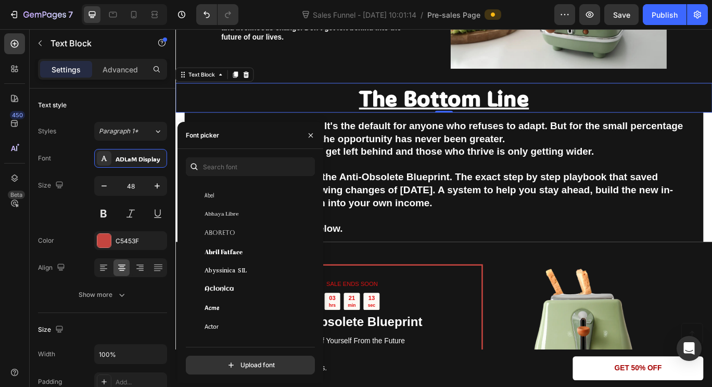
scroll to position [140, 0]
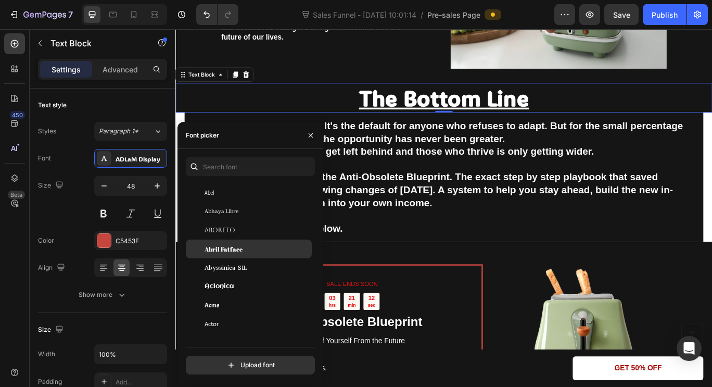
click at [230, 247] on span "Abril Fatface" at bounding box center [223, 248] width 38 height 9
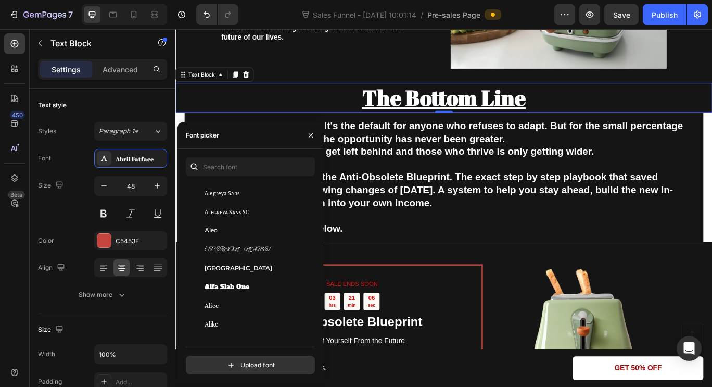
scroll to position [697, 0]
click at [232, 284] on span "Alfa Slab One" at bounding box center [226, 285] width 45 height 9
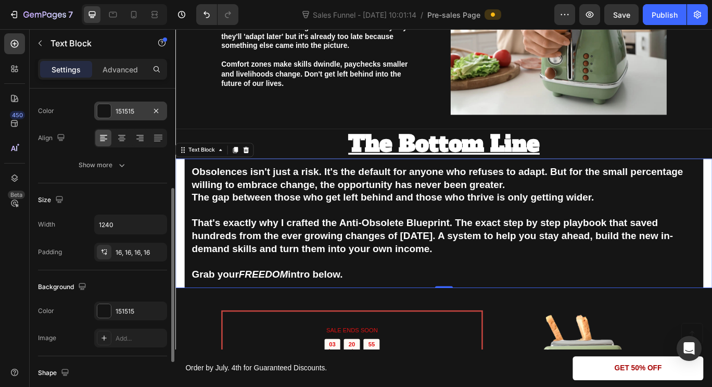
scroll to position [153, 0]
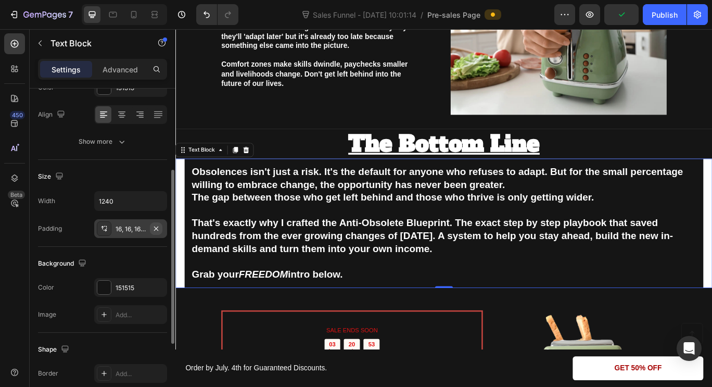
click at [159, 226] on icon "button" at bounding box center [156, 228] width 8 height 8
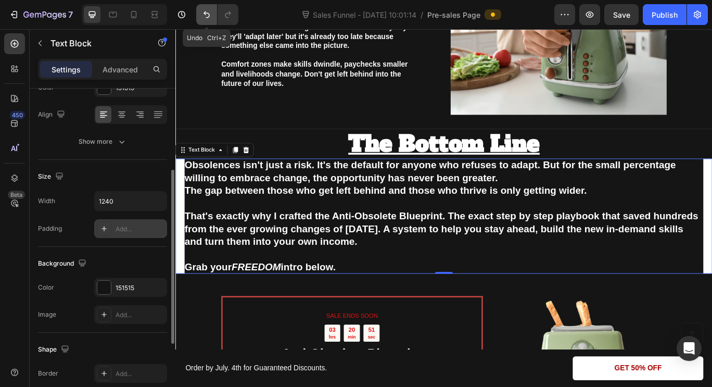
click at [202, 14] on icon "Undo/Redo" at bounding box center [206, 14] width 10 height 10
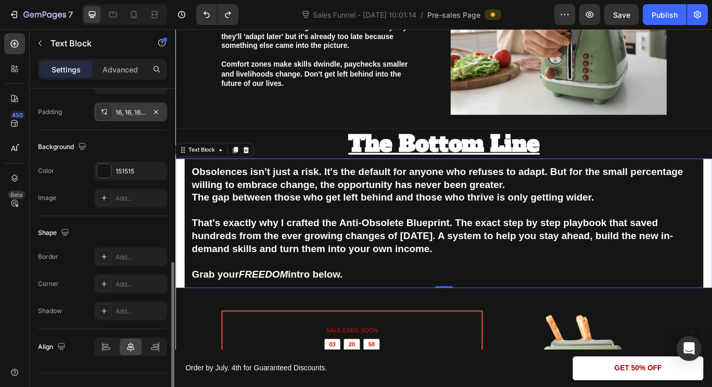
scroll to position [289, 0]
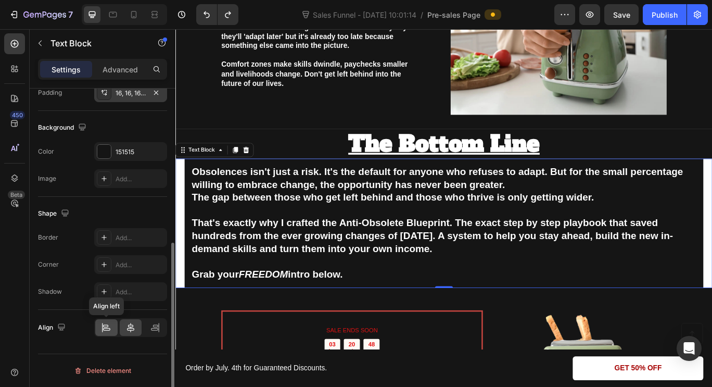
click at [108, 334] on div at bounding box center [106, 327] width 22 height 17
click at [127, 332] on icon at bounding box center [130, 327] width 10 height 10
click at [151, 332] on icon at bounding box center [155, 327] width 10 height 10
click at [97, 327] on div at bounding box center [106, 327] width 22 height 17
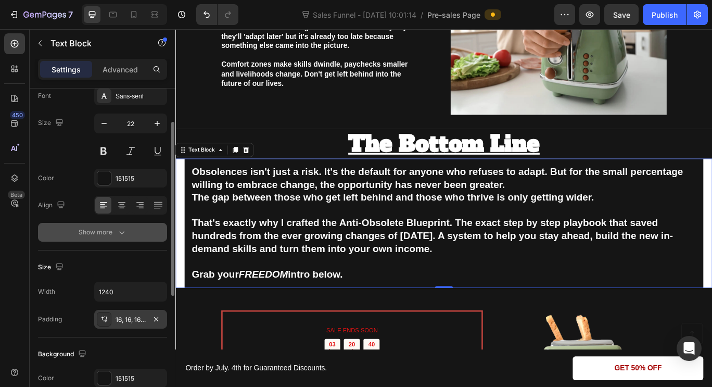
scroll to position [62, 0]
click at [121, 227] on button "Show more" at bounding box center [102, 232] width 129 height 19
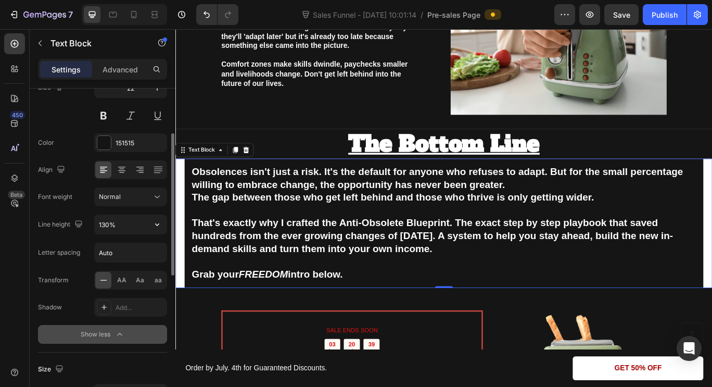
scroll to position [100, 0]
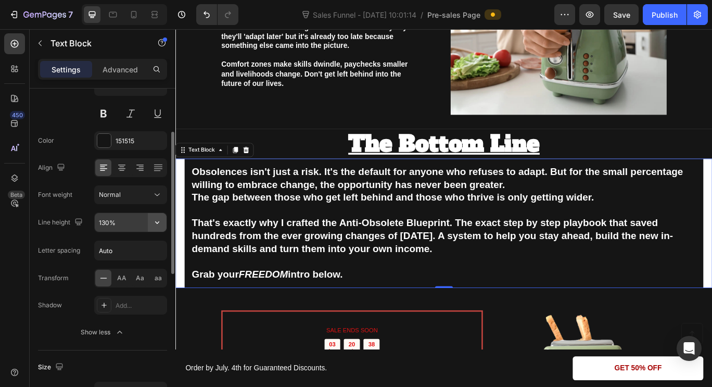
click at [158, 223] on icon "button" at bounding box center [157, 222] width 4 height 3
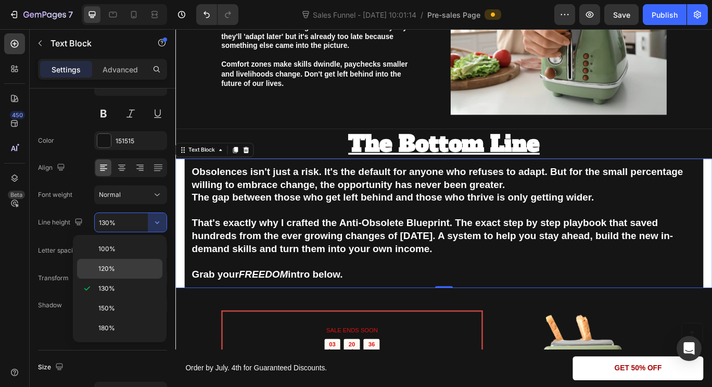
click at [129, 261] on div "120%" at bounding box center [119, 269] width 85 height 20
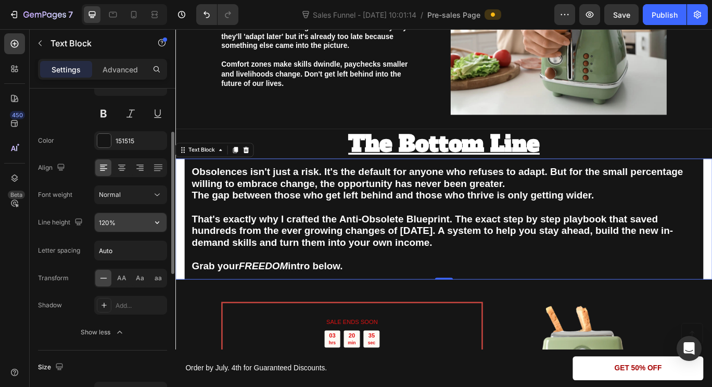
click at [152, 225] on icon "button" at bounding box center [157, 222] width 10 height 10
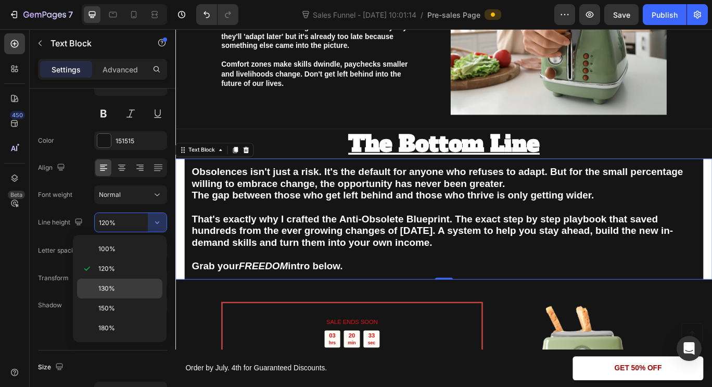
click at [127, 298] on div "130%" at bounding box center [119, 308] width 85 height 20
type input "130%"
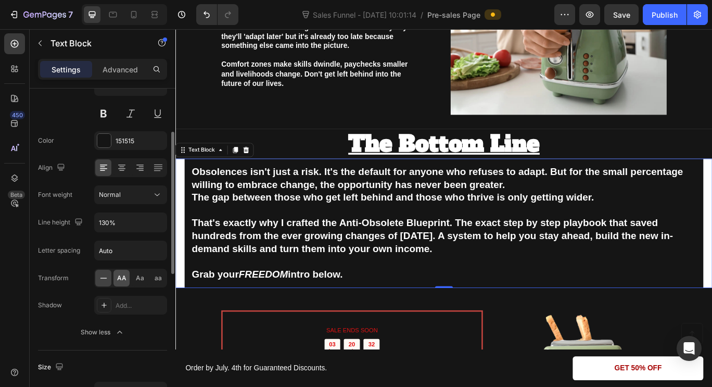
click at [115, 277] on div "AA" at bounding box center [121, 278] width 16 height 17
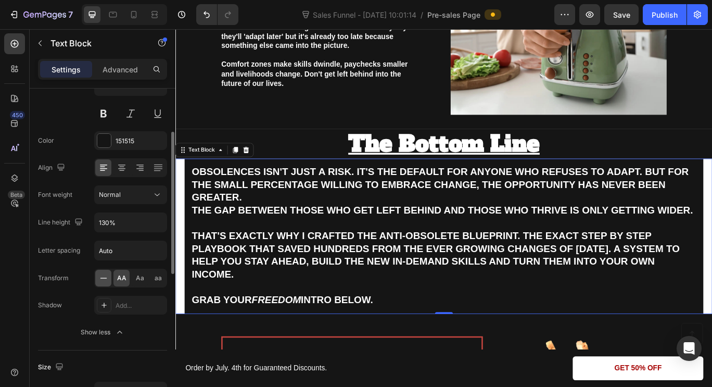
click at [107, 277] on icon at bounding box center [103, 278] width 10 height 10
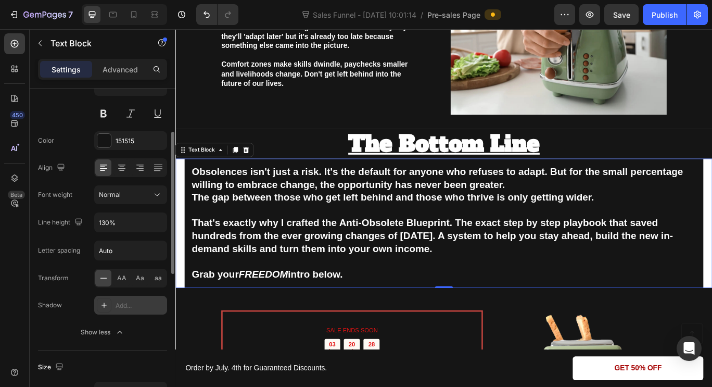
click at [129, 305] on div "Add..." at bounding box center [140, 305] width 49 height 9
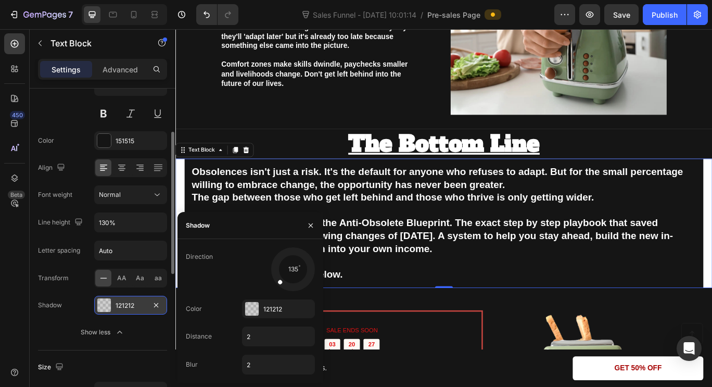
click at [129, 305] on div "121212" at bounding box center [131, 305] width 30 height 9
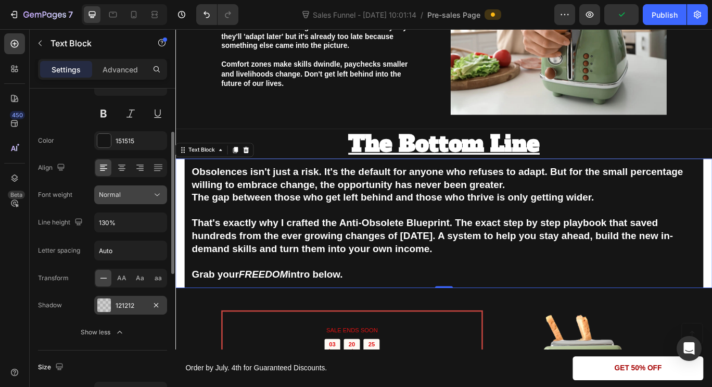
click at [131, 199] on div "Normal" at bounding box center [125, 194] width 53 height 9
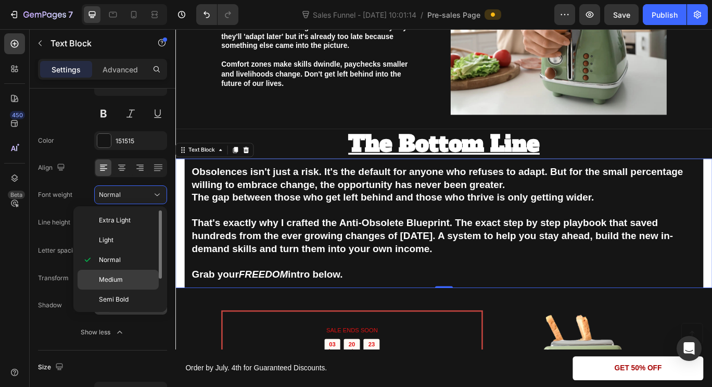
click at [122, 289] on div "Medium" at bounding box center [118, 299] width 81 height 20
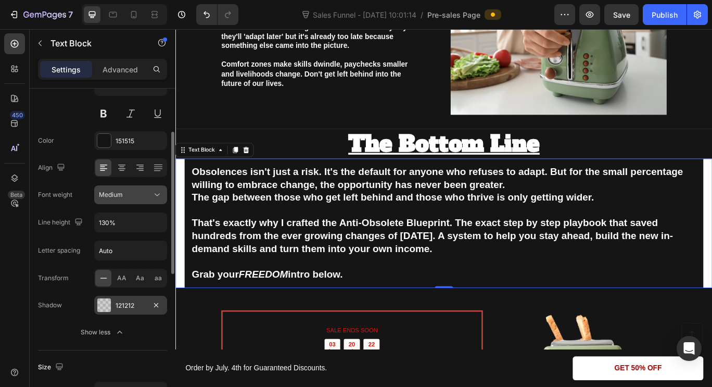
click at [131, 202] on button "Medium" at bounding box center [130, 194] width 73 height 19
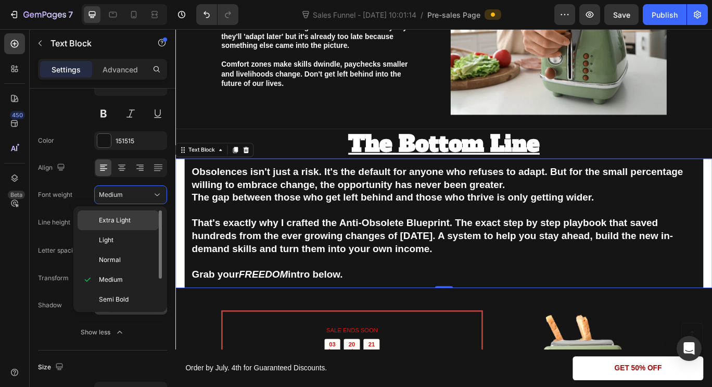
click at [126, 216] on span "Extra Light" at bounding box center [115, 219] width 32 height 9
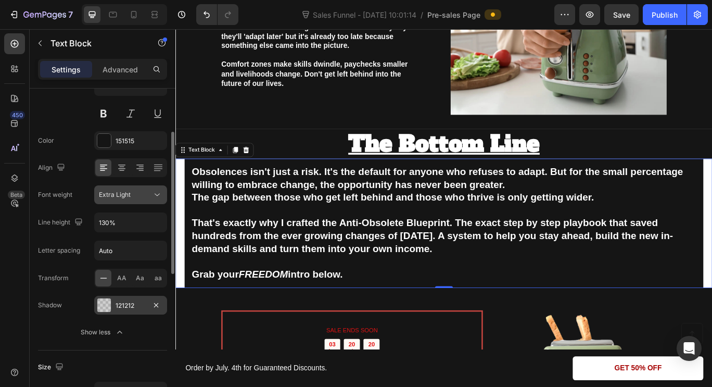
click at [127, 198] on span "Extra Light" at bounding box center [115, 194] width 32 height 8
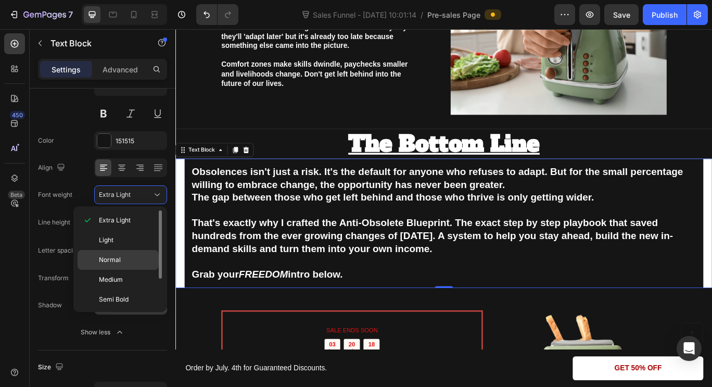
click at [124, 270] on div "Normal" at bounding box center [118, 280] width 81 height 20
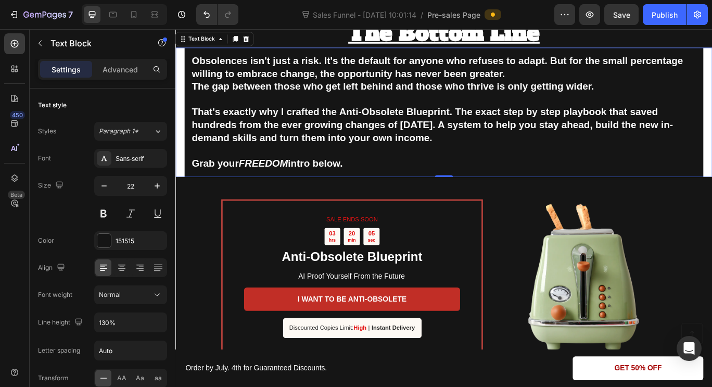
scroll to position [2193, 0]
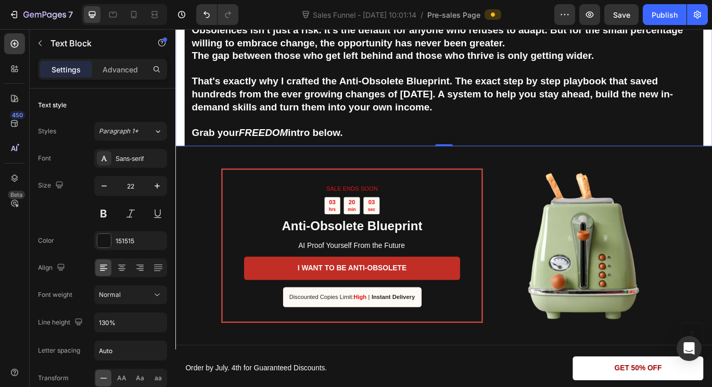
click at [325, 152] on strong "intro below." at bounding box center [338, 149] width 64 height 13
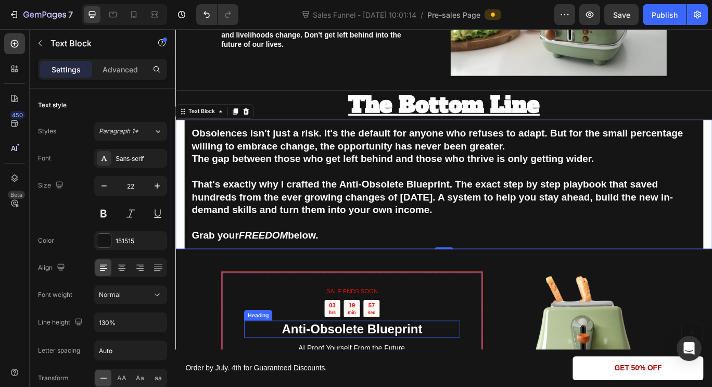
scroll to position [2074, 0]
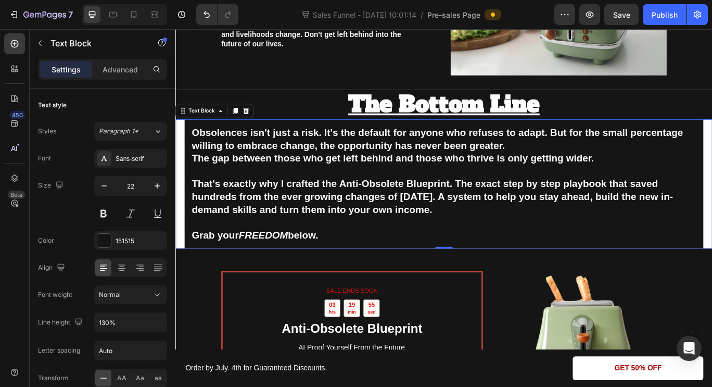
click at [245, 151] on strong "Obsolences isn't just a risk. It's the default for anyone who refuses to adapt.…" at bounding box center [479, 157] width 571 height 28
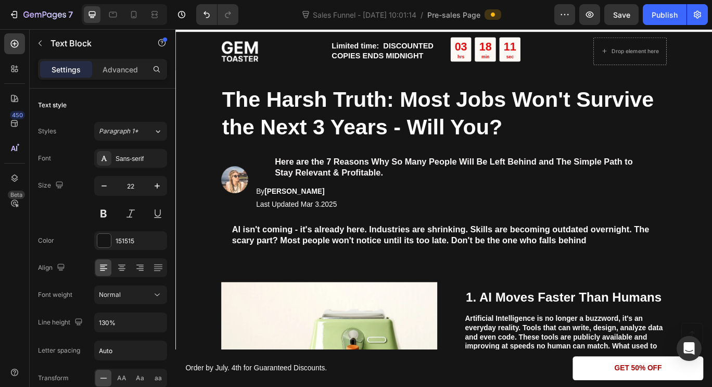
scroll to position [0, 0]
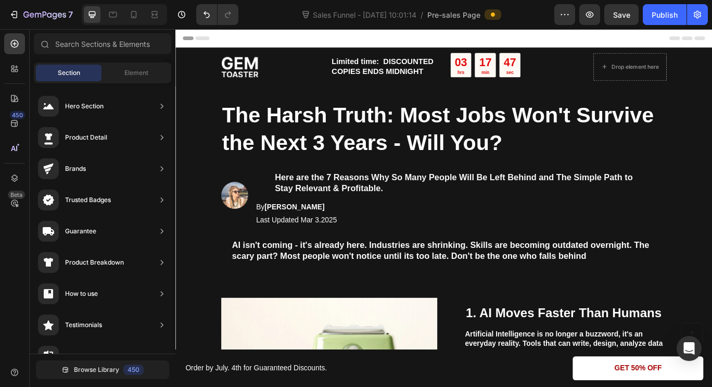
click at [208, 36] on span "Header" at bounding box center [206, 39] width 23 height 10
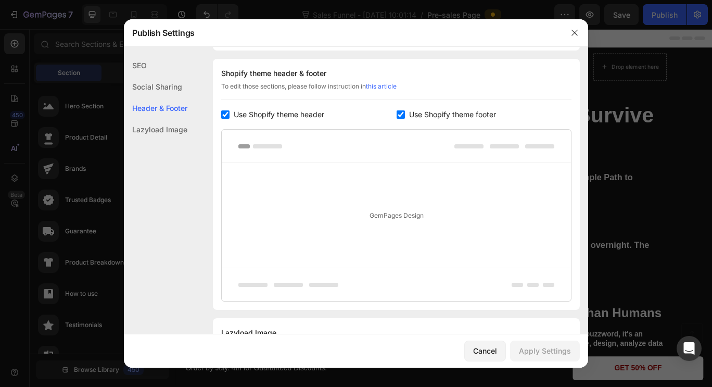
scroll to position [488, 0]
click at [567, 32] on button "button" at bounding box center [574, 32] width 17 height 17
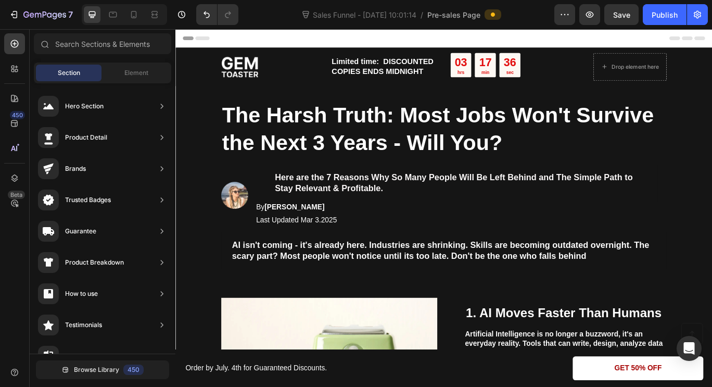
click at [194, 41] on div "Header" at bounding box center [201, 39] width 39 height 12
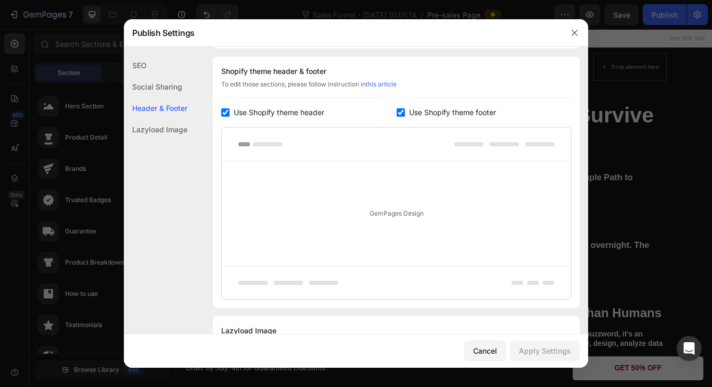
click at [233, 112] on label "Use Shopify theme header" at bounding box center [276, 112] width 95 height 12
checkbox input "false"
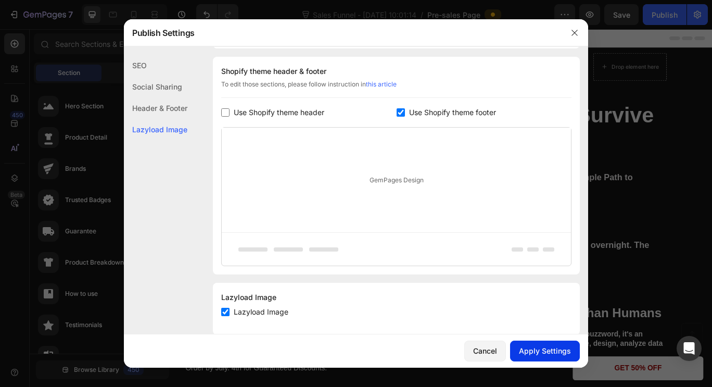
click at [540, 352] on div "Apply Settings" at bounding box center [545, 350] width 52 height 11
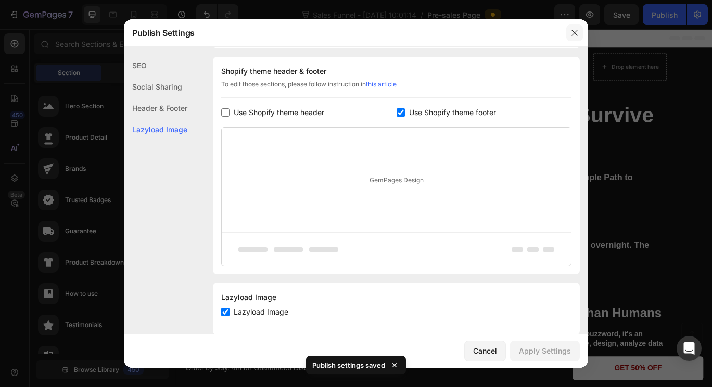
click at [579, 35] on button "button" at bounding box center [574, 32] width 17 height 17
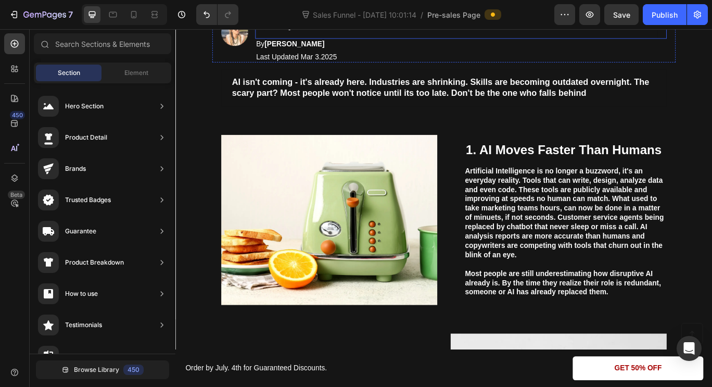
scroll to position [0, 0]
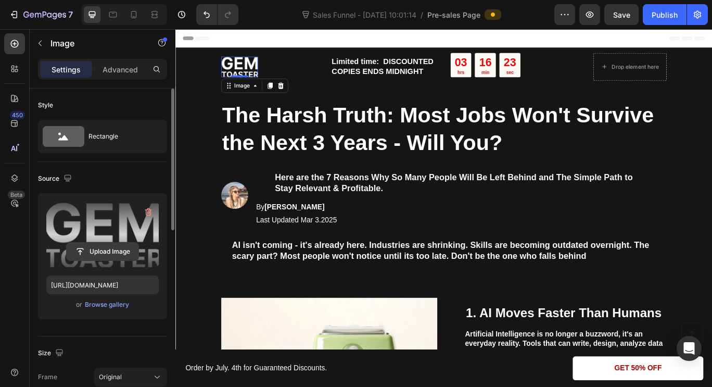
click at [114, 253] on input "file" at bounding box center [103, 251] width 72 height 18
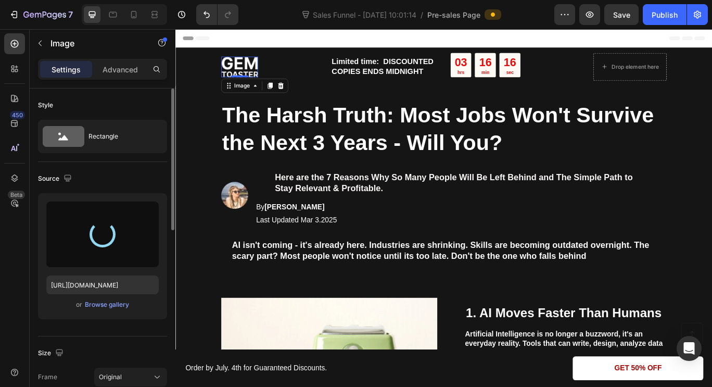
type input "[URL][DOMAIN_NAME]"
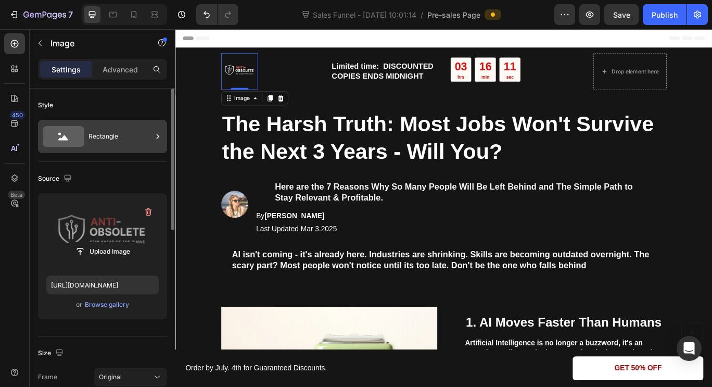
click at [100, 133] on div "Rectangle" at bounding box center [119, 136] width 63 height 24
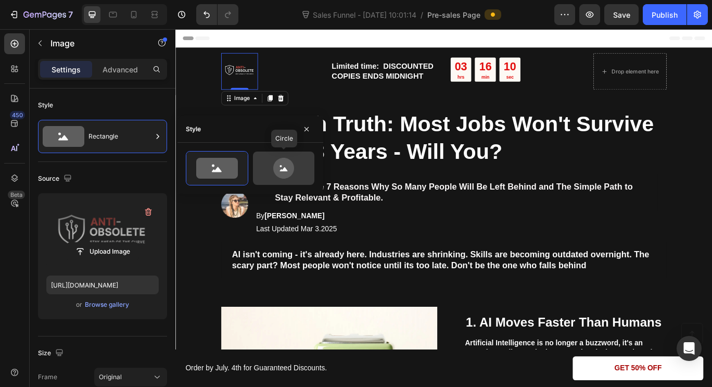
click at [261, 164] on icon at bounding box center [283, 168] width 49 height 21
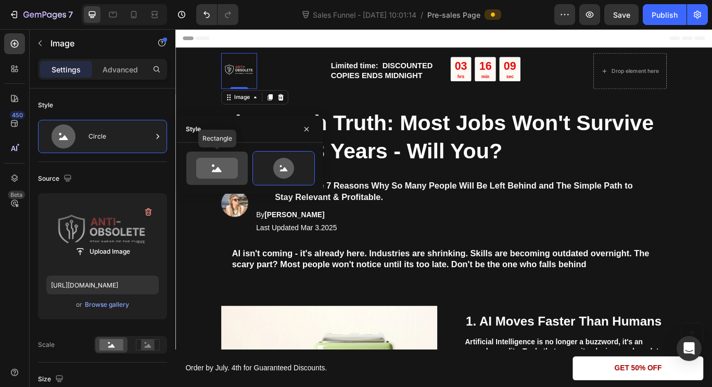
click at [208, 169] on icon at bounding box center [217, 168] width 42 height 21
type input "100"
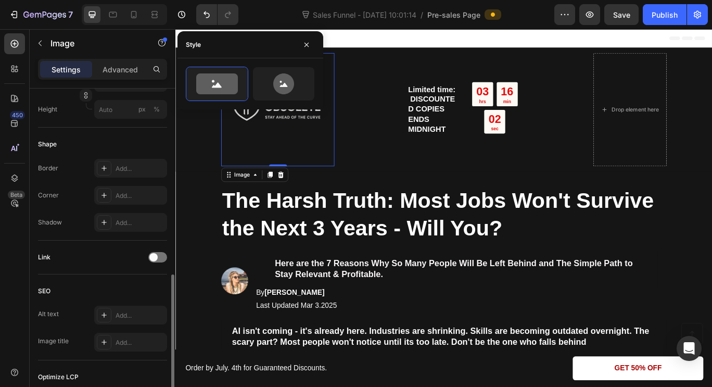
scroll to position [389, 0]
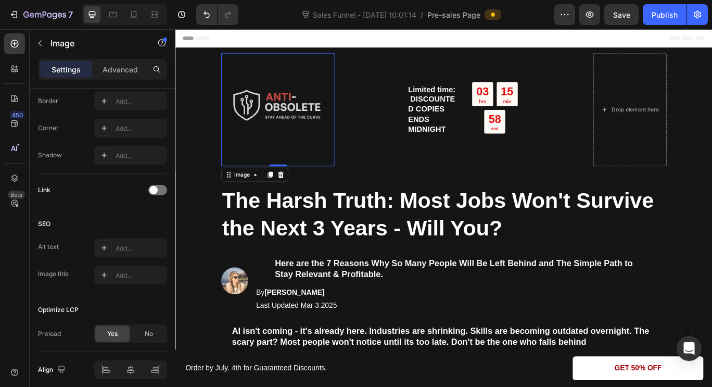
click at [289, 183] on div "Image 0" at bounding box center [294, 123] width 132 height 132
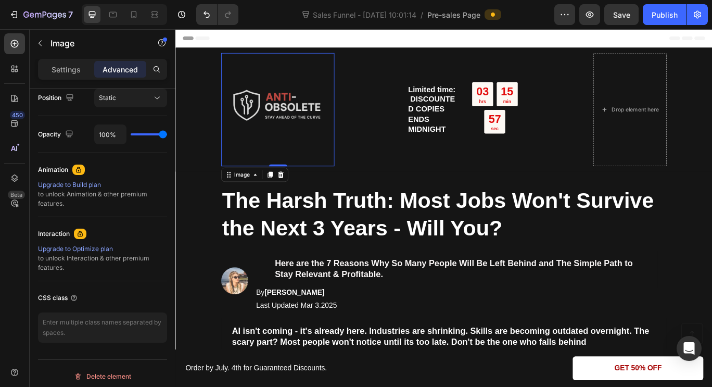
drag, startPoint x: 289, startPoint y: 187, endPoint x: 287, endPoint y: 152, distance: 34.4
click at [287, 152] on div "Image 0" at bounding box center [294, 123] width 132 height 132
click at [204, 17] on icon "Undo/Redo" at bounding box center [206, 14] width 10 height 10
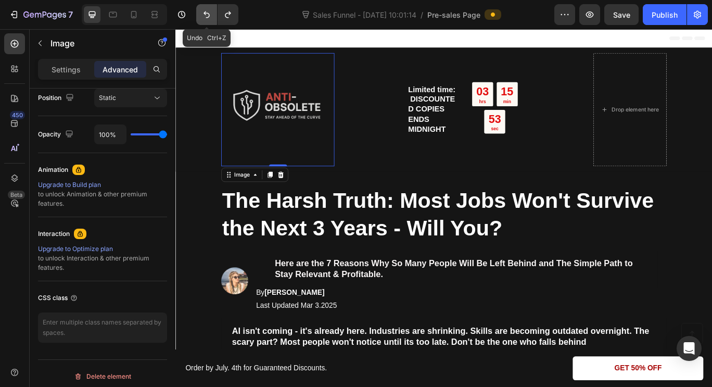
click at [204, 17] on icon "Undo/Redo" at bounding box center [206, 14] width 10 height 10
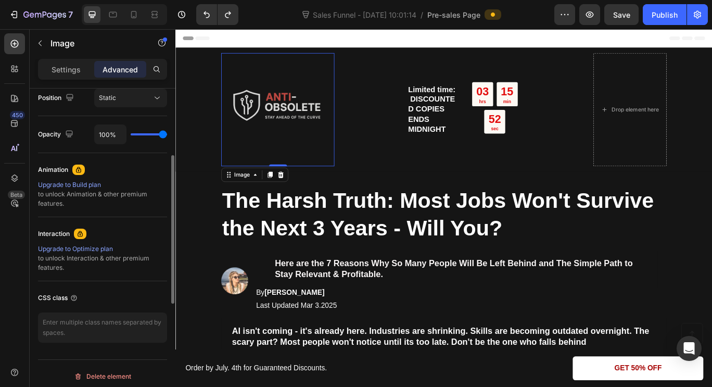
scroll to position [293, 0]
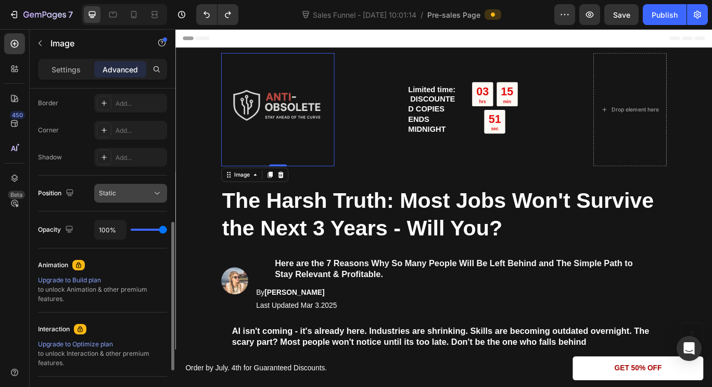
drag, startPoint x: 126, startPoint y: 203, endPoint x: 122, endPoint y: 194, distance: 10.7
click at [122, 194] on div "Position Static" at bounding box center [102, 193] width 129 height 36
click at [122, 194] on div "Static" at bounding box center [125, 192] width 53 height 9
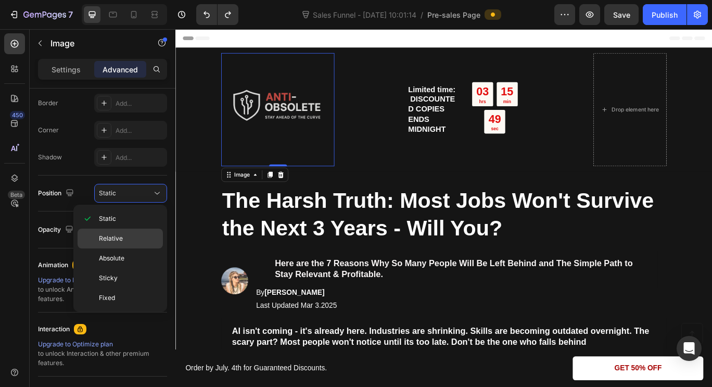
click at [118, 242] on span "Relative" at bounding box center [111, 238] width 24 height 9
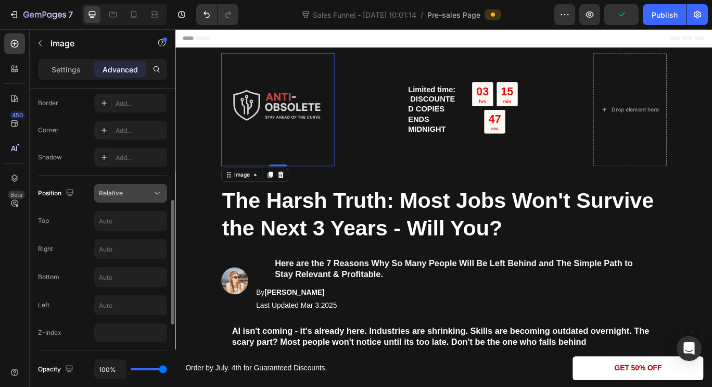
click at [132, 194] on div "Relative" at bounding box center [125, 192] width 53 height 9
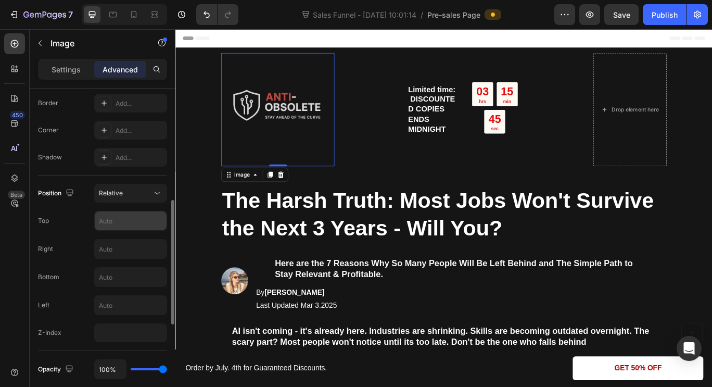
drag, startPoint x: 56, startPoint y: 218, endPoint x: 112, endPoint y: 218, distance: 56.2
click at [112, 218] on div "Top" at bounding box center [102, 221] width 129 height 20
click at [112, 218] on input "text" at bounding box center [131, 220] width 72 height 19
click at [131, 199] on button "Relative" at bounding box center [130, 193] width 73 height 19
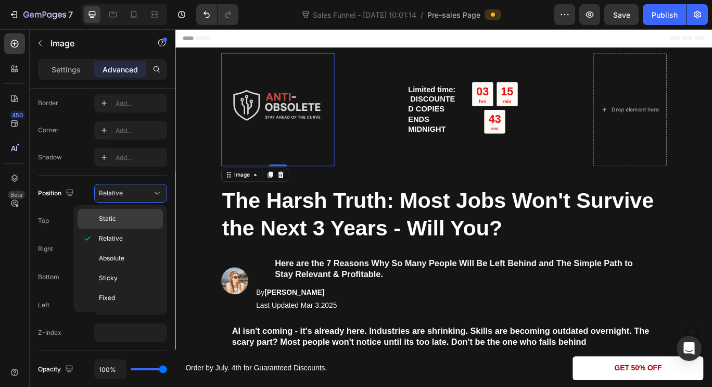
click at [124, 215] on p "Static" at bounding box center [128, 218] width 59 height 9
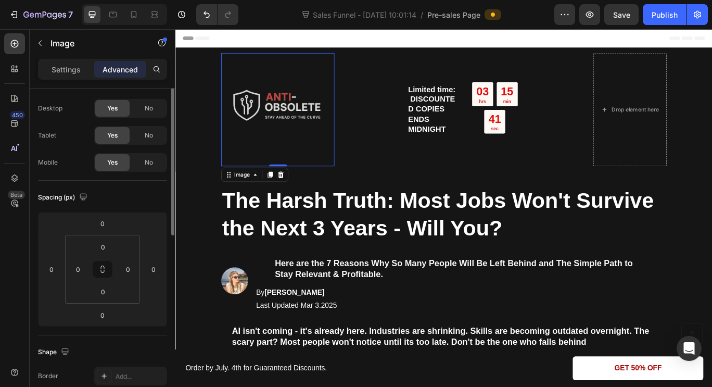
scroll to position [0, 0]
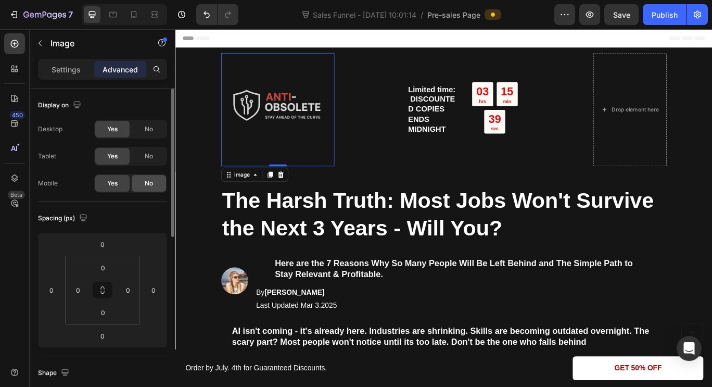
click at [143, 182] on div "No" at bounding box center [149, 183] width 34 height 17
click at [120, 183] on div "Yes" at bounding box center [112, 183] width 34 height 17
click at [75, 74] on div "Settings" at bounding box center [66, 69] width 52 height 17
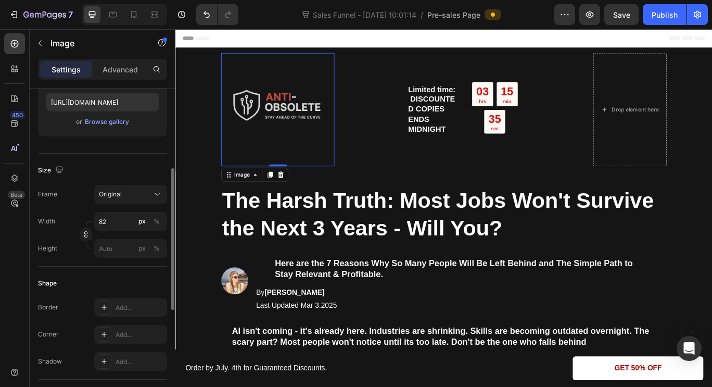
scroll to position [183, 0]
click at [106, 190] on span "Original" at bounding box center [110, 193] width 23 height 9
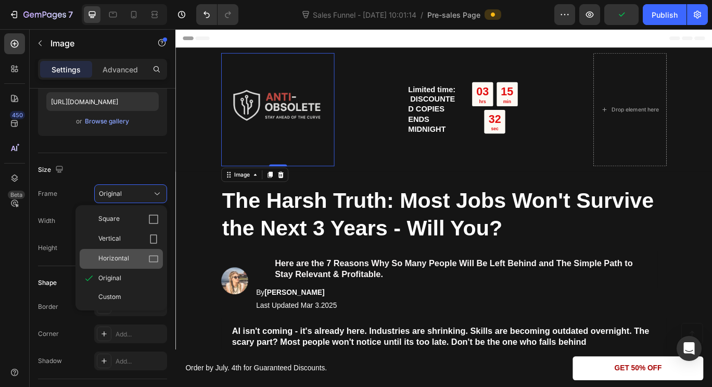
click at [132, 258] on div "Horizontal" at bounding box center [128, 258] width 60 height 10
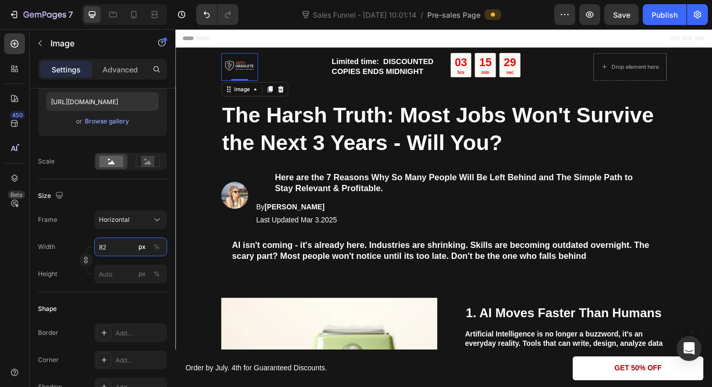
click at [131, 245] on input "82" at bounding box center [130, 246] width 73 height 19
click at [133, 266] on div "Full 100%" at bounding box center [120, 271] width 85 height 19
type input "100"
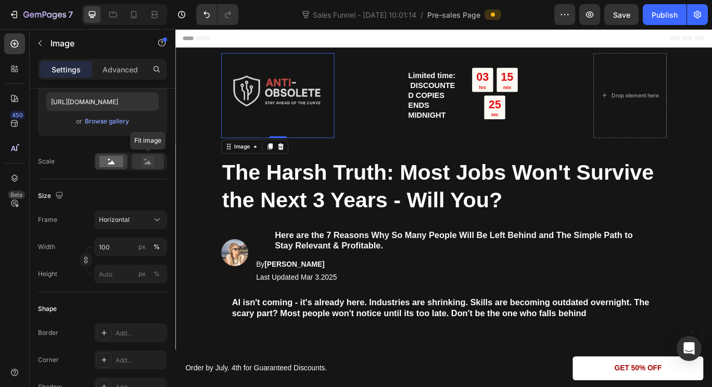
click at [144, 162] on rect at bounding box center [148, 161] width 14 height 10
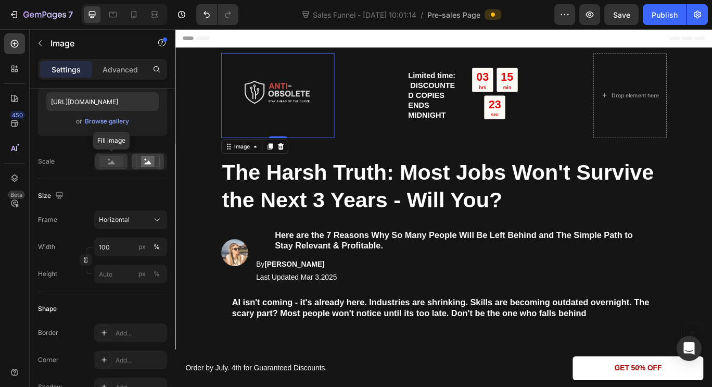
click at [111, 158] on rect at bounding box center [111, 161] width 24 height 11
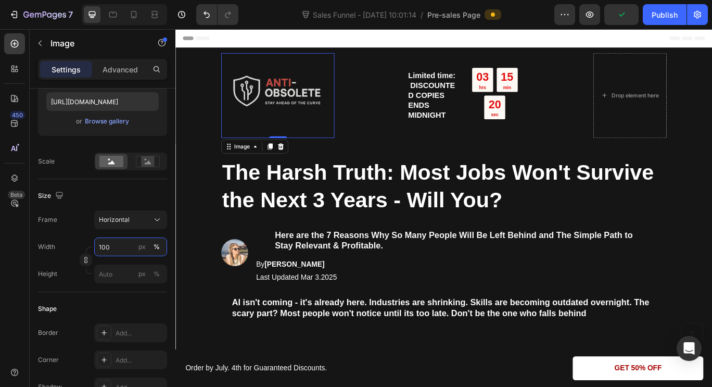
click at [118, 241] on input "100" at bounding box center [130, 246] width 73 height 19
type input "8"
type input "6"
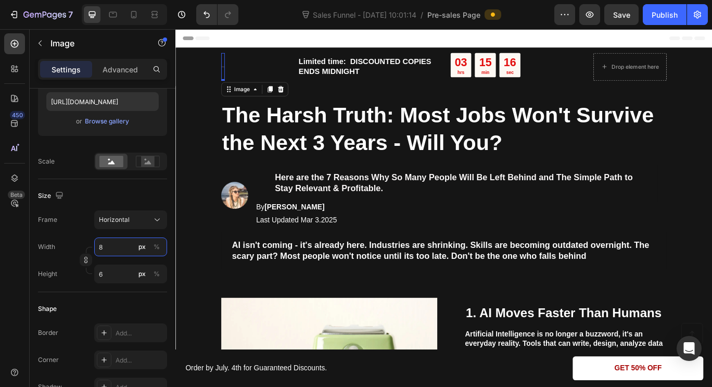
type input "85"
type input "64"
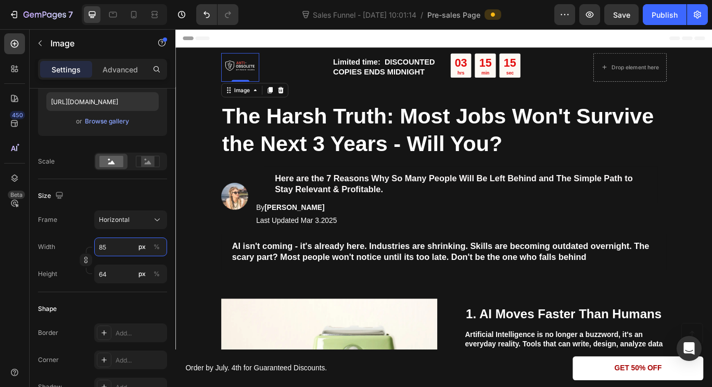
type input "8"
type input "6"
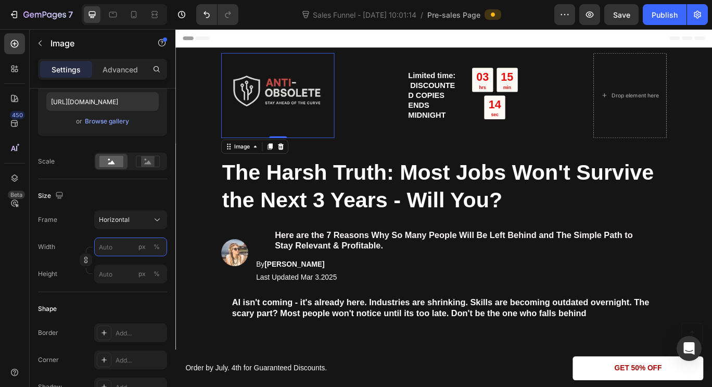
type input "8"
type input "6"
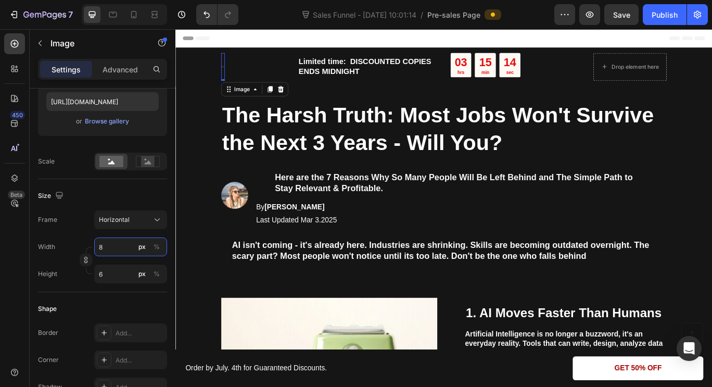
type input "89"
type input "67"
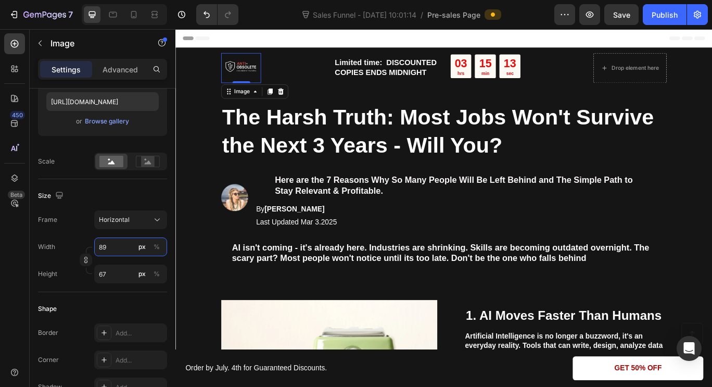
type input "890"
type input "668"
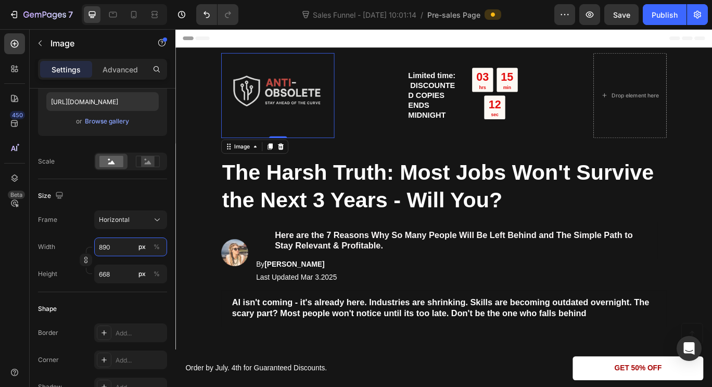
type input "89"
type input "67"
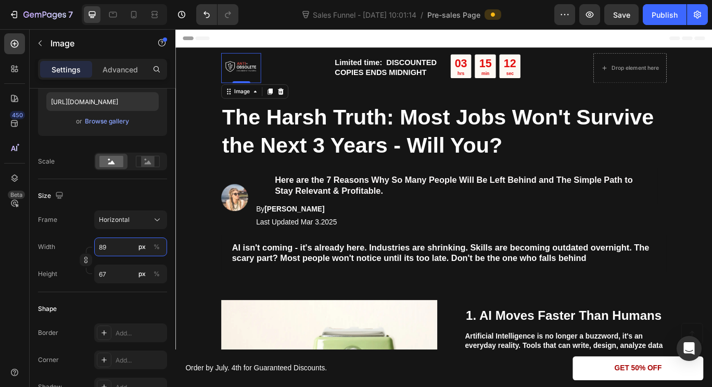
type input "8"
type input "6"
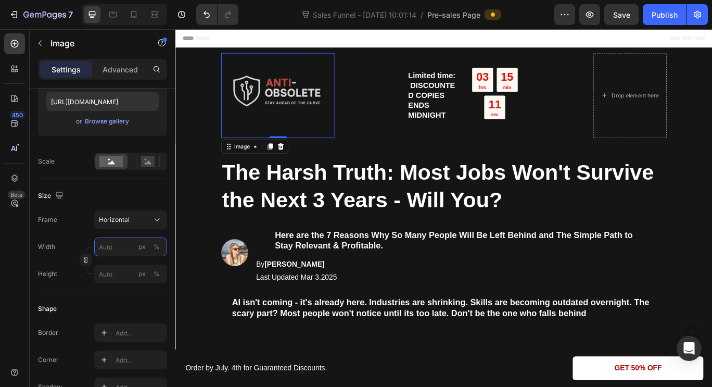
type input "9"
type input "7"
type input "90"
type input "68"
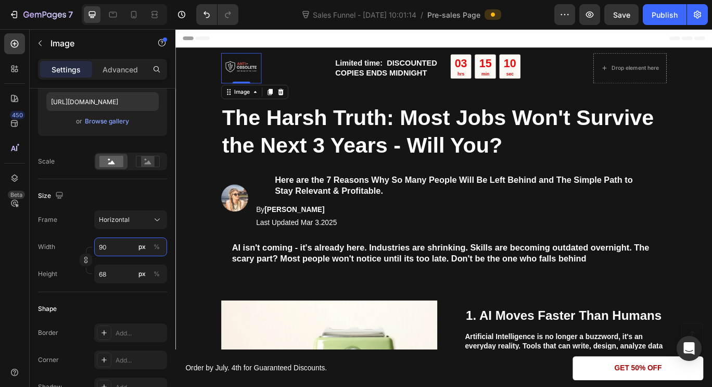
type input "9"
type input "7"
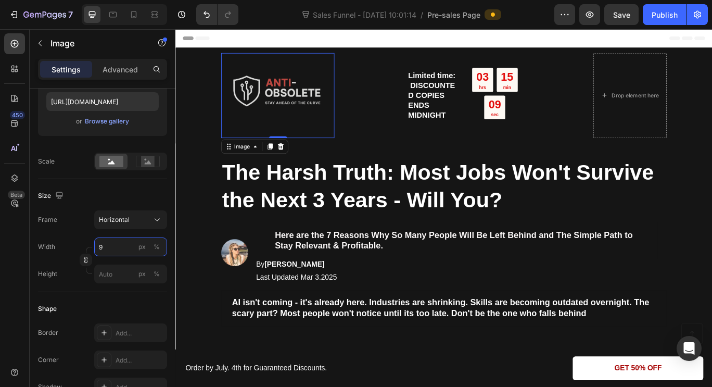
type input "99"
type input "74"
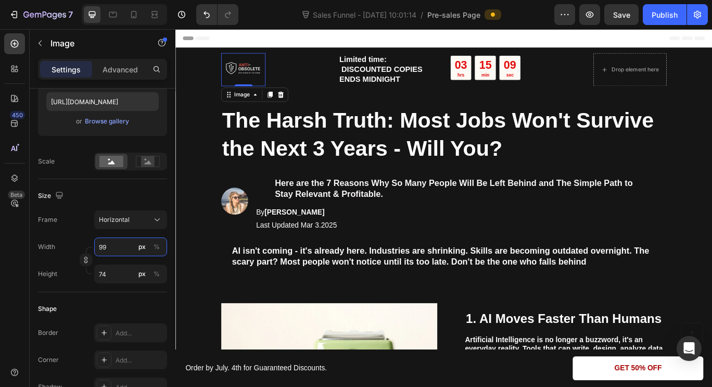
type input "990"
type input "743"
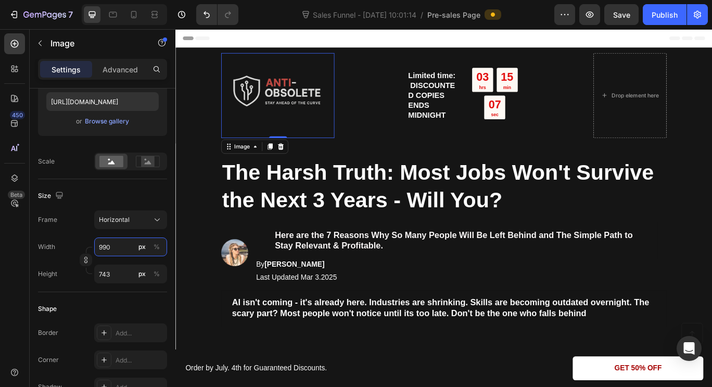
type input "99"
type input "74"
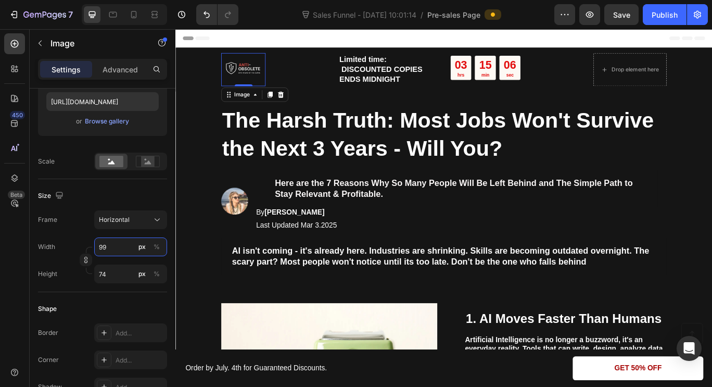
type input "9"
type input "7"
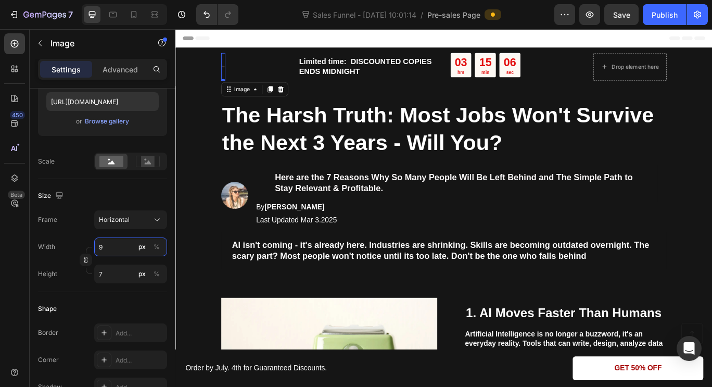
type input "90"
type input "68"
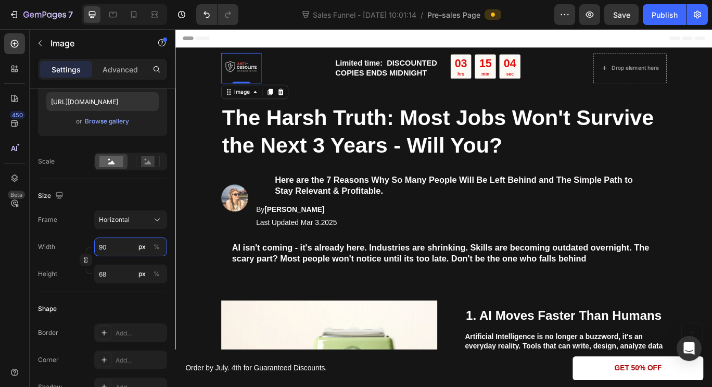
type input "9"
type input "7"
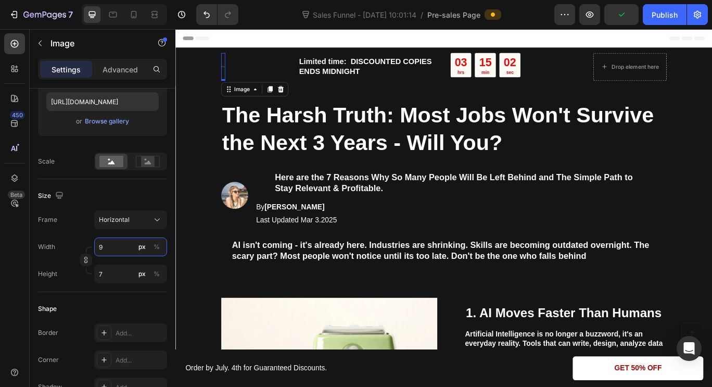
type input "95"
type input "71"
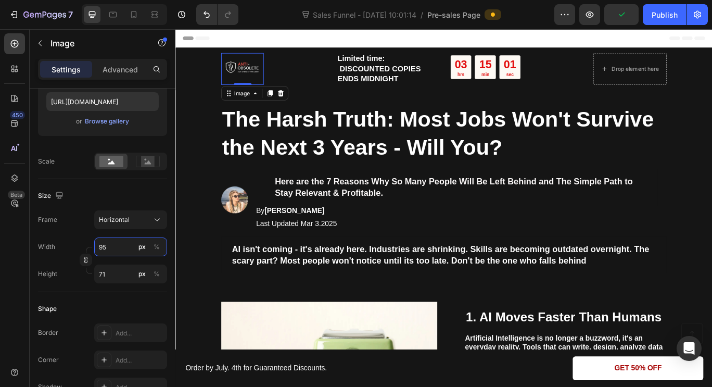
type input "9"
type input "7"
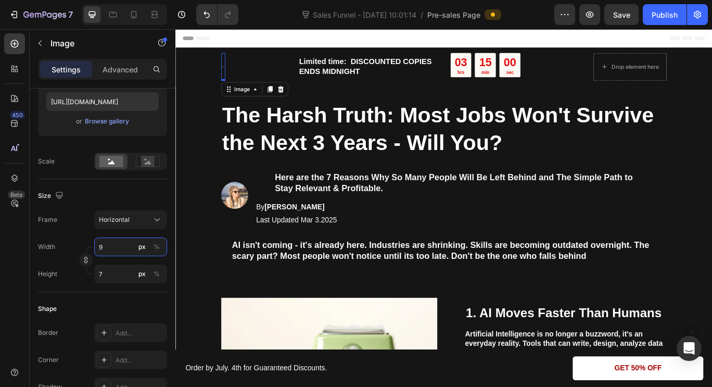
type input "99"
type input "74"
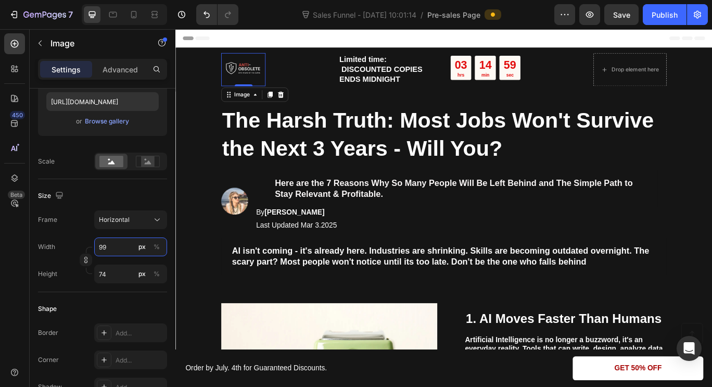
type input "9"
type input "7"
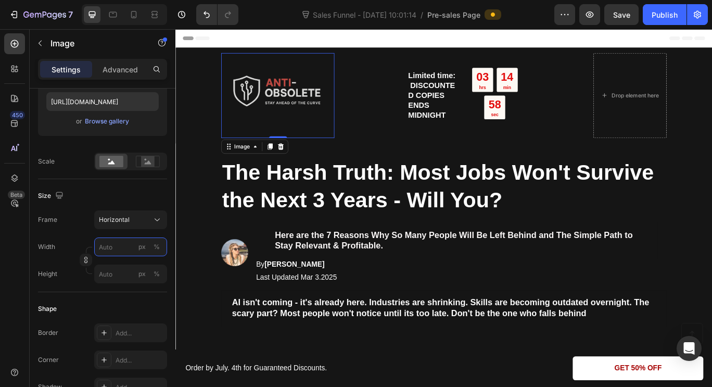
type input "9"
type input "7"
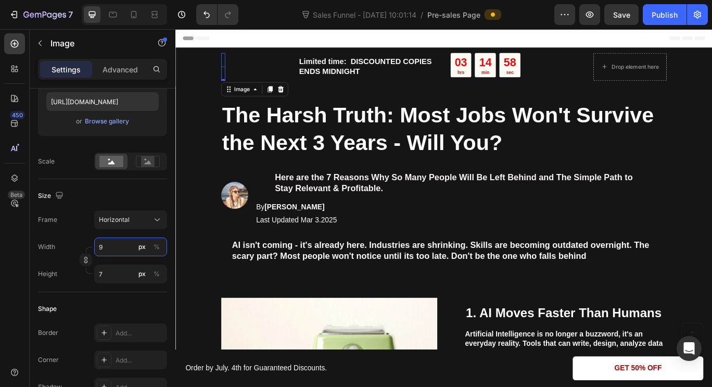
type input "91"
type input "68"
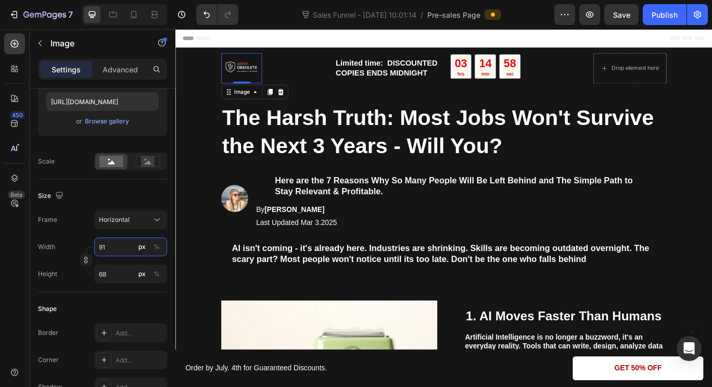
type input "910"
type input "683"
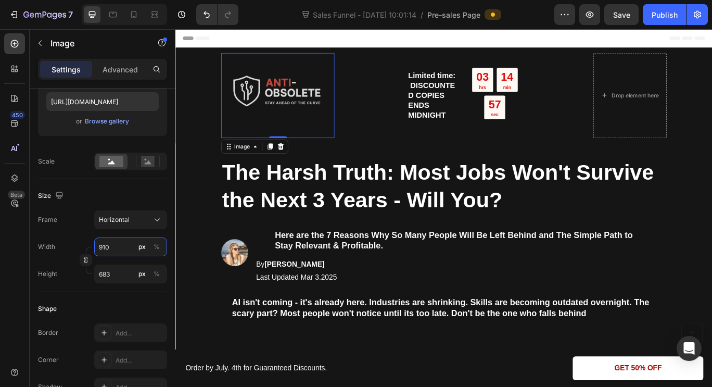
type input "9100"
type input "6825"
type input "910"
type input "683"
type input "91"
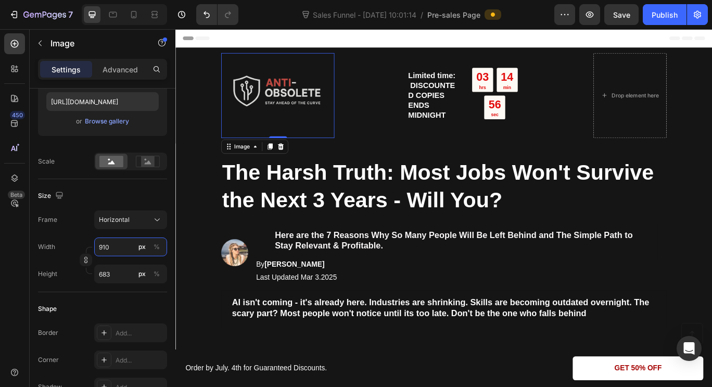
type input "68"
type input "9"
type input "7"
type input "1"
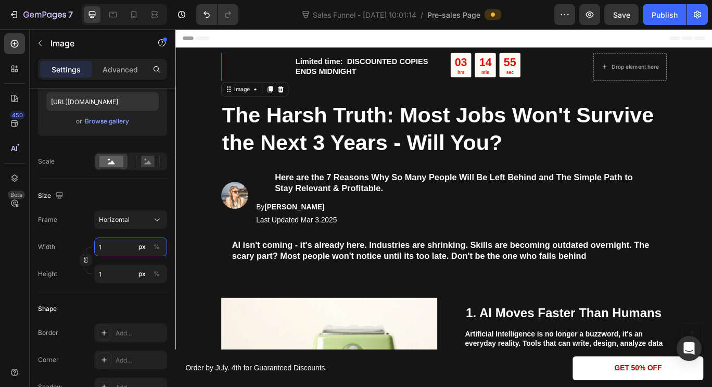
type input "10"
type input "8"
type input "100"
type input "75"
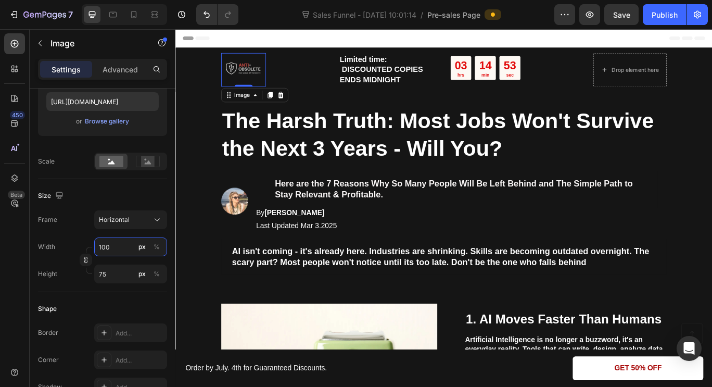
type input "10"
type input "8"
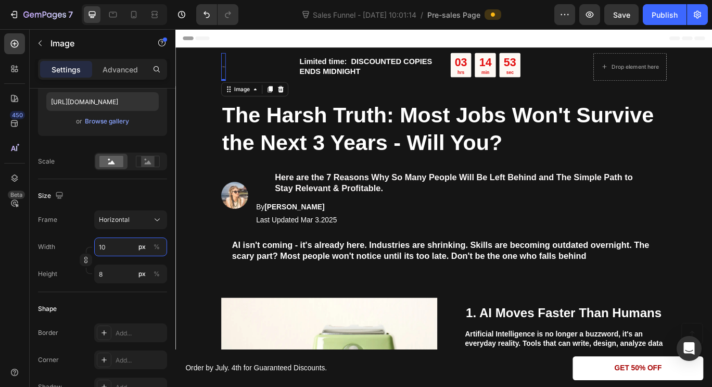
type input "1"
type input "15"
type input "11"
type input "150"
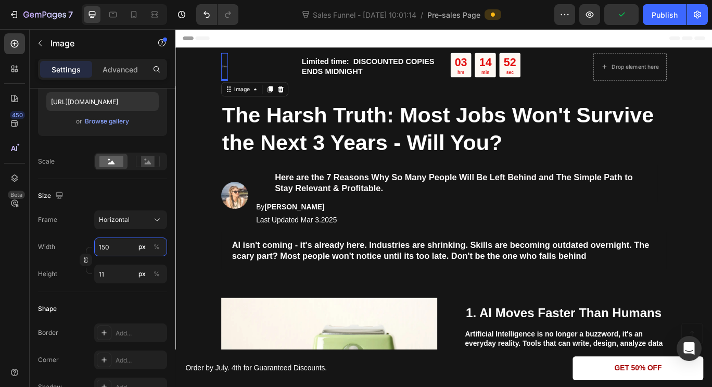
type input "113"
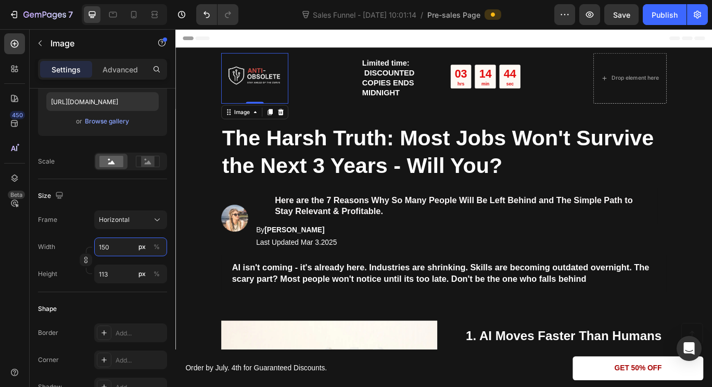
type input "150"
click at [265, 74] on img at bounding box center [267, 86] width 78 height 59
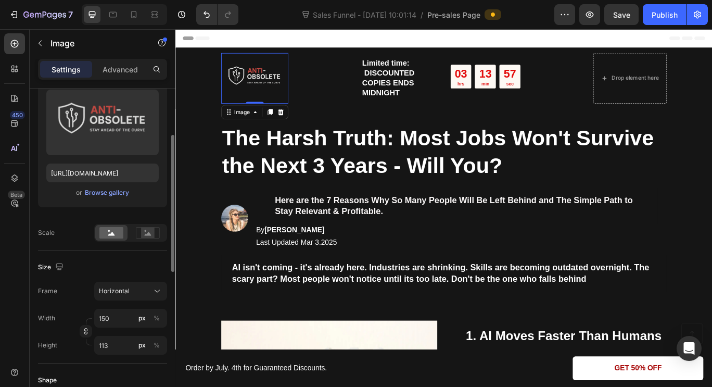
scroll to position [110, 0]
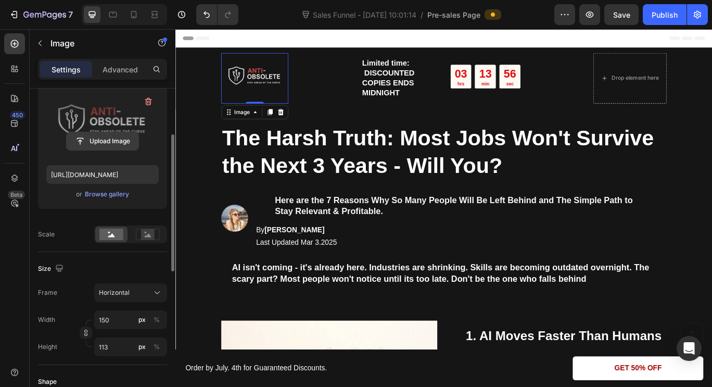
click at [116, 136] on input "file" at bounding box center [103, 141] width 72 height 18
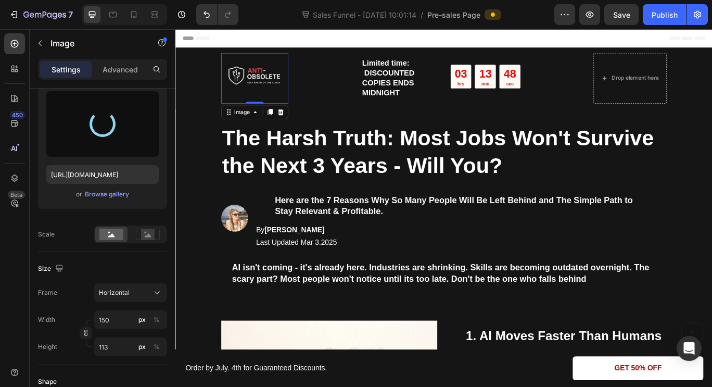
type input "[URL][DOMAIN_NAME]"
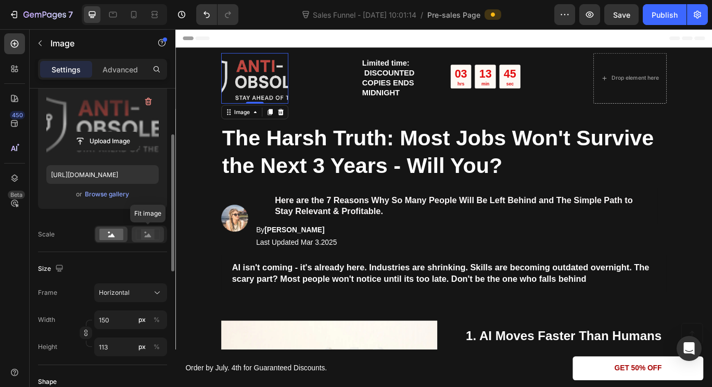
click at [138, 232] on icon at bounding box center [148, 233] width 24 height 11
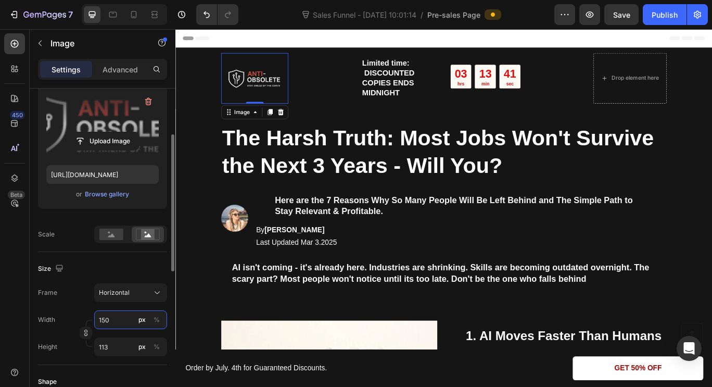
click at [124, 316] on input "150" at bounding box center [130, 319] width 73 height 19
click at [122, 342] on p "Full 100%" at bounding box center [128, 344] width 60 height 9
type input "100"
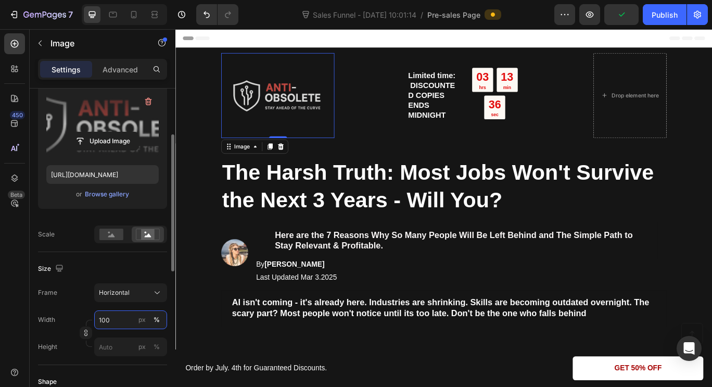
click at [119, 323] on input "100" at bounding box center [130, 319] width 73 height 19
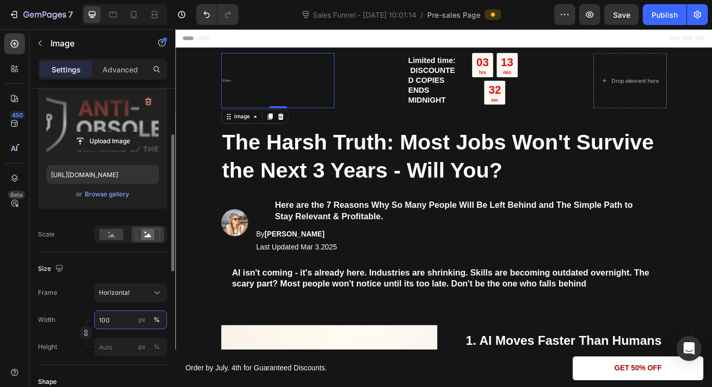
type input "10"
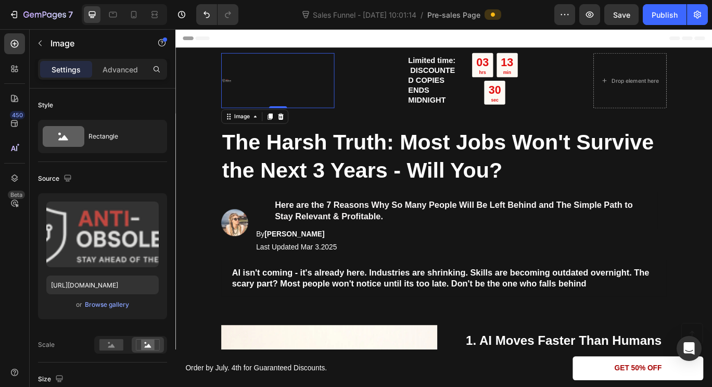
click at [235, 85] on div "Image 0" at bounding box center [294, 89] width 132 height 64
click at [207, 21] on button "Undo/Redo" at bounding box center [206, 14] width 21 height 21
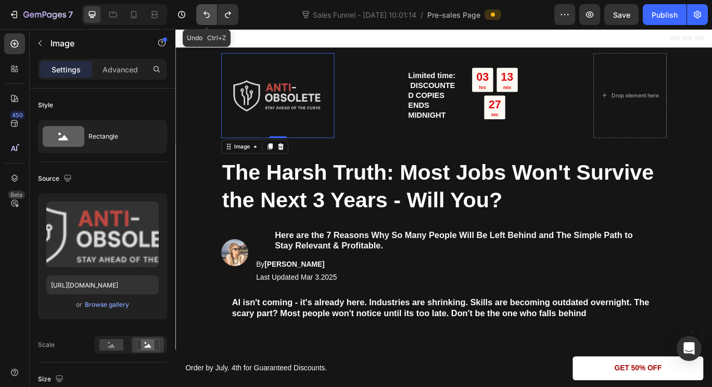
click at [207, 21] on button "Undo/Redo" at bounding box center [206, 14] width 21 height 21
type input "150"
type input "113"
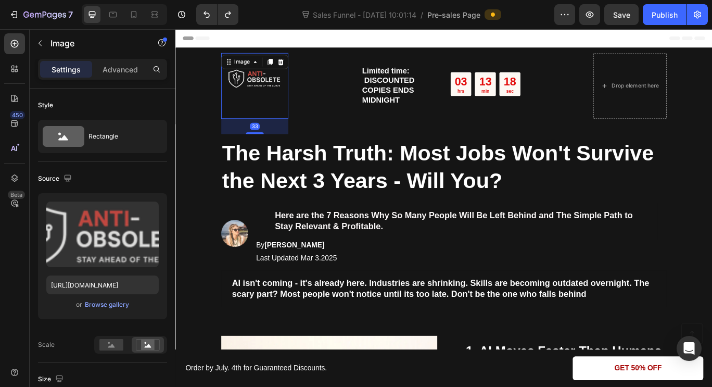
drag, startPoint x: 262, startPoint y: 113, endPoint x: 262, endPoint y: 136, distance: 23.4
click at [262, 133] on div "Image 33" at bounding box center [267, 95] width 78 height 76
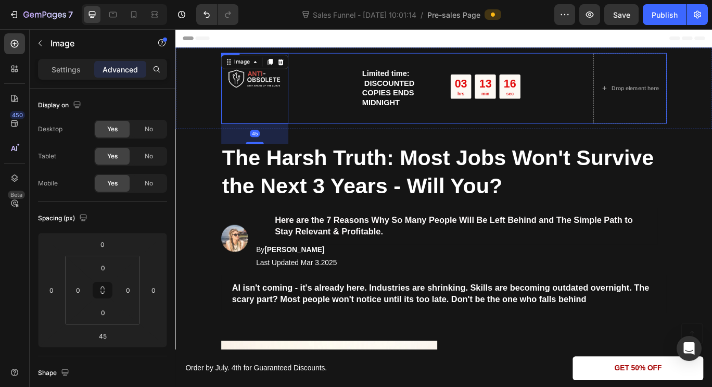
type input "0"
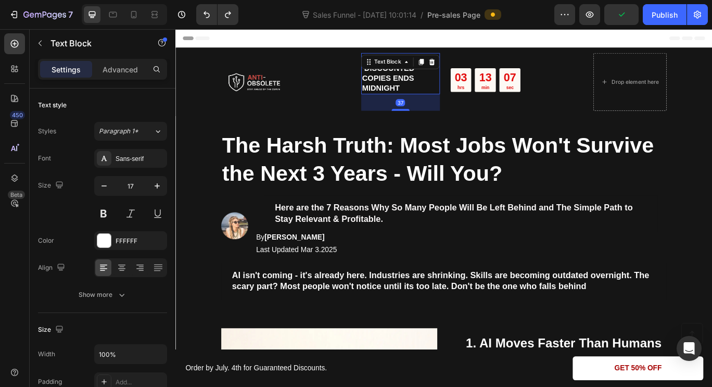
drag, startPoint x: 438, startPoint y: 107, endPoint x: 438, endPoint y: 126, distance: 19.3
click at [438, 126] on div "Image Limited time: DISCOUNTED COPIES ENDS MIDNIGHT Text Block 37 03 hrs 13 min…" at bounding box center [487, 90] width 624 height 80
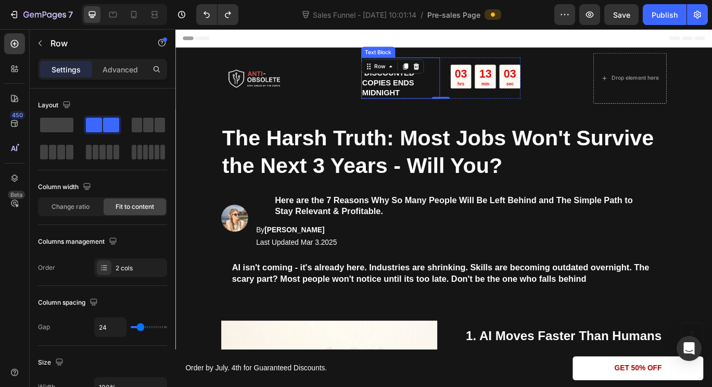
click at [460, 91] on p "Limited time: DISCOUNTED COPIES ENDS MIDNIGHT" at bounding box center [436, 86] width 89 height 46
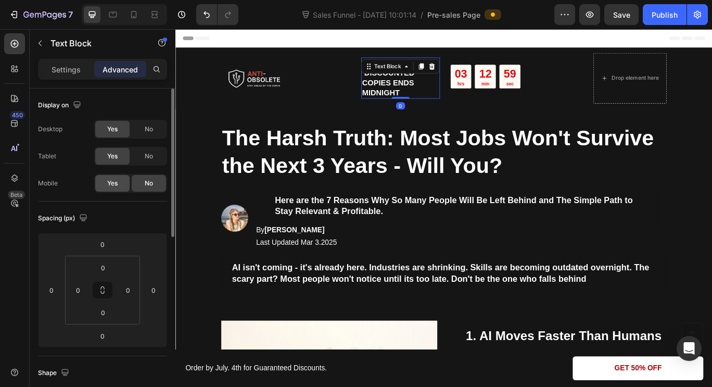
click at [124, 186] on div "Yes" at bounding box center [112, 183] width 34 height 17
click at [129, 289] on input "0" at bounding box center [128, 290] width 16 height 16
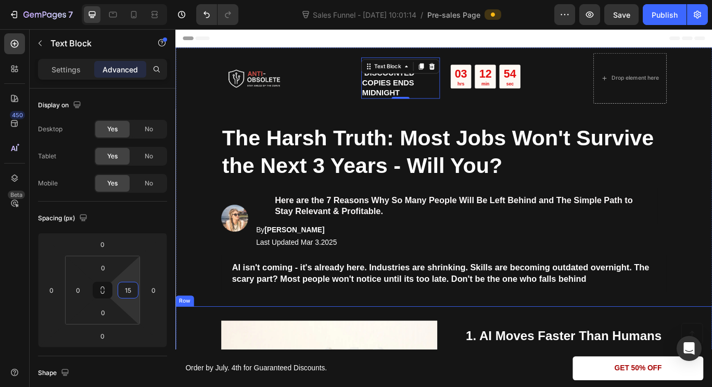
type input "1"
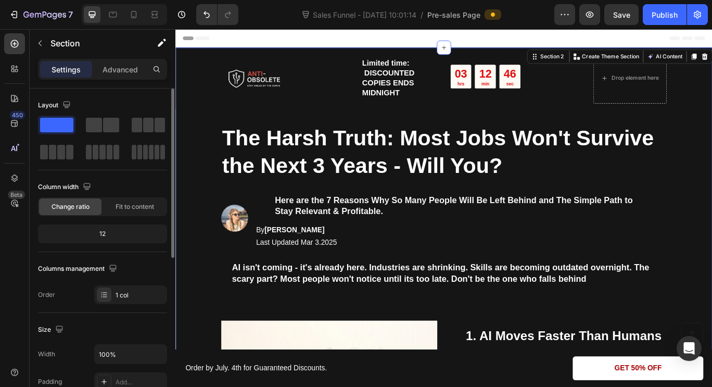
click at [403, 85] on p "Limited time: DISCOUNTED COPIES ENDS MIDNIGHT" at bounding box center [436, 86] width 89 height 46
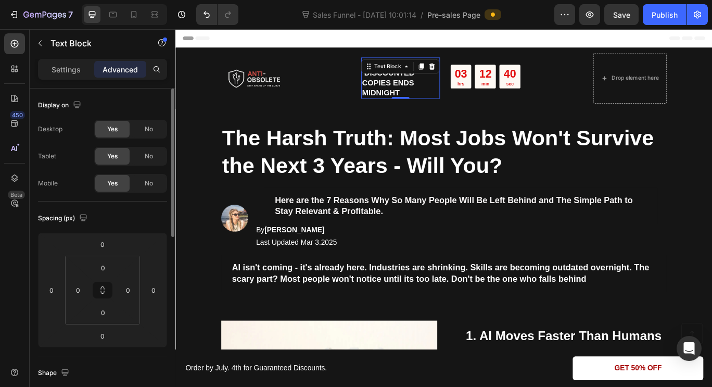
click at [446, 95] on p "Limited time: DISCOUNTED COPIES ENDS MIDNIGHT" at bounding box center [436, 86] width 89 height 46
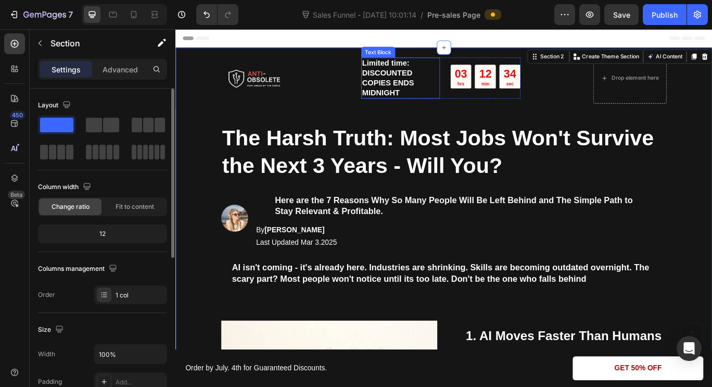
click at [413, 68] on div "Limited time: DISCOUNTED COPIES ENDS MIDNIGHT Text Block" at bounding box center [437, 86] width 92 height 48
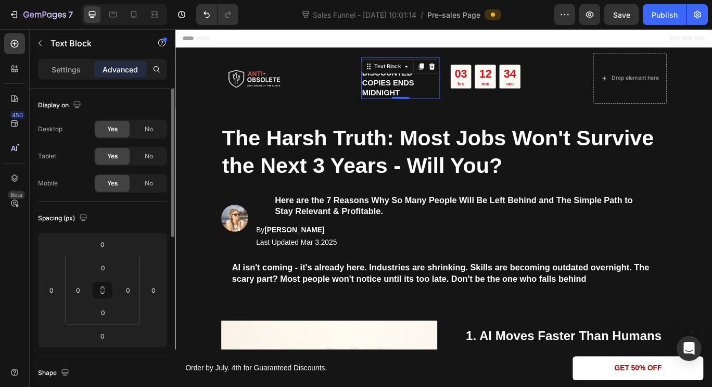
click at [413, 68] on div "Text Block" at bounding box center [421, 72] width 35 height 9
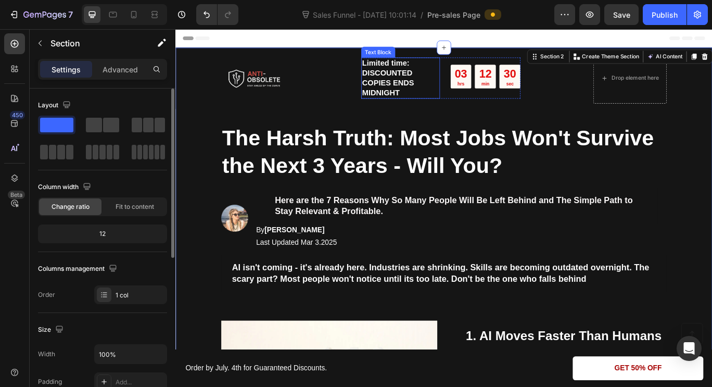
click at [411, 69] on div "Limited time: DISCOUNTED COPIES ENDS MIDNIGHT Text Block" at bounding box center [437, 86] width 92 height 48
click at [411, 60] on div "Text Block" at bounding box center [410, 55] width 35 height 9
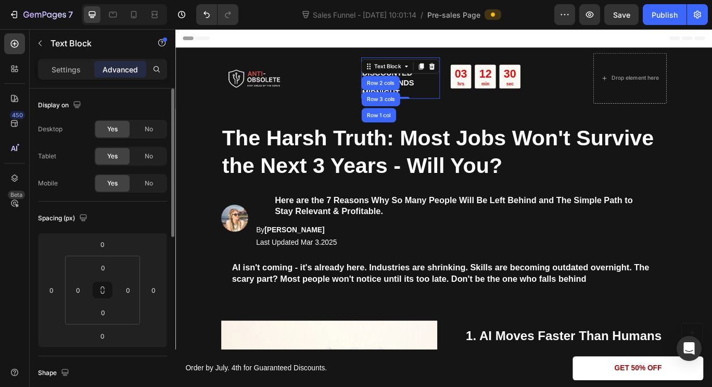
click at [411, 69] on div "Text Block" at bounding box center [421, 72] width 35 height 9
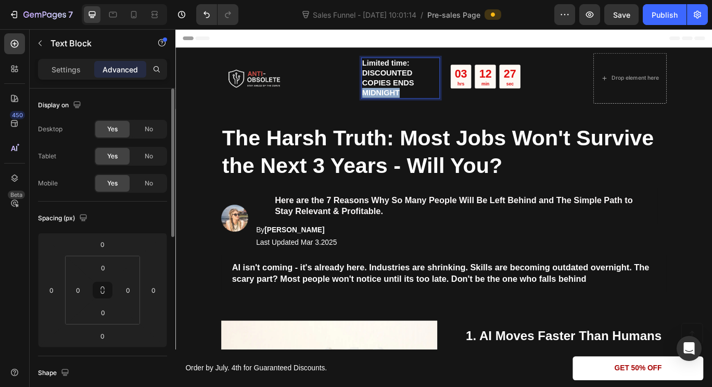
click at [424, 104] on p "Limited time: DISCOUNTED COPIES ENDS MIDNIGHT" at bounding box center [436, 86] width 89 height 46
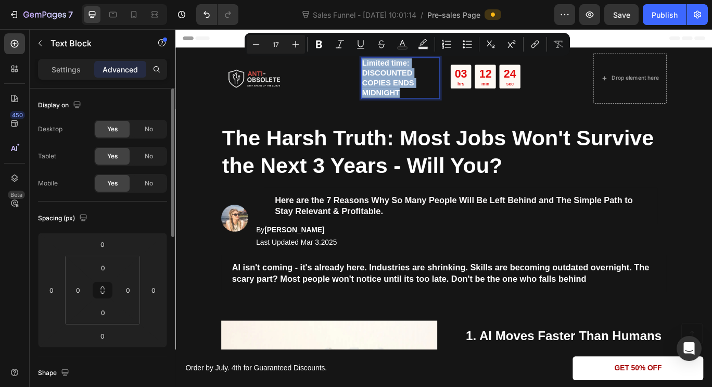
click at [405, 68] on p "Limited time: DISCOUNTED COPIES ENDS MIDNIGHT" at bounding box center [436, 86] width 89 height 46
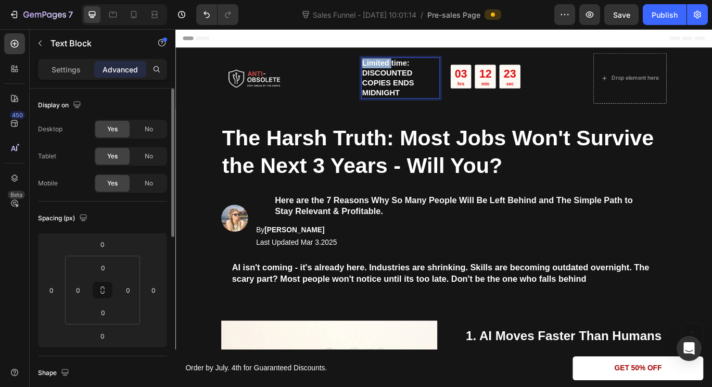
click at [405, 68] on p "Limited time: DISCOUNTED COPIES ENDS MIDNIGHT" at bounding box center [436, 86] width 89 height 46
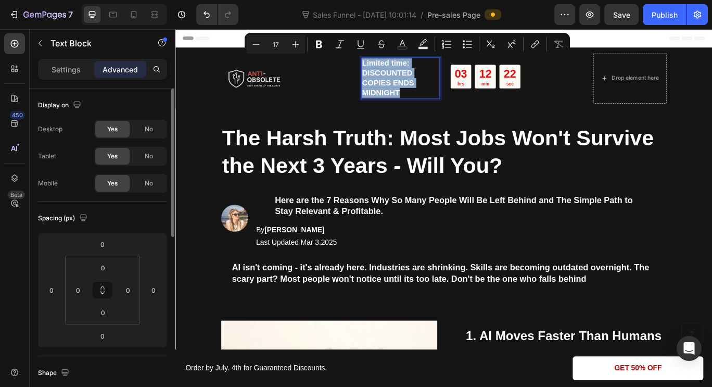
click at [405, 68] on p "Limited time: DISCOUNTED COPIES ENDS MIDNIGHT" at bounding box center [436, 86] width 89 height 46
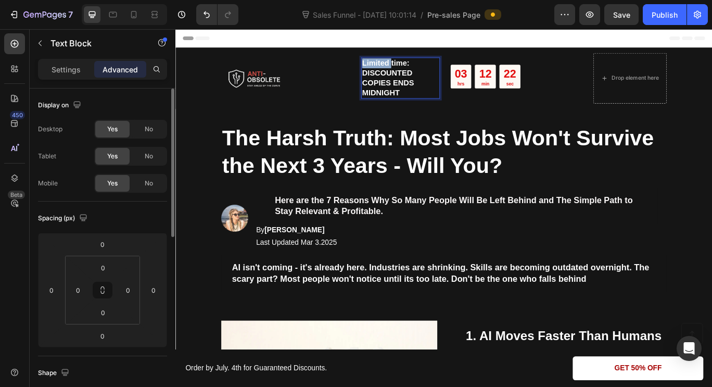
click at [405, 68] on p "Limited time: DISCOUNTED COPIES ENDS MIDNIGHT" at bounding box center [436, 86] width 89 height 46
click at [427, 66] on p "LIMITED time: DISCOUNTED COPIES ENDS MIDNIGHT" at bounding box center [436, 86] width 89 height 46
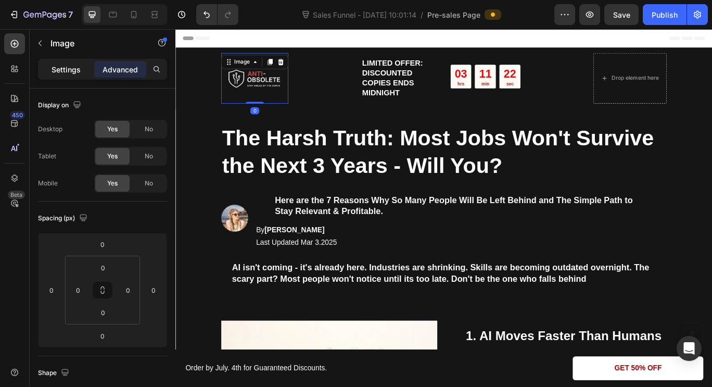
click at [75, 72] on p "Settings" at bounding box center [66, 69] width 29 height 11
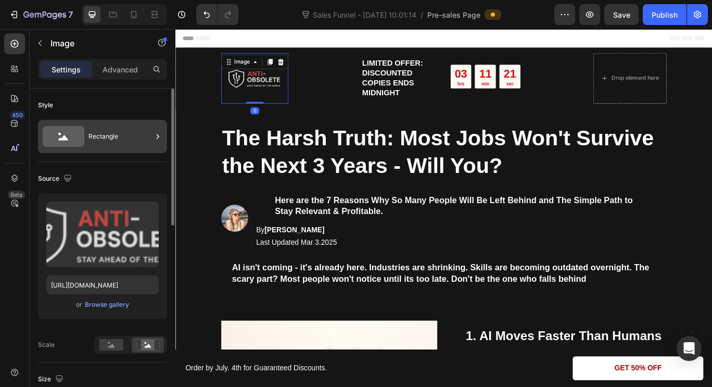
click at [109, 139] on div "Rectangle" at bounding box center [119, 136] width 63 height 24
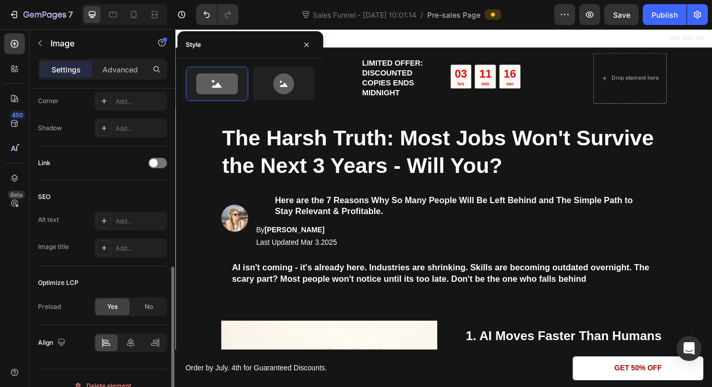
scroll to position [457, 0]
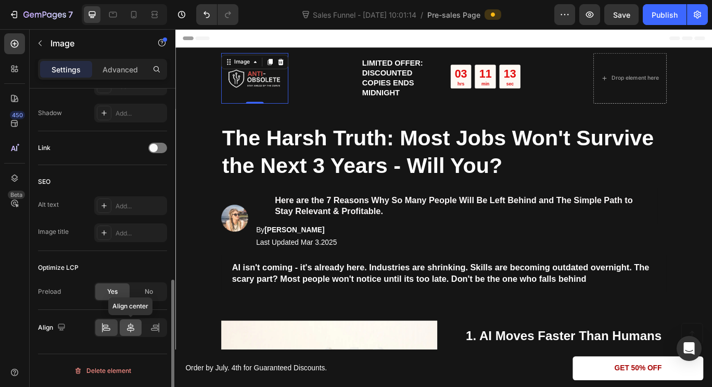
click at [131, 327] on icon at bounding box center [130, 327] width 7 height 9
click at [111, 329] on icon at bounding box center [106, 327] width 10 height 10
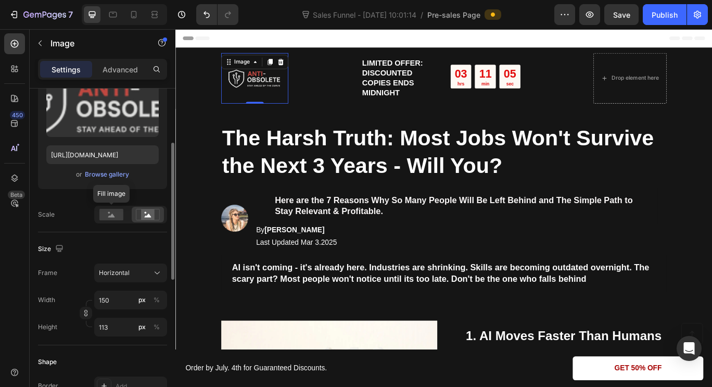
scroll to position [131, 0]
click at [114, 218] on rect at bounding box center [111, 213] width 24 height 11
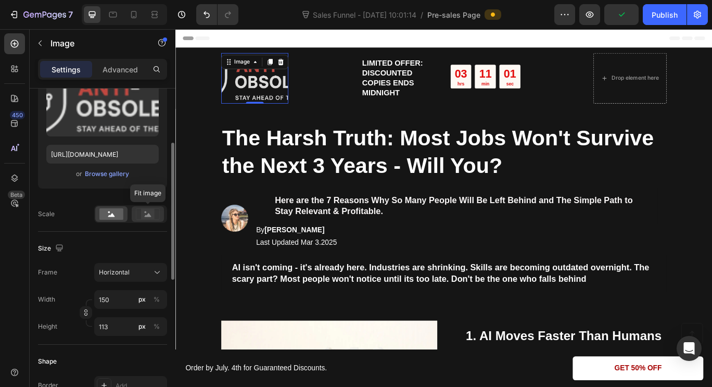
click at [140, 215] on icon at bounding box center [148, 213] width 24 height 11
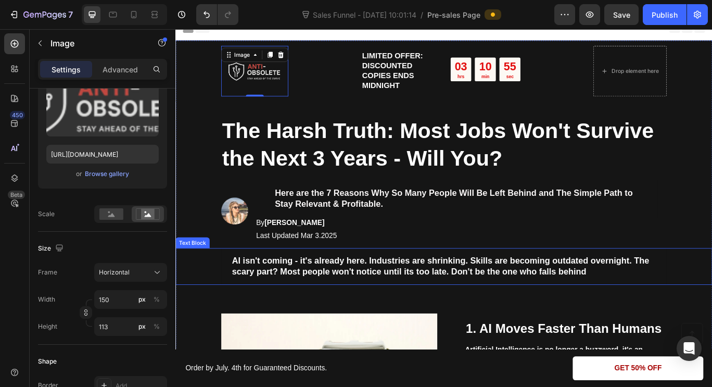
scroll to position [0, 0]
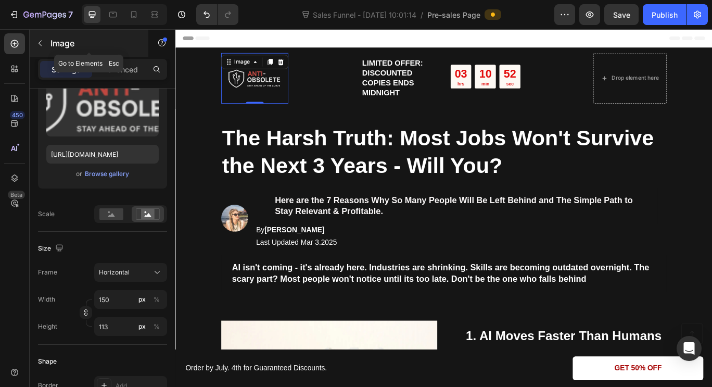
click at [49, 40] on div "Image" at bounding box center [89, 43] width 119 height 27
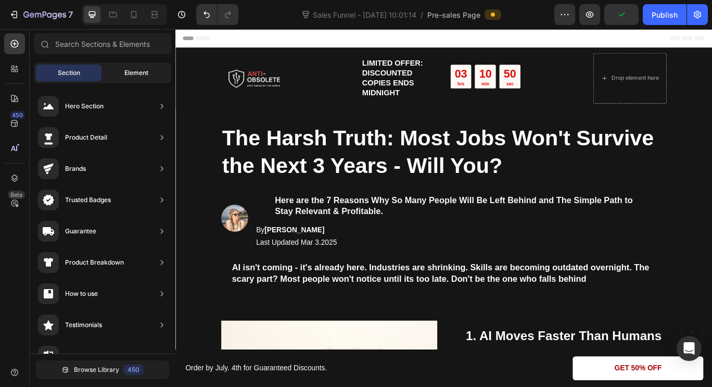
click at [140, 75] on span "Element" at bounding box center [136, 72] width 24 height 9
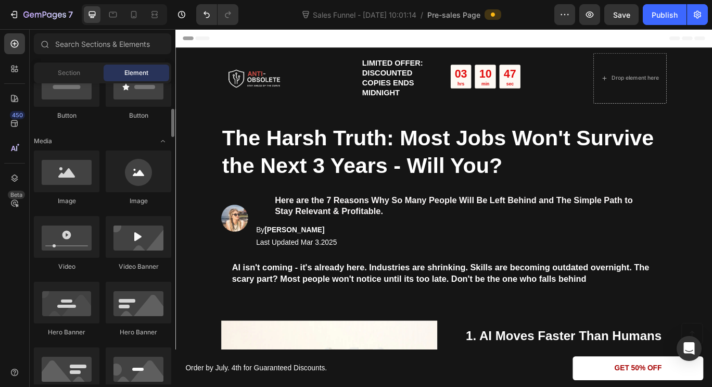
scroll to position [287, 0]
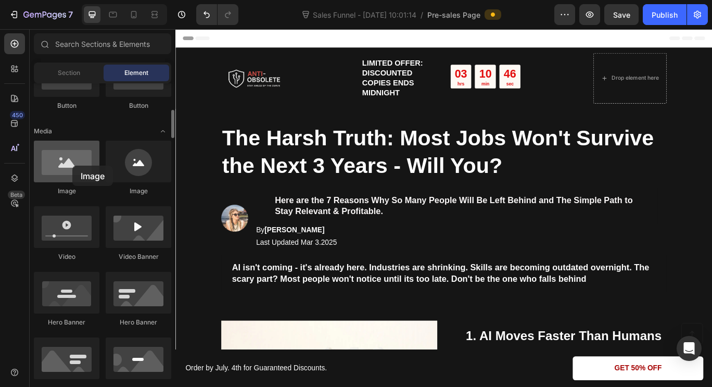
click at [72, 165] on div at bounding box center [67, 161] width 66 height 42
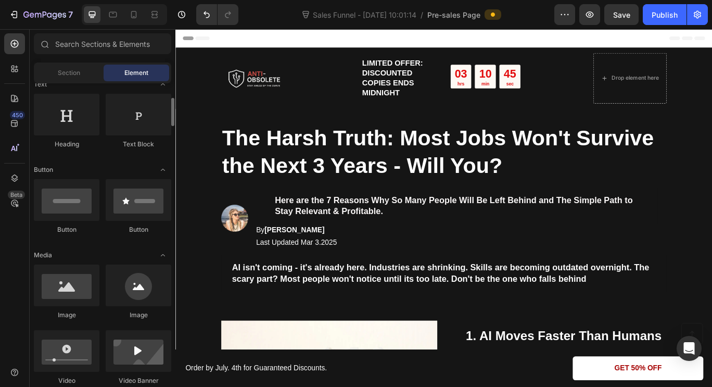
scroll to position [162, 0]
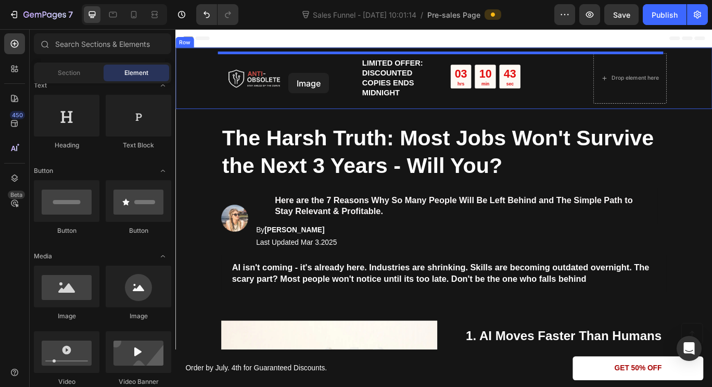
drag, startPoint x: 247, startPoint y: 317, endPoint x: 307, endPoint y: 82, distance: 242.9
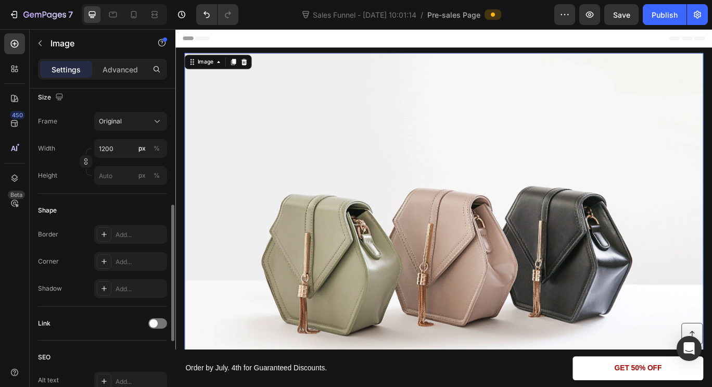
scroll to position [263, 0]
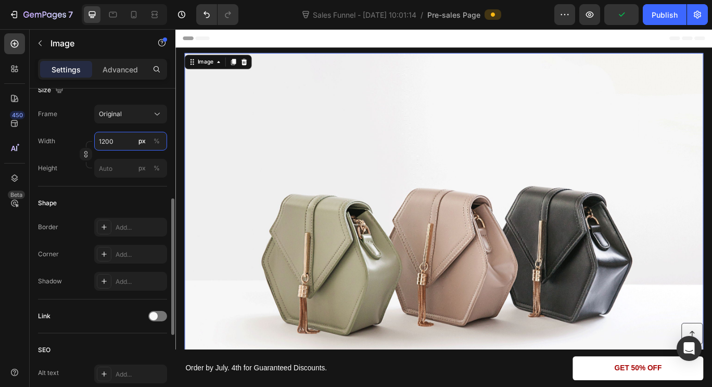
click at [130, 146] on input "1200" at bounding box center [130, 141] width 73 height 19
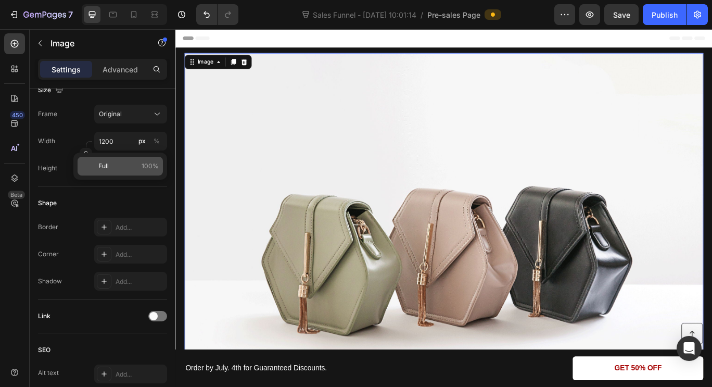
click at [130, 162] on p "Full 100%" at bounding box center [128, 165] width 60 height 9
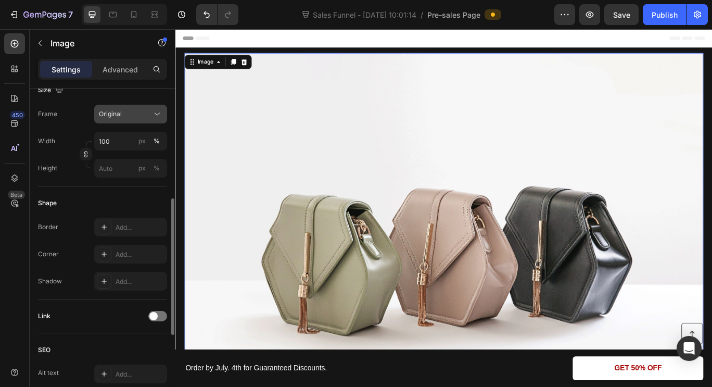
click at [120, 121] on button "Original" at bounding box center [130, 114] width 73 height 19
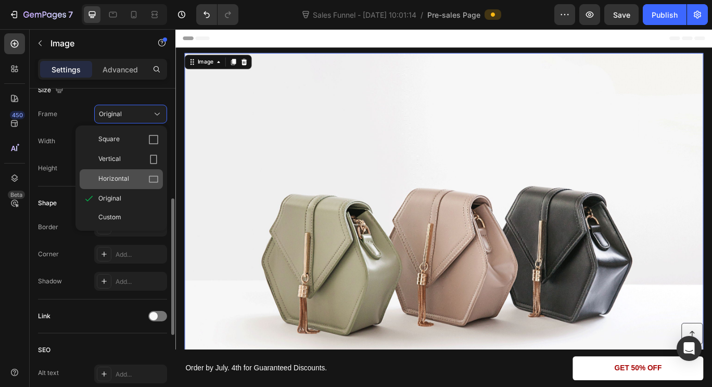
click at [121, 174] on span "Horizontal" at bounding box center [113, 179] width 31 height 10
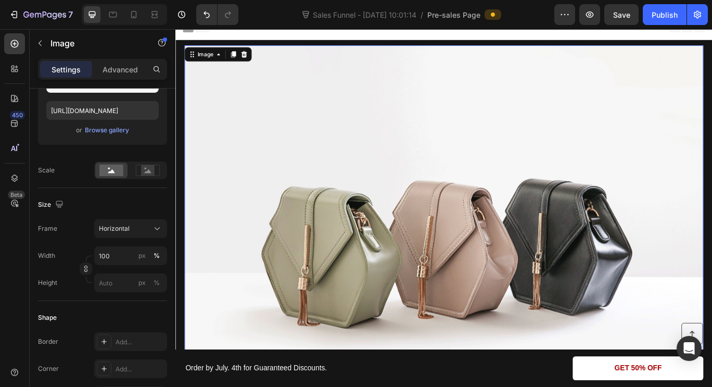
scroll to position [0, 0]
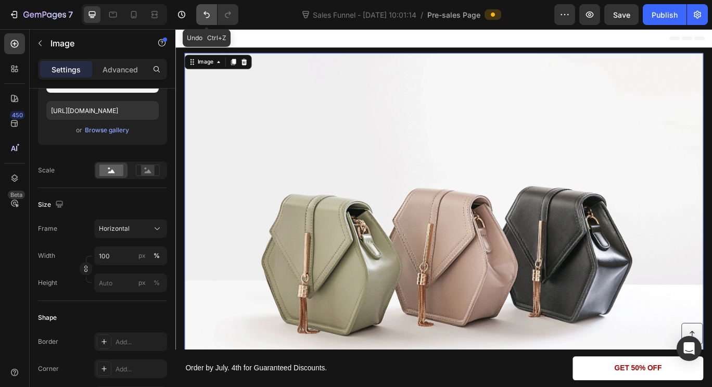
click at [207, 10] on icon "Undo/Redo" at bounding box center [206, 14] width 10 height 10
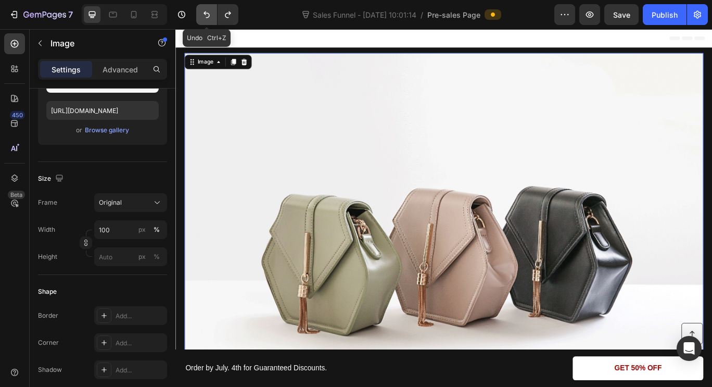
click at [207, 10] on icon "Undo/Redo" at bounding box center [206, 14] width 10 height 10
type input "1200"
click at [207, 10] on icon "Undo/Redo" at bounding box center [206, 14] width 10 height 10
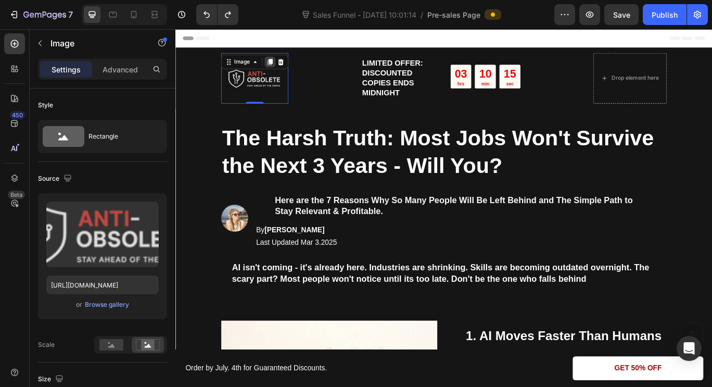
click at [283, 70] on icon at bounding box center [286, 66] width 6 height 7
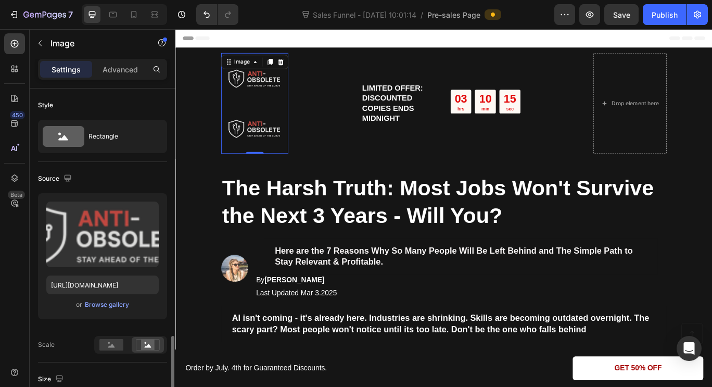
scroll to position [174, 0]
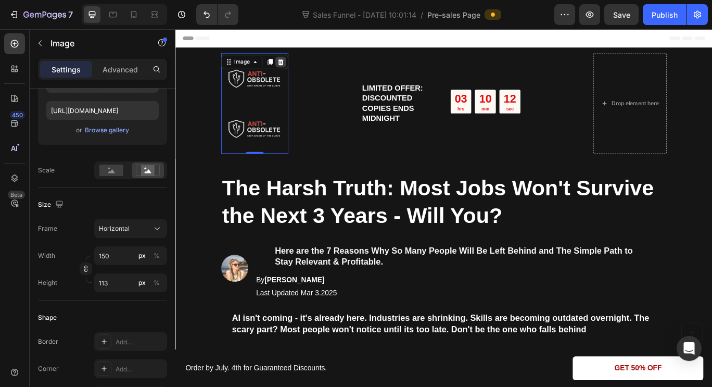
click at [293, 69] on icon at bounding box center [297, 67] width 8 height 8
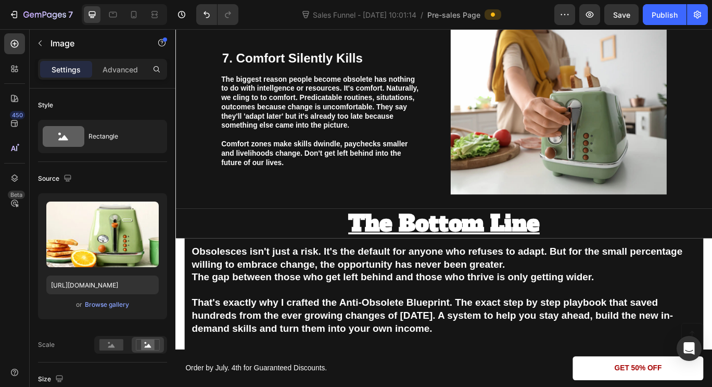
scroll to position [1963, 0]
